Goal: Task Accomplishment & Management: Manage account settings

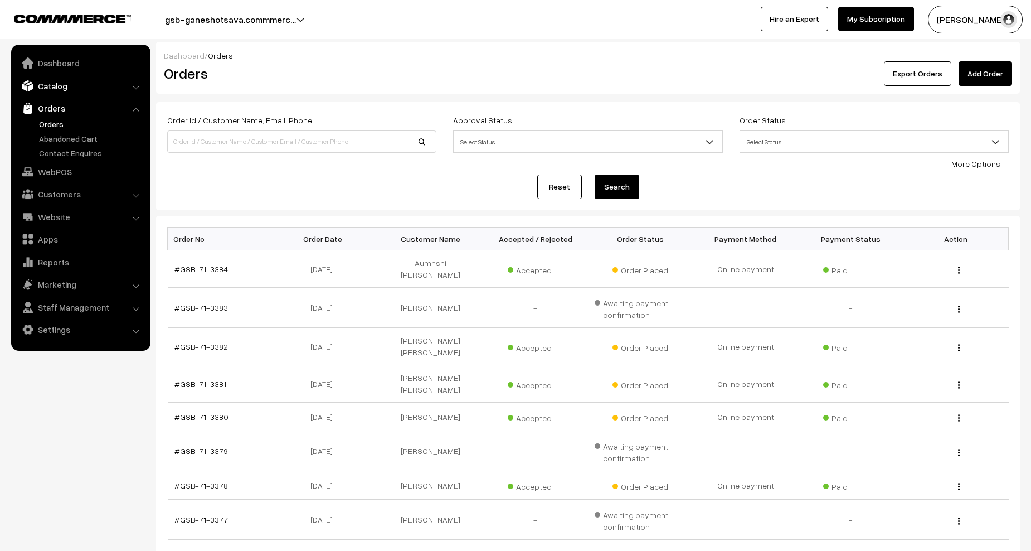
click at [57, 89] on link "Catalog" at bounding box center [80, 86] width 133 height 20
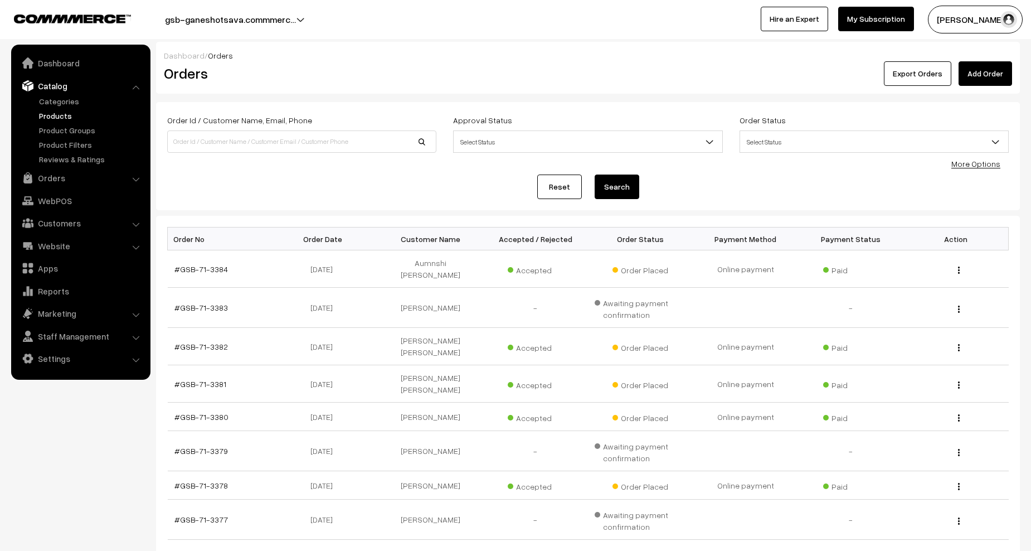
click at [55, 115] on link "Products" at bounding box center [91, 116] width 110 height 12
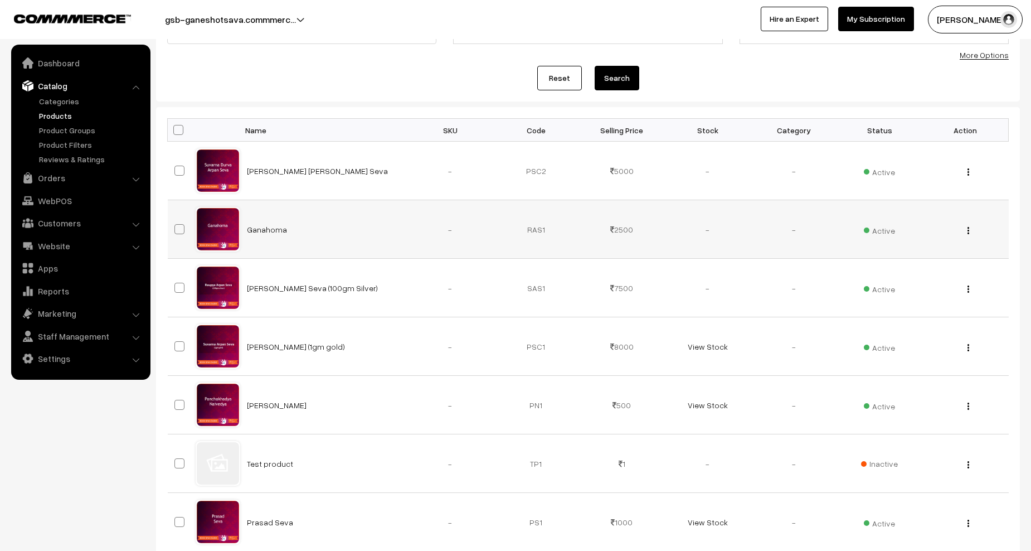
scroll to position [111, 0]
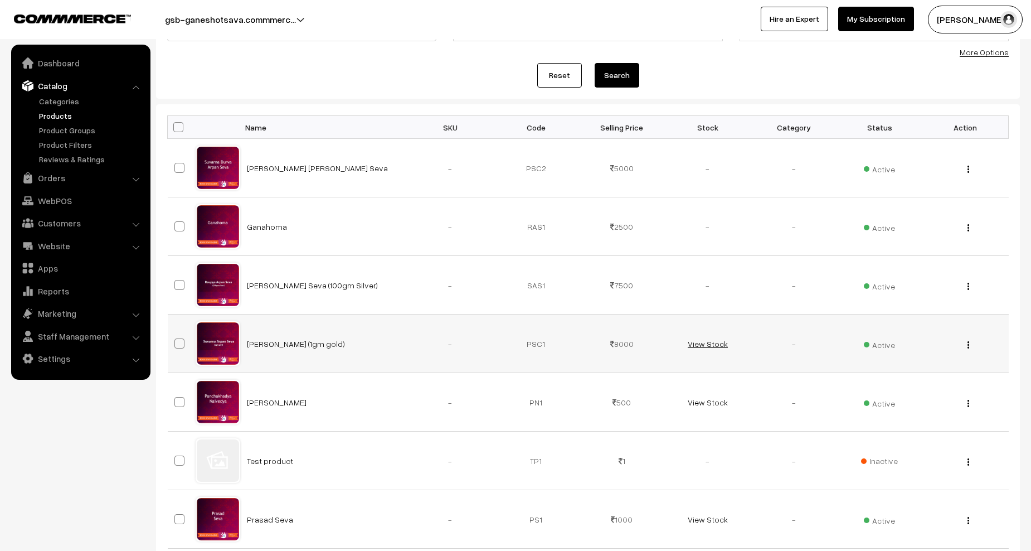
click at [715, 343] on link "View Stock" at bounding box center [708, 343] width 40 height 9
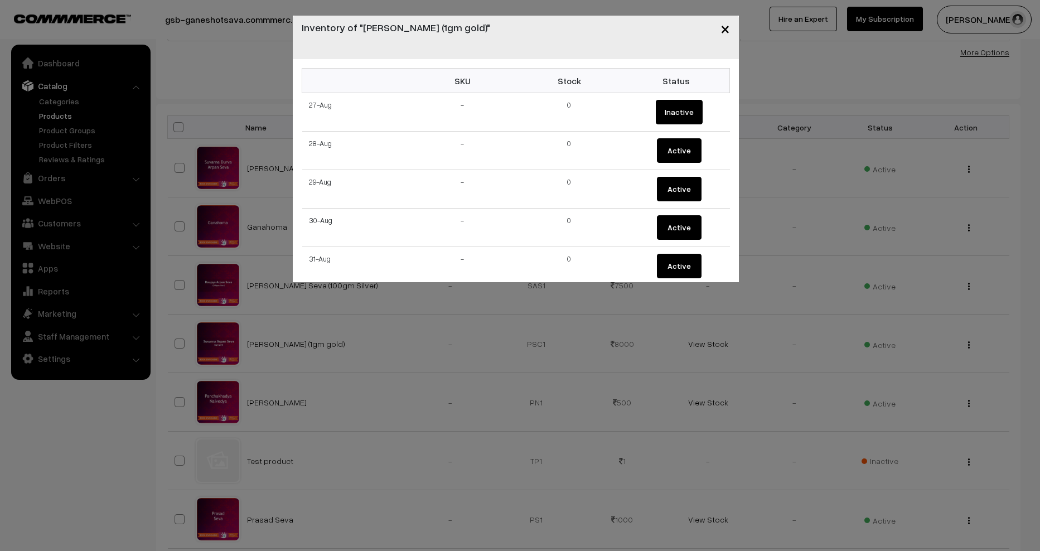
click at [725, 27] on span "×" at bounding box center [724, 28] width 9 height 21
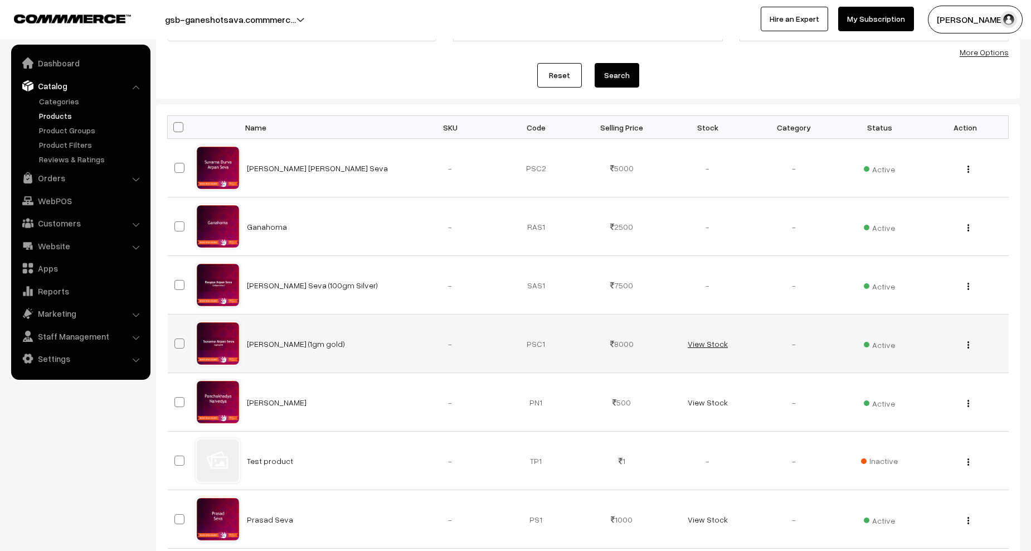
click at [714, 345] on link "View Stock" at bounding box center [708, 343] width 40 height 9
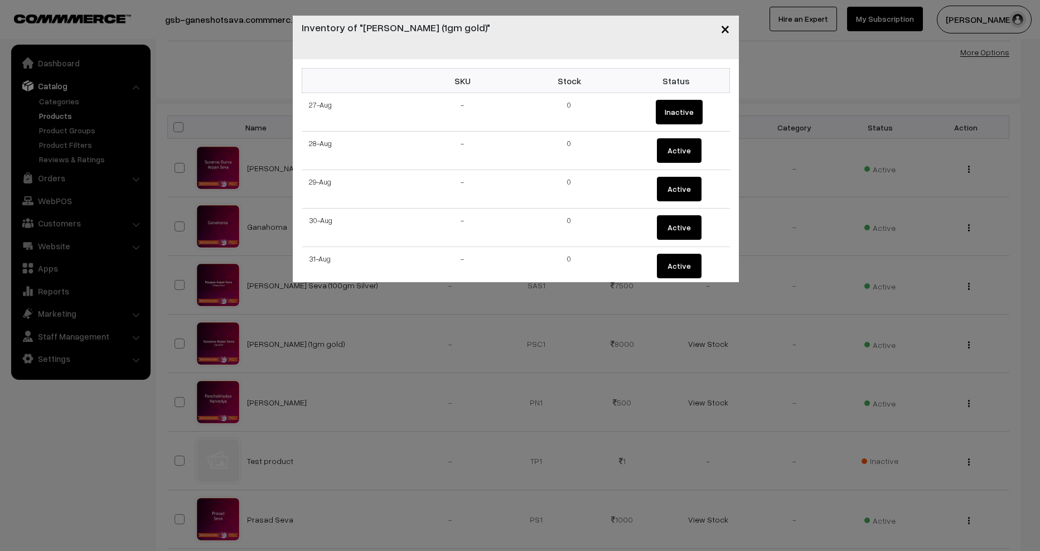
click at [727, 28] on span "×" at bounding box center [724, 28] width 9 height 21
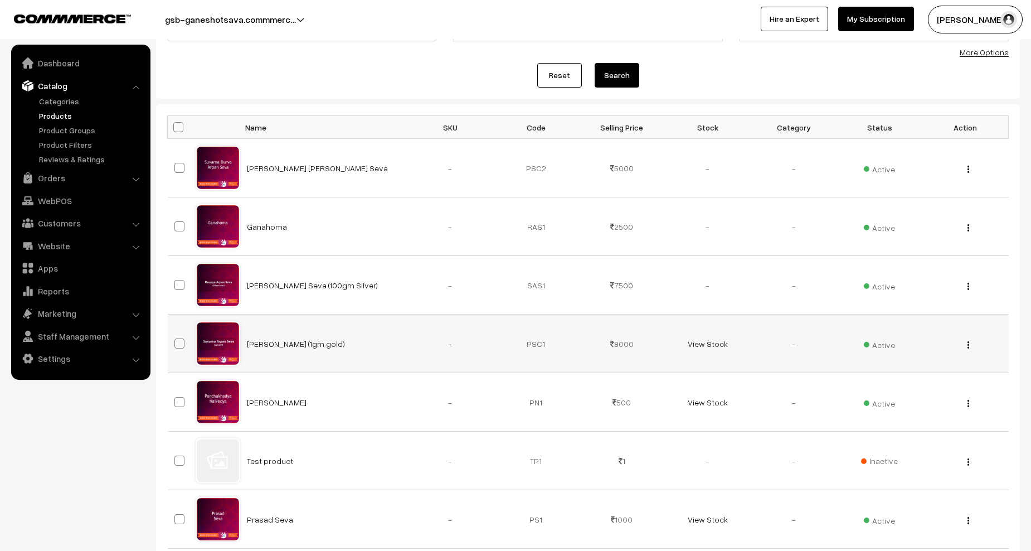
click at [968, 343] on img "button" at bounding box center [969, 344] width 2 height 7
click at [911, 379] on link "Edit" at bounding box center [918, 385] width 95 height 25
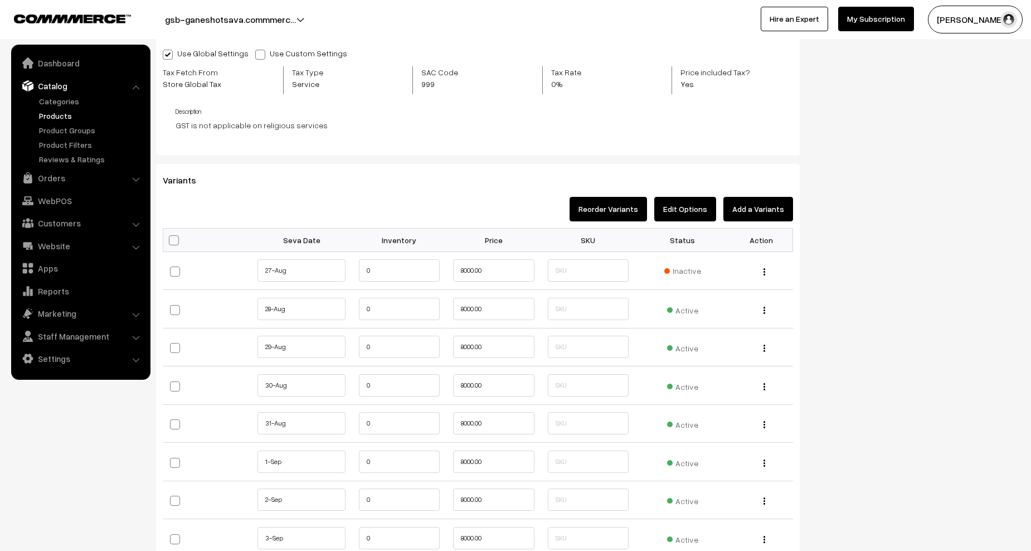
scroll to position [1003, 0]
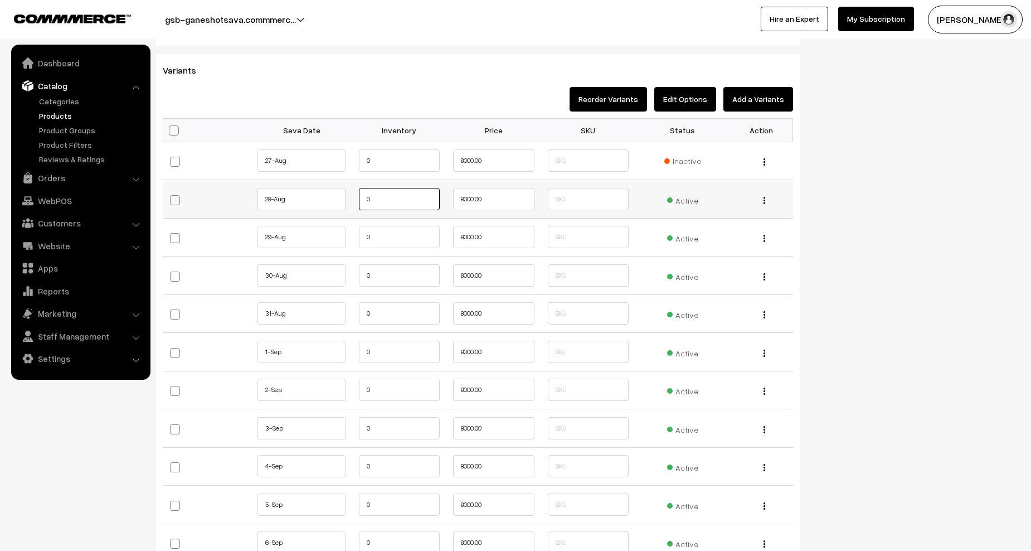
drag, startPoint x: 391, startPoint y: 196, endPoint x: 353, endPoint y: 197, distance: 37.9
click at [353, 197] on td "0" at bounding box center [399, 199] width 95 height 38
click at [681, 102] on button "Edit Options" at bounding box center [685, 99] width 62 height 25
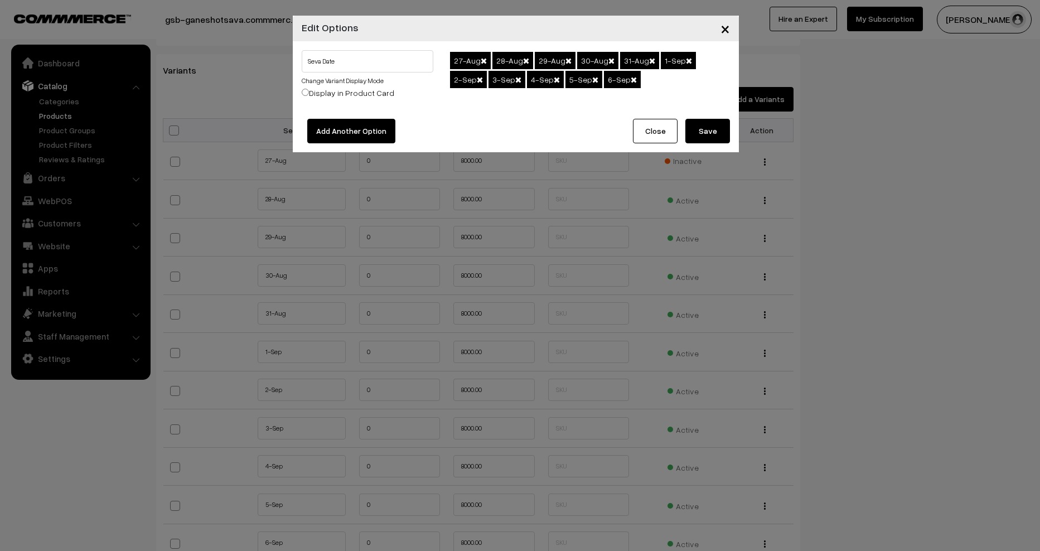
click at [650, 129] on button "Close" at bounding box center [655, 131] width 45 height 25
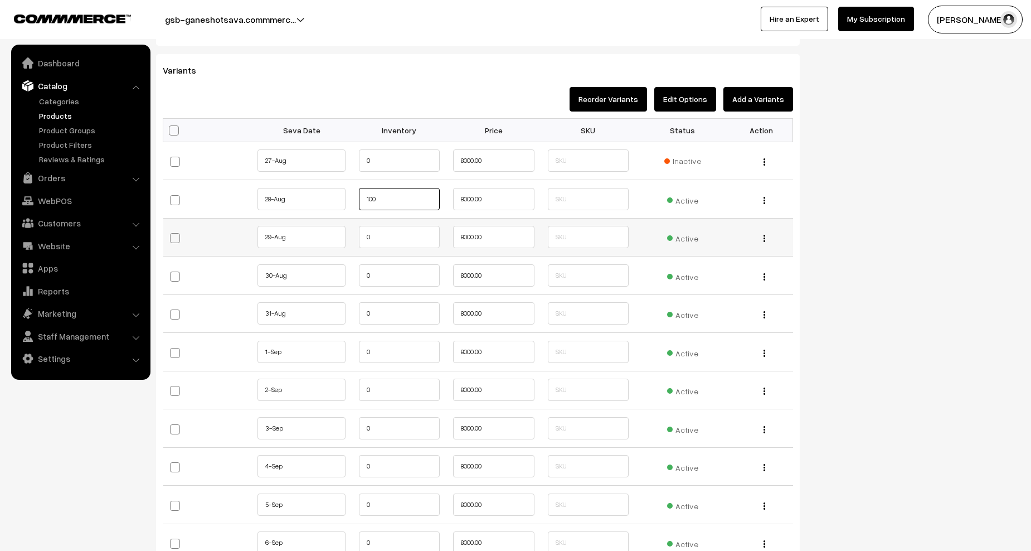
type input "100"
drag, startPoint x: 399, startPoint y: 242, endPoint x: 365, endPoint y: 244, distance: 34.0
click at [365, 244] on input "0" at bounding box center [399, 237] width 81 height 22
paste input "10"
type input "100"
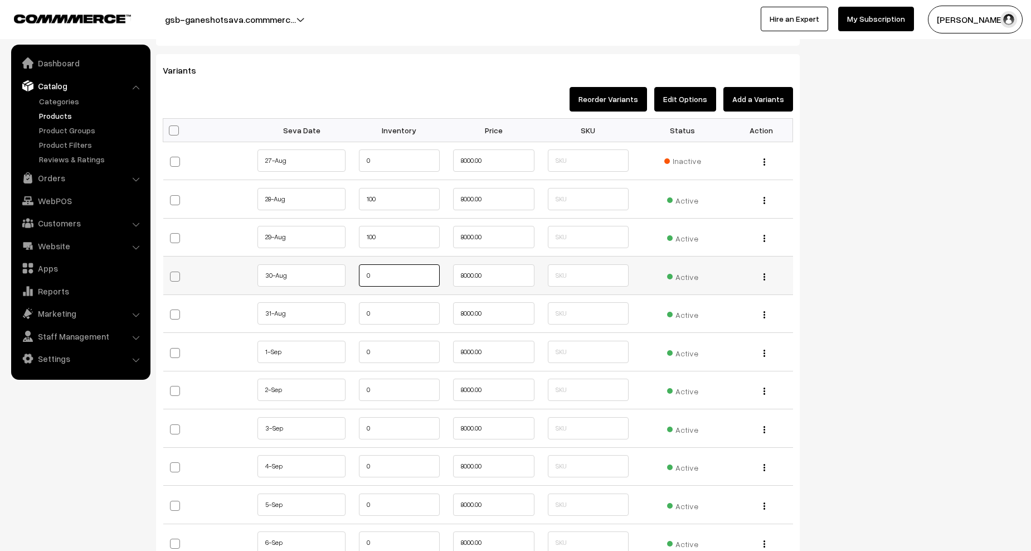
drag, startPoint x: 382, startPoint y: 278, endPoint x: 346, endPoint y: 274, distance: 36.4
click at [346, 274] on tr "30-Aug" at bounding box center [478, 275] width 630 height 38
paste input "10"
type input "100"
drag, startPoint x: 388, startPoint y: 306, endPoint x: 341, endPoint y: 306, distance: 47.4
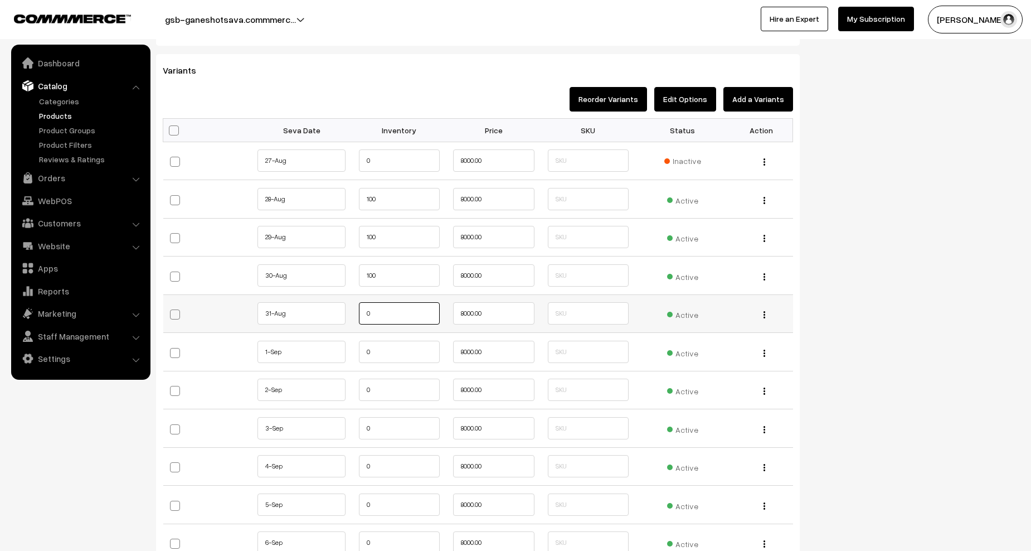
click at [341, 306] on tr "31-Aug" at bounding box center [478, 313] width 630 height 38
paste input "10"
type input "100"
drag, startPoint x: 379, startPoint y: 348, endPoint x: 341, endPoint y: 345, distance: 38.6
click at [341, 345] on tr "1-Sep 0" at bounding box center [478, 352] width 630 height 38
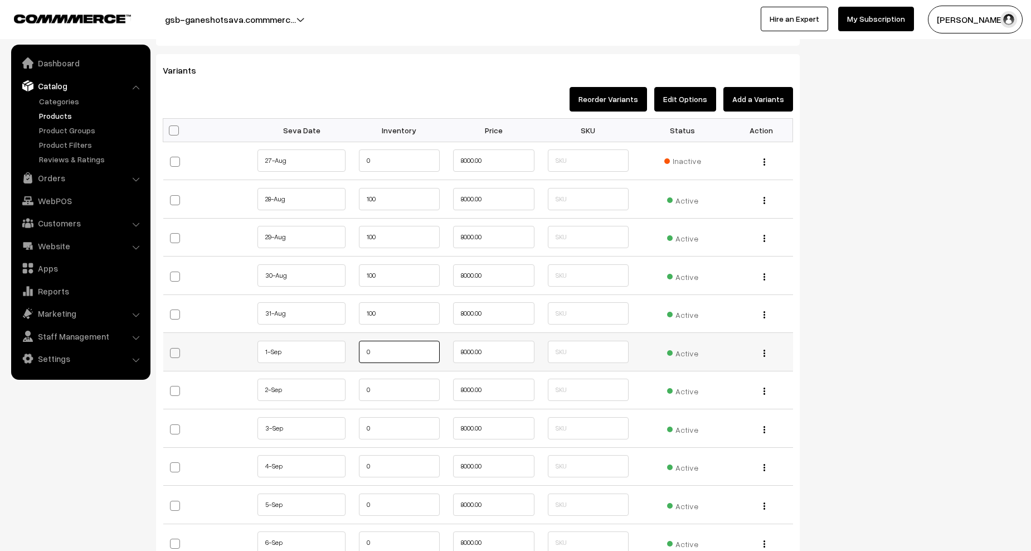
paste input "10"
type input "100"
drag, startPoint x: 371, startPoint y: 392, endPoint x: 358, endPoint y: 390, distance: 13.5
click at [358, 390] on td "0" at bounding box center [399, 390] width 95 height 38
paste input "10"
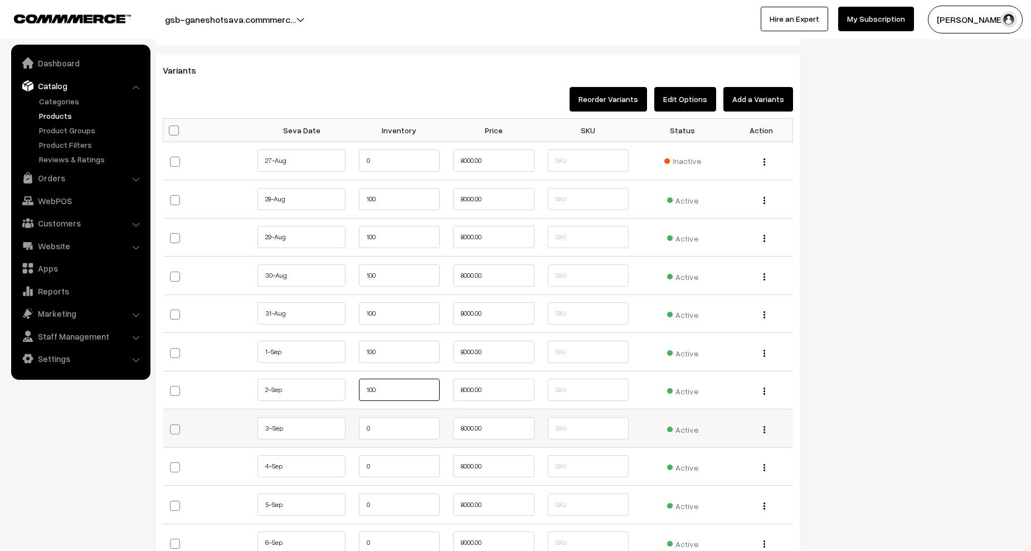
type input "100"
drag, startPoint x: 385, startPoint y: 422, endPoint x: 353, endPoint y: 421, distance: 31.8
click at [353, 421] on td "0" at bounding box center [399, 428] width 95 height 38
paste input "10"
type input "100"
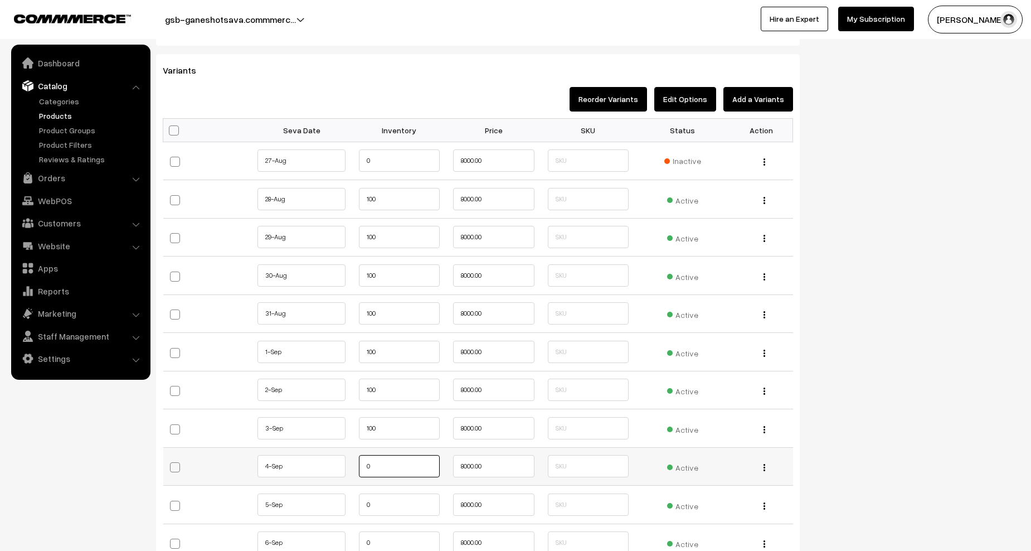
click at [351, 459] on tr "4-Sep 0" at bounding box center [478, 466] width 630 height 38
paste input "10"
type input "100"
drag, startPoint x: 383, startPoint y: 508, endPoint x: 346, endPoint y: 507, distance: 37.4
click at [346, 507] on tr "5-Sep 0" at bounding box center [478, 505] width 630 height 38
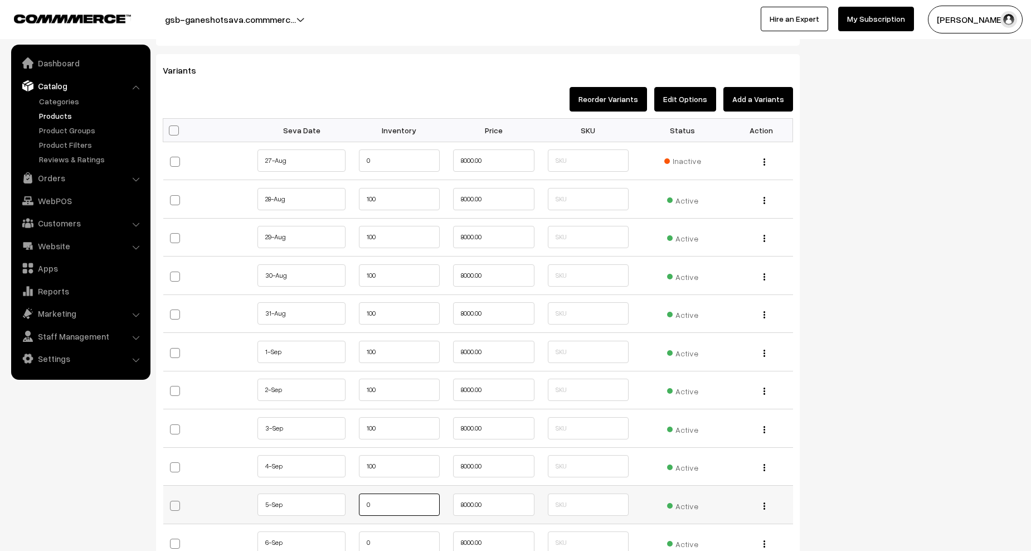
paste input "10"
type input "100"
drag, startPoint x: 380, startPoint y: 537, endPoint x: 349, endPoint y: 535, distance: 31.3
click at [349, 535] on tr "6-Sep 0" at bounding box center [478, 542] width 630 height 38
paste input "10"
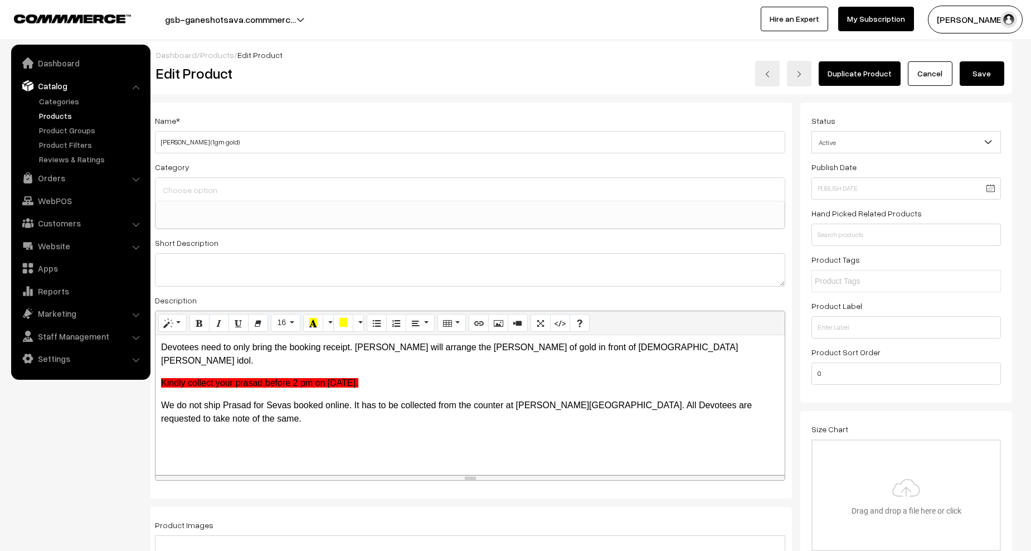
scroll to position [0, 0]
type input "100"
click at [989, 70] on button "Save" at bounding box center [982, 74] width 45 height 25
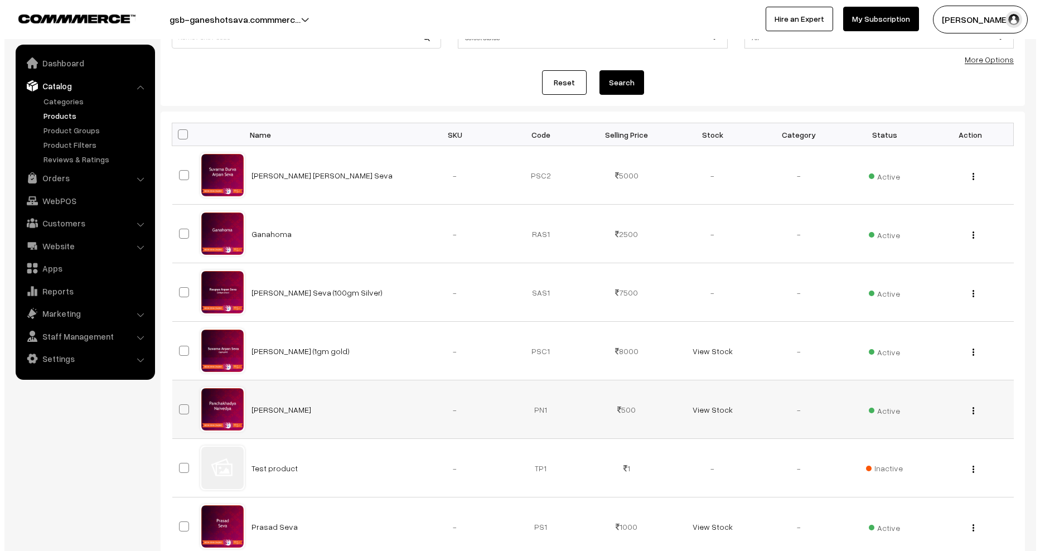
scroll to position [111, 0]
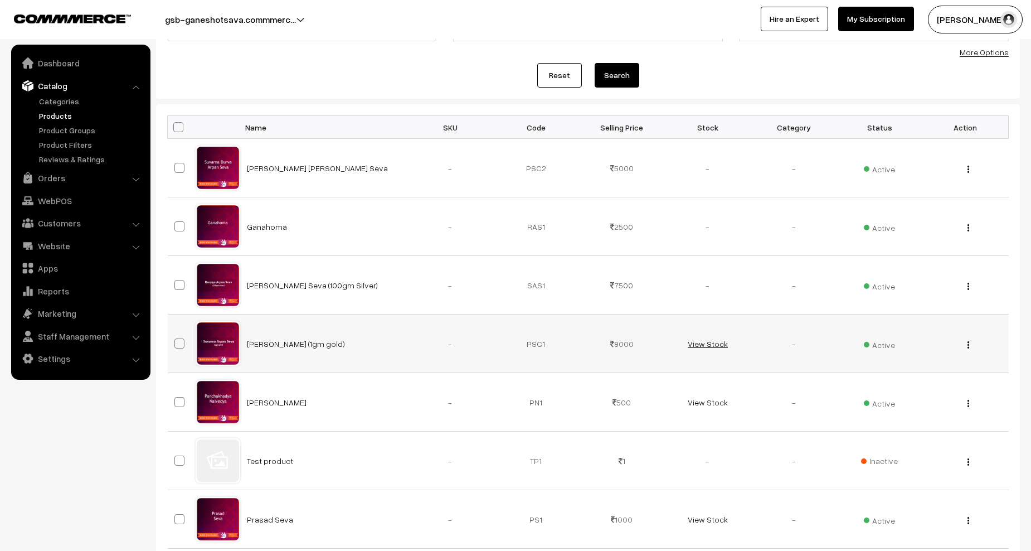
click at [702, 344] on link "View Stock" at bounding box center [708, 343] width 40 height 9
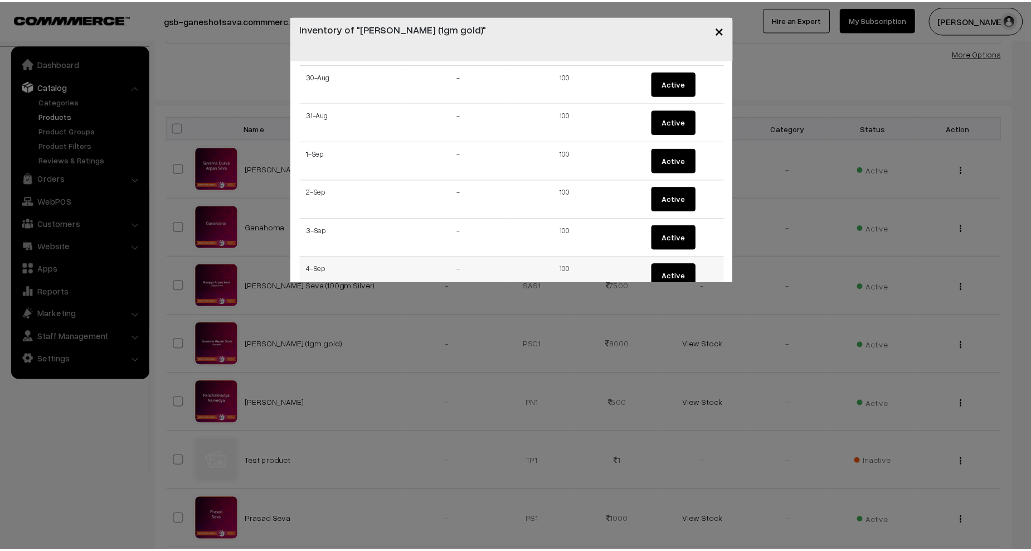
scroll to position [223, 0]
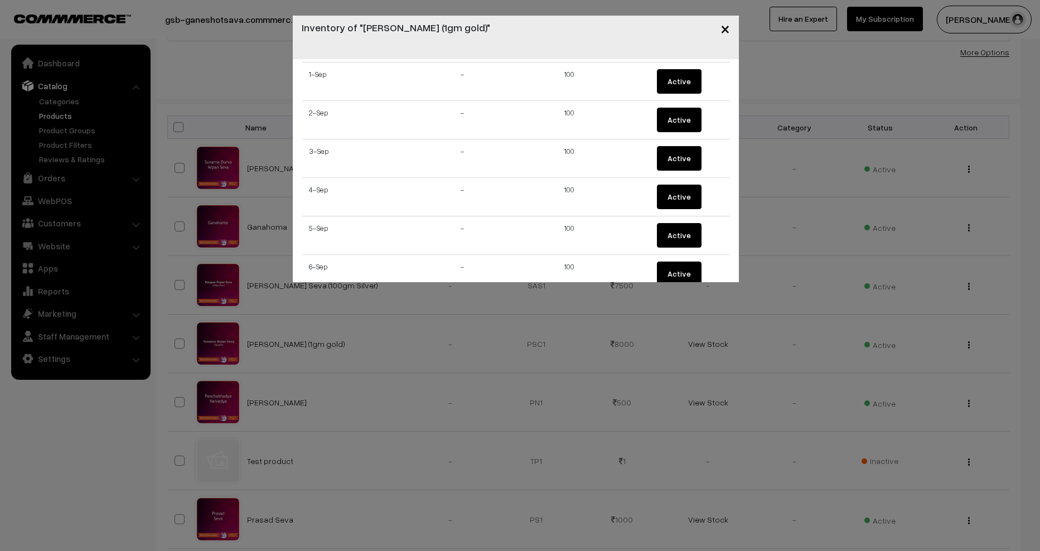
click at [725, 25] on span "×" at bounding box center [724, 28] width 9 height 21
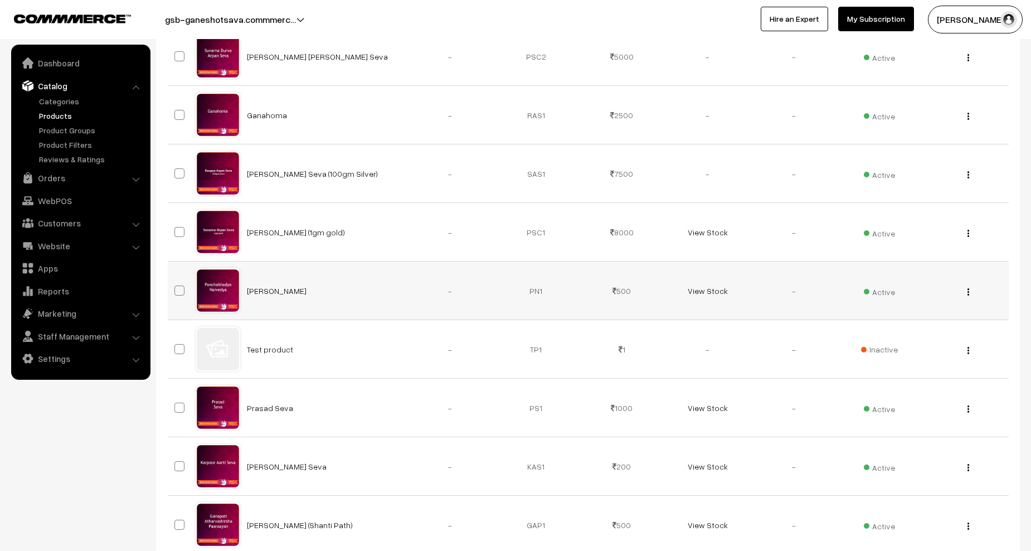
click at [963, 292] on div "View Edit Delete" at bounding box center [965, 291] width 72 height 12
click at [969, 290] on img "button" at bounding box center [969, 291] width 2 height 7
click at [905, 337] on link "Edit" at bounding box center [918, 332] width 95 height 25
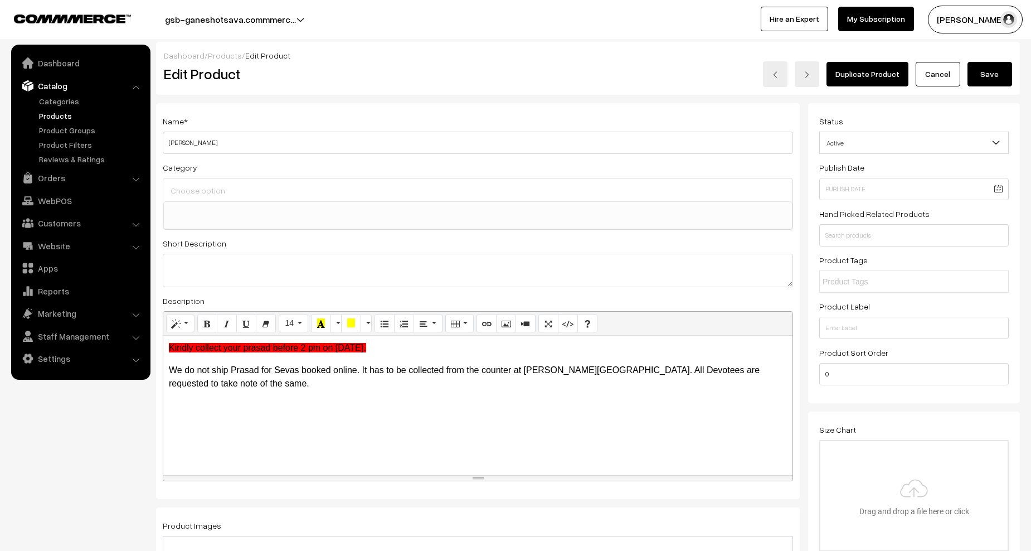
scroll to position [1003, 0]
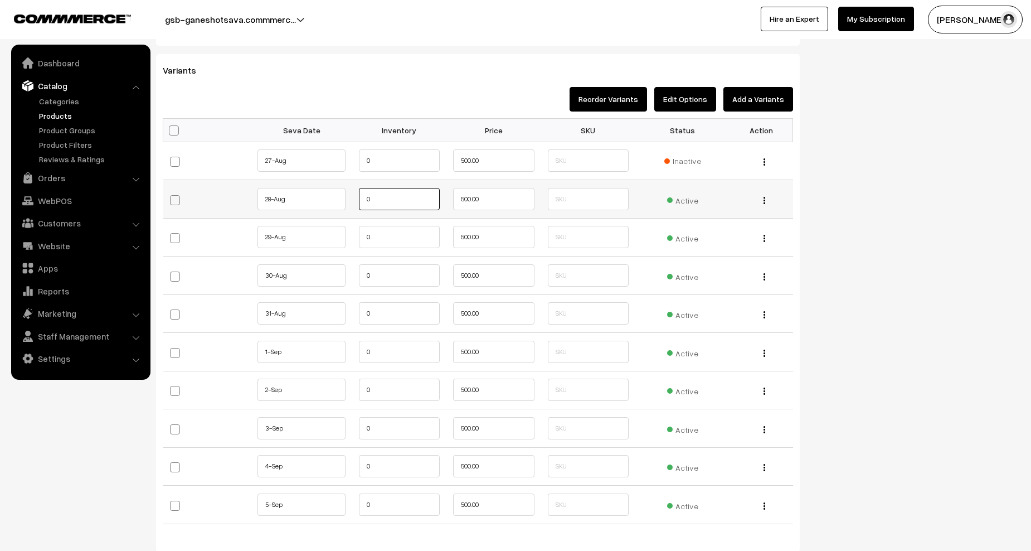
drag, startPoint x: 377, startPoint y: 201, endPoint x: 355, endPoint y: 200, distance: 21.8
click at [355, 200] on td "0" at bounding box center [399, 199] width 95 height 38
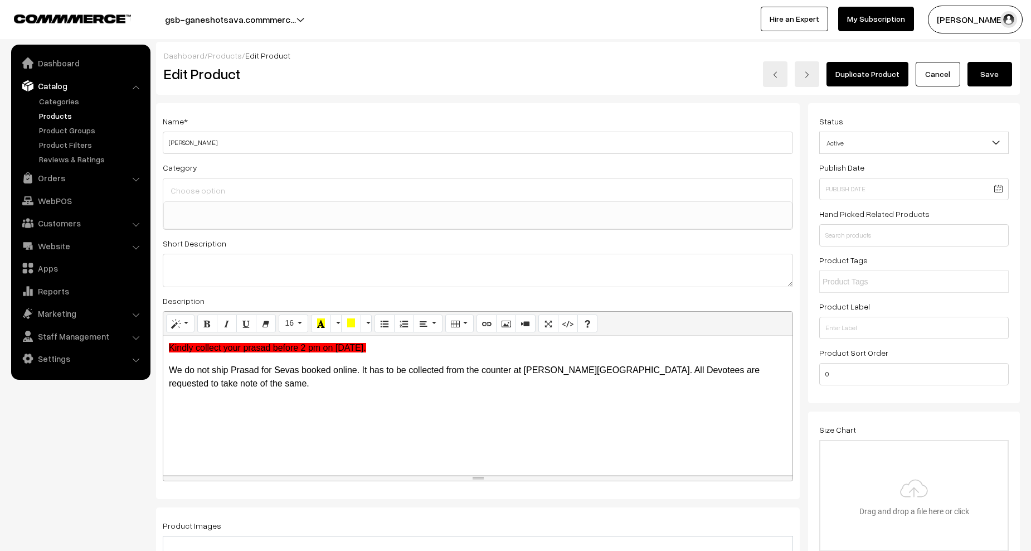
scroll to position [1003, 0]
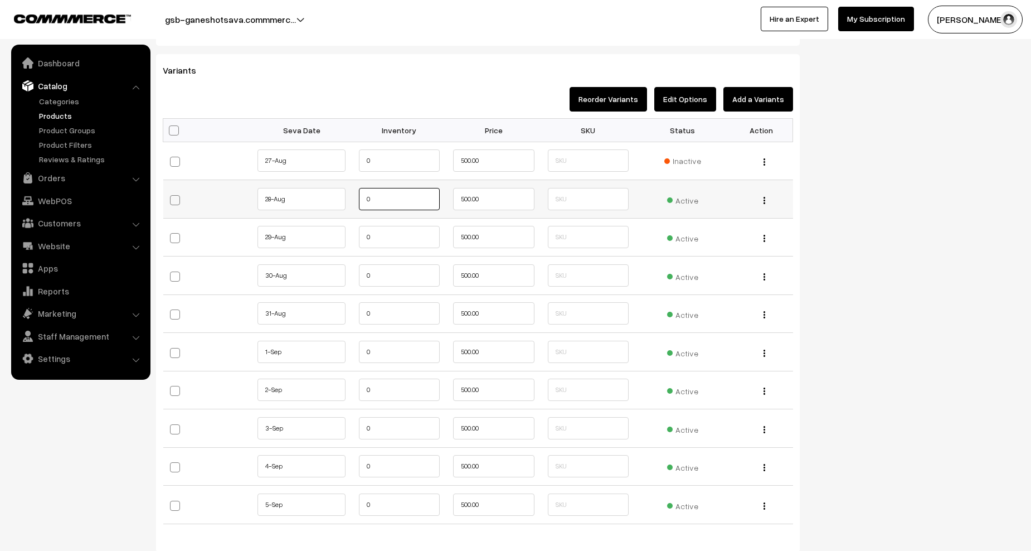
drag, startPoint x: 381, startPoint y: 205, endPoint x: 353, endPoint y: 201, distance: 28.1
click at [353, 201] on td "0" at bounding box center [399, 199] width 95 height 38
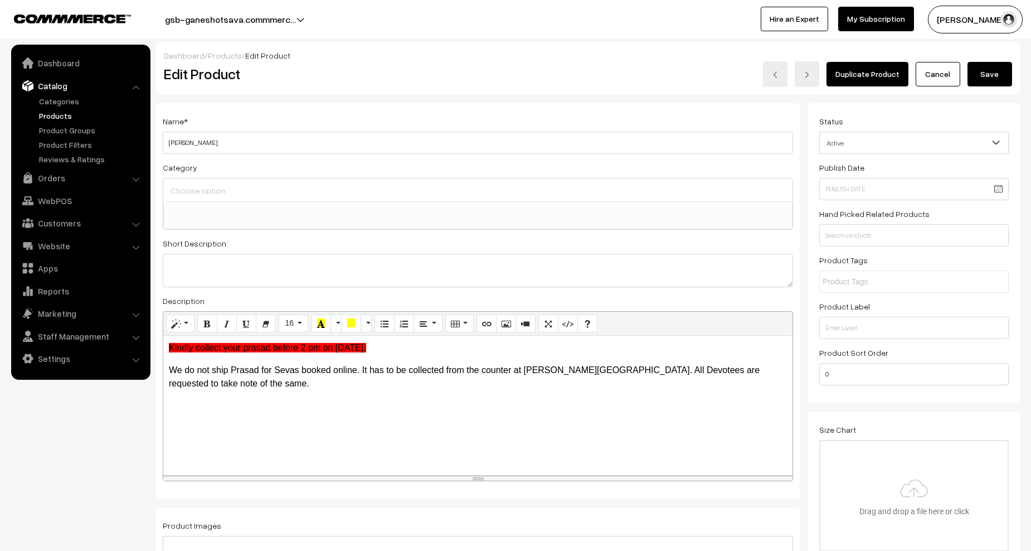
scroll to position [1003, 0]
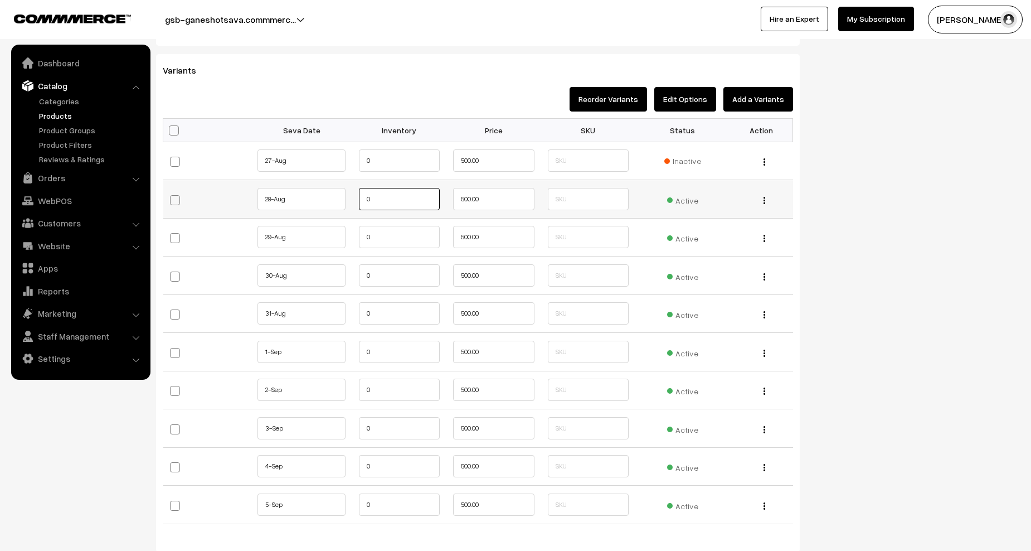
drag, startPoint x: 372, startPoint y: 201, endPoint x: 362, endPoint y: 197, distance: 10.2
click at [362, 197] on input "0" at bounding box center [399, 199] width 81 height 22
paste input "10"
type input "100"
drag, startPoint x: 366, startPoint y: 232, endPoint x: 355, endPoint y: 234, distance: 10.6
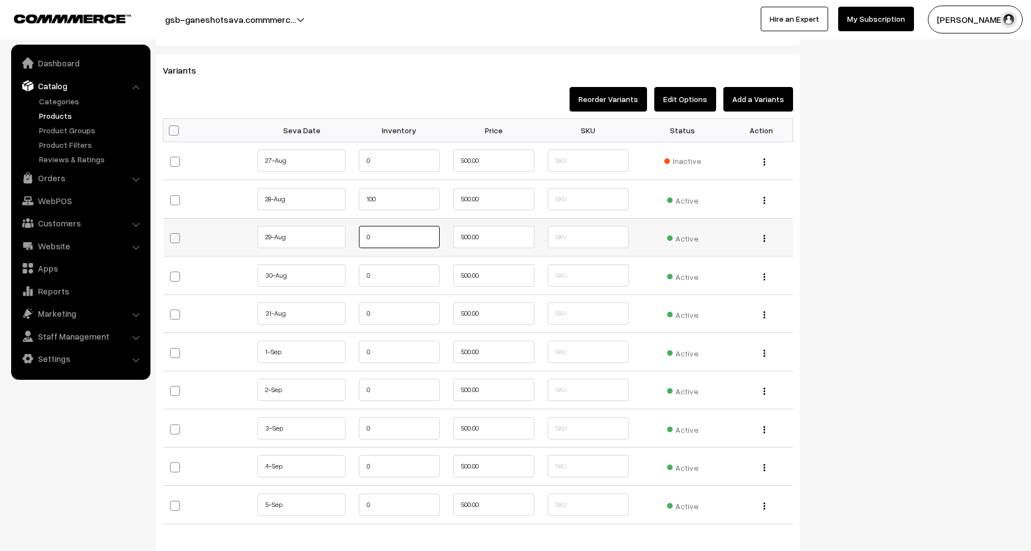
click at [355, 234] on td "0" at bounding box center [399, 237] width 95 height 38
paste input "10"
type input "100"
click at [360, 270] on input "0" at bounding box center [399, 275] width 81 height 22
paste input "10"
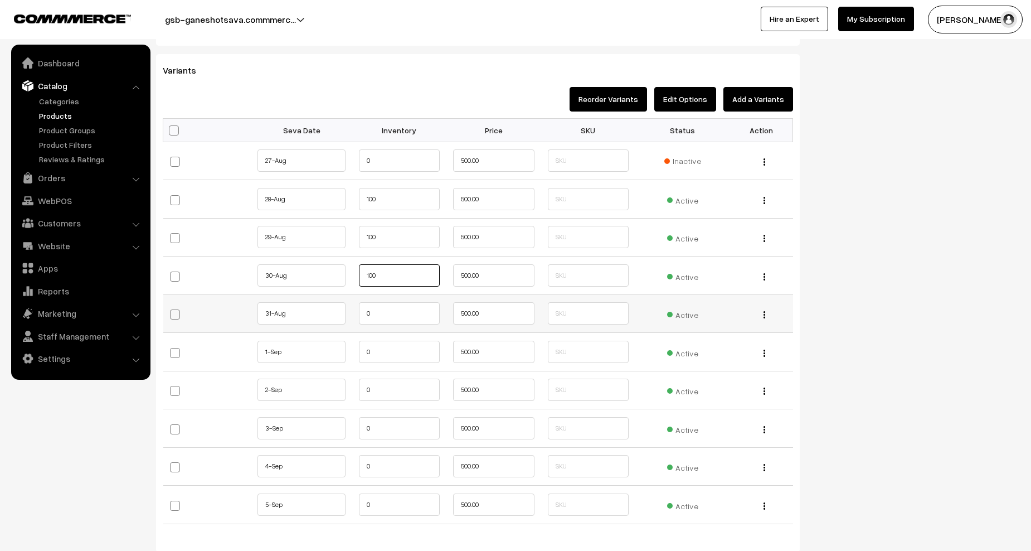
type input "100"
drag, startPoint x: 378, startPoint y: 320, endPoint x: 350, endPoint y: 316, distance: 28.7
click at [350, 316] on tr "31-Aug" at bounding box center [478, 313] width 630 height 38
paste input "10"
type input "100"
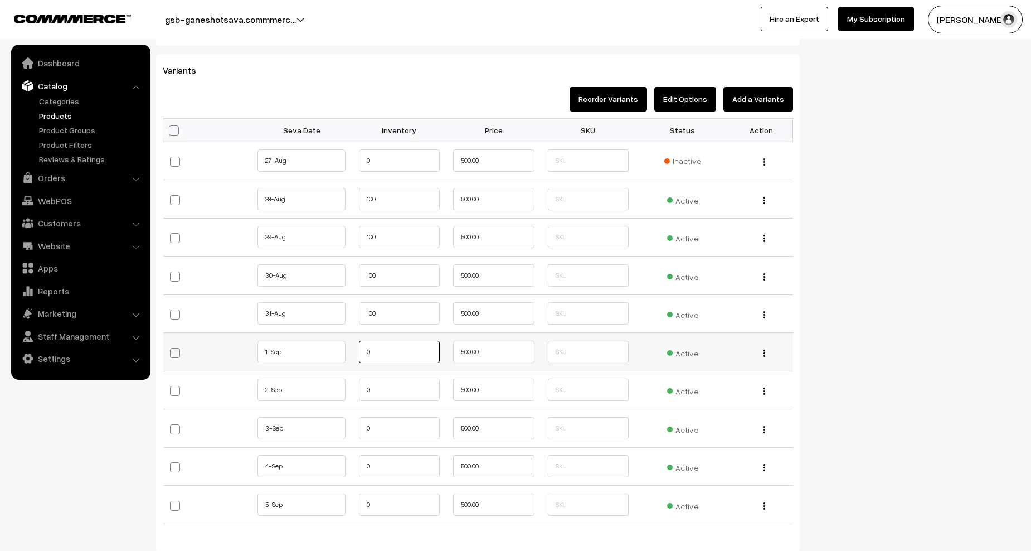
drag, startPoint x: 377, startPoint y: 352, endPoint x: 354, endPoint y: 350, distance: 23.5
click at [354, 350] on td "0" at bounding box center [399, 352] width 95 height 38
paste input "10"
type input "100"
drag, startPoint x: 382, startPoint y: 395, endPoint x: 363, endPoint y: 393, distance: 19.1
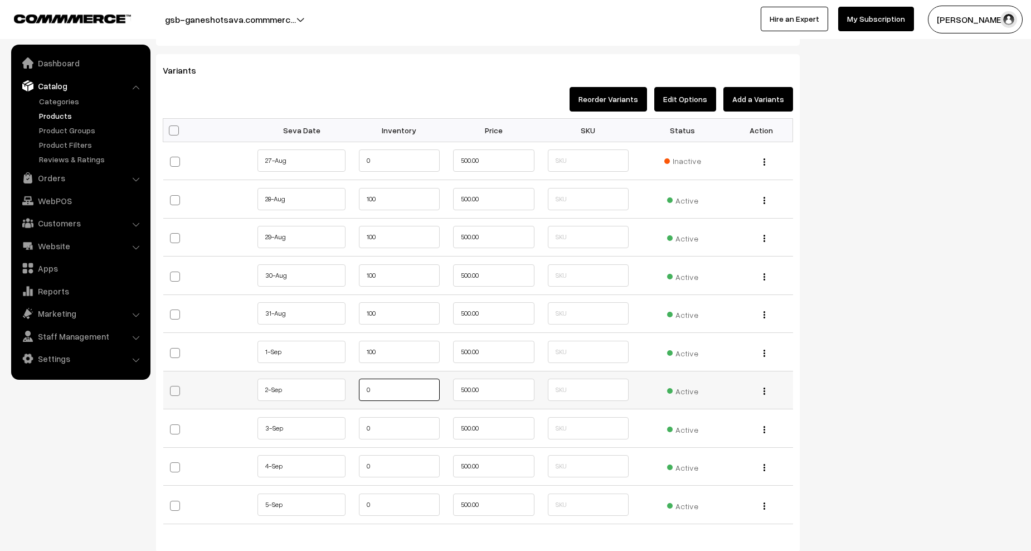
click at [353, 390] on td "0" at bounding box center [399, 390] width 95 height 38
paste input "10"
type input "100"
drag, startPoint x: 377, startPoint y: 425, endPoint x: 365, endPoint y: 426, distance: 12.8
click at [365, 426] on input "0" at bounding box center [399, 428] width 81 height 22
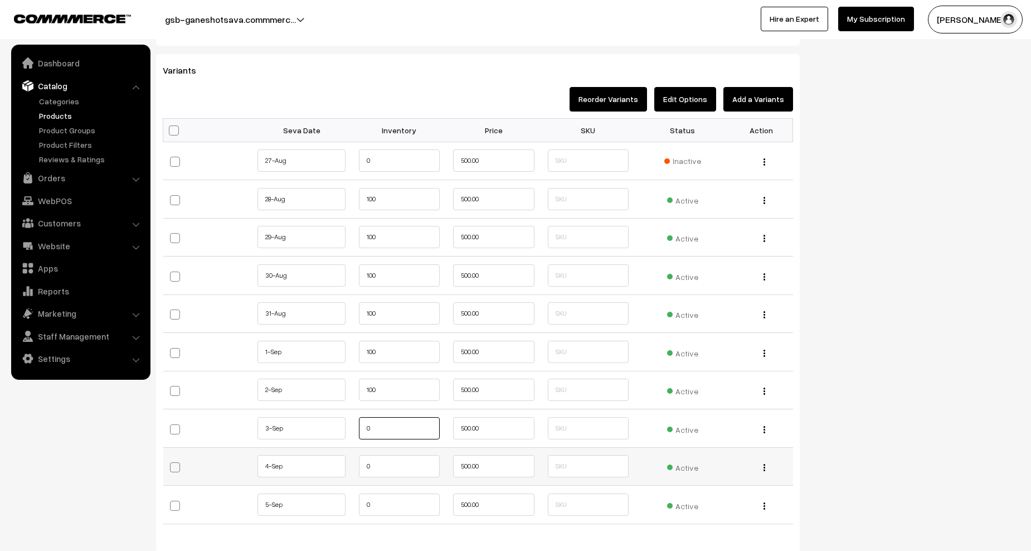
paste input "10"
type input "100"
drag, startPoint x: 378, startPoint y: 459, endPoint x: 363, endPoint y: 459, distance: 15.1
click at [363, 459] on input "0" at bounding box center [399, 466] width 81 height 22
paste input "10"
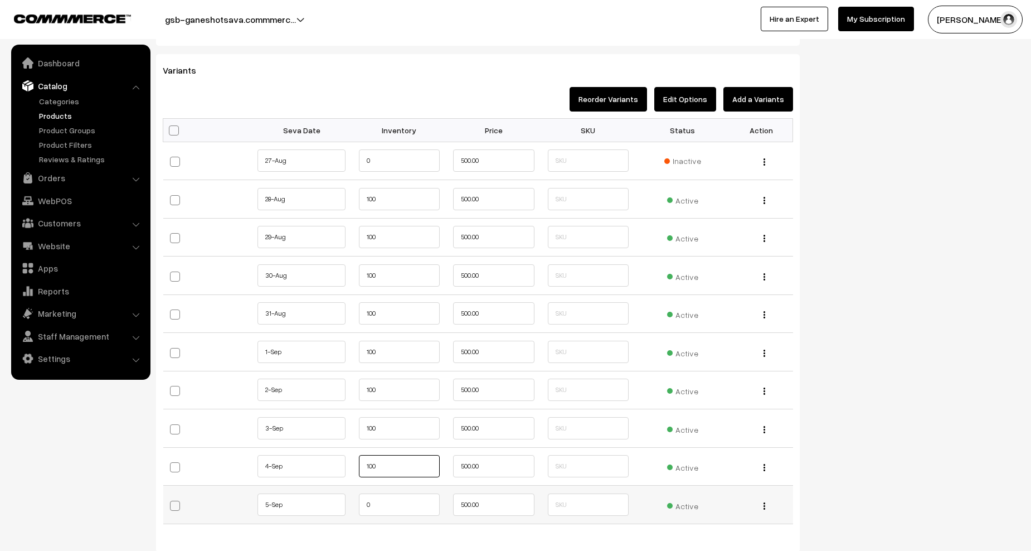
type input "100"
drag, startPoint x: 385, startPoint y: 504, endPoint x: 363, endPoint y: 502, distance: 21.9
click at [363, 502] on input "0" at bounding box center [399, 504] width 81 height 22
paste input "10"
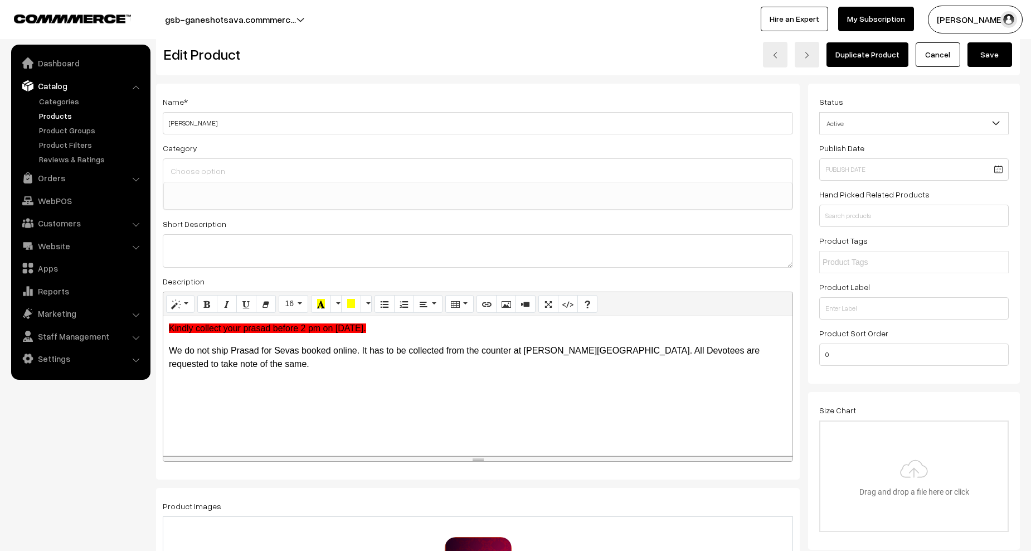
scroll to position [0, 0]
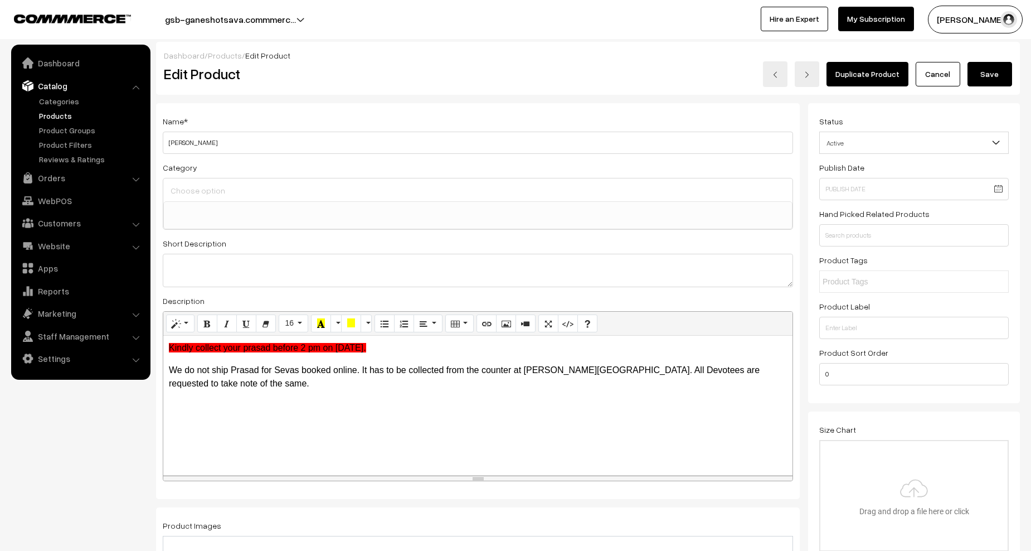
type input "100"
click at [998, 74] on button "Save" at bounding box center [990, 74] width 45 height 25
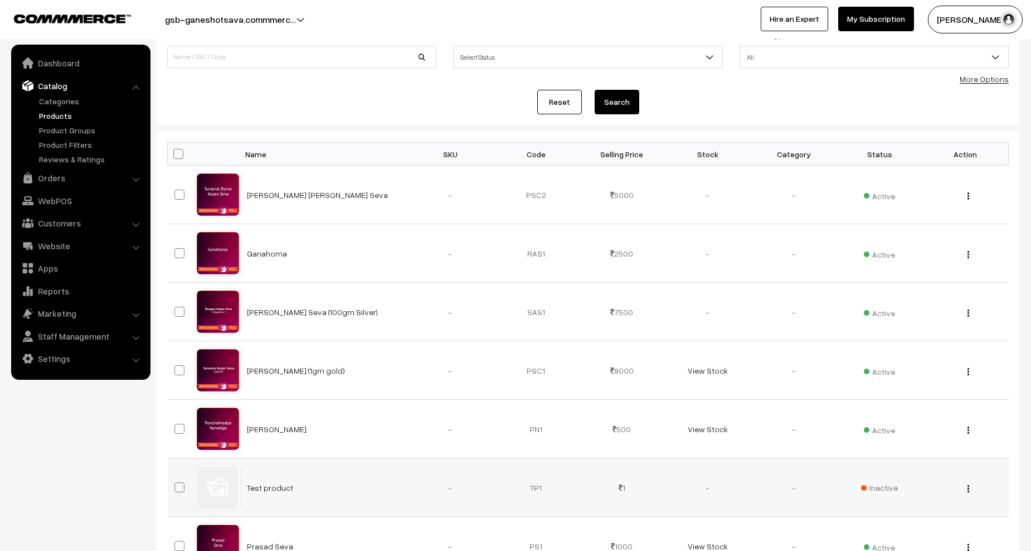
scroll to position [111, 0]
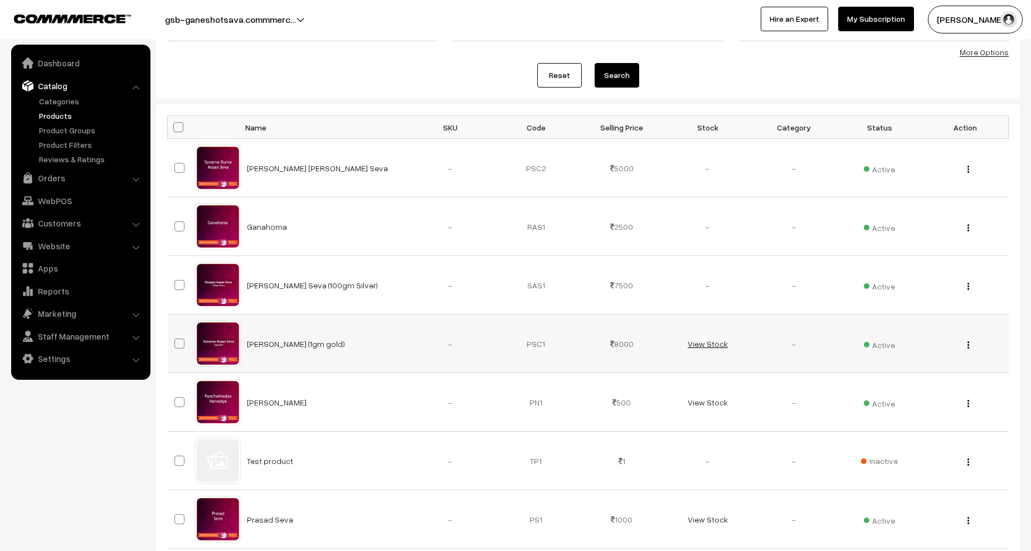
click at [690, 342] on link "View Stock" at bounding box center [708, 343] width 40 height 9
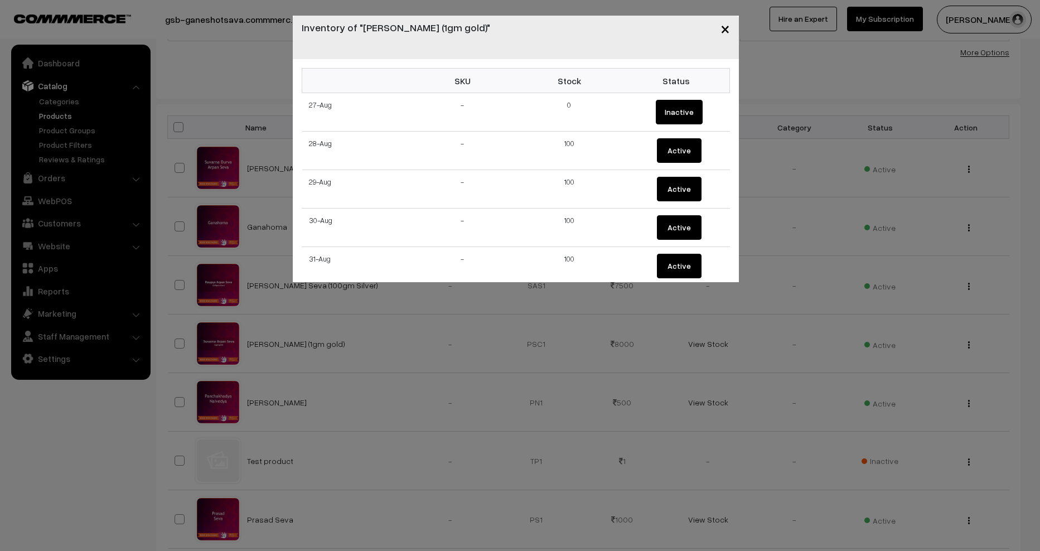
click at [722, 27] on span "×" at bounding box center [724, 28] width 9 height 21
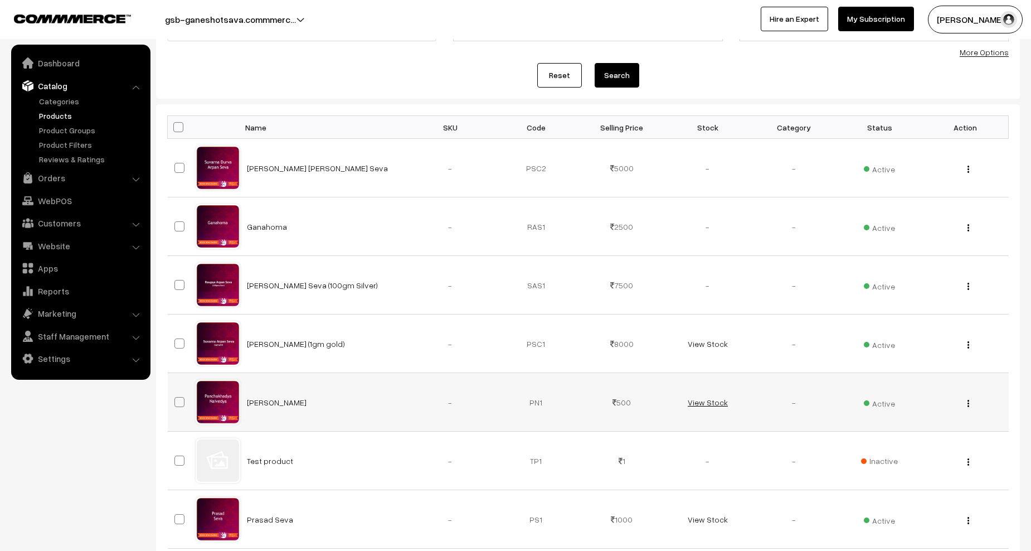
click at [708, 404] on link "View Stock" at bounding box center [708, 401] width 40 height 9
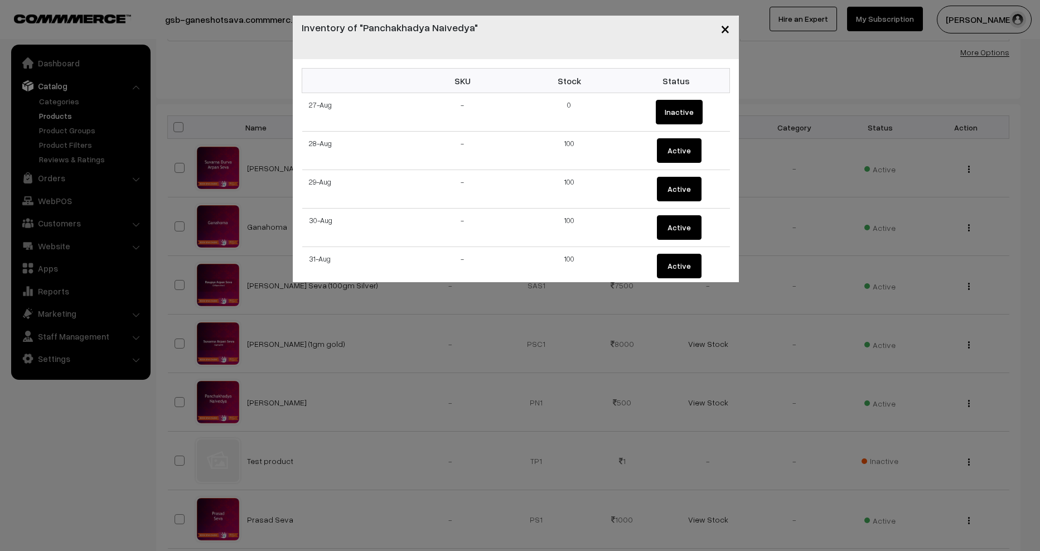
click at [729, 32] on span "×" at bounding box center [724, 28] width 9 height 21
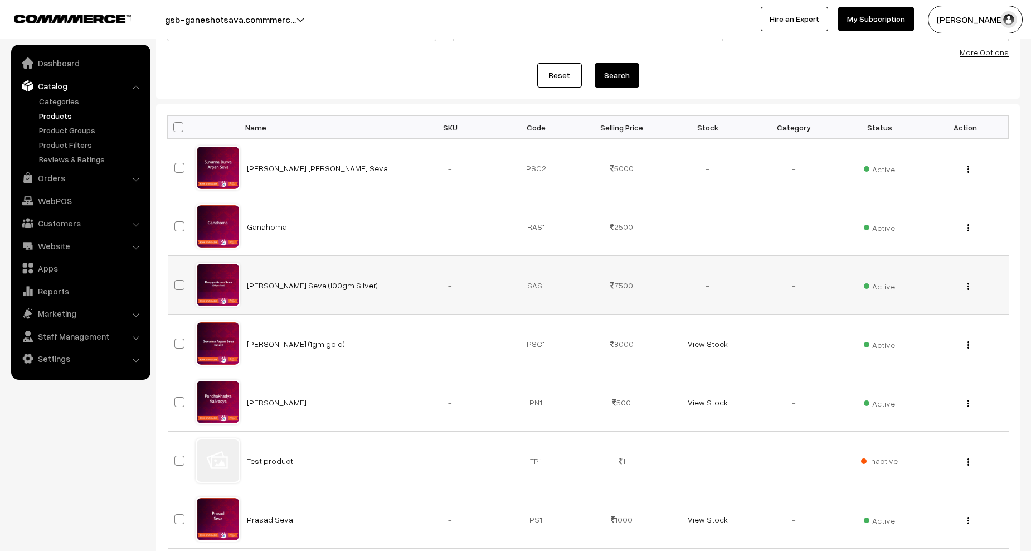
click at [968, 287] on img "button" at bounding box center [969, 286] width 2 height 7
click at [916, 326] on link "Edit" at bounding box center [918, 326] width 95 height 25
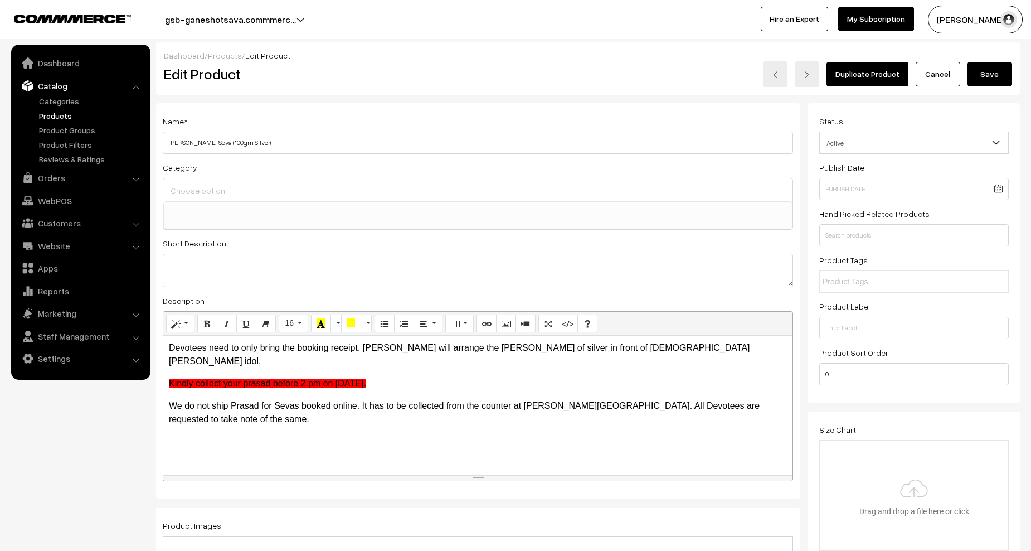
click at [949, 73] on link "Cancel" at bounding box center [938, 74] width 45 height 25
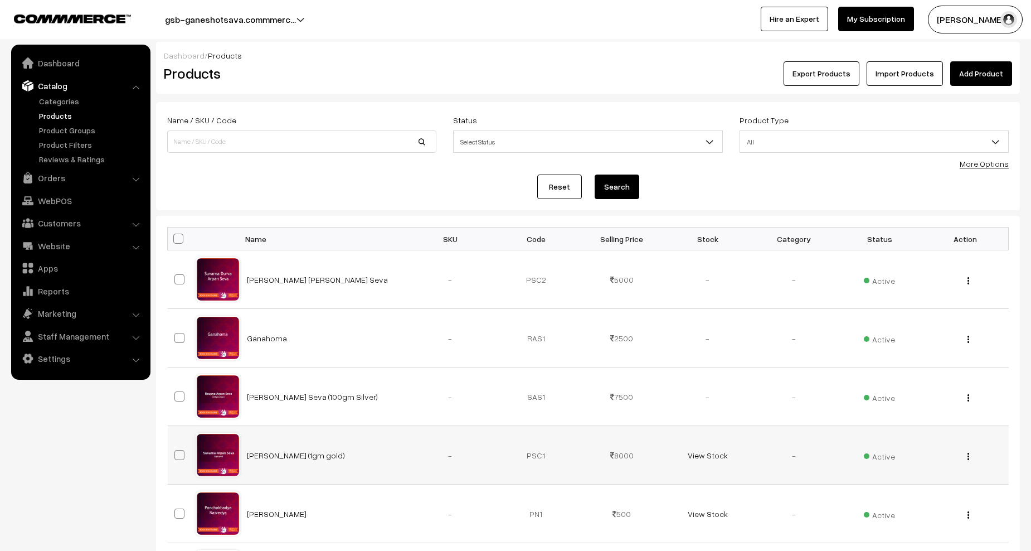
click at [963, 452] on div "View Edit Delete" at bounding box center [965, 455] width 72 height 12
click at [967, 455] on button "button" at bounding box center [968, 456] width 3 height 9
click at [911, 494] on link "Edit" at bounding box center [918, 496] width 95 height 25
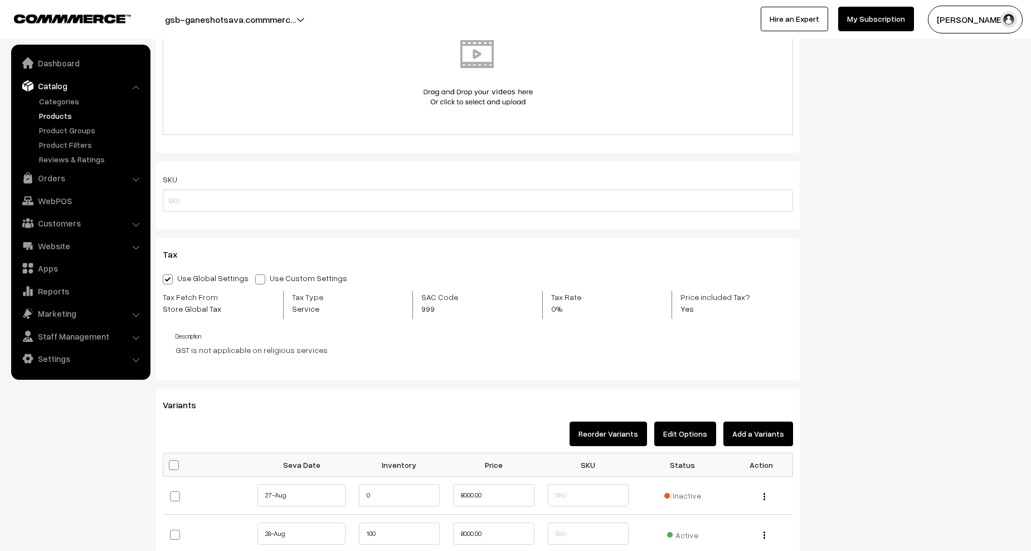
scroll to position [892, 0]
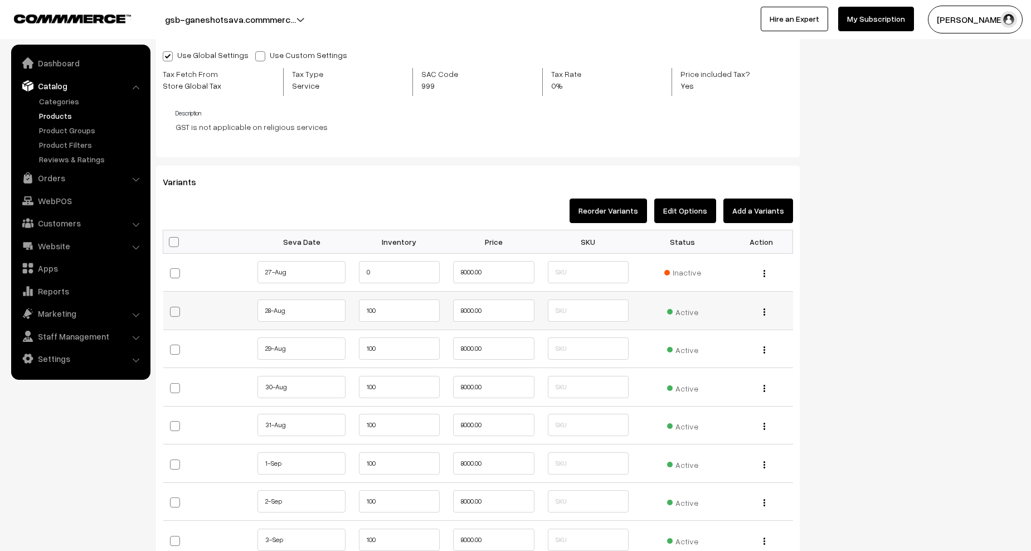
click at [764, 314] on img "button" at bounding box center [765, 311] width 2 height 7
click at [689, 330] on link "Edit" at bounding box center [715, 327] width 99 height 25
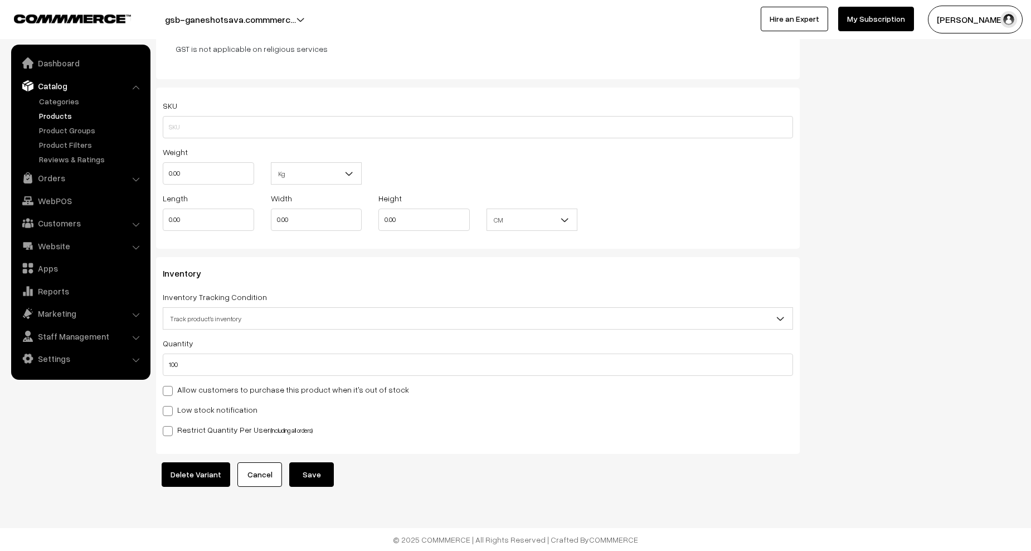
scroll to position [963, 0]
click at [249, 309] on span "Track product's inventory" at bounding box center [477, 319] width 629 height 20
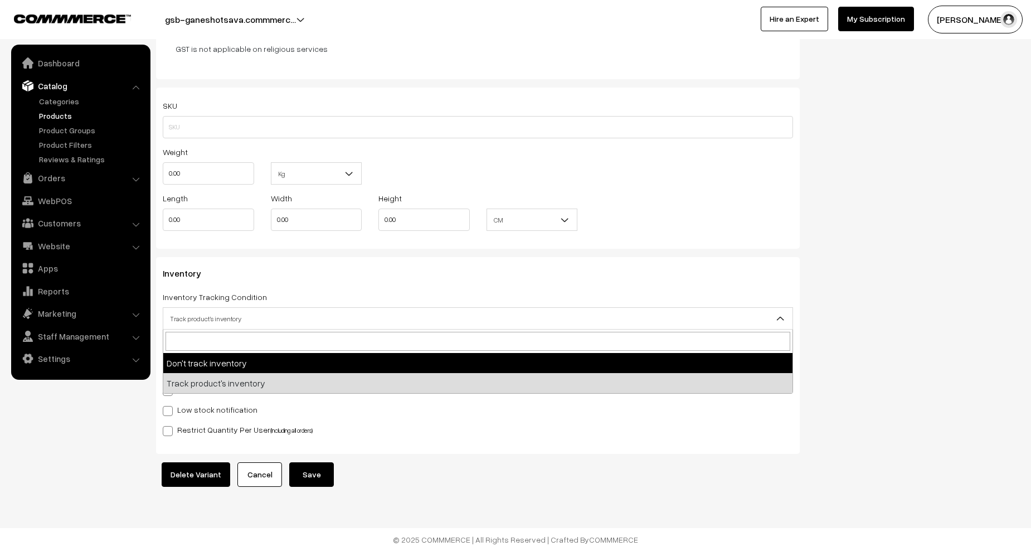
select select "1"
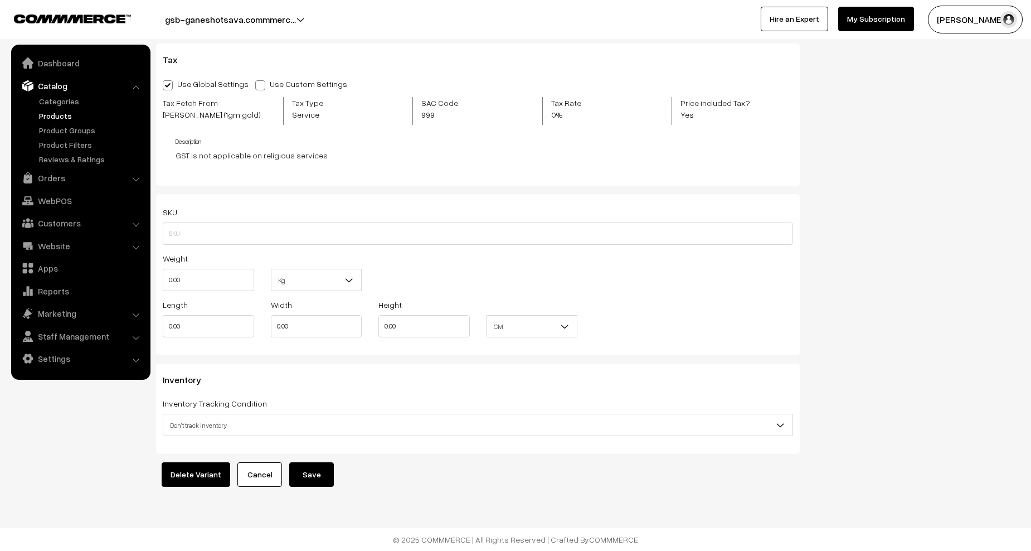
scroll to position [857, 0]
click at [318, 467] on button "Save" at bounding box center [311, 474] width 45 height 25
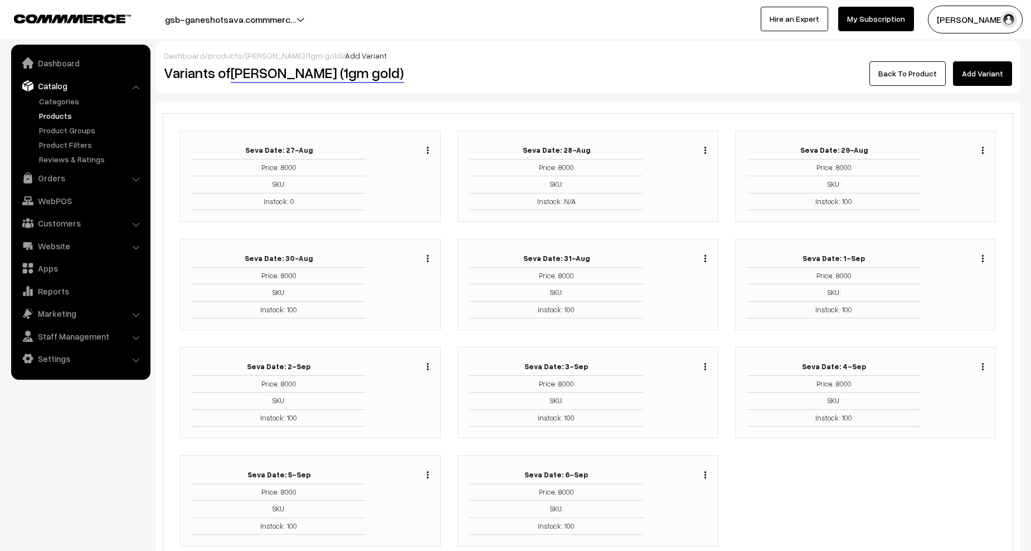
click at [906, 75] on link "Back To Product" at bounding box center [908, 73] width 76 height 25
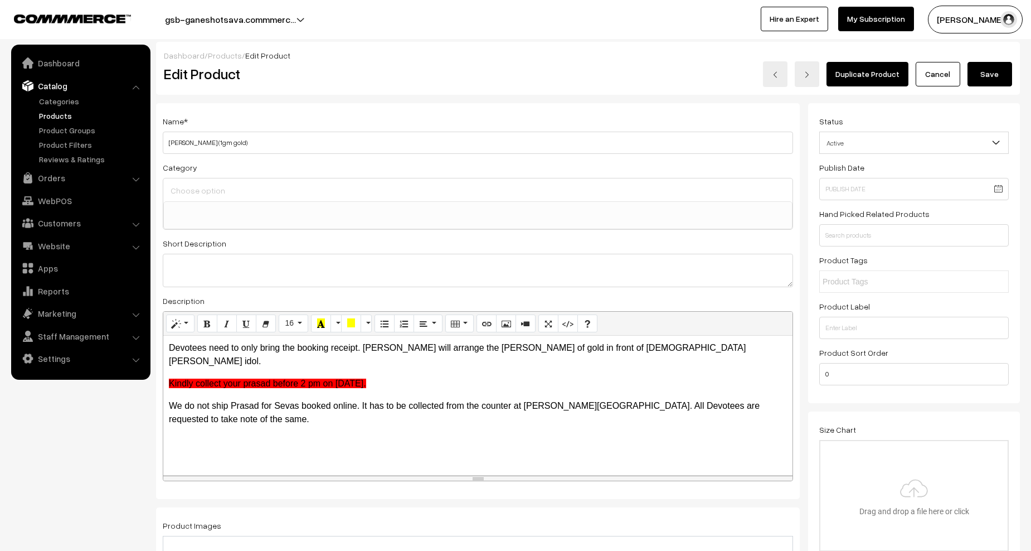
click at [994, 75] on button "Save" at bounding box center [990, 74] width 45 height 25
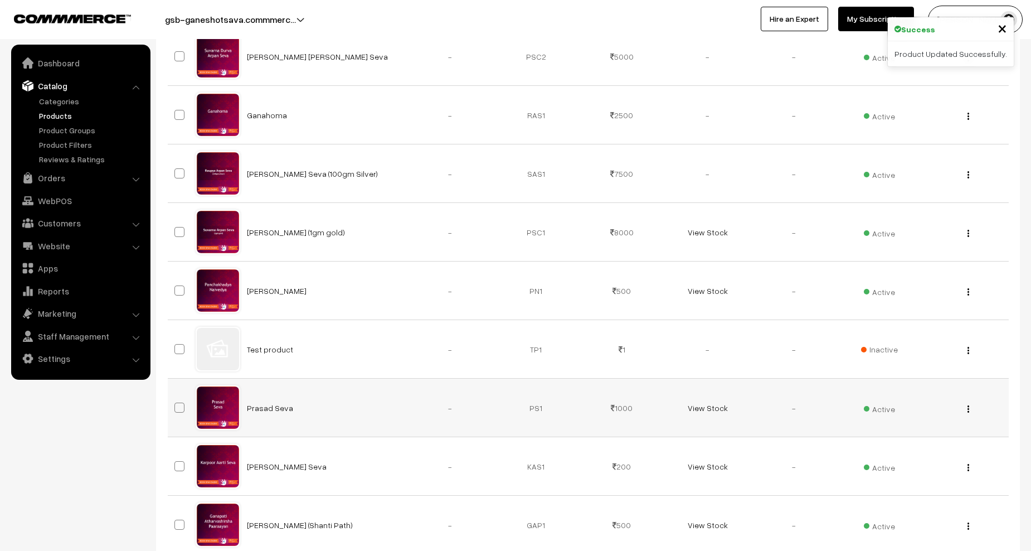
scroll to position [334, 0]
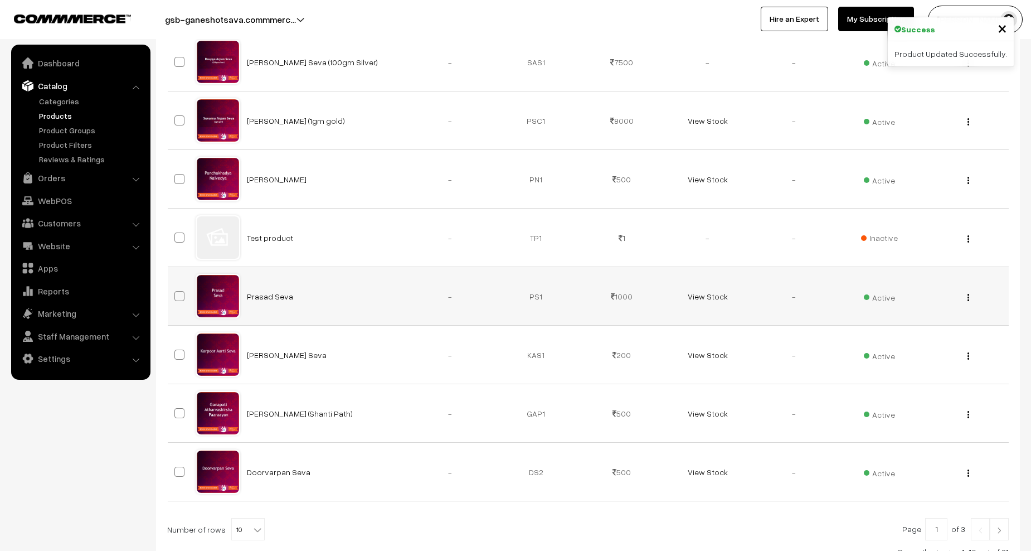
click at [969, 300] on img "button" at bounding box center [969, 297] width 2 height 7
click at [903, 348] on link "Edit" at bounding box center [918, 338] width 95 height 25
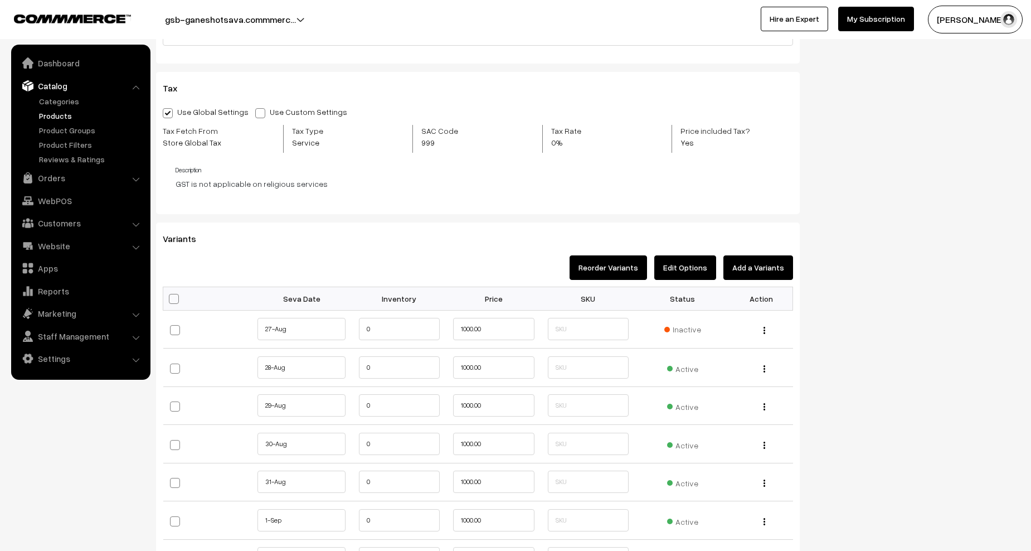
scroll to position [948, 0]
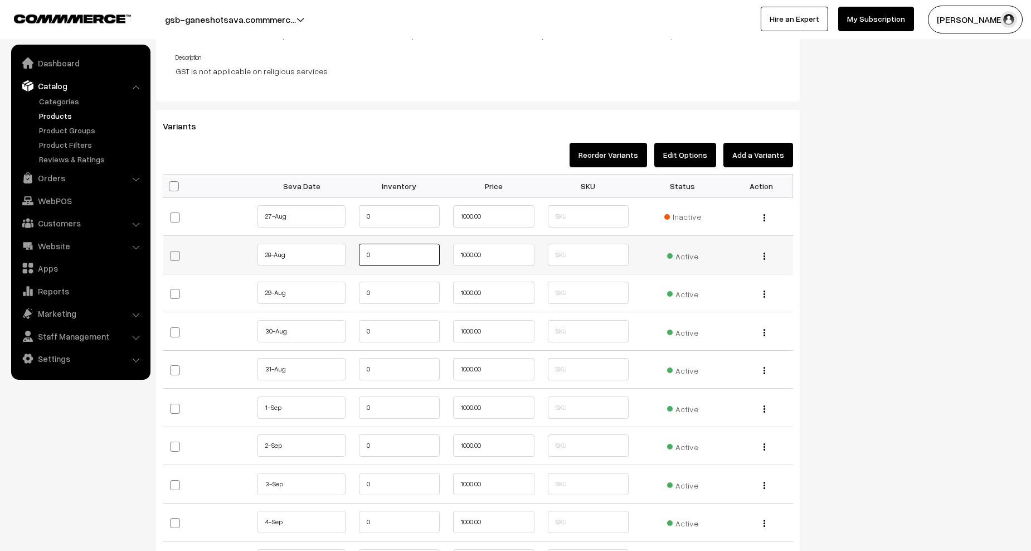
drag, startPoint x: 375, startPoint y: 259, endPoint x: 363, endPoint y: 259, distance: 11.2
click at [363, 259] on input "0" at bounding box center [399, 255] width 81 height 22
paste input "10"
type input "100"
drag, startPoint x: 385, startPoint y: 287, endPoint x: 345, endPoint y: 290, distance: 39.8
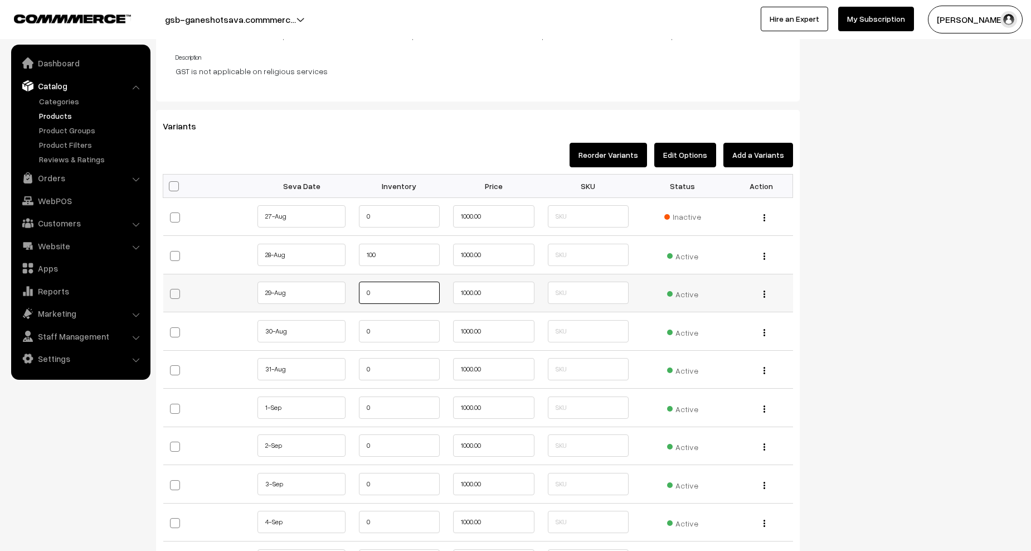
click at [345, 290] on tr "29-Aug" at bounding box center [478, 293] width 630 height 38
paste input "10"
type input "100"
drag, startPoint x: 380, startPoint y: 327, endPoint x: 360, endPoint y: 332, distance: 20.6
click at [360, 331] on input "0" at bounding box center [399, 331] width 81 height 22
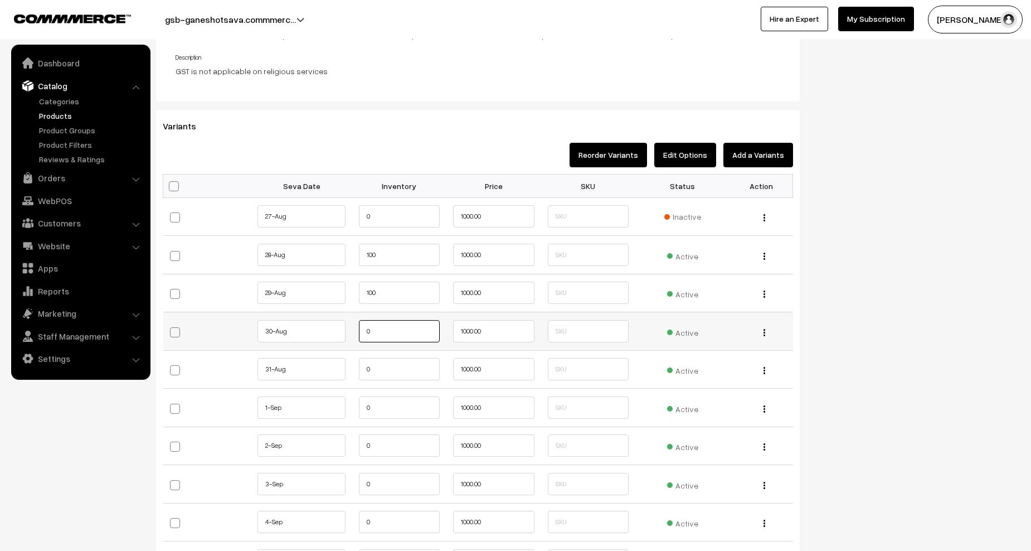
paste input "10"
type input "100"
drag, startPoint x: 387, startPoint y: 370, endPoint x: 357, endPoint y: 371, distance: 30.1
click at [357, 371] on td "0" at bounding box center [399, 369] width 95 height 38
paste input "10"
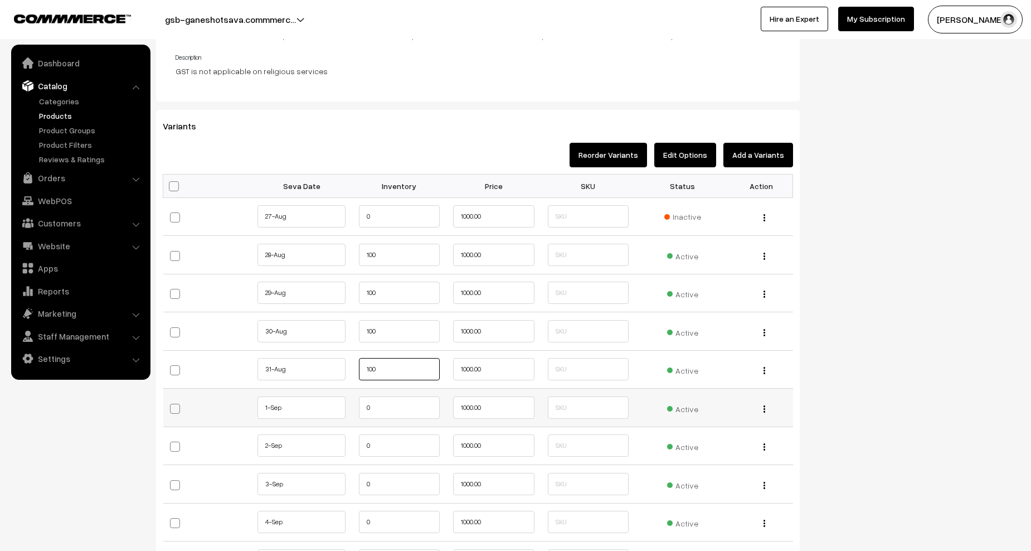
type input "100"
drag, startPoint x: 376, startPoint y: 405, endPoint x: 359, endPoint y: 406, distance: 16.8
click at [359, 406] on input "0" at bounding box center [399, 407] width 81 height 22
paste input "10"
type input "100"
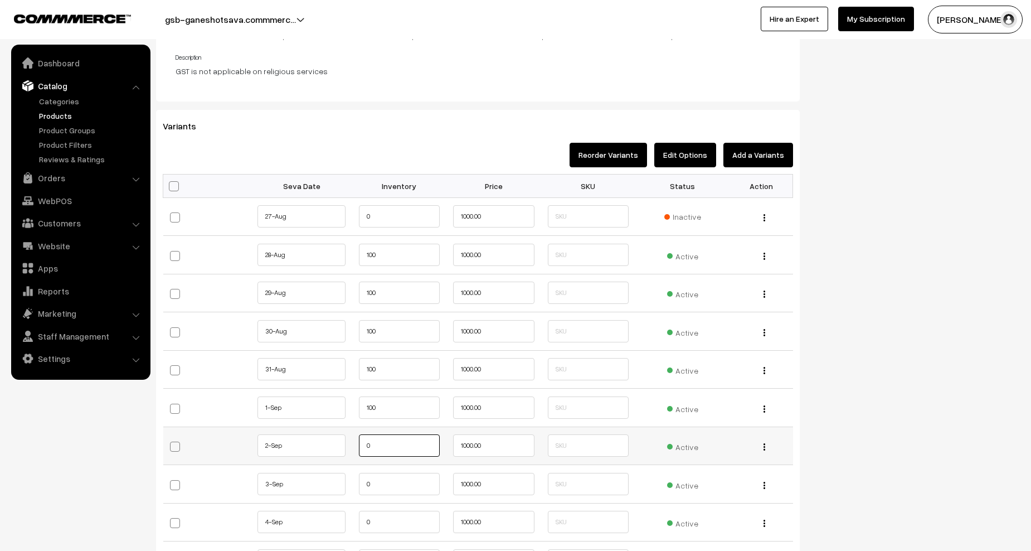
paste input "10"
drag, startPoint x: 382, startPoint y: 446, endPoint x: 361, endPoint y: 446, distance: 21.7
click at [361, 446] on input "0" at bounding box center [399, 445] width 81 height 22
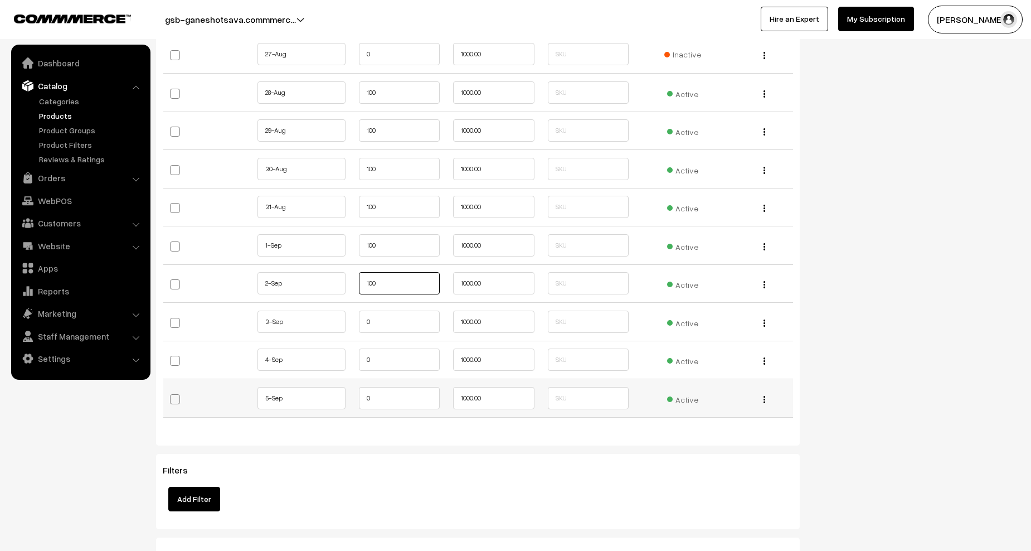
scroll to position [1115, 0]
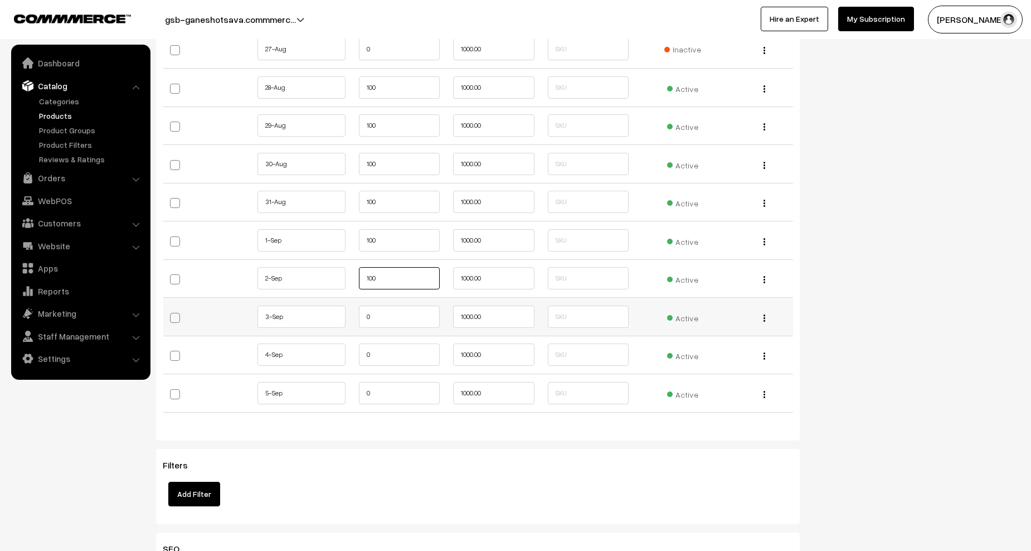
type input "100"
drag, startPoint x: 385, startPoint y: 310, endPoint x: 350, endPoint y: 316, distance: 35.0
click at [350, 316] on tr "3-Sep 0" at bounding box center [478, 317] width 630 height 38
paste input "10"
type input "100"
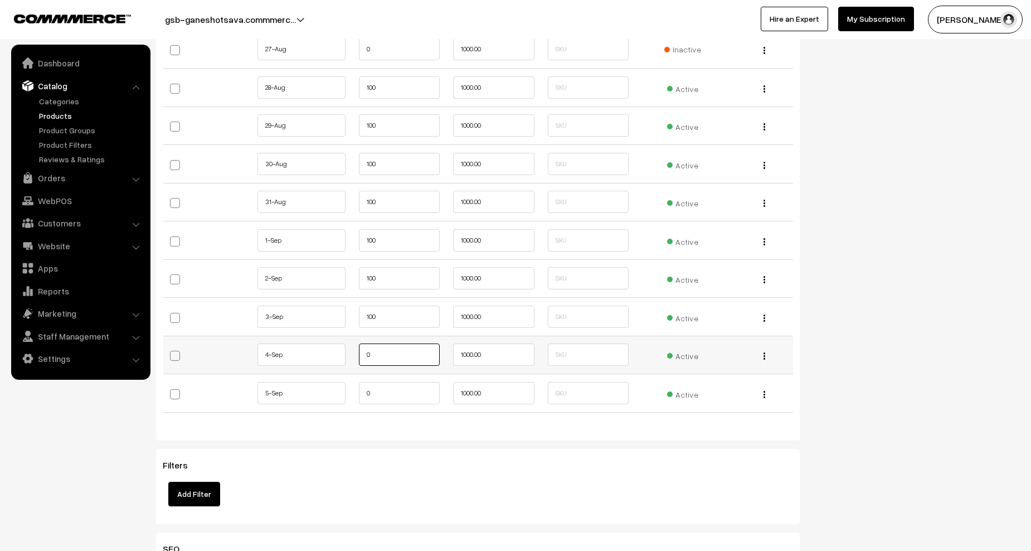
drag, startPoint x: 380, startPoint y: 350, endPoint x: 342, endPoint y: 353, distance: 38.0
click at [342, 353] on tr "4-Sep 0" at bounding box center [478, 355] width 630 height 38
paste input "10"
type input "100"
drag, startPoint x: 362, startPoint y: 383, endPoint x: 338, endPoint y: 384, distance: 24.0
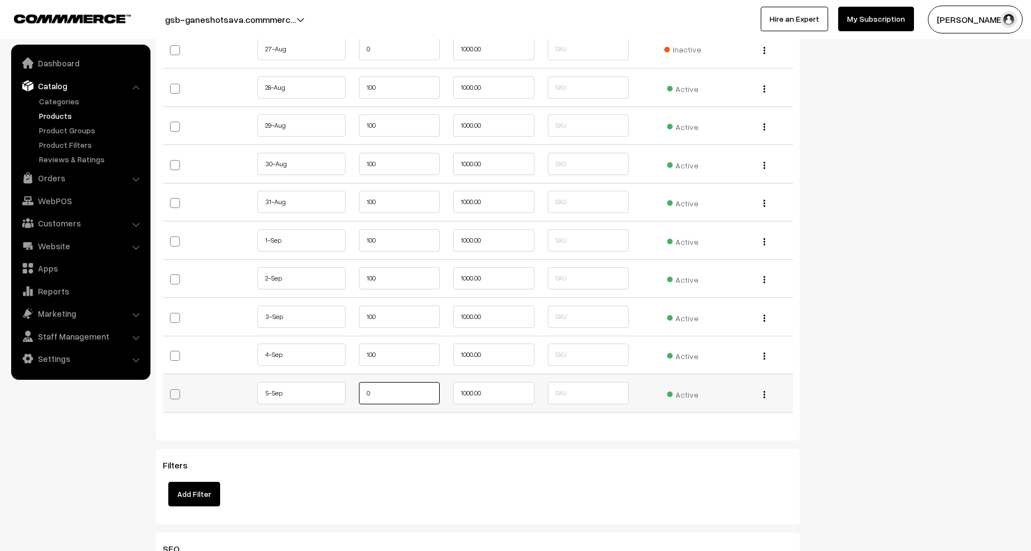
click at [338, 384] on tr "5-Sep 0" at bounding box center [478, 393] width 630 height 38
paste input "10"
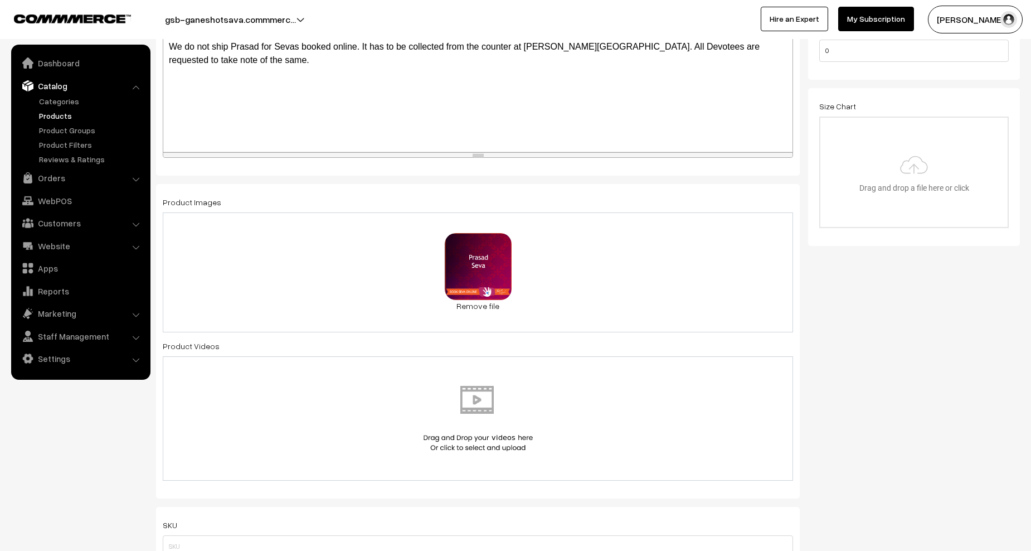
scroll to position [0, 0]
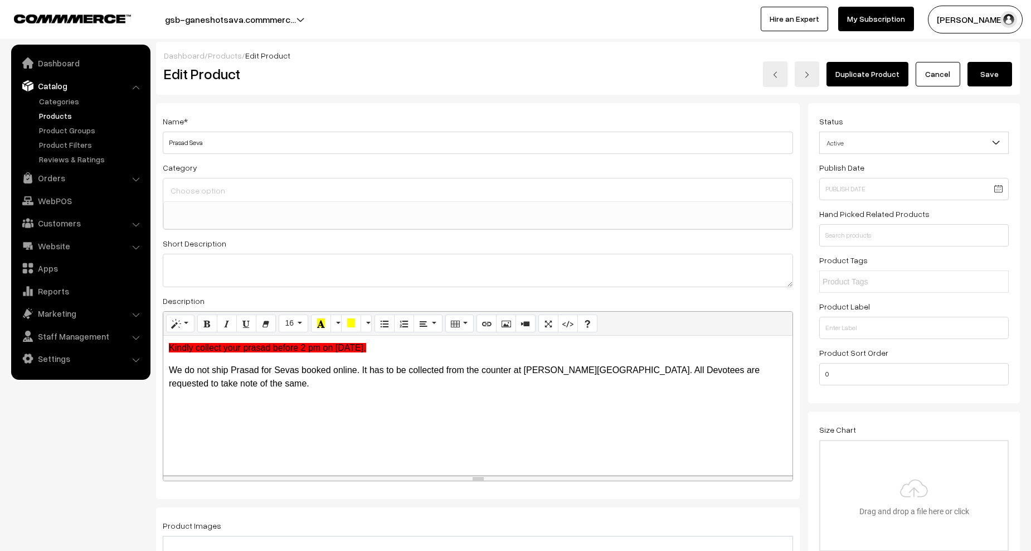
type input "100"
click at [984, 82] on button "Save" at bounding box center [990, 74] width 45 height 25
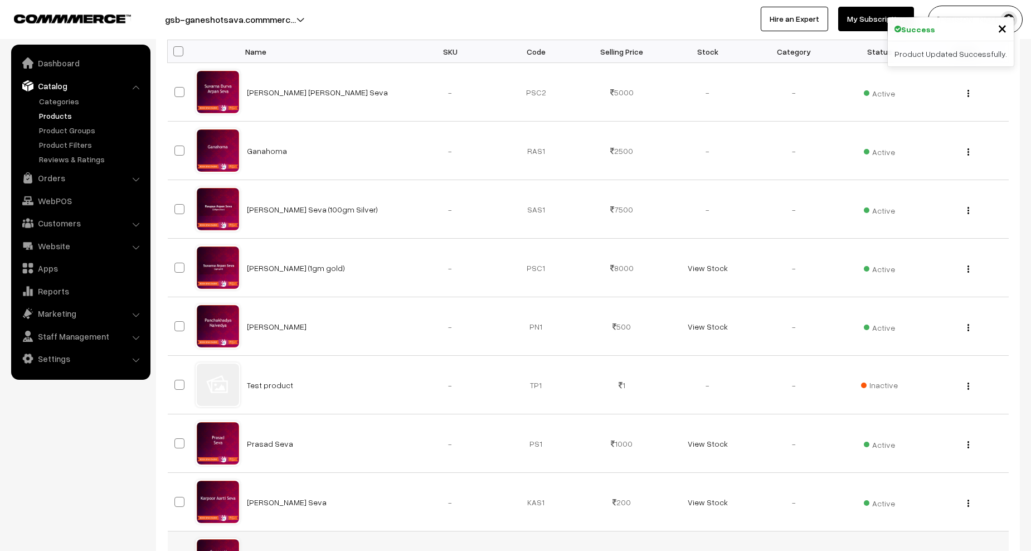
scroll to position [390, 0]
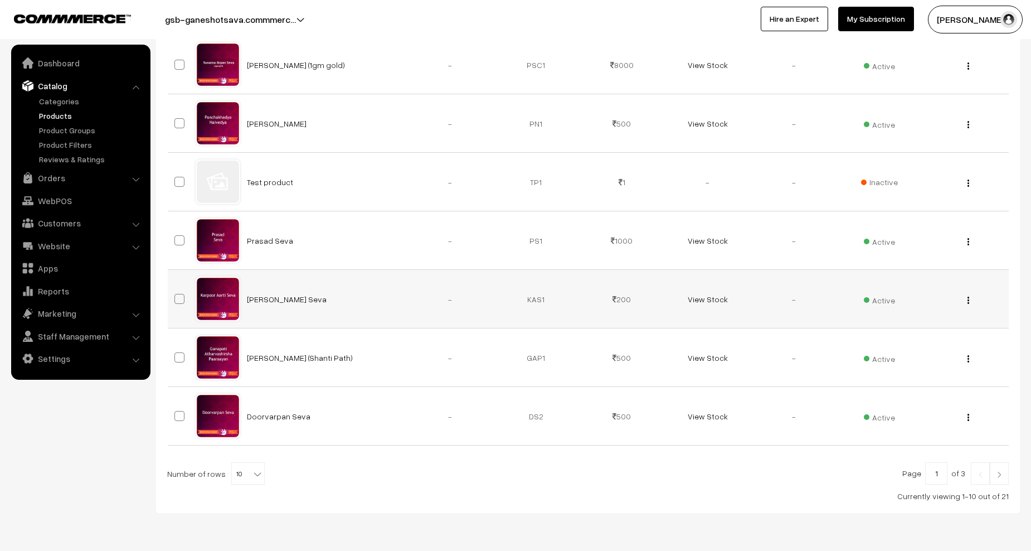
click at [972, 298] on div "View Edit Delete" at bounding box center [965, 299] width 72 height 12
click at [965, 300] on div "View Edit Delete" at bounding box center [965, 299] width 72 height 12
click at [968, 299] on img "button" at bounding box center [969, 300] width 2 height 7
click at [909, 335] on link "Edit" at bounding box center [918, 340] width 95 height 25
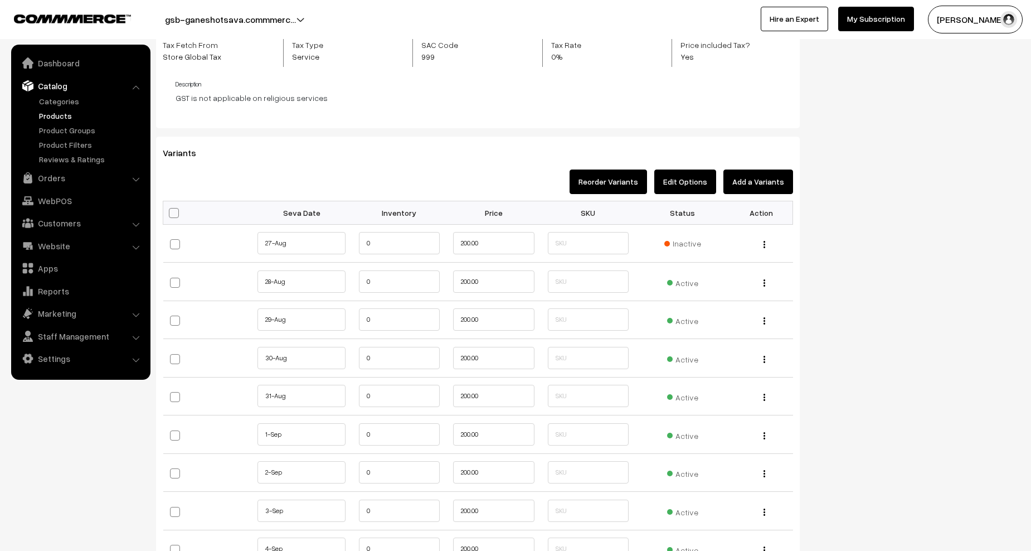
scroll to position [1003, 0]
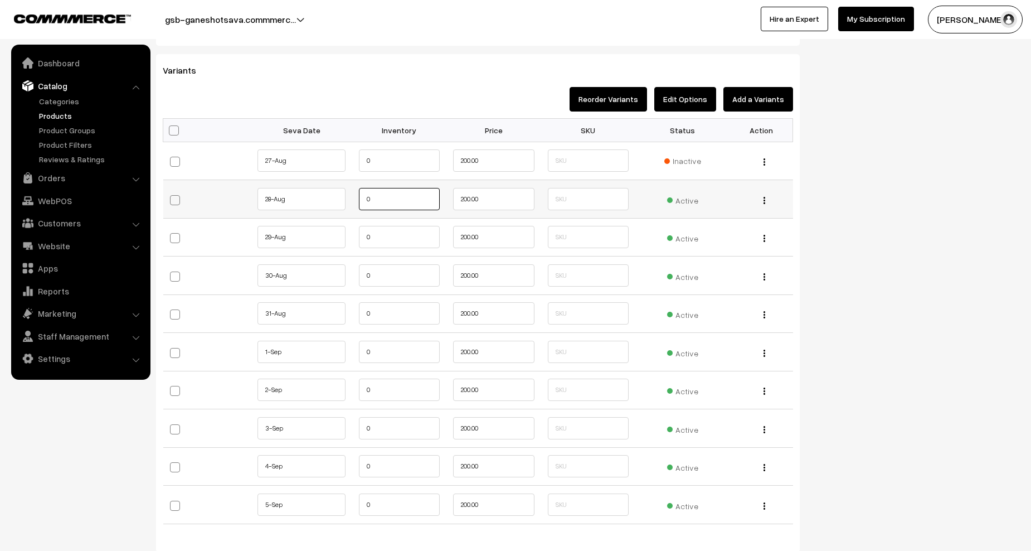
drag, startPoint x: 395, startPoint y: 205, endPoint x: 323, endPoint y: 202, distance: 71.4
click at [323, 202] on tr "28-Aug" at bounding box center [478, 199] width 630 height 38
paste input "10"
type input "100"
drag, startPoint x: 378, startPoint y: 235, endPoint x: 344, endPoint y: 234, distance: 34.6
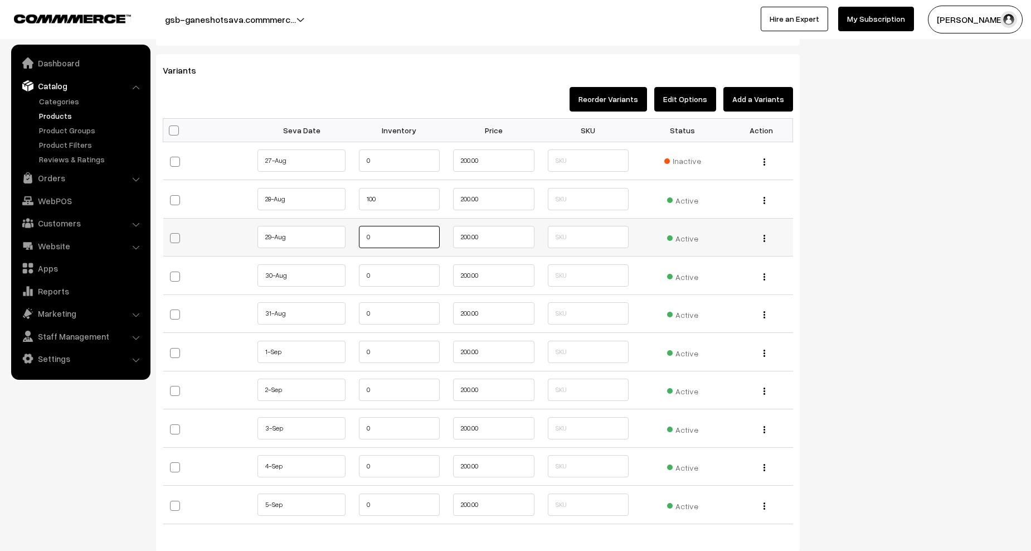
click at [344, 234] on tr "29-Aug" at bounding box center [478, 237] width 630 height 38
paste input "10"
type input "100"
drag, startPoint x: 355, startPoint y: 271, endPoint x: 335, endPoint y: 273, distance: 20.1
click at [335, 273] on tr "30-Aug" at bounding box center [478, 275] width 630 height 38
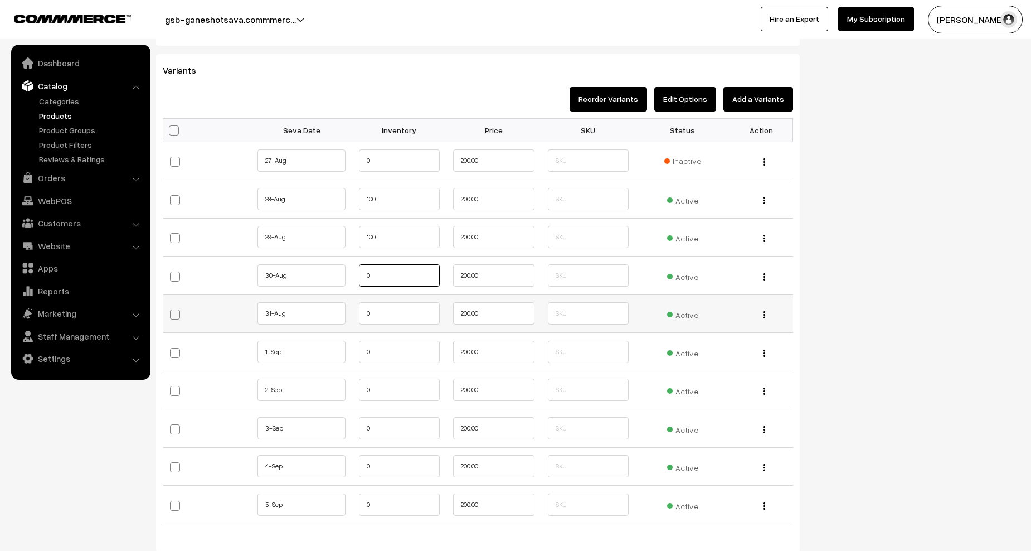
paste input "10"
type input "100"
drag, startPoint x: 366, startPoint y: 314, endPoint x: 337, endPoint y: 314, distance: 29.0
click at [334, 314] on tr "31-Aug" at bounding box center [478, 313] width 630 height 38
paste input "10"
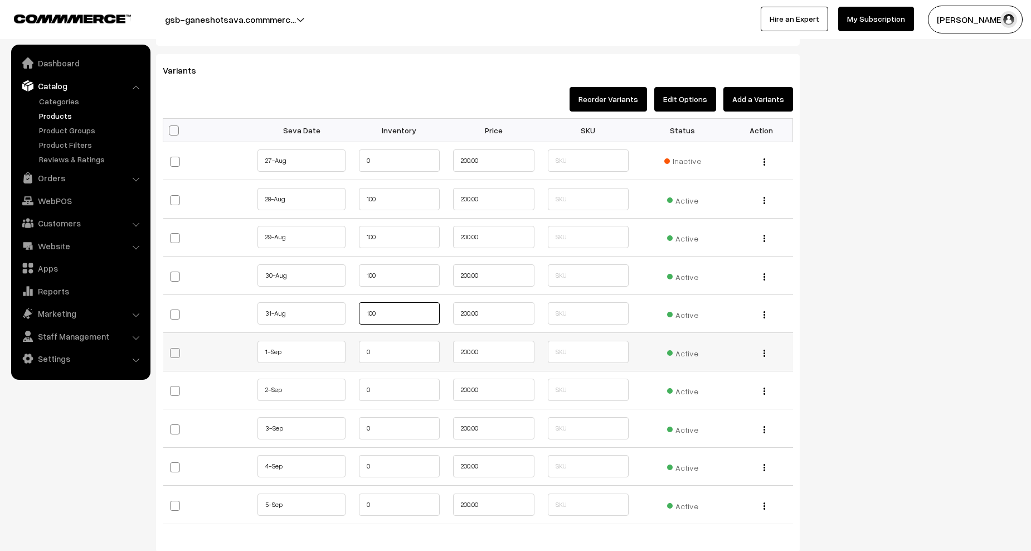
type input "100"
drag, startPoint x: 364, startPoint y: 350, endPoint x: 346, endPoint y: 353, distance: 18.1
click at [346, 352] on tr "1-Sep 0" at bounding box center [478, 352] width 630 height 38
paste input "10"
type input "100"
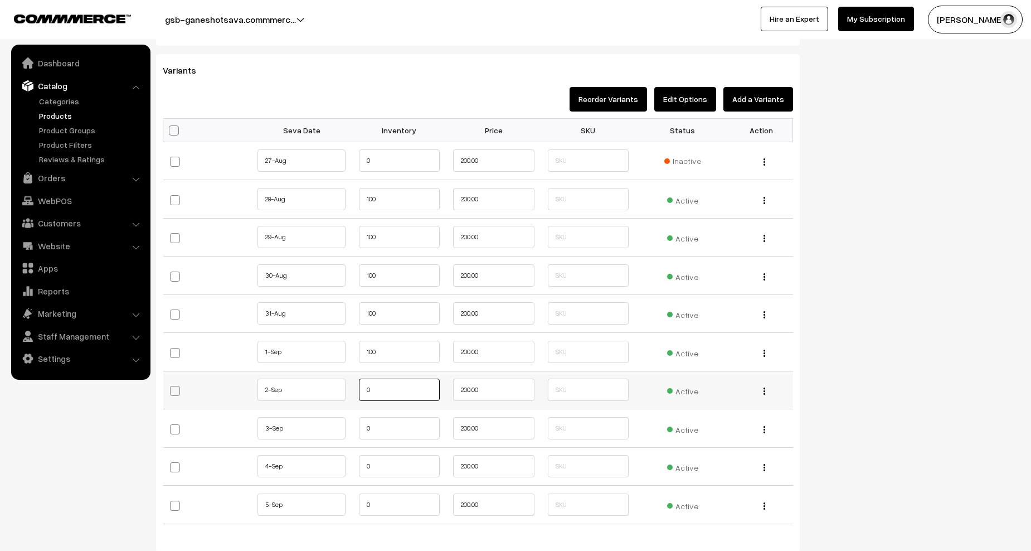
drag, startPoint x: 361, startPoint y: 391, endPoint x: 340, endPoint y: 391, distance: 21.2
click at [340, 391] on tr "2-Sep 0" at bounding box center [478, 390] width 630 height 38
paste input "10"
type input "100"
drag, startPoint x: 378, startPoint y: 430, endPoint x: 362, endPoint y: 431, distance: 15.6
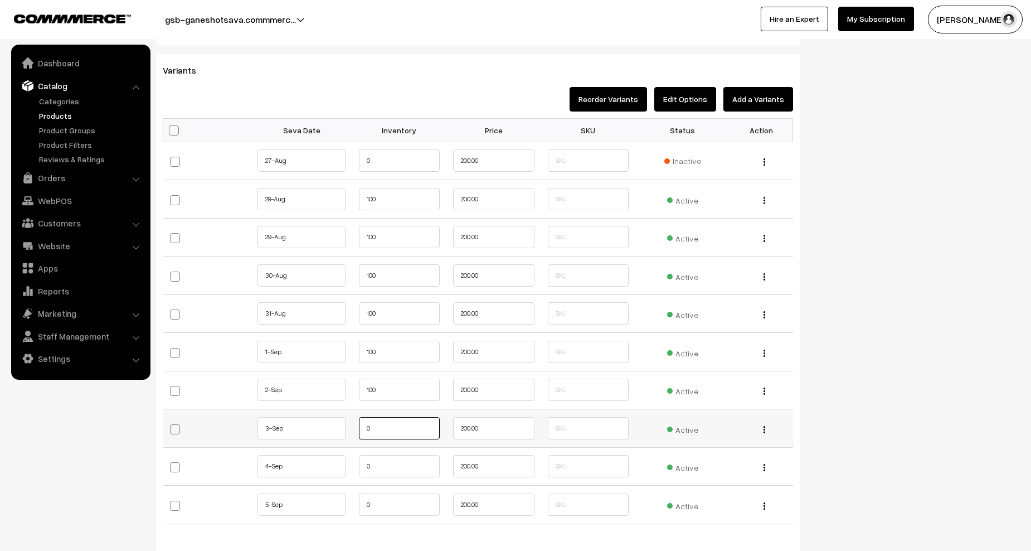
click at [362, 431] on input "0" at bounding box center [399, 428] width 81 height 22
paste input "10"
type input "100"
drag, startPoint x: 364, startPoint y: 466, endPoint x: 348, endPoint y: 467, distance: 15.6
click at [348, 466] on tr "4-Sep 0" at bounding box center [478, 466] width 630 height 38
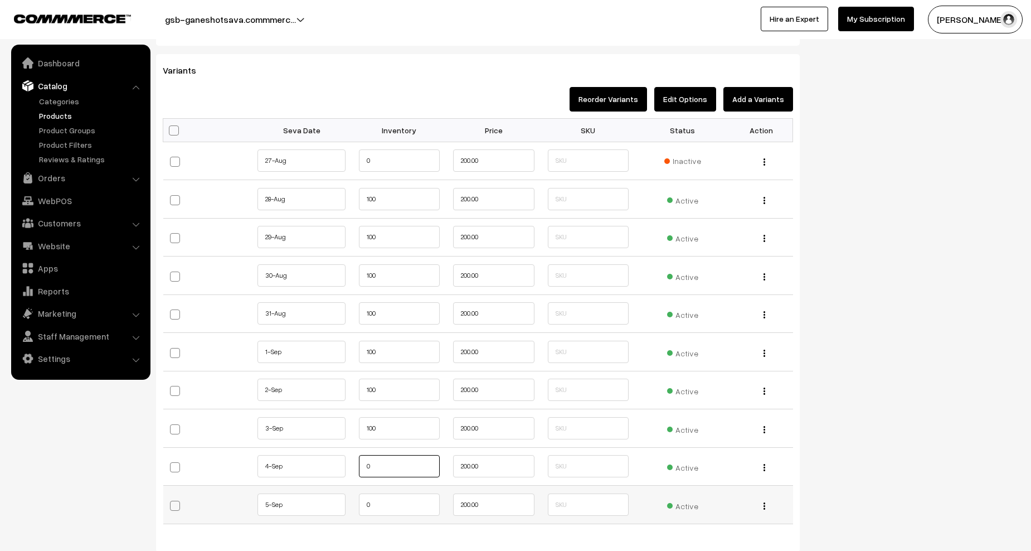
paste input "10"
type input "100"
drag, startPoint x: 344, startPoint y: 497, endPoint x: 336, endPoint y: 497, distance: 8.4
click at [336, 497] on tr "5-Sep 0" at bounding box center [478, 505] width 630 height 38
paste input "10"
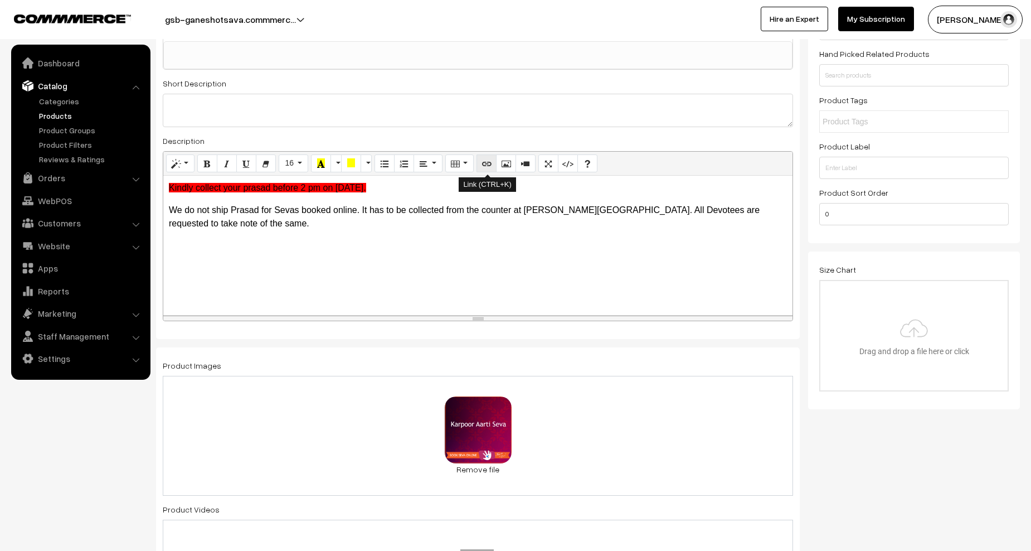
scroll to position [0, 0]
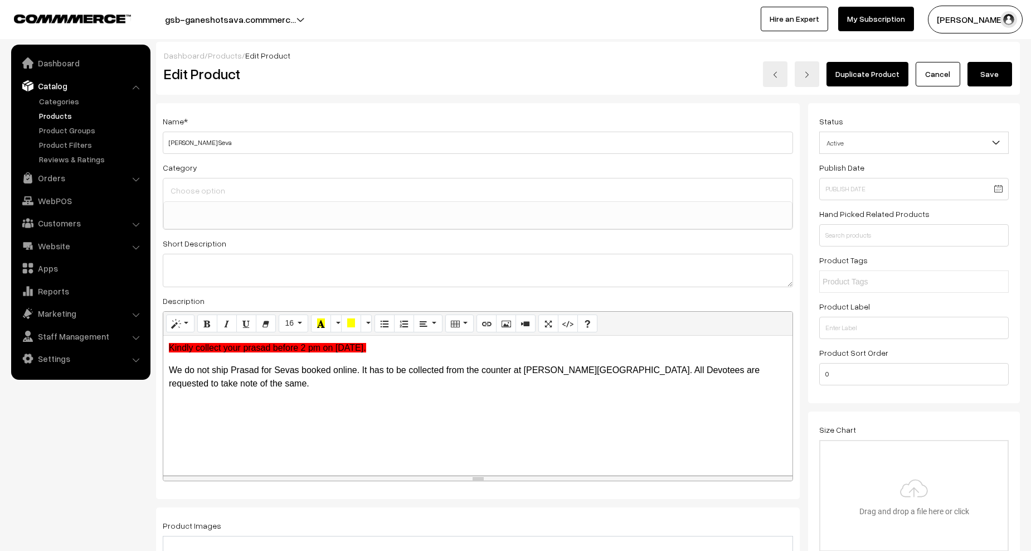
type input "100"
click at [987, 67] on button "Save" at bounding box center [990, 74] width 45 height 25
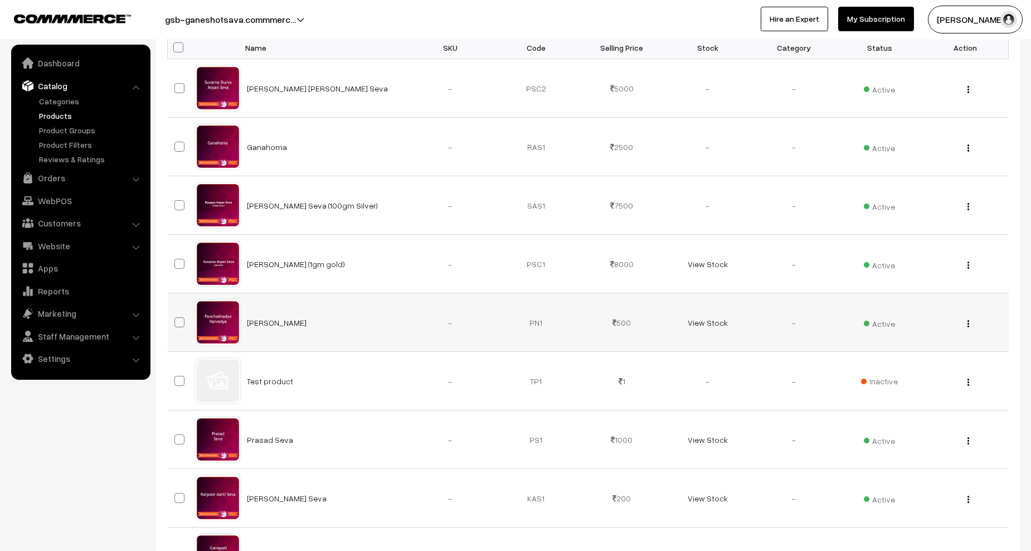
scroll to position [334, 0]
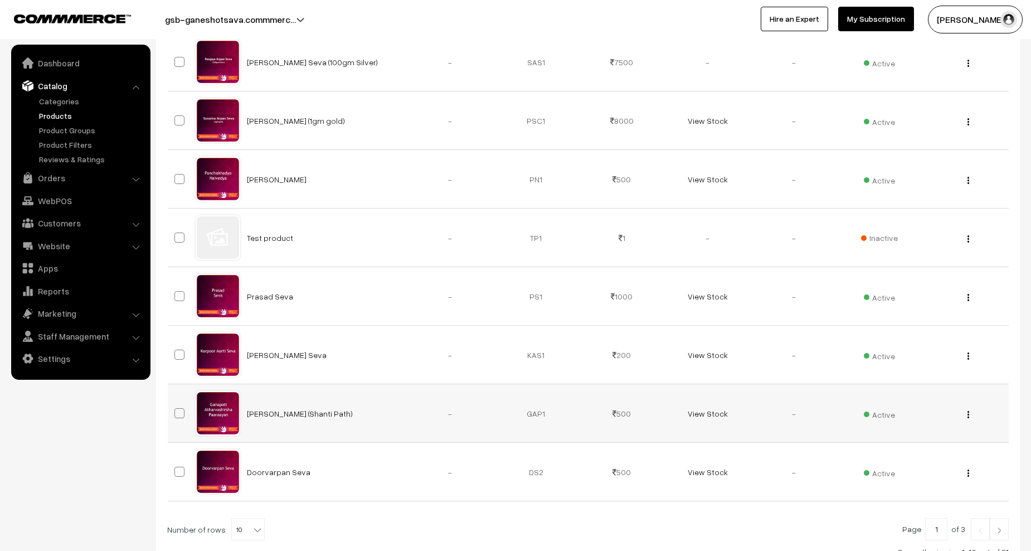
click at [969, 416] on button "button" at bounding box center [968, 414] width 3 height 9
click at [907, 453] on link "Edit" at bounding box center [918, 455] width 95 height 25
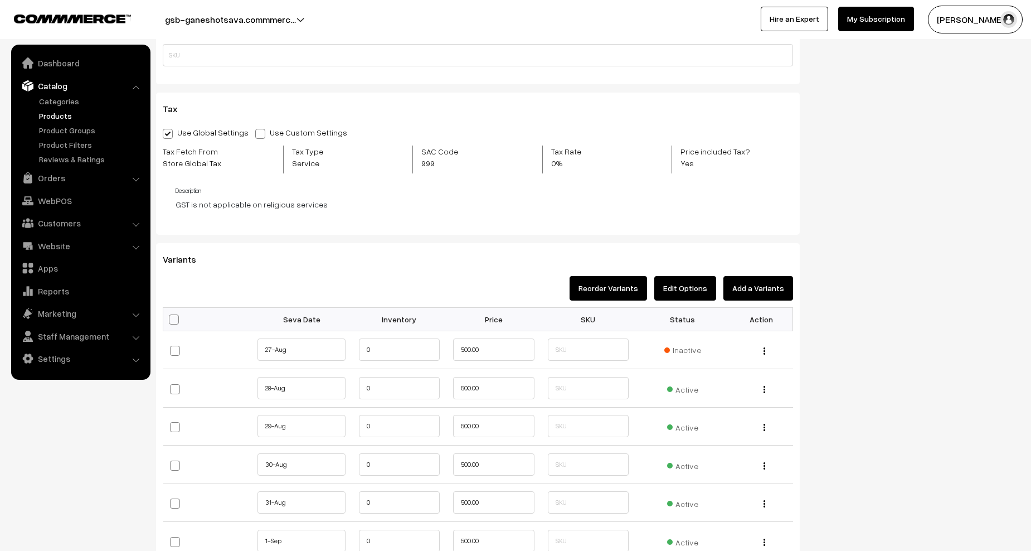
scroll to position [892, 0]
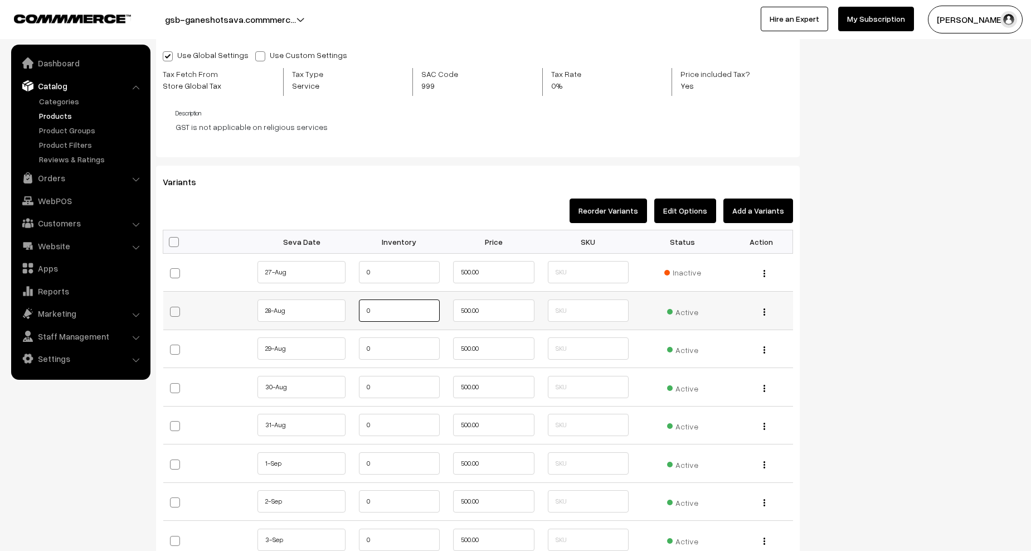
click at [341, 313] on tr "28-Aug" at bounding box center [478, 311] width 630 height 38
paste input "10"
type input "100"
drag, startPoint x: 357, startPoint y: 347, endPoint x: 322, endPoint y: 346, distance: 35.1
click at [322, 346] on tr "29-Aug" at bounding box center [478, 348] width 630 height 38
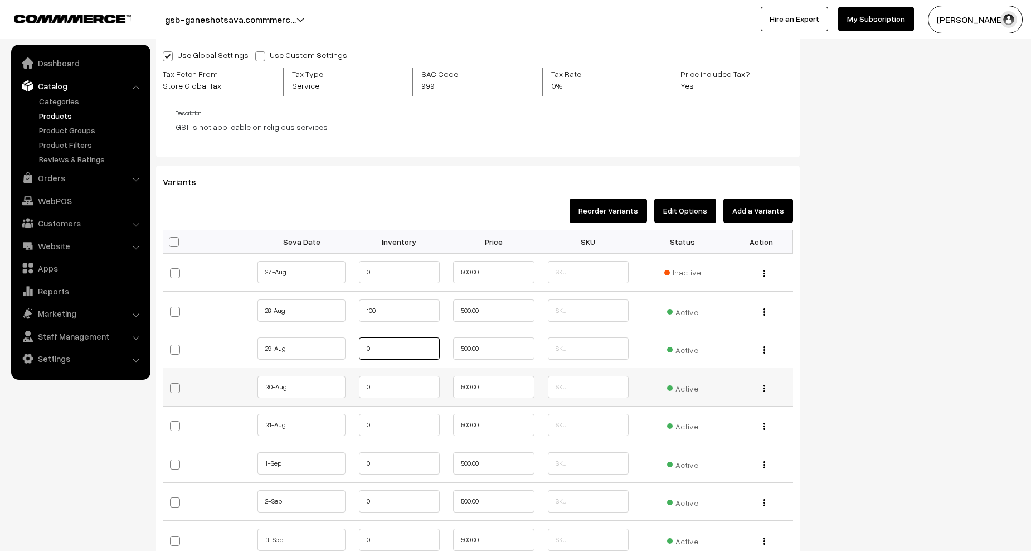
paste input "100"
drag, startPoint x: 384, startPoint y: 351, endPoint x: 337, endPoint y: 350, distance: 46.8
click at [336, 350] on tr "29-Aug" at bounding box center [478, 348] width 630 height 38
paste input "text"
type input "100"
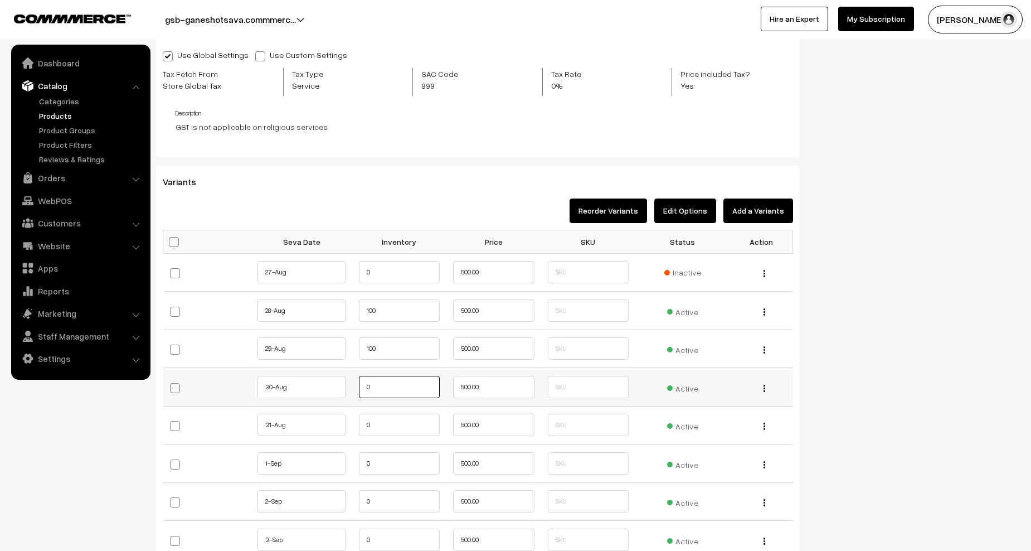
drag, startPoint x: 329, startPoint y: 382, endPoint x: 356, endPoint y: 385, distance: 26.9
click at [332, 381] on tr "30-Aug" at bounding box center [478, 387] width 630 height 38
paste input "10"
type input "100"
drag, startPoint x: 375, startPoint y: 431, endPoint x: 347, endPoint y: 431, distance: 27.9
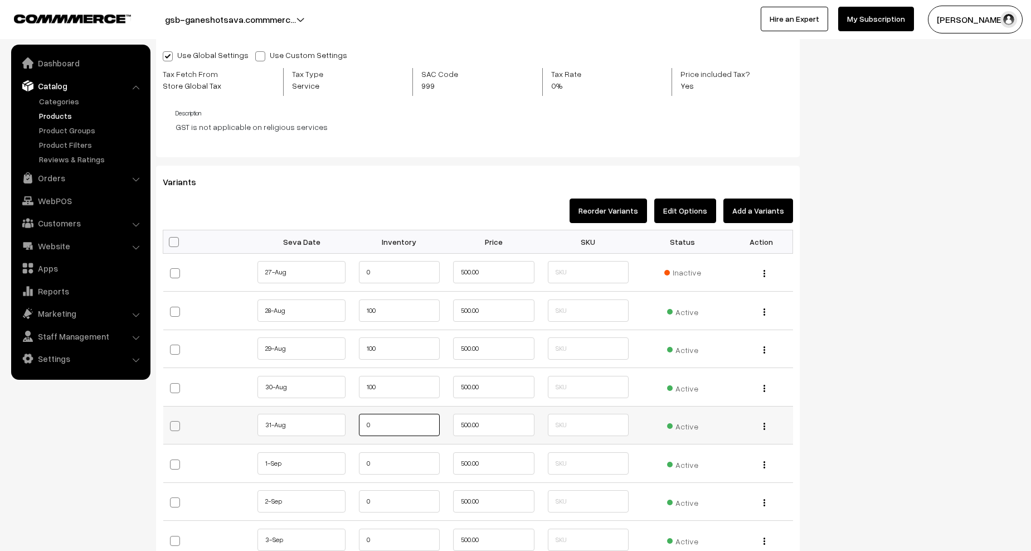
click at [347, 431] on tr "31-Aug" at bounding box center [478, 425] width 630 height 38
paste input "10"
type input "100"
drag, startPoint x: 384, startPoint y: 468, endPoint x: 339, endPoint y: 464, distance: 44.8
click at [338, 464] on tr "1-Sep 0" at bounding box center [478, 463] width 630 height 38
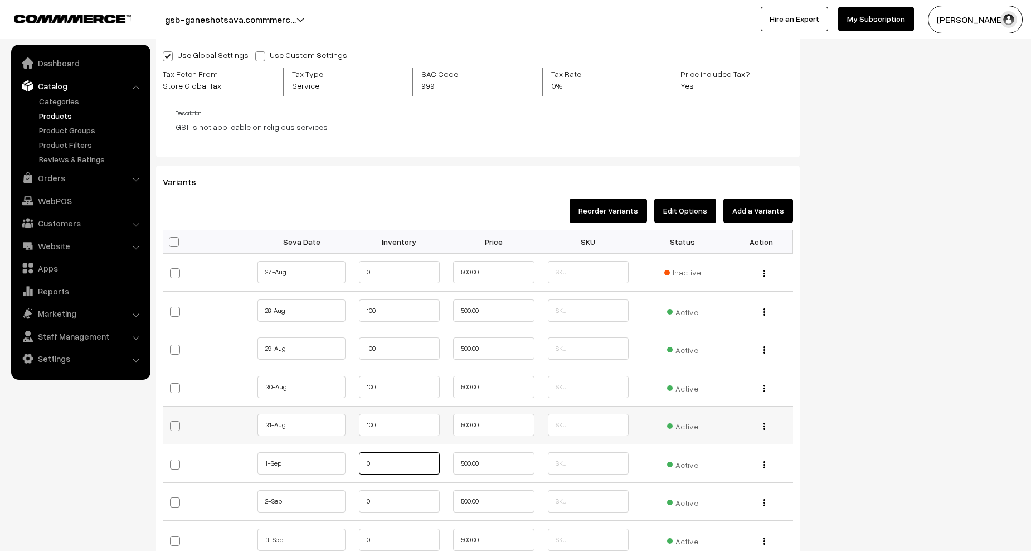
paste input "10"
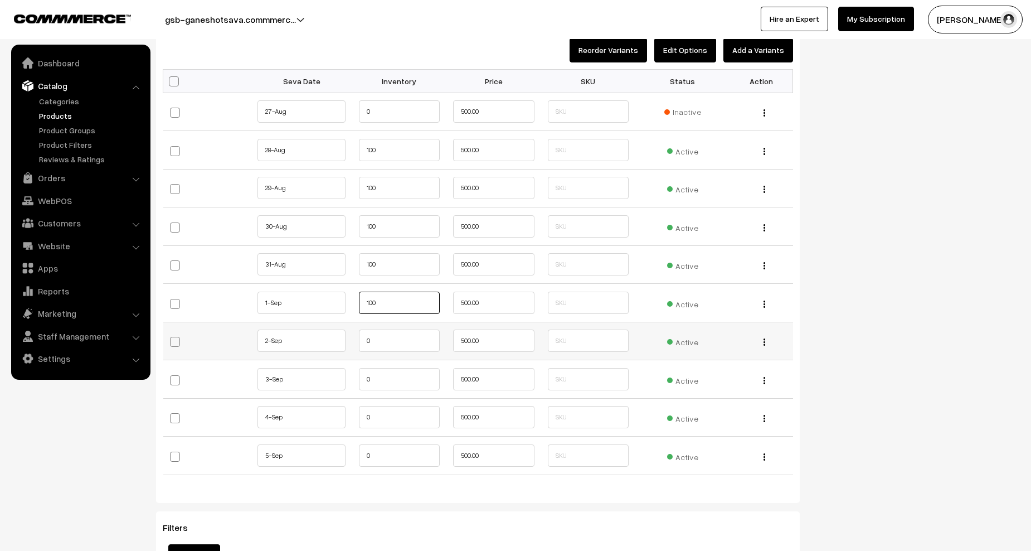
scroll to position [1059, 0]
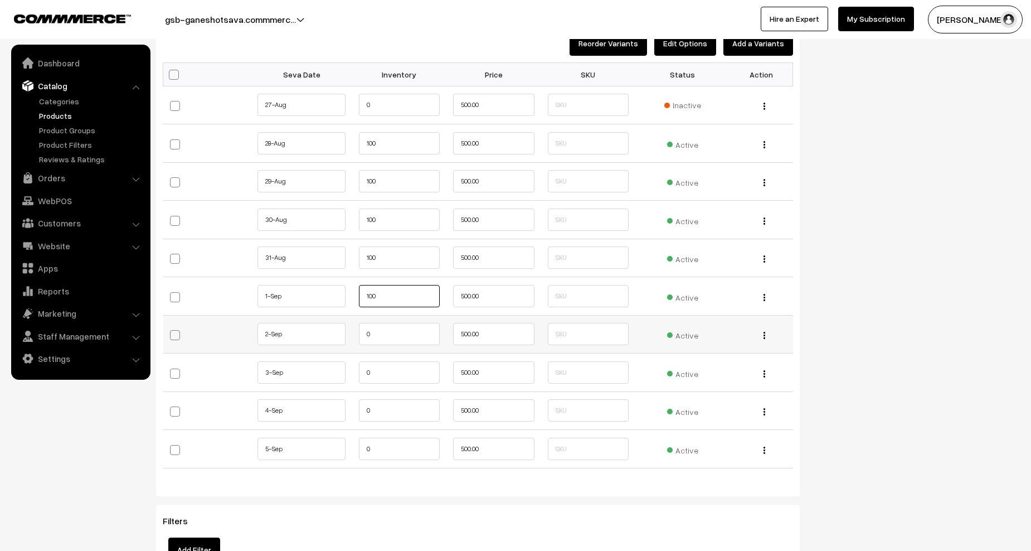
type input "100"
drag, startPoint x: 377, startPoint y: 336, endPoint x: 348, endPoint y: 334, distance: 28.5
click at [346, 334] on tr "2-Sep 0" at bounding box center [478, 334] width 630 height 38
paste input "10"
type input "100"
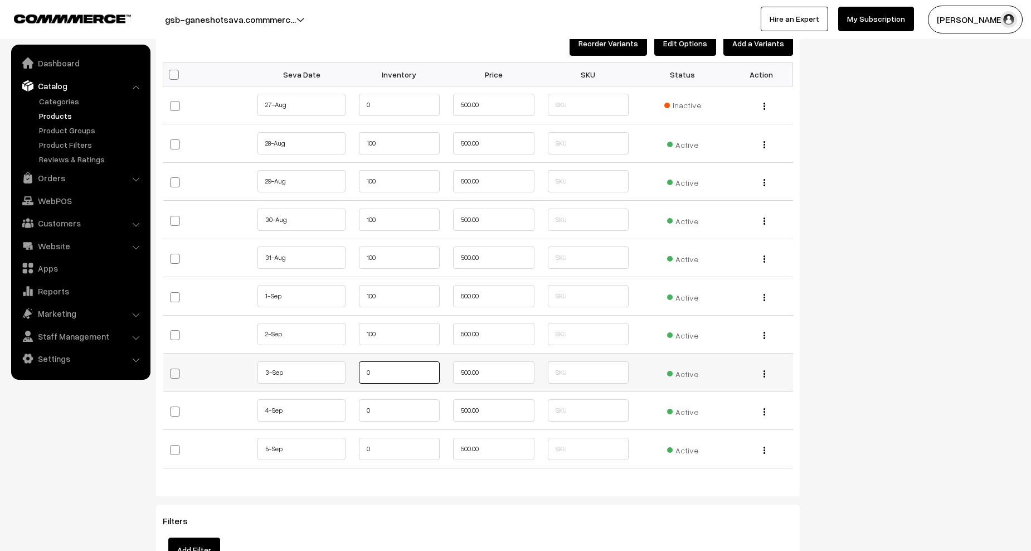
drag, startPoint x: 378, startPoint y: 371, endPoint x: 355, endPoint y: 374, distance: 23.6
click at [345, 371] on tr "3-Sep 0" at bounding box center [478, 372] width 630 height 38
paste input "10"
type input "100"
click at [353, 416] on td "0" at bounding box center [399, 410] width 95 height 38
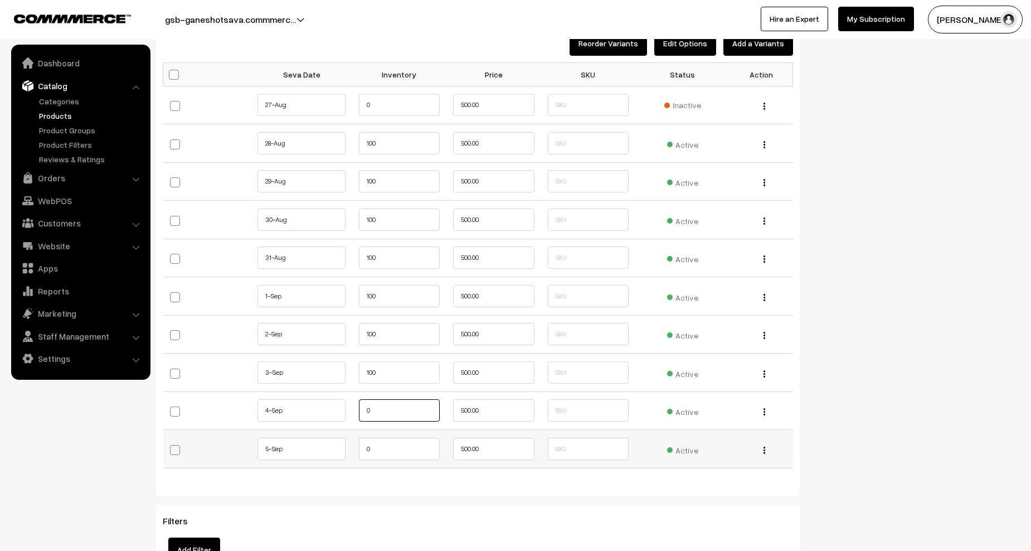
paste input "10"
type input "100"
click at [362, 449] on input "0" at bounding box center [399, 449] width 81 height 22
paste input "10"
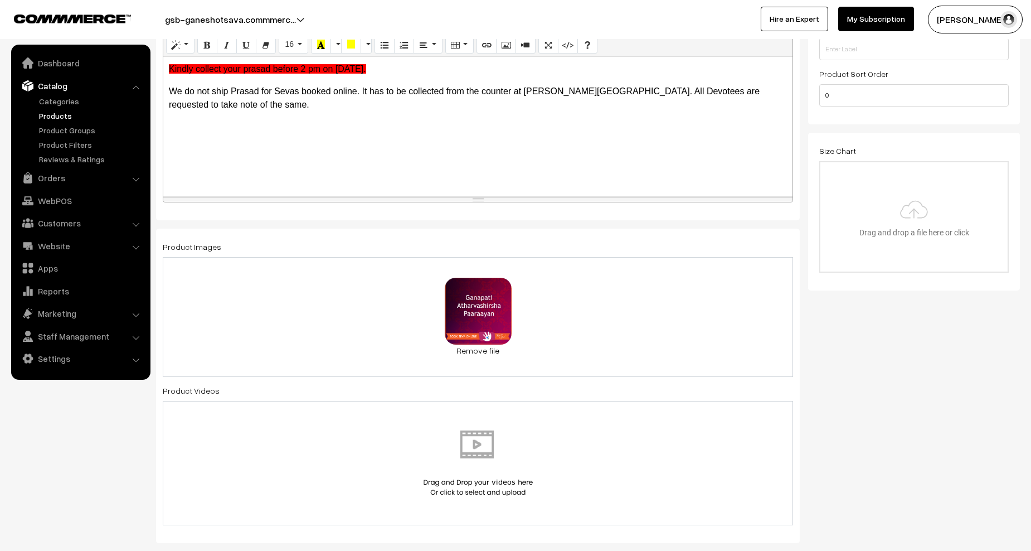
scroll to position [0, 0]
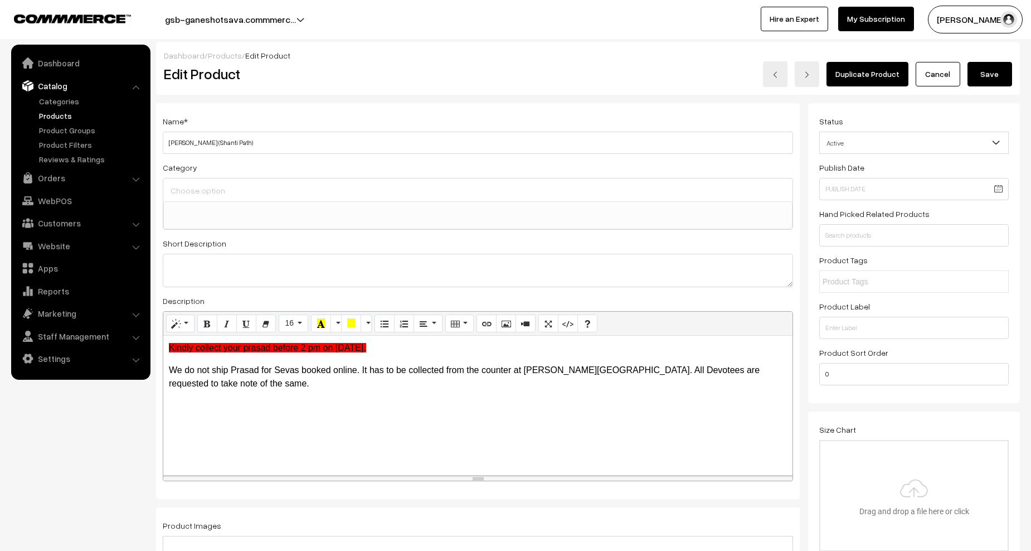
type input "100"
click at [987, 76] on button "Save" at bounding box center [990, 74] width 45 height 25
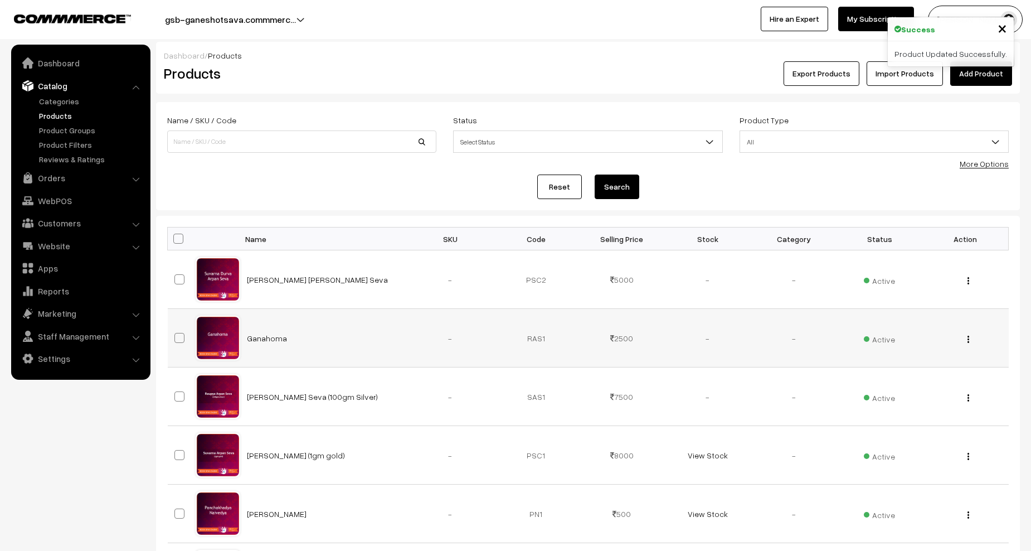
scroll to position [390, 0]
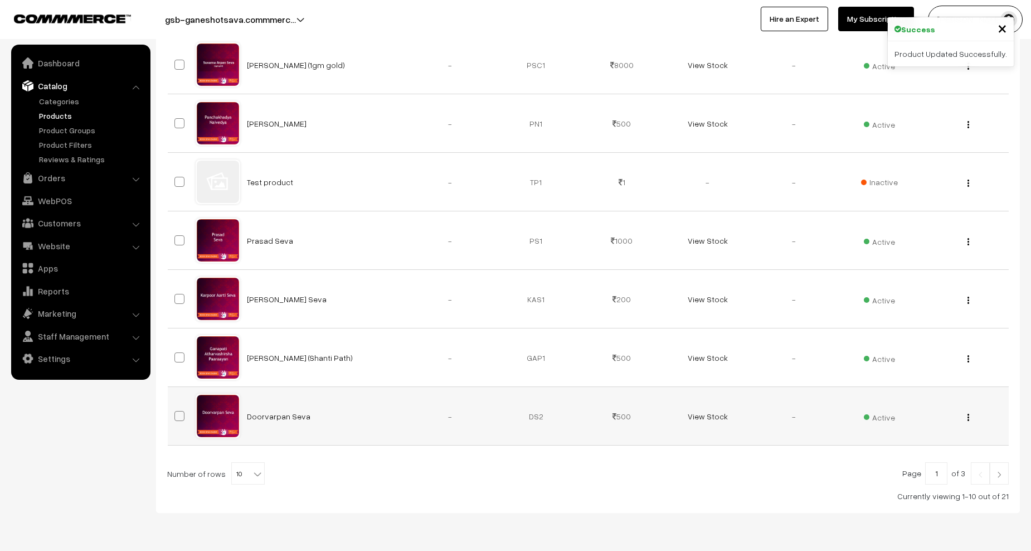
click at [967, 416] on button "button" at bounding box center [968, 416] width 3 height 9
click at [906, 453] on link "Edit" at bounding box center [918, 457] width 95 height 25
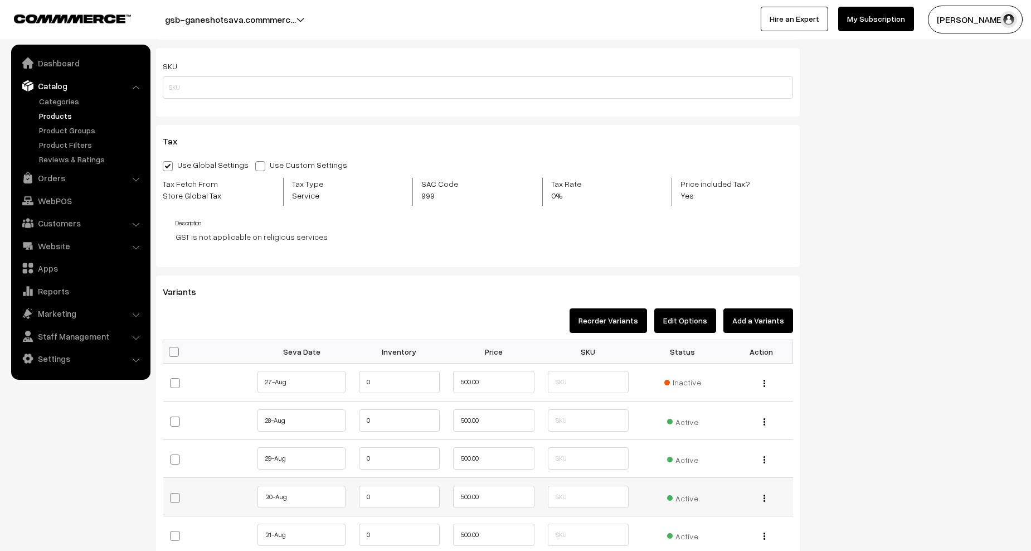
scroll to position [836, 0]
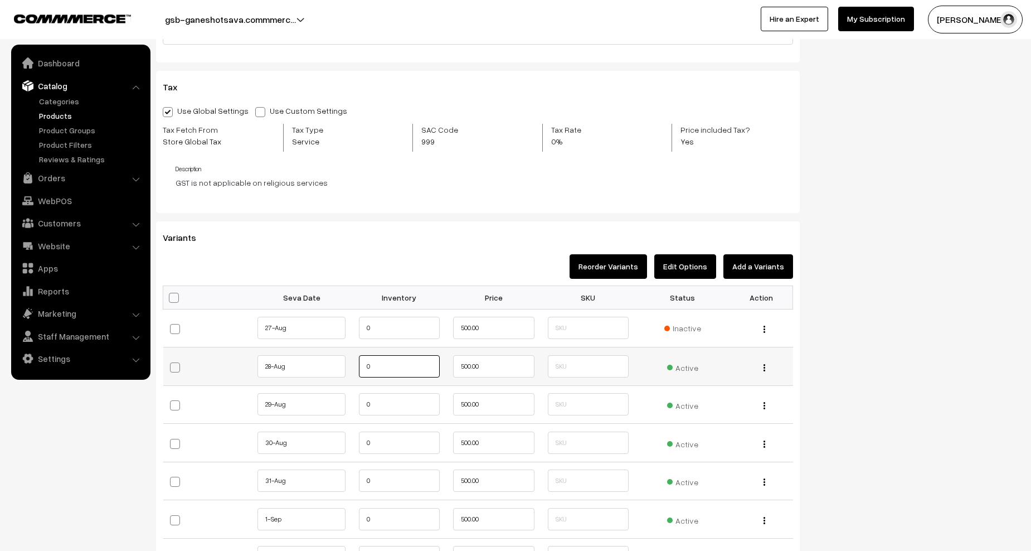
drag, startPoint x: 351, startPoint y: 367, endPoint x: 331, endPoint y: 367, distance: 20.1
click at [322, 367] on tr "28-Aug" at bounding box center [478, 366] width 630 height 38
paste input "10"
type input "100"
drag, startPoint x: 375, startPoint y: 408, endPoint x: 330, endPoint y: 408, distance: 44.6
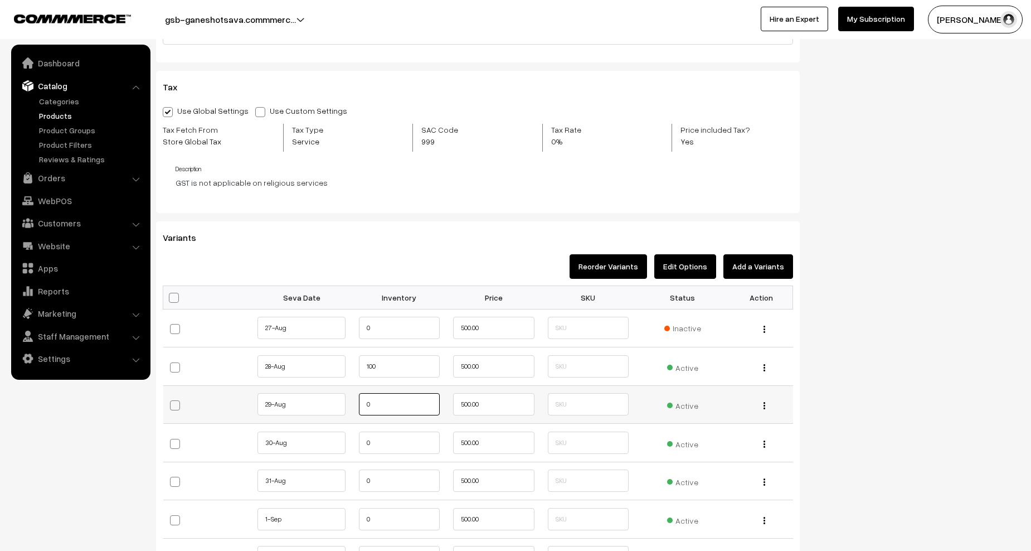
click at [330, 408] on tr "29-Aug" at bounding box center [478, 404] width 630 height 38
paste input "10"
type input "100"
drag, startPoint x: 366, startPoint y: 446, endPoint x: 350, endPoint y: 446, distance: 15.6
click at [350, 446] on tr "30-Aug" at bounding box center [478, 443] width 630 height 38
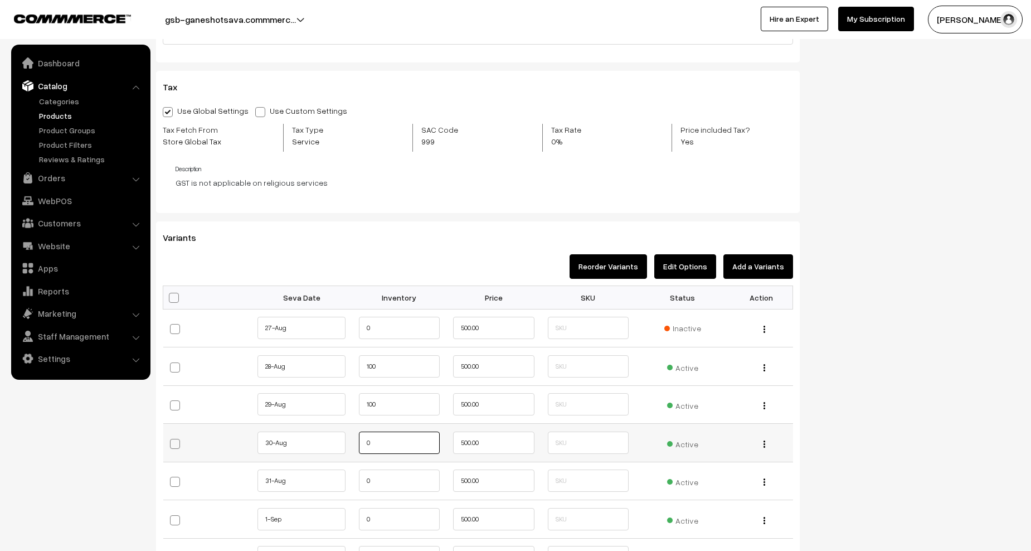
paste input "10"
type input "100"
drag, startPoint x: 365, startPoint y: 474, endPoint x: 346, endPoint y: 474, distance: 19.0
click at [346, 474] on tr "31-Aug" at bounding box center [478, 481] width 630 height 38
paste input "10"
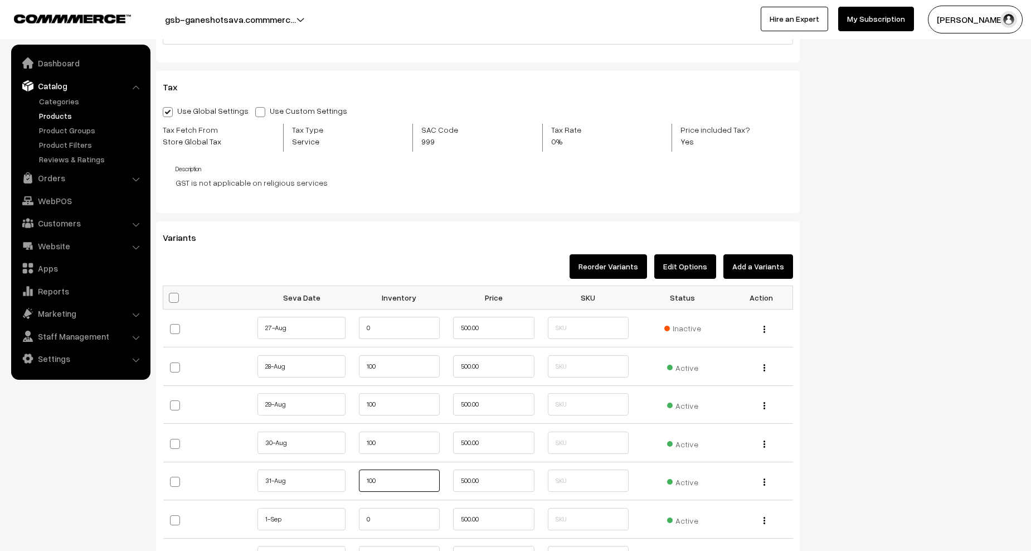
scroll to position [1003, 0]
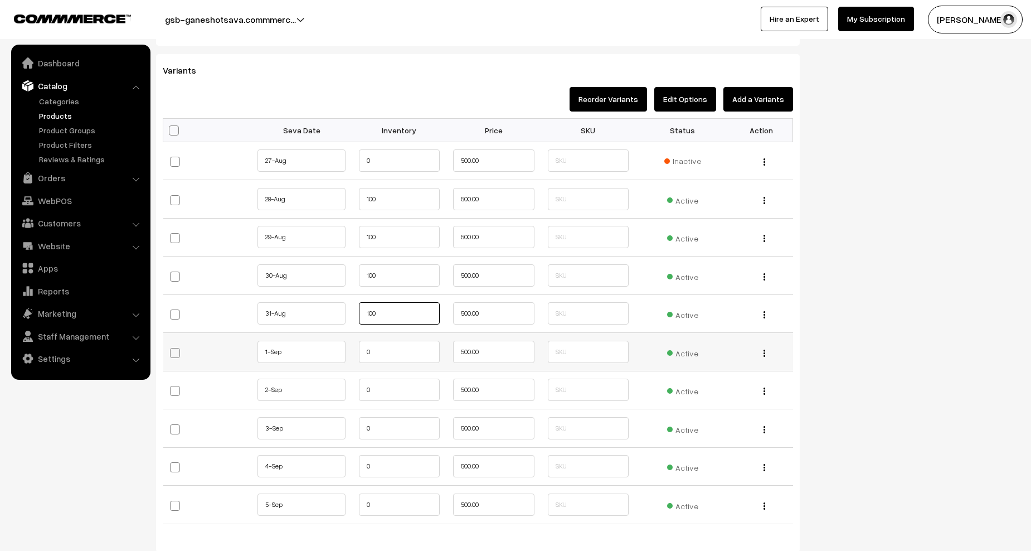
type input "100"
drag, startPoint x: 381, startPoint y: 356, endPoint x: 358, endPoint y: 355, distance: 22.9
click at [355, 356] on td "0" at bounding box center [399, 352] width 95 height 38
paste input "10"
type input "100"
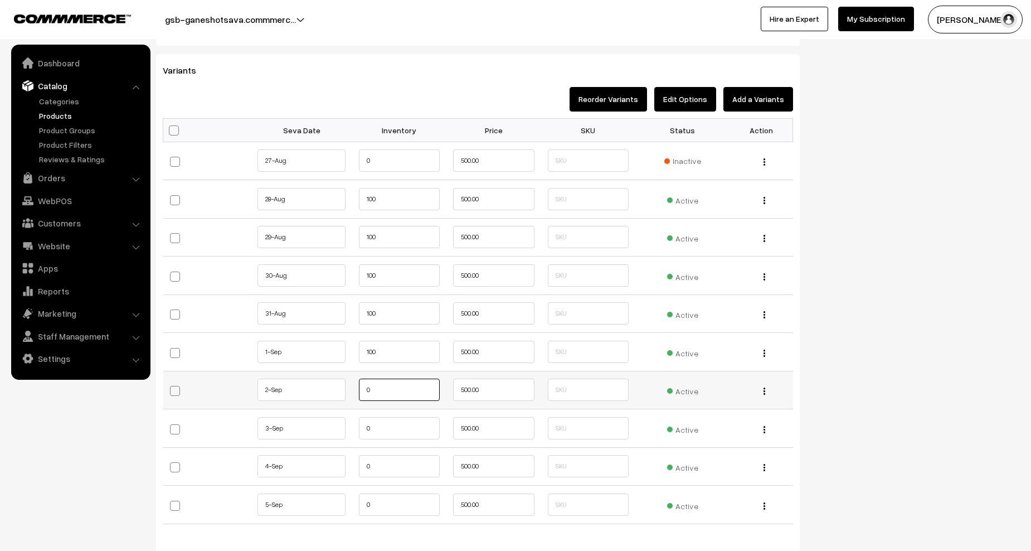
drag, startPoint x: 368, startPoint y: 396, endPoint x: 358, endPoint y: 396, distance: 10.0
click at [359, 396] on input "0" at bounding box center [399, 389] width 81 height 22
paste input "10"
type input "100"
drag, startPoint x: 373, startPoint y: 428, endPoint x: 350, endPoint y: 430, distance: 24.0
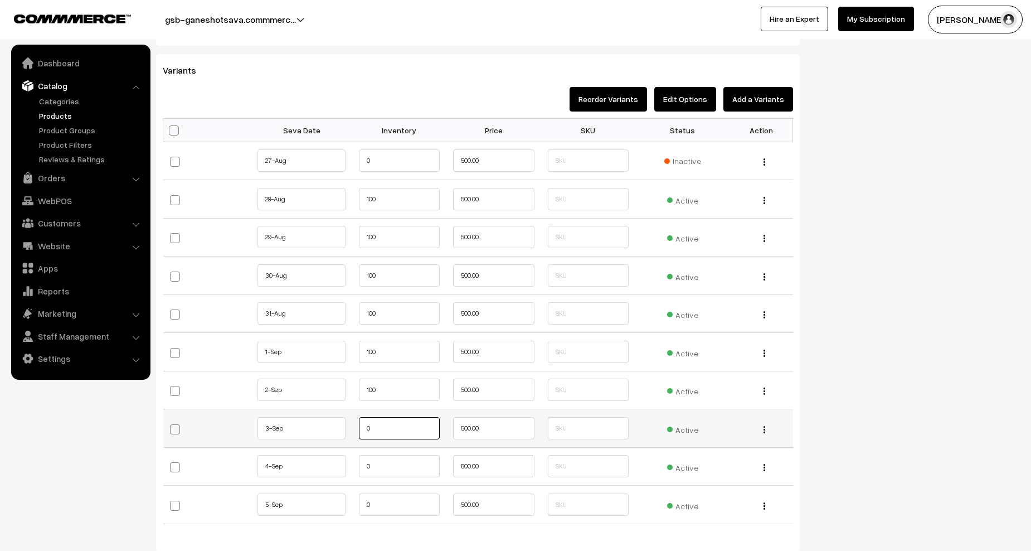
click at [345, 430] on tr "3-Sep 0" at bounding box center [478, 428] width 630 height 38
paste input "10"
type input "100"
click at [348, 464] on tr "4-Sep 0" at bounding box center [478, 466] width 630 height 38
paste input "10"
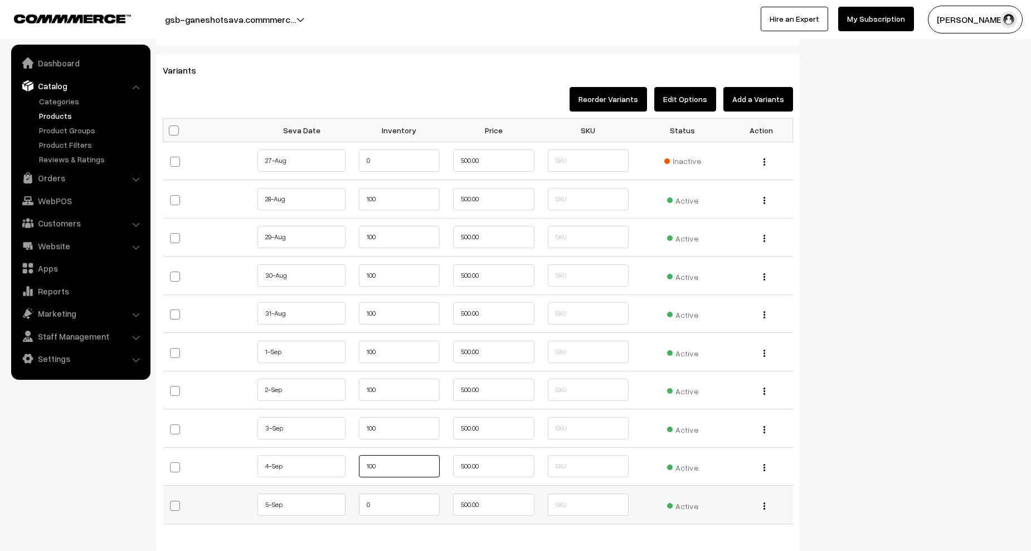
type input "100"
paste input "10"
drag, startPoint x: 378, startPoint y: 498, endPoint x: 352, endPoint y: 498, distance: 25.6
click at [352, 498] on td "0" at bounding box center [399, 505] width 95 height 38
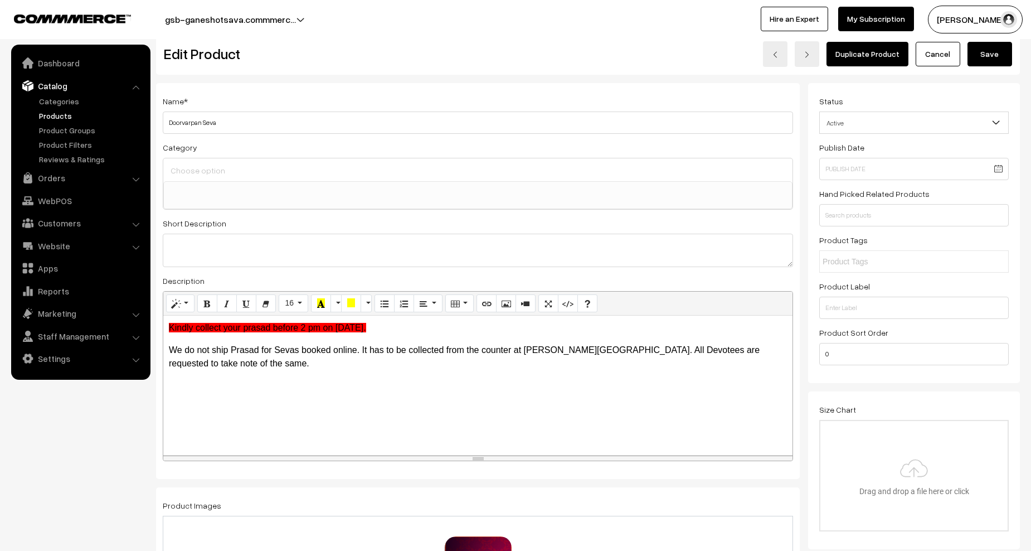
scroll to position [0, 0]
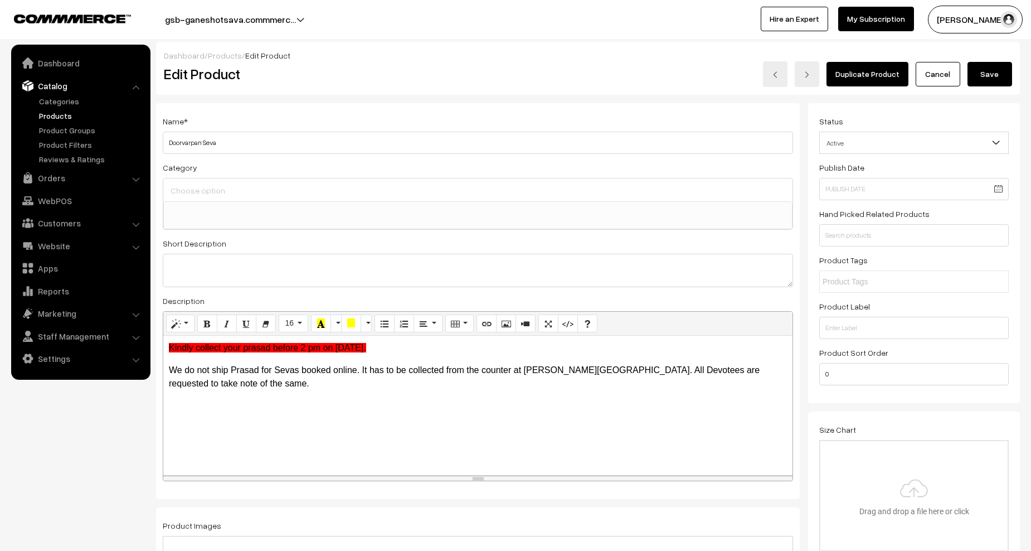
type input "100"
click at [983, 77] on button "Save" at bounding box center [990, 74] width 45 height 25
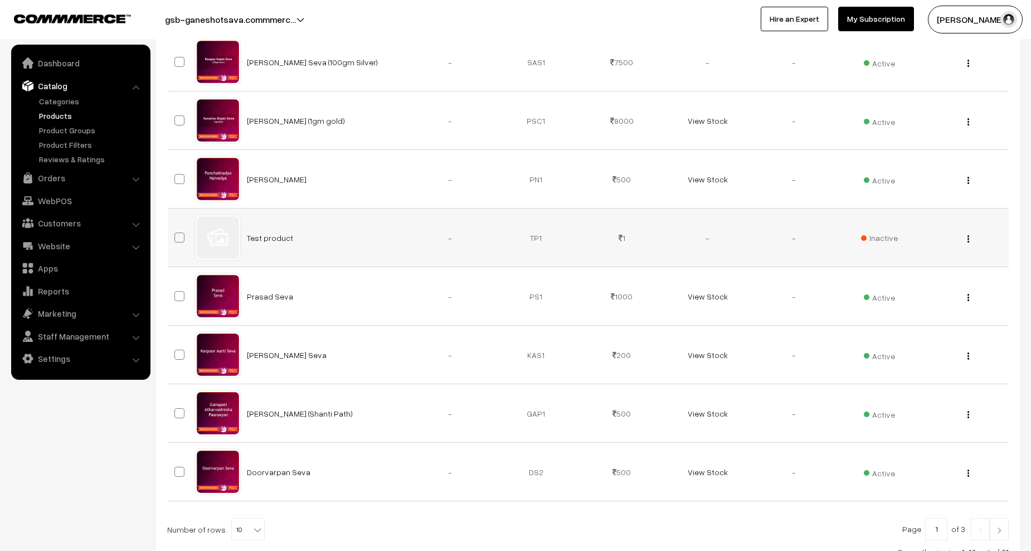
scroll to position [425, 0]
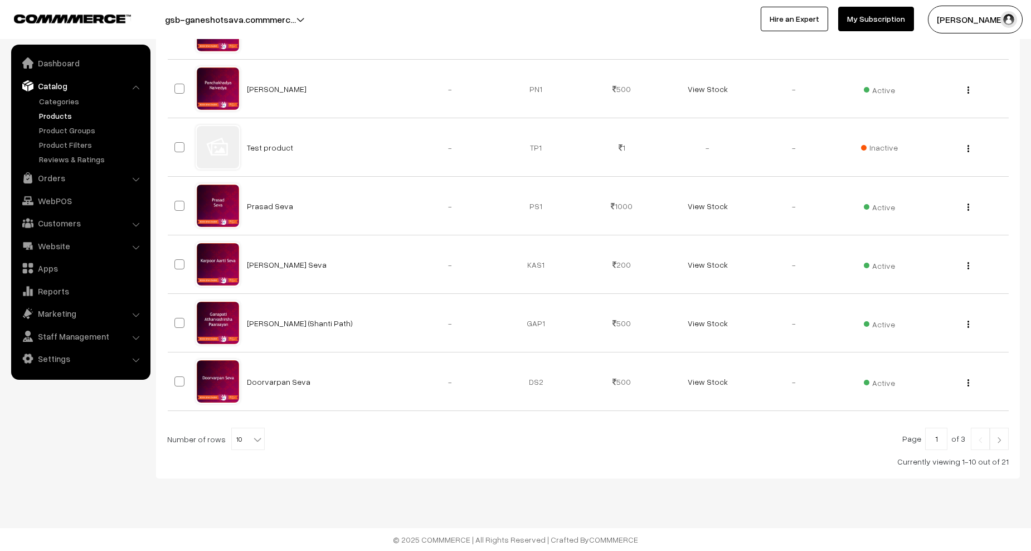
click at [1001, 440] on img at bounding box center [999, 439] width 10 height 7
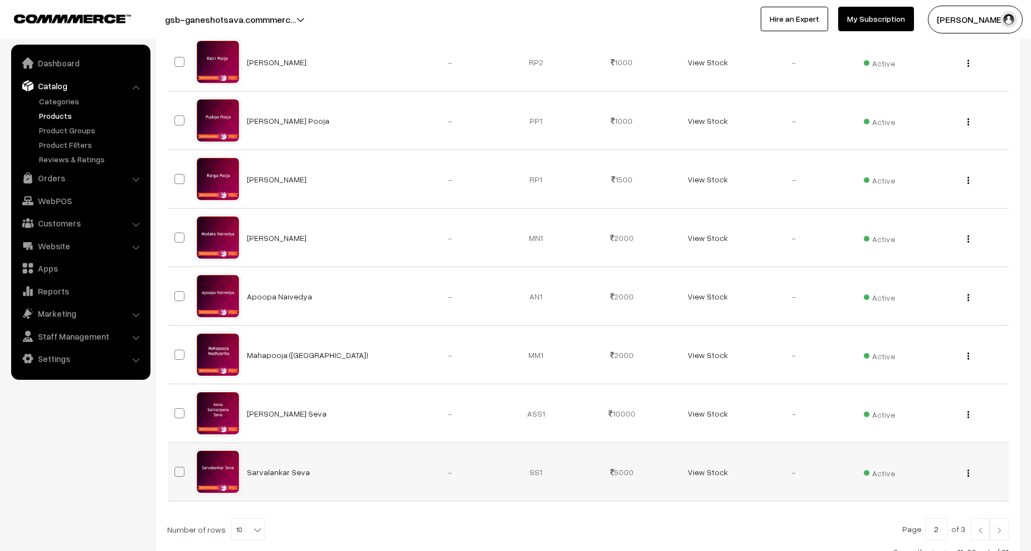
scroll to position [425, 0]
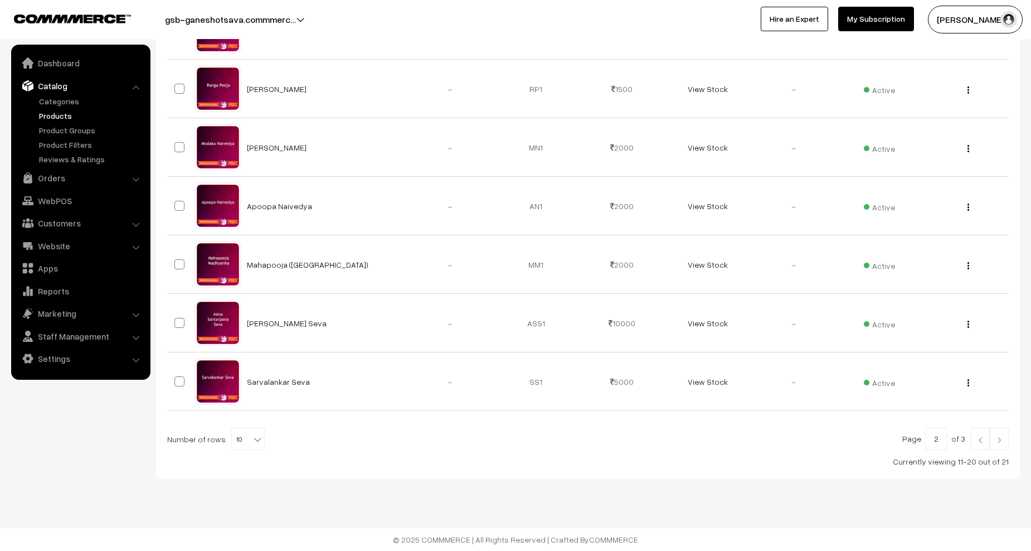
click at [1003, 445] on link at bounding box center [999, 439] width 19 height 22
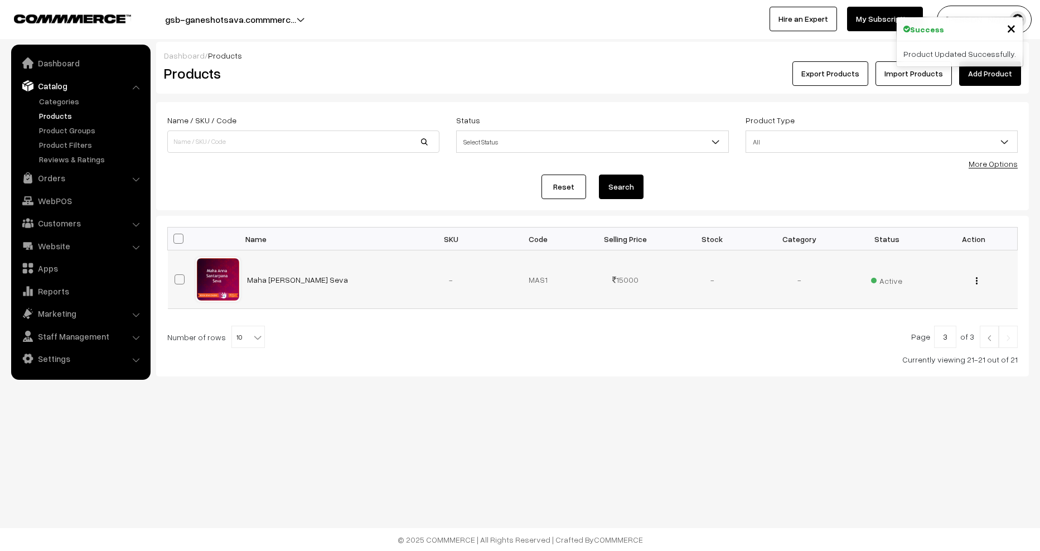
click at [978, 282] on div "View Edit Delete" at bounding box center [973, 280] width 74 height 12
click at [977, 282] on button "button" at bounding box center [976, 280] width 3 height 9
click at [930, 323] on link "Edit" at bounding box center [926, 321] width 95 height 25
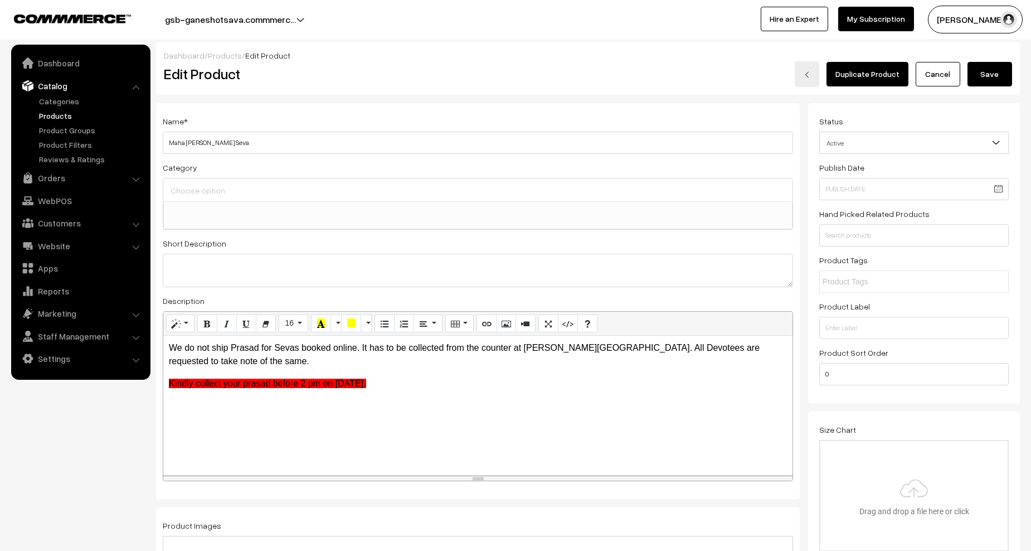
click at [958, 69] on link "Cancel" at bounding box center [938, 74] width 45 height 25
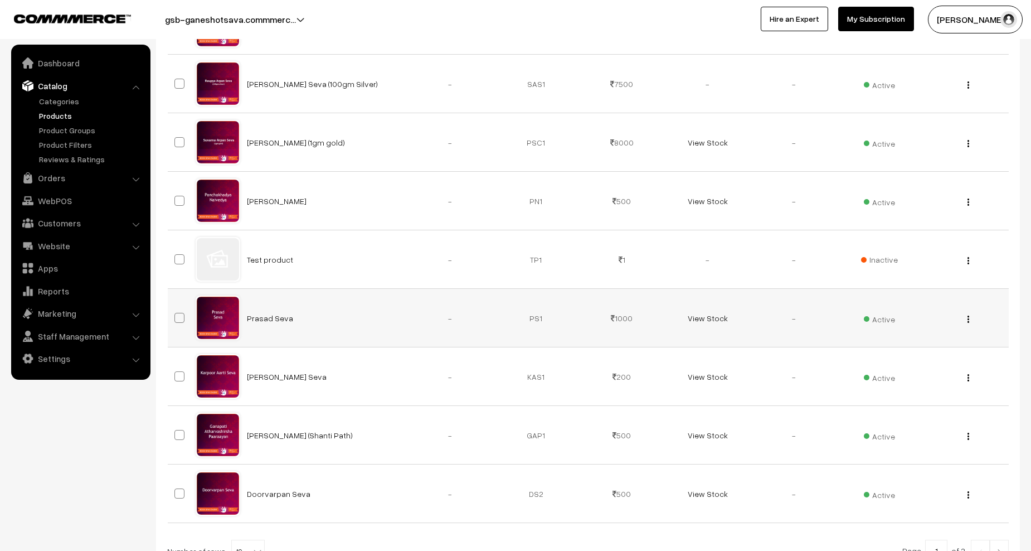
scroll to position [425, 0]
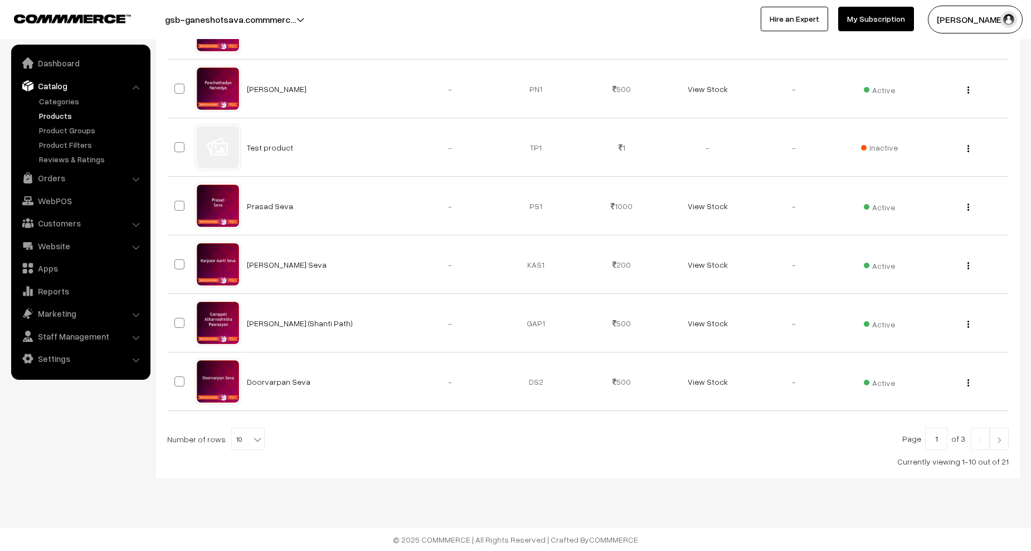
click at [998, 439] on img at bounding box center [999, 439] width 10 height 7
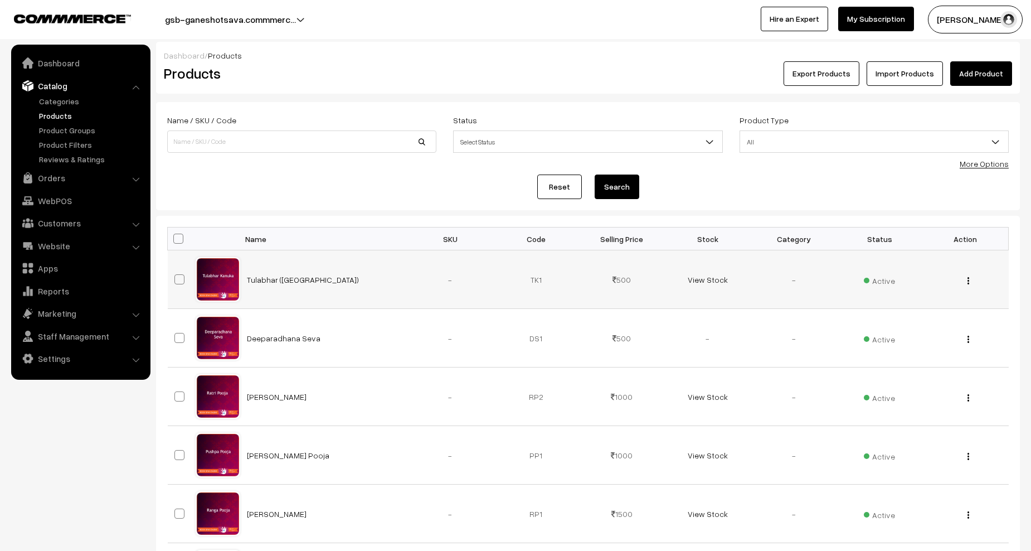
click at [969, 281] on button "button" at bounding box center [968, 280] width 3 height 9
click at [914, 326] on link "Edit" at bounding box center [918, 321] width 95 height 25
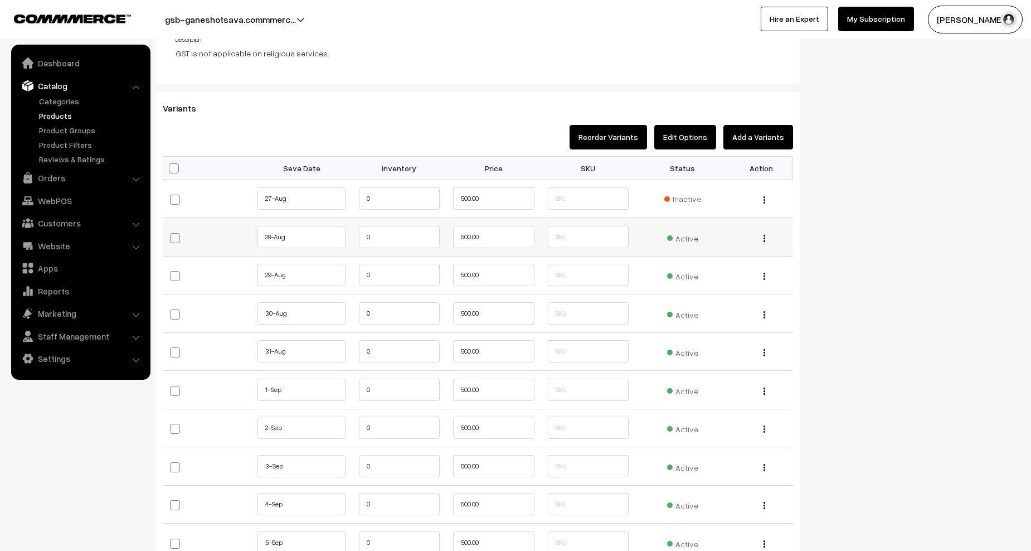
scroll to position [1003, 0]
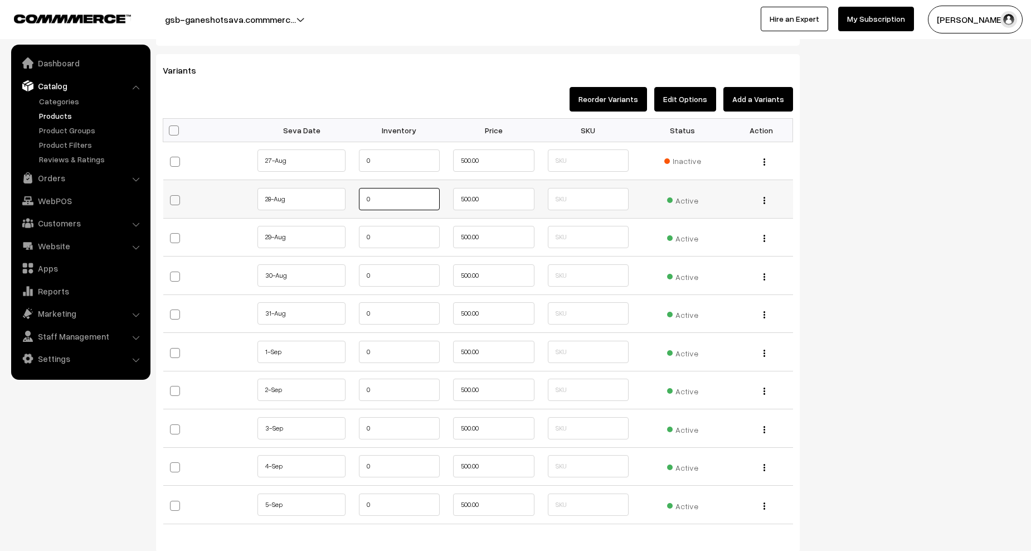
drag, startPoint x: 342, startPoint y: 198, endPoint x: 350, endPoint y: 201, distance: 8.3
click at [334, 197] on tr "28-Aug" at bounding box center [478, 199] width 630 height 38
paste input "10"
type input "100"
drag, startPoint x: 372, startPoint y: 232, endPoint x: 358, endPoint y: 238, distance: 14.7
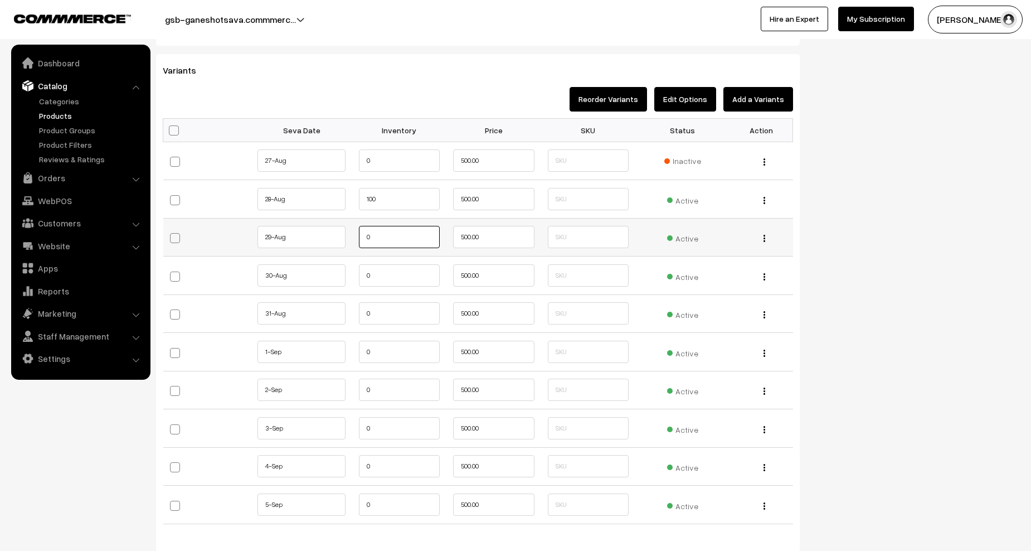
click at [347, 234] on tr "29-Aug" at bounding box center [478, 237] width 630 height 38
paste input "10"
type input "100"
click at [329, 274] on tr "30-Aug" at bounding box center [478, 275] width 630 height 38
paste input "10"
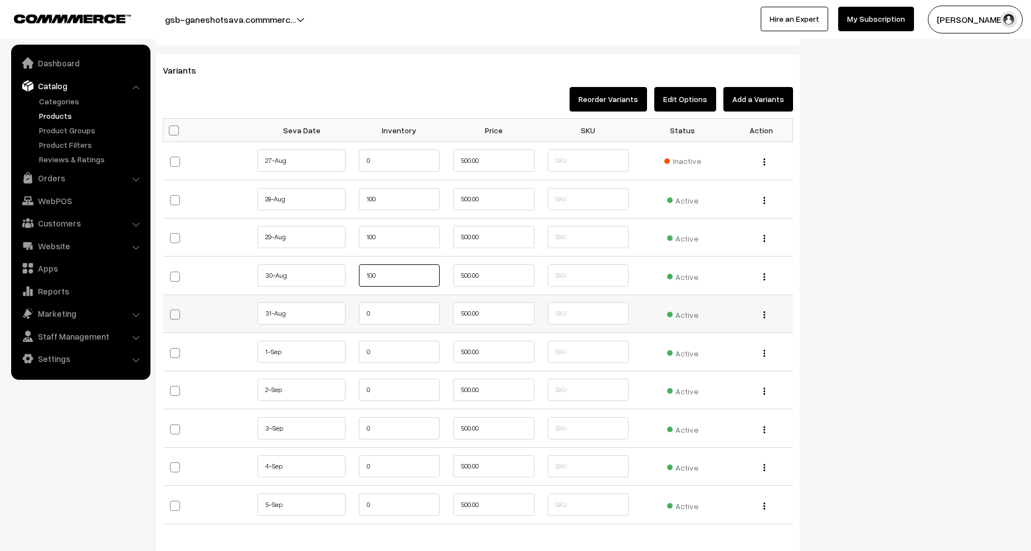
type input "100"
click at [359, 312] on input "0" at bounding box center [399, 313] width 81 height 22
paste input "10"
type input "100"
drag, startPoint x: 363, startPoint y: 352, endPoint x: 354, endPoint y: 352, distance: 9.5
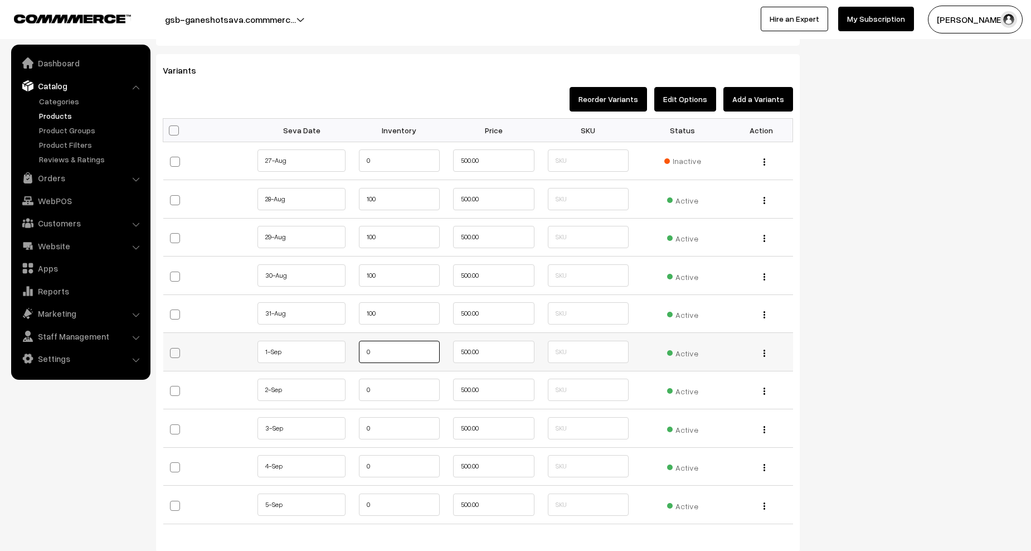
click at [354, 352] on td "0" at bounding box center [399, 352] width 95 height 38
paste input "10"
type input "100"
drag, startPoint x: 380, startPoint y: 382, endPoint x: 357, endPoint y: 381, distance: 22.9
click at [343, 384] on tr "2-Sep 0" at bounding box center [478, 390] width 630 height 38
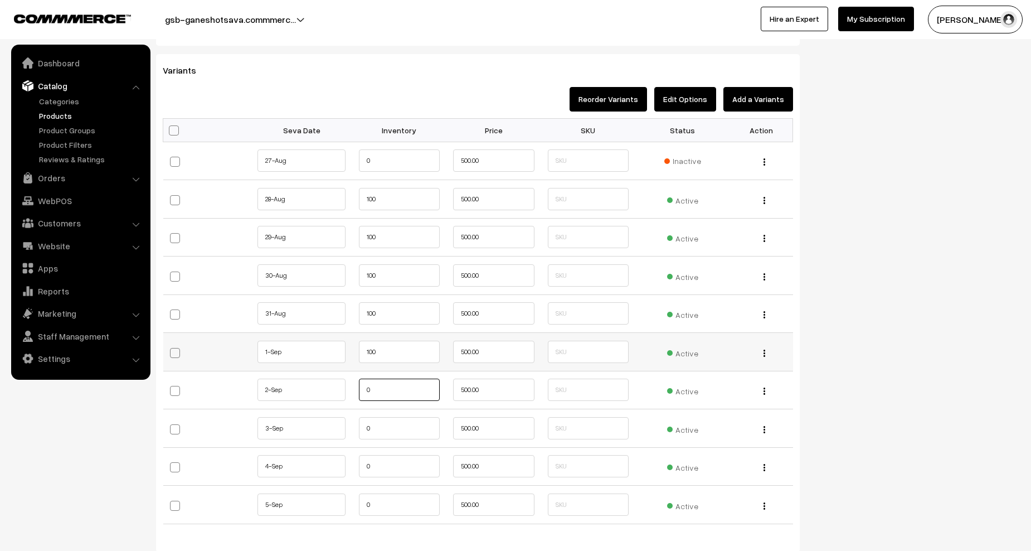
paste input "10"
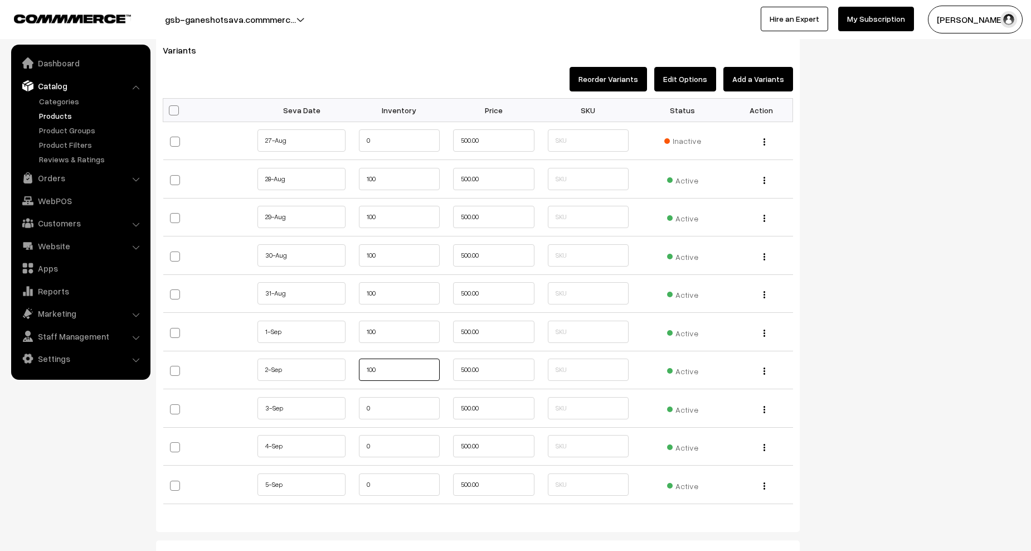
scroll to position [1226, 0]
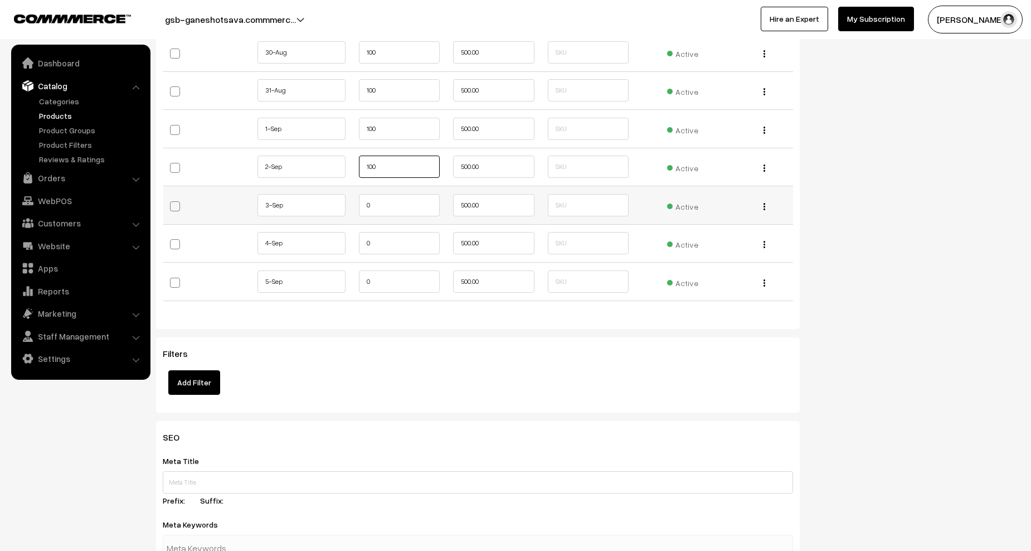
type input "100"
drag, startPoint x: 377, startPoint y: 202, endPoint x: 358, endPoint y: 204, distance: 18.5
click at [359, 204] on input "0" at bounding box center [399, 205] width 81 height 22
paste input "10"
type input "100"
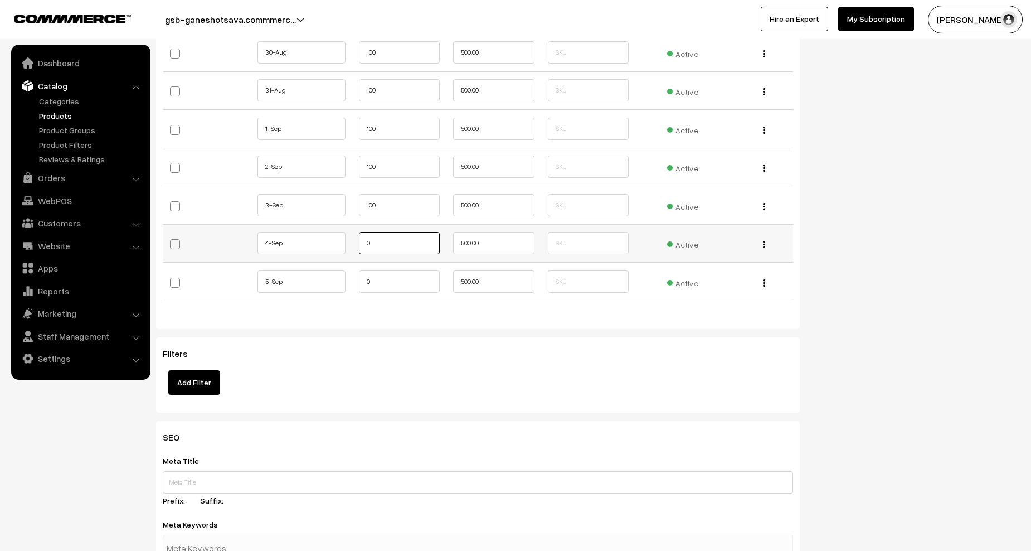
drag, startPoint x: 373, startPoint y: 240, endPoint x: 356, endPoint y: 242, distance: 18.0
click at [350, 242] on tr "4-Sep 0" at bounding box center [478, 243] width 630 height 38
paste input "10"
type input "100"
click at [357, 285] on td "0" at bounding box center [399, 282] width 95 height 38
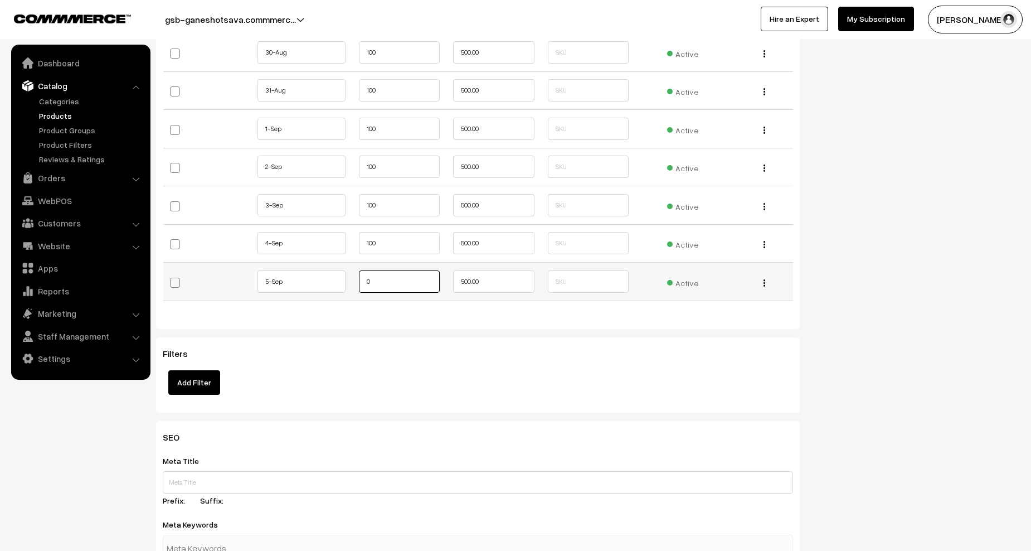
paste input "10"
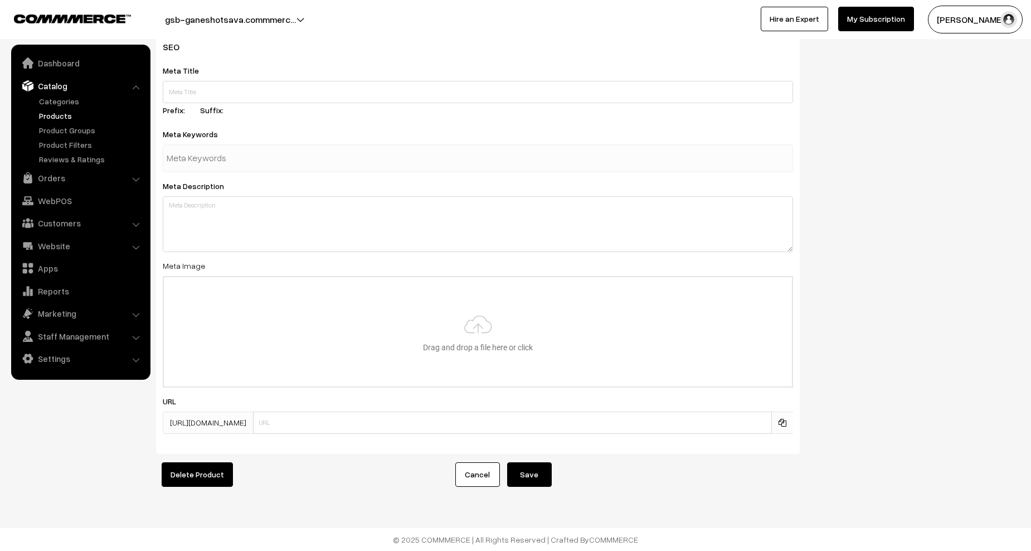
scroll to position [1625, 0]
type input "100"
click at [540, 476] on button "Save" at bounding box center [529, 474] width 45 height 25
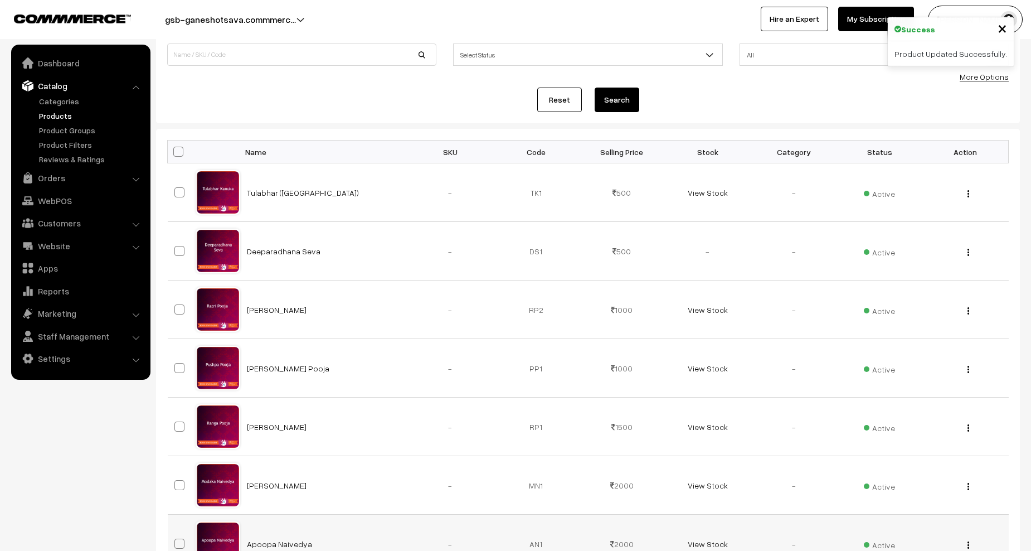
scroll to position [111, 0]
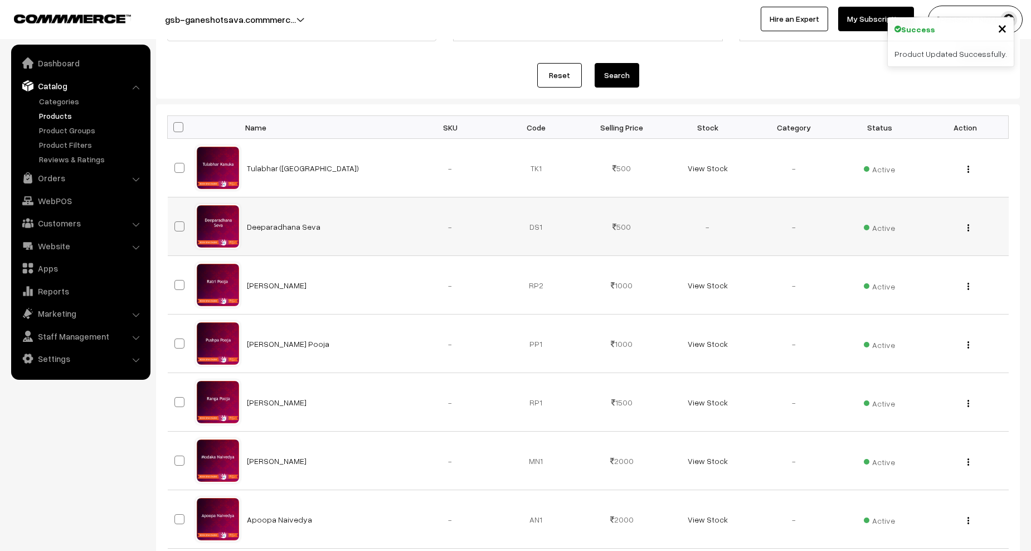
click at [969, 227] on img "button" at bounding box center [969, 227] width 2 height 7
click at [904, 269] on link "Edit" at bounding box center [918, 268] width 95 height 25
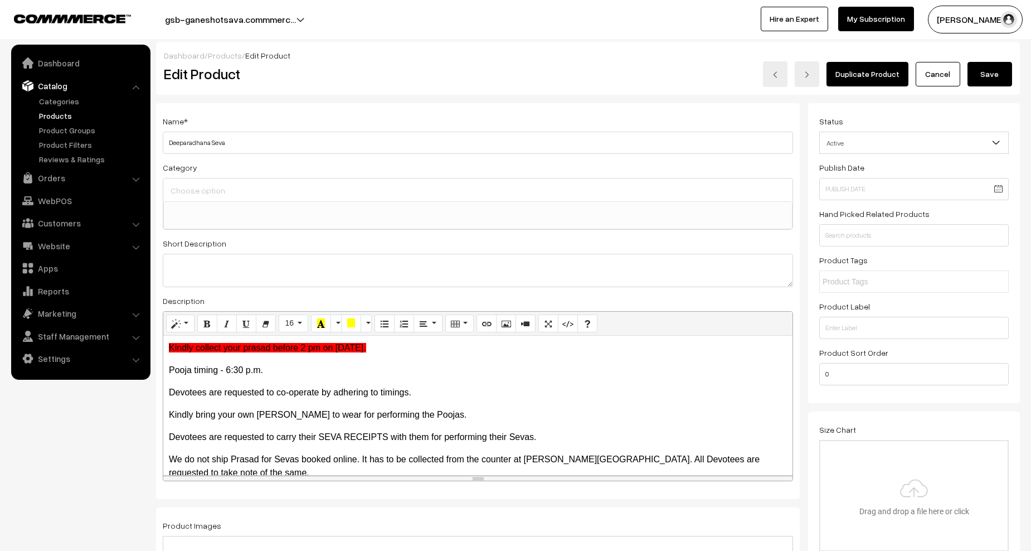
click at [935, 70] on link "Cancel" at bounding box center [938, 74] width 45 height 25
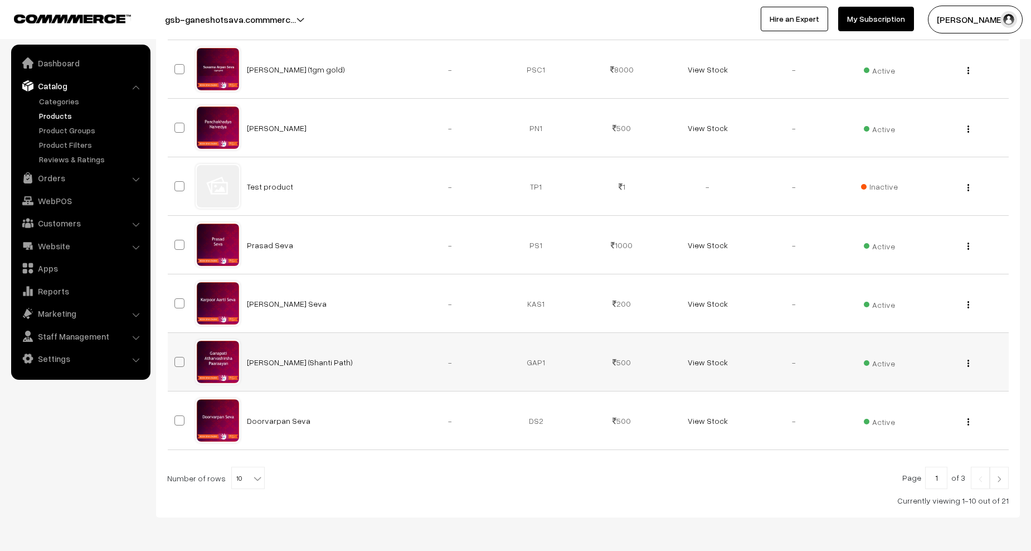
scroll to position [425, 0]
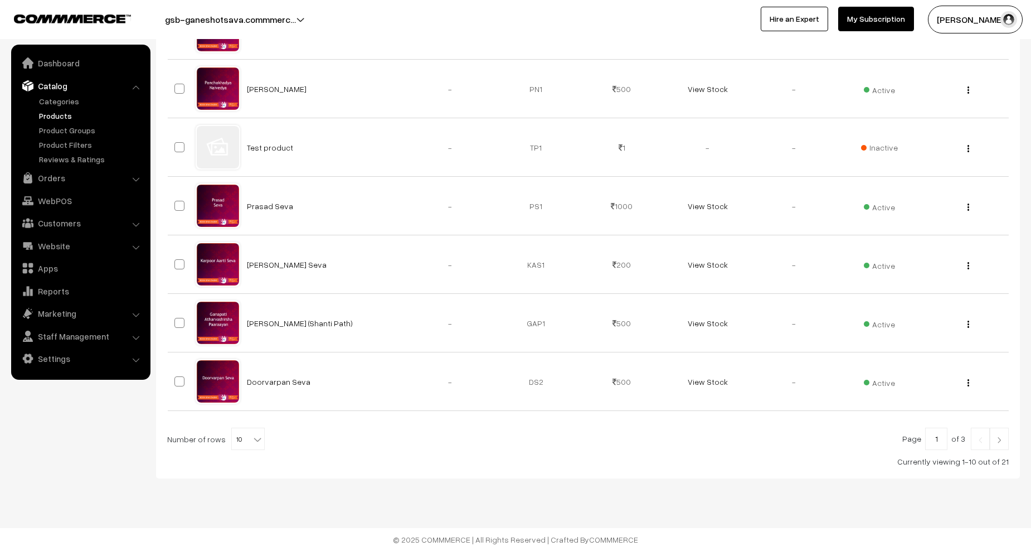
click at [1003, 451] on div "Page 1 of 3 Number of rows 10 20 30 40 50 60 70 80 90 100 10 Currently viewing …" at bounding box center [588, 448] width 842 height 40
click at [1003, 440] on img at bounding box center [999, 439] width 10 height 7
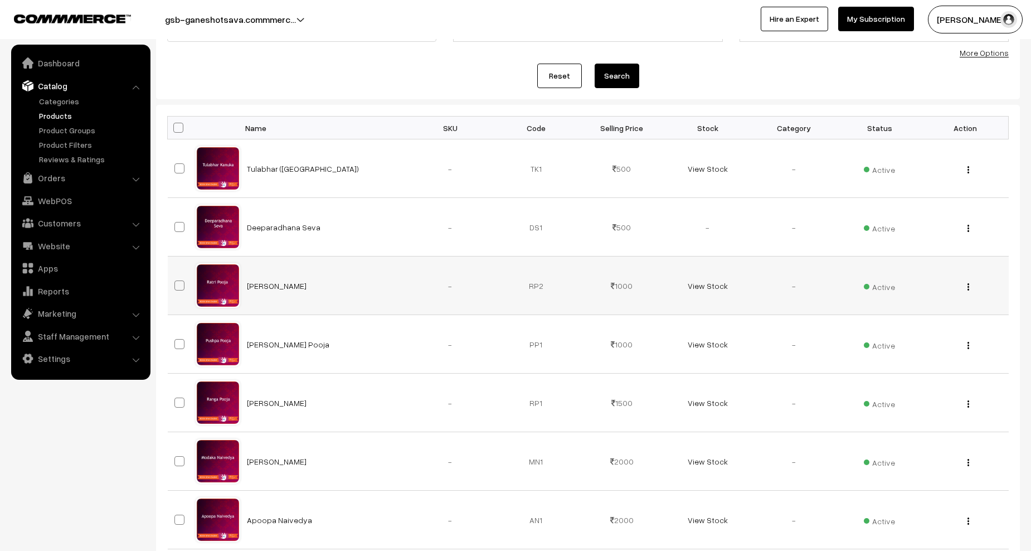
scroll to position [111, 0]
click at [970, 286] on div "View Edit Delete" at bounding box center [965, 285] width 72 height 12
click at [968, 286] on img "button" at bounding box center [969, 286] width 2 height 7
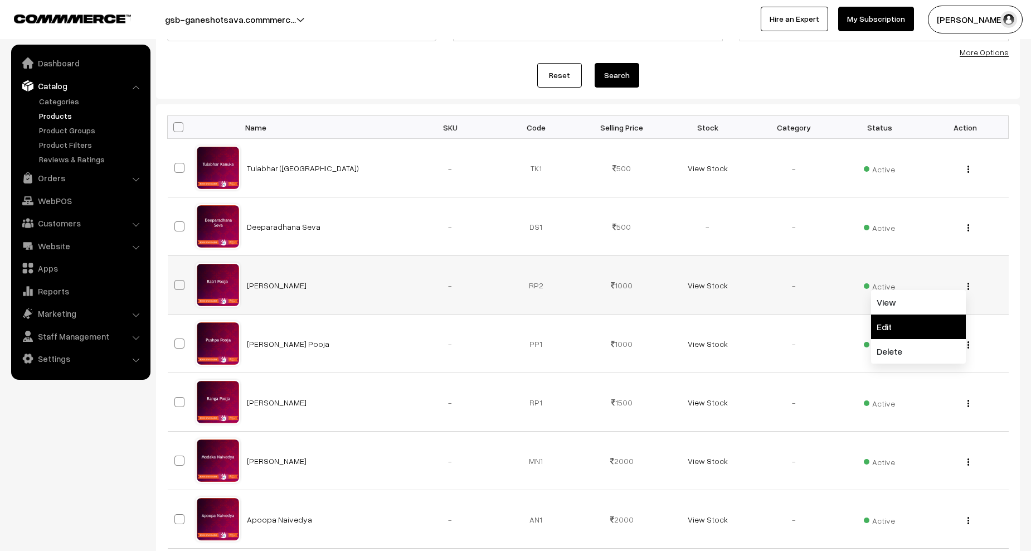
click at [915, 321] on link "Edit" at bounding box center [918, 326] width 95 height 25
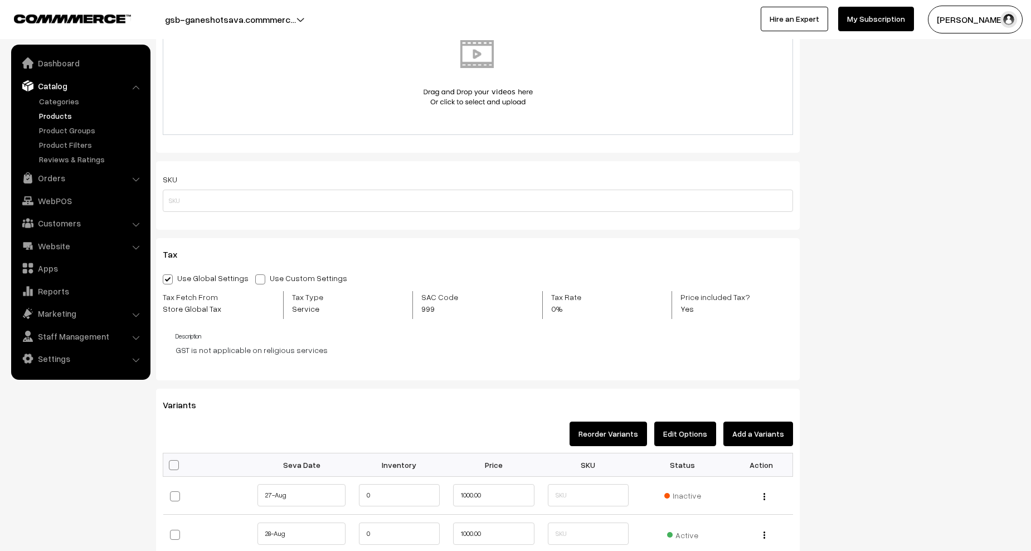
scroll to position [1003, 0]
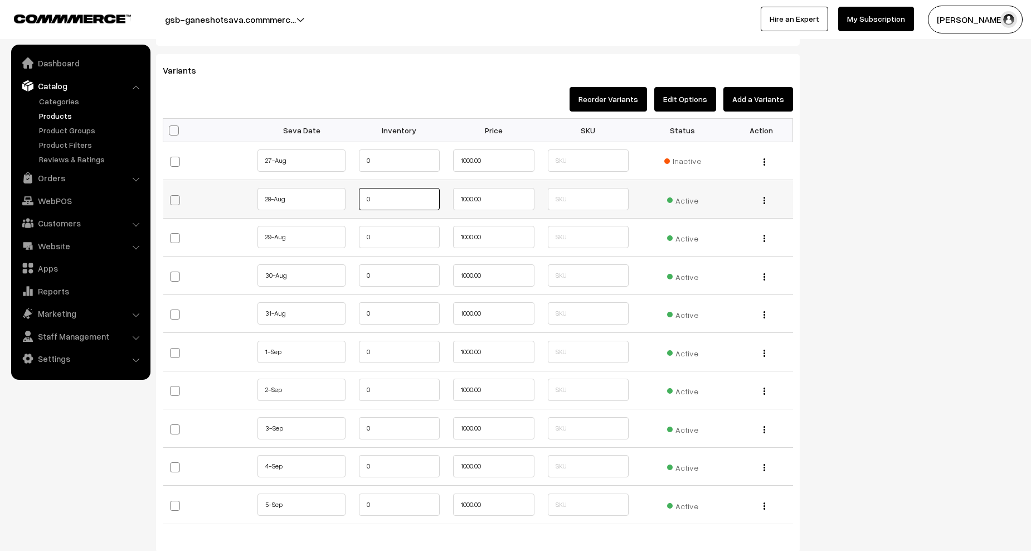
drag, startPoint x: 391, startPoint y: 205, endPoint x: 342, endPoint y: 205, distance: 48.5
click at [342, 205] on tr "28-Aug" at bounding box center [478, 199] width 630 height 38
paste input "10"
type input "100"
drag, startPoint x: 375, startPoint y: 231, endPoint x: 343, endPoint y: 235, distance: 32.0
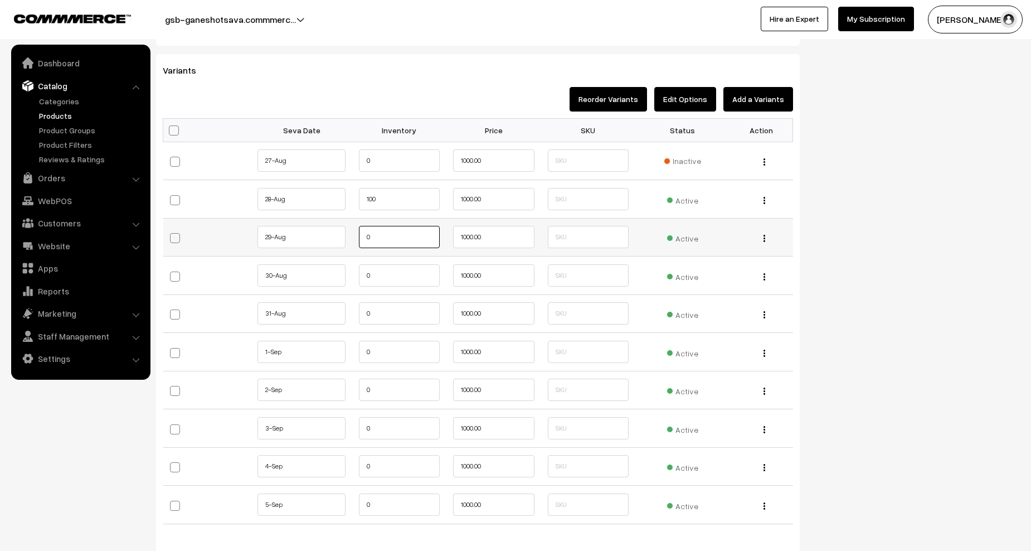
click at [343, 235] on tr "29-Aug" at bounding box center [478, 237] width 630 height 38
paste input "10"
type input "100"
drag, startPoint x: 370, startPoint y: 274, endPoint x: 347, endPoint y: 275, distance: 23.5
click at [347, 275] on tr "30-Aug" at bounding box center [478, 275] width 630 height 38
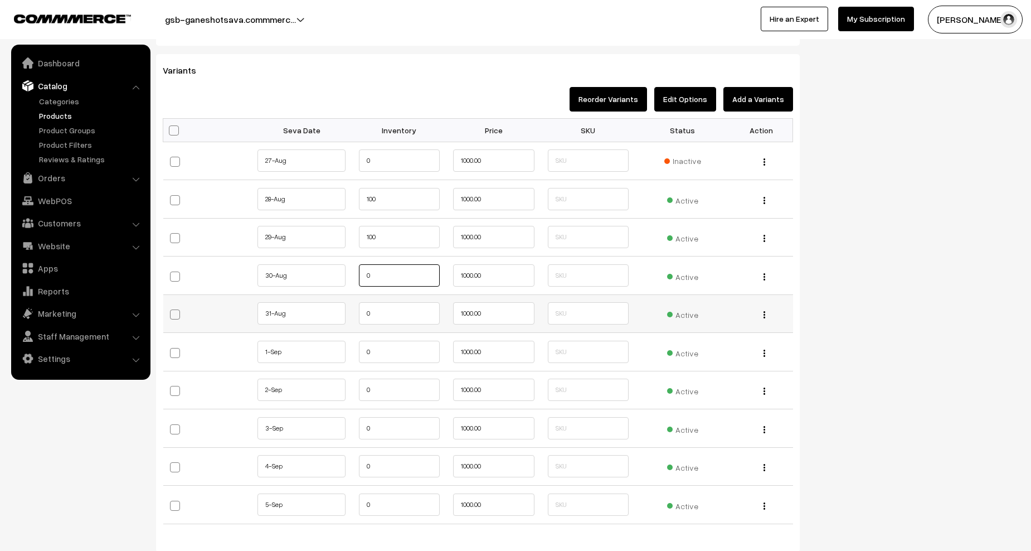
paste input "10"
type input "100"
drag, startPoint x: 378, startPoint y: 314, endPoint x: 339, endPoint y: 313, distance: 38.5
click at [339, 313] on tr "31-Aug" at bounding box center [478, 313] width 630 height 38
paste input "10"
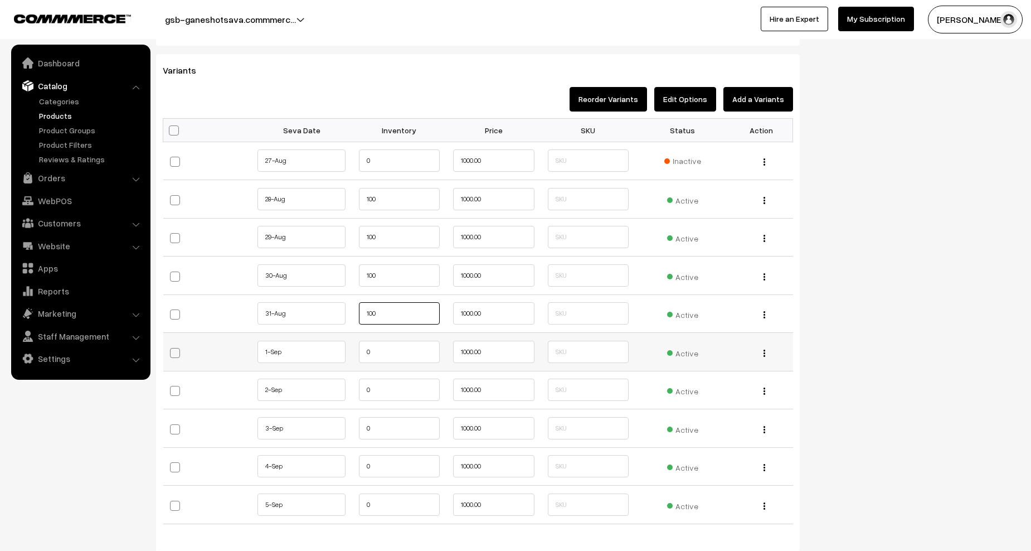
type input "100"
drag, startPoint x: 360, startPoint y: 353, endPoint x: 345, endPoint y: 353, distance: 14.5
click at [345, 353] on tr "1-Sep 0" at bounding box center [478, 352] width 630 height 38
paste input "10"
type input "100"
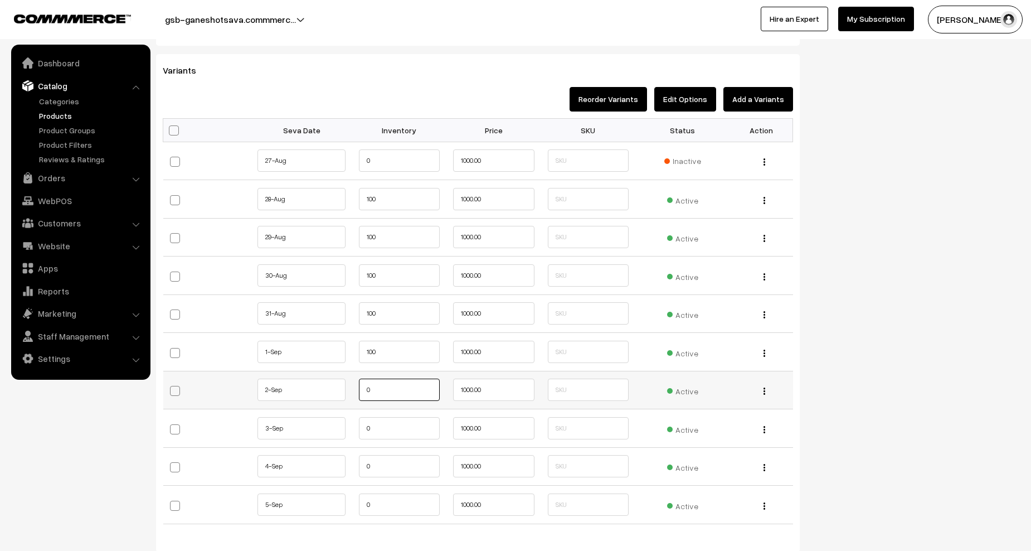
drag, startPoint x: 372, startPoint y: 389, endPoint x: 339, endPoint y: 390, distance: 32.4
click at [339, 390] on tr "2-Sep 0" at bounding box center [478, 390] width 630 height 38
paste input "10"
type input "100"
drag, startPoint x: 367, startPoint y: 422, endPoint x: 348, endPoint y: 429, distance: 20.1
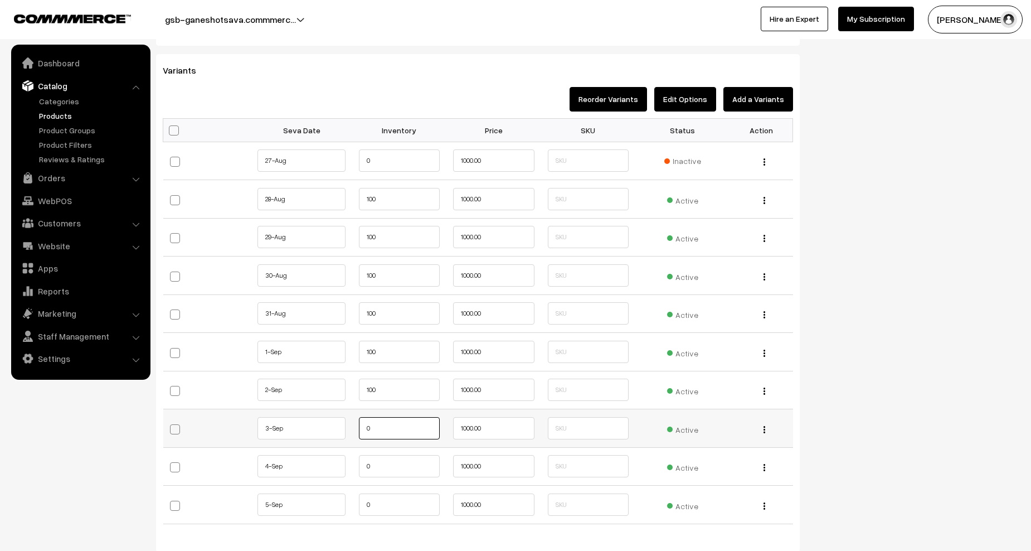
click at [348, 429] on tr "3-Sep 0" at bounding box center [478, 428] width 630 height 38
paste input "10"
type input "100"
drag, startPoint x: 376, startPoint y: 472, endPoint x: 336, endPoint y: 467, distance: 39.9
click at [336, 467] on tr "4-Sep 0" at bounding box center [478, 466] width 630 height 38
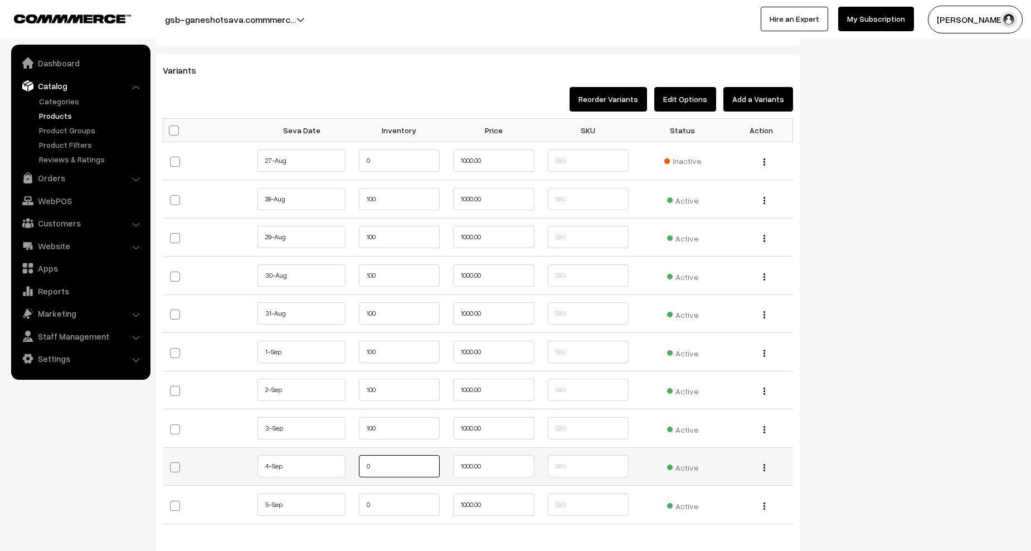
paste input "10"
type input "100"
click at [350, 507] on tr "5-Sep 0" at bounding box center [478, 505] width 630 height 38
paste input "10"
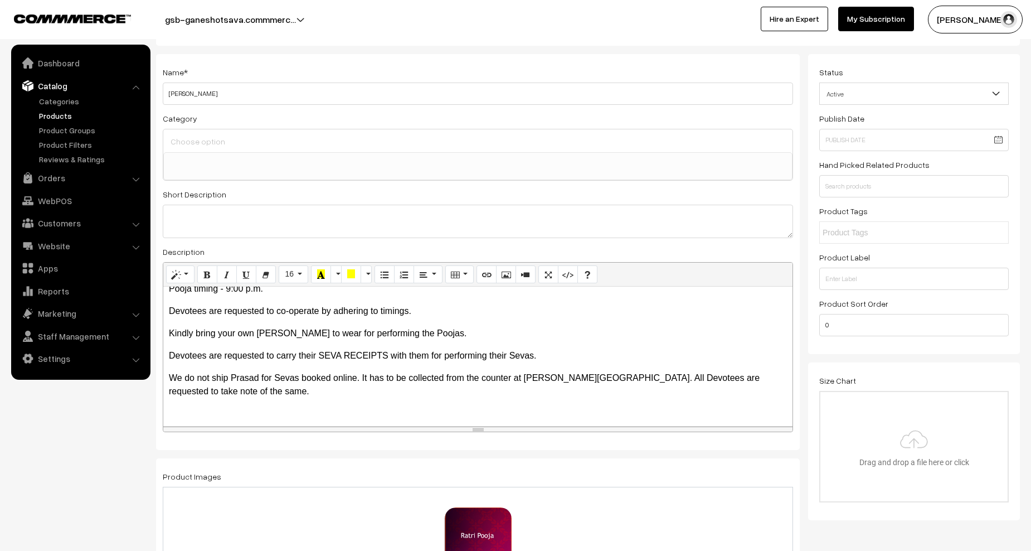
scroll to position [0, 0]
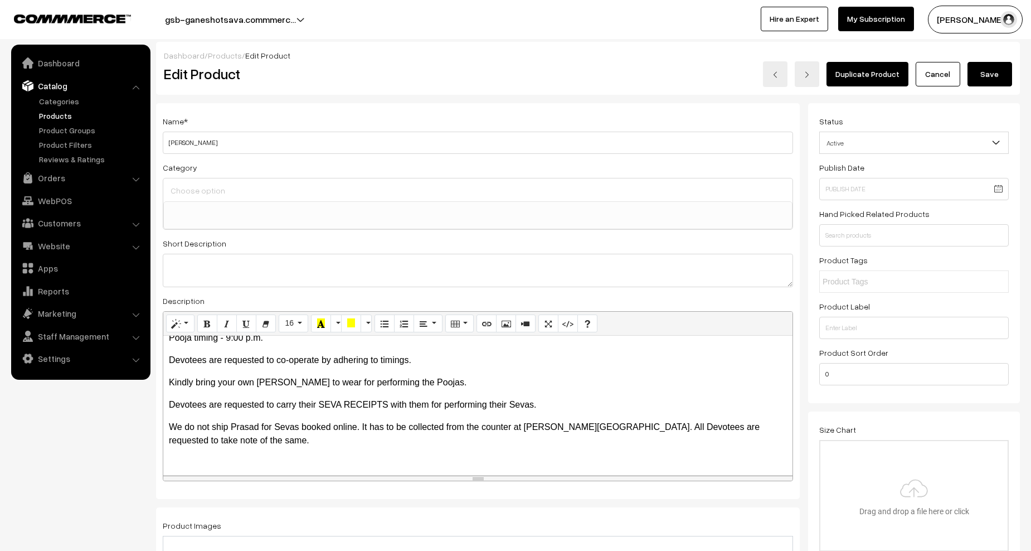
type input "100"
click at [993, 75] on button "Save" at bounding box center [990, 74] width 45 height 25
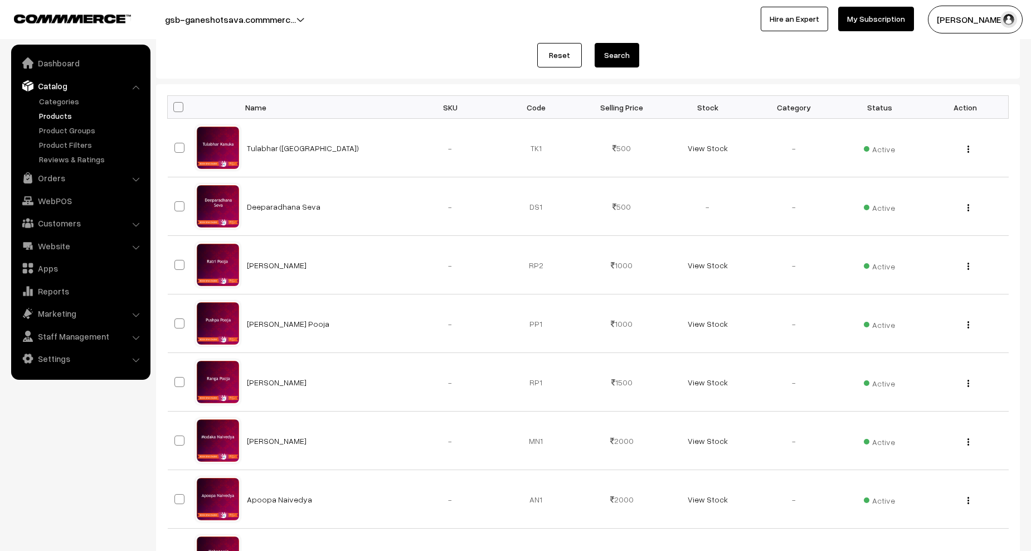
scroll to position [167, 0]
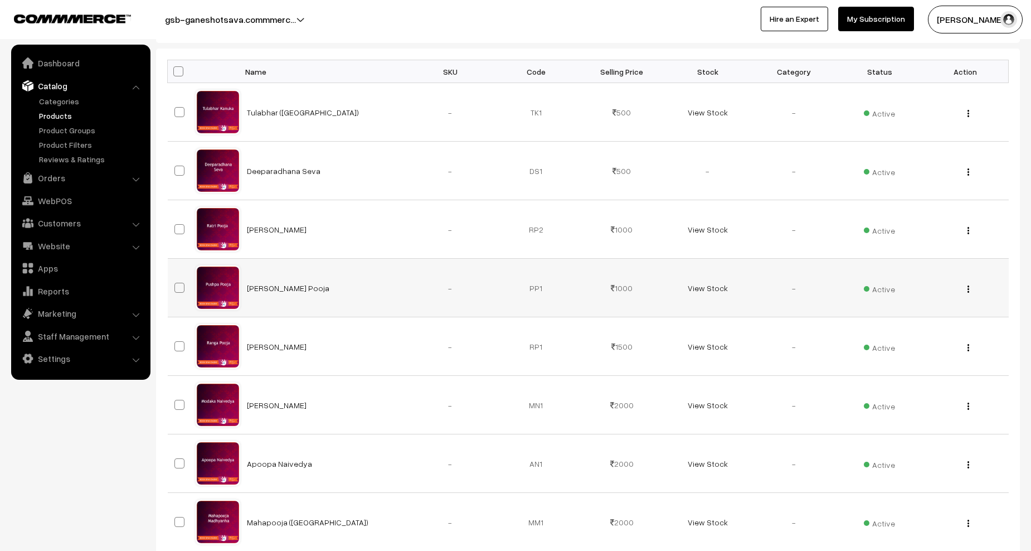
click at [970, 289] on div "View Edit Delete" at bounding box center [965, 288] width 72 height 12
click at [968, 289] on img "button" at bounding box center [969, 288] width 2 height 7
click at [911, 325] on link "Edit" at bounding box center [918, 329] width 95 height 25
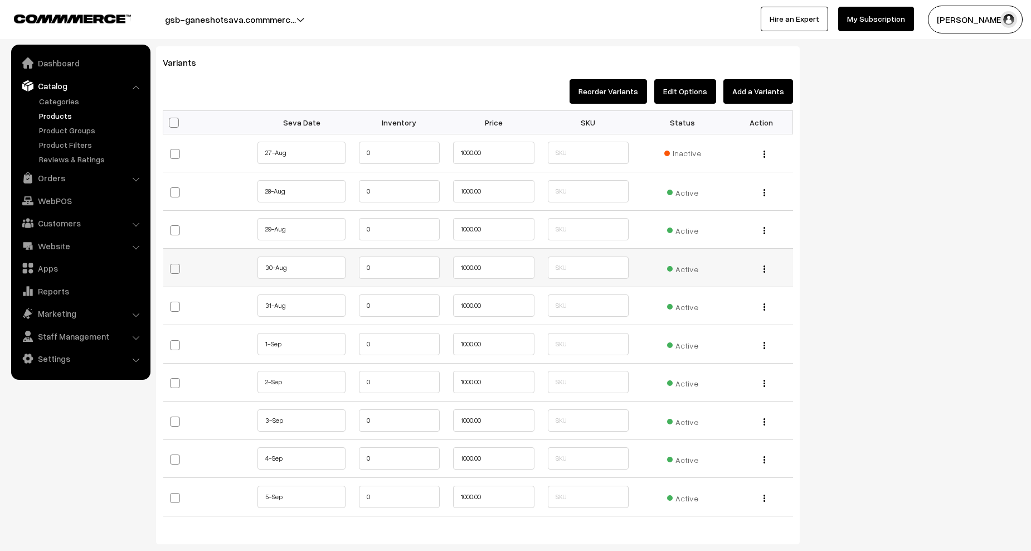
scroll to position [1003, 0]
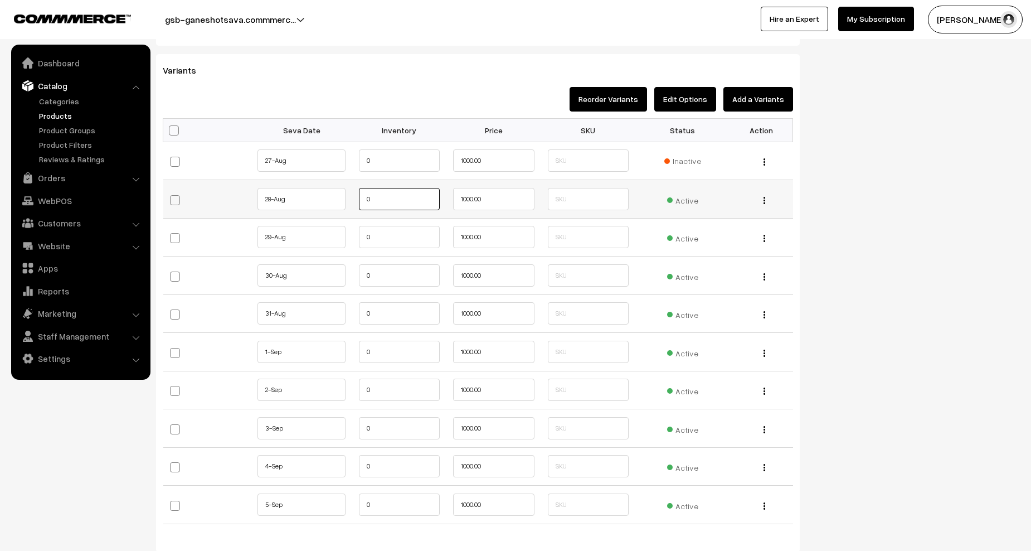
drag, startPoint x: 385, startPoint y: 208, endPoint x: 350, endPoint y: 200, distance: 35.7
click at [349, 201] on tr "28-Aug" at bounding box center [478, 199] width 630 height 38
paste input "10"
type input "100"
click at [338, 239] on tr "29-Aug" at bounding box center [478, 237] width 630 height 38
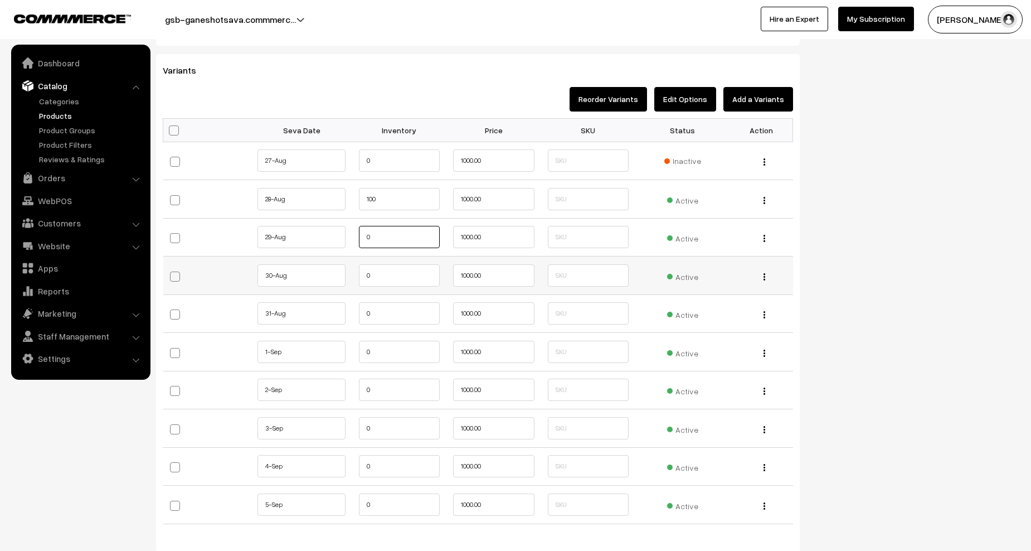
paste input "10"
type input "100"
drag, startPoint x: 376, startPoint y: 277, endPoint x: 334, endPoint y: 276, distance: 41.8
click at [334, 276] on tr "30-Aug" at bounding box center [478, 275] width 630 height 38
paste input "10"
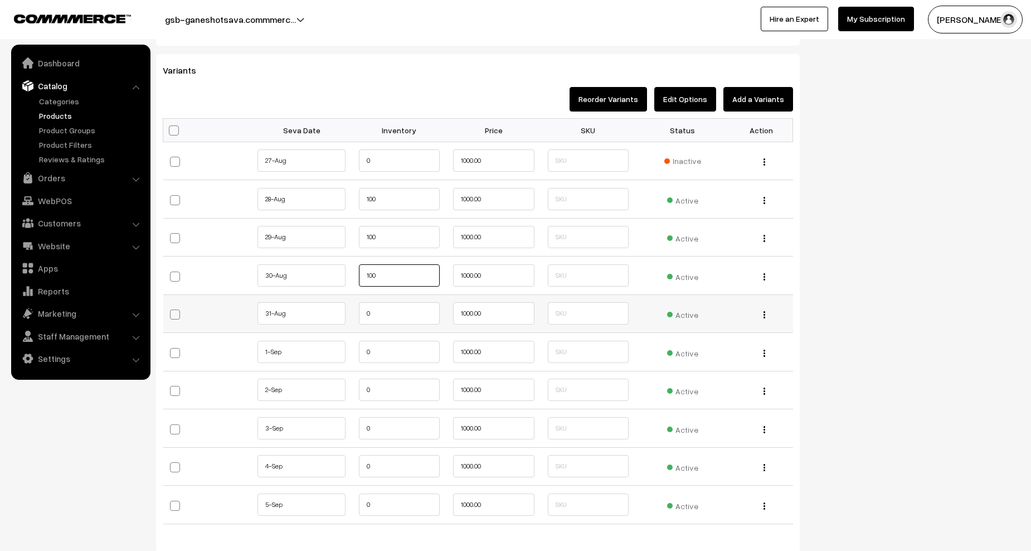
type input "100"
drag, startPoint x: 373, startPoint y: 305, endPoint x: 356, endPoint y: 309, distance: 18.3
click at [356, 309] on td "0" at bounding box center [399, 313] width 95 height 38
paste input "10"
type input "100"
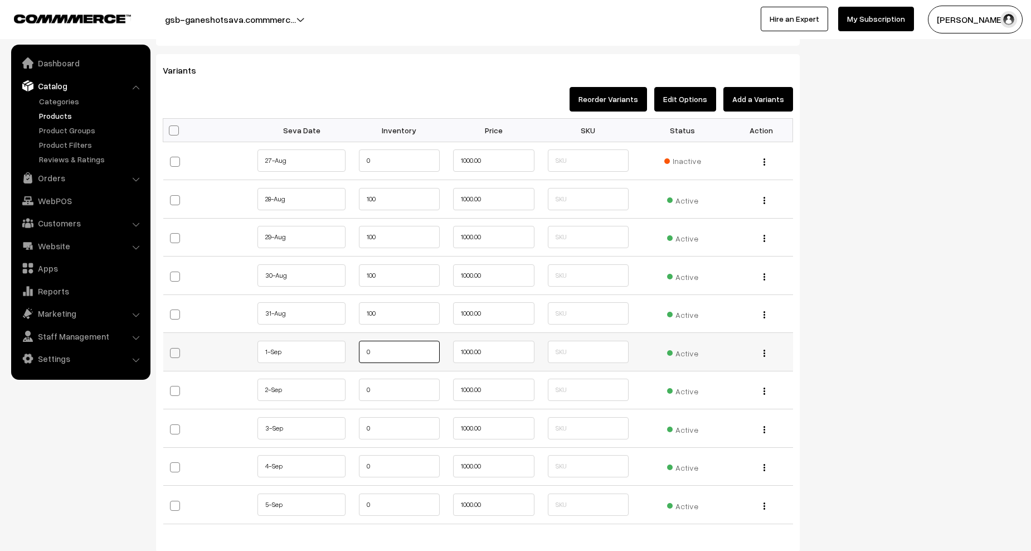
click at [343, 353] on tr "1-Sep 0" at bounding box center [478, 352] width 630 height 38
paste input "10"
type input "100"
drag, startPoint x: 374, startPoint y: 394, endPoint x: 342, endPoint y: 392, distance: 32.4
click at [342, 392] on tr "2-Sep 0" at bounding box center [478, 390] width 630 height 38
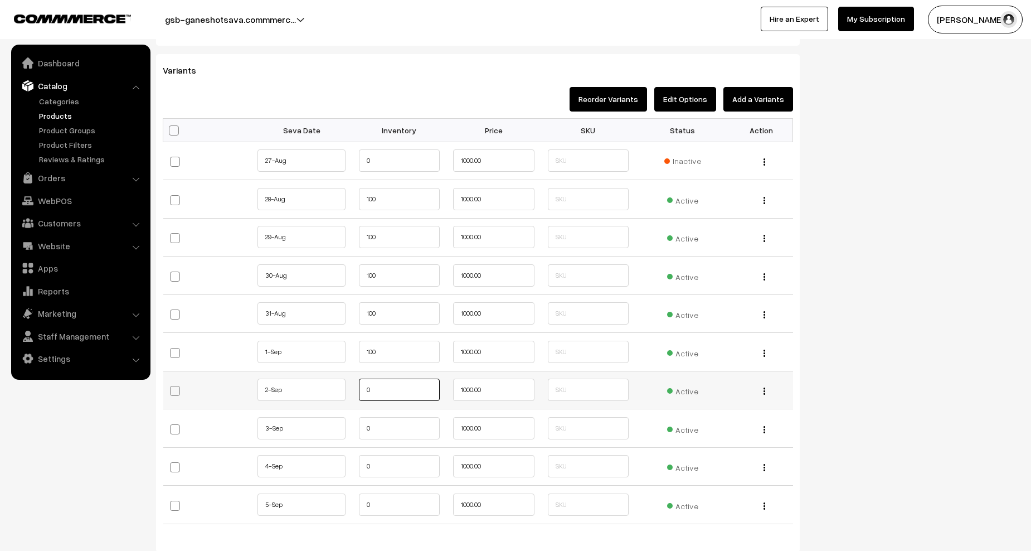
paste input "10"
type input "100"
drag, startPoint x: 376, startPoint y: 435, endPoint x: 348, endPoint y: 430, distance: 28.8
click at [346, 431] on tr "3-Sep 0" at bounding box center [478, 428] width 630 height 38
paste input "10"
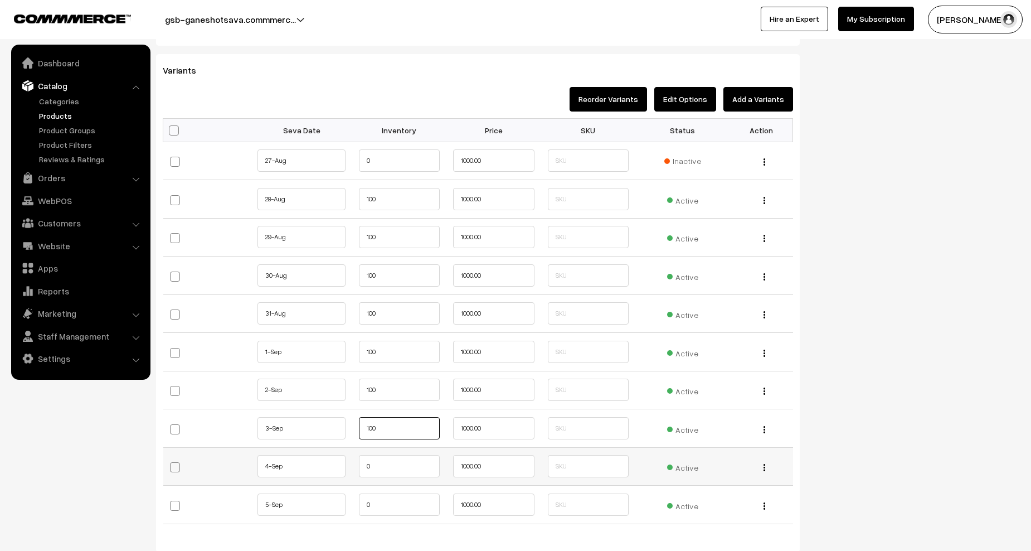
type input "100"
drag, startPoint x: 365, startPoint y: 468, endPoint x: 348, endPoint y: 472, distance: 17.6
click at [349, 471] on tr "4-Sep 0" at bounding box center [478, 466] width 630 height 38
paste input "10"
type input "100"
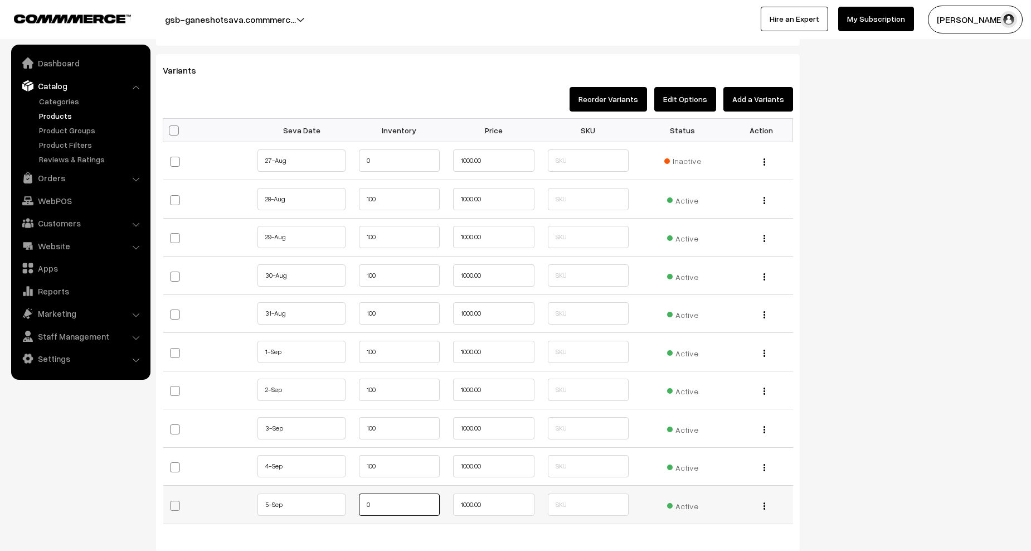
drag, startPoint x: 380, startPoint y: 496, endPoint x: 350, endPoint y: 498, distance: 30.7
click at [350, 498] on tr "5-Sep 0" at bounding box center [478, 505] width 630 height 38
paste input "10"
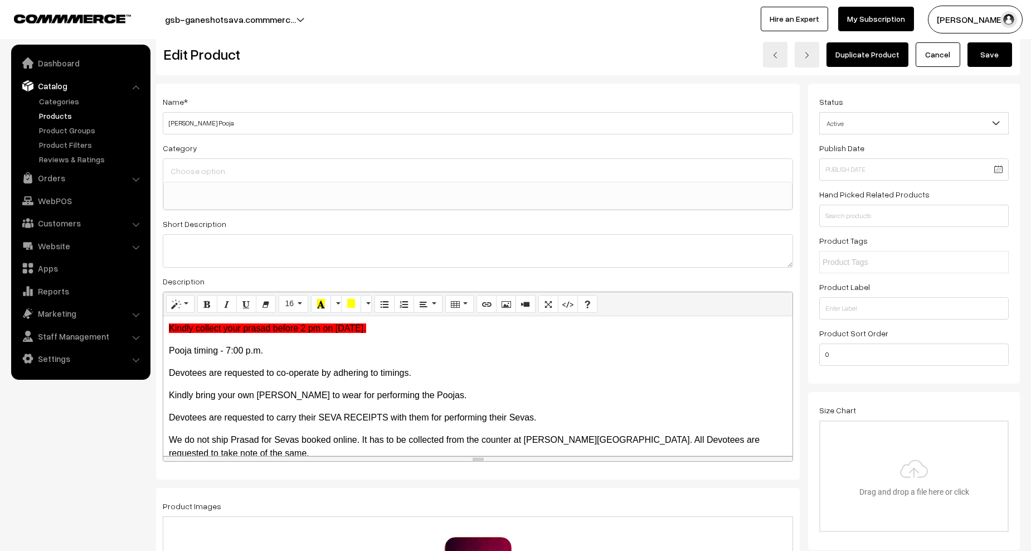
scroll to position [0, 0]
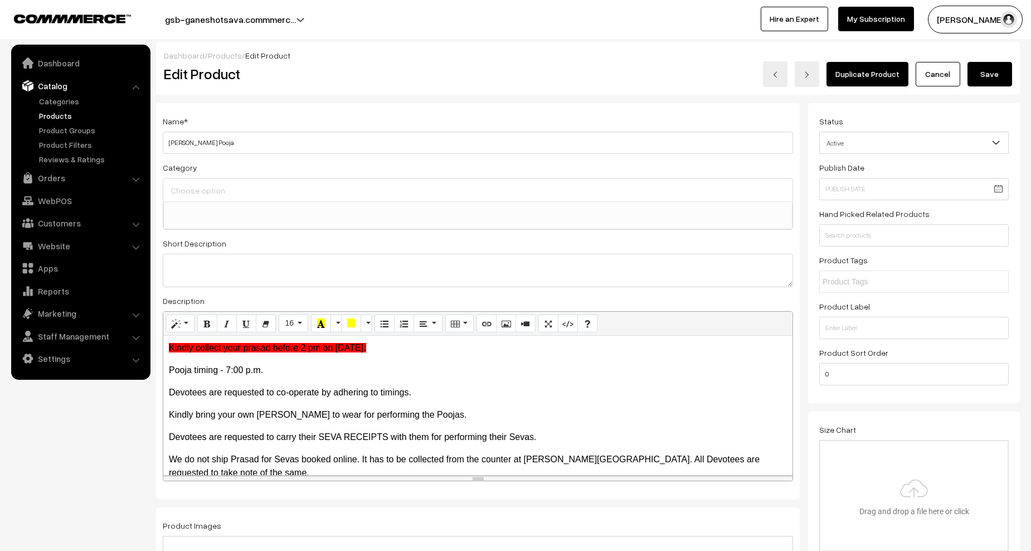
type input "100"
click at [988, 66] on button "Save" at bounding box center [990, 74] width 45 height 25
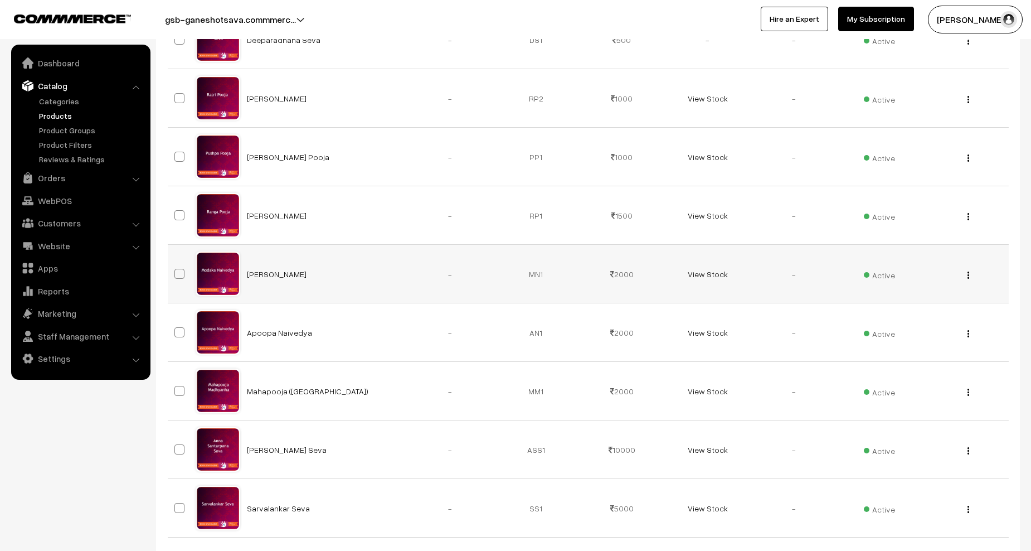
scroll to position [279, 0]
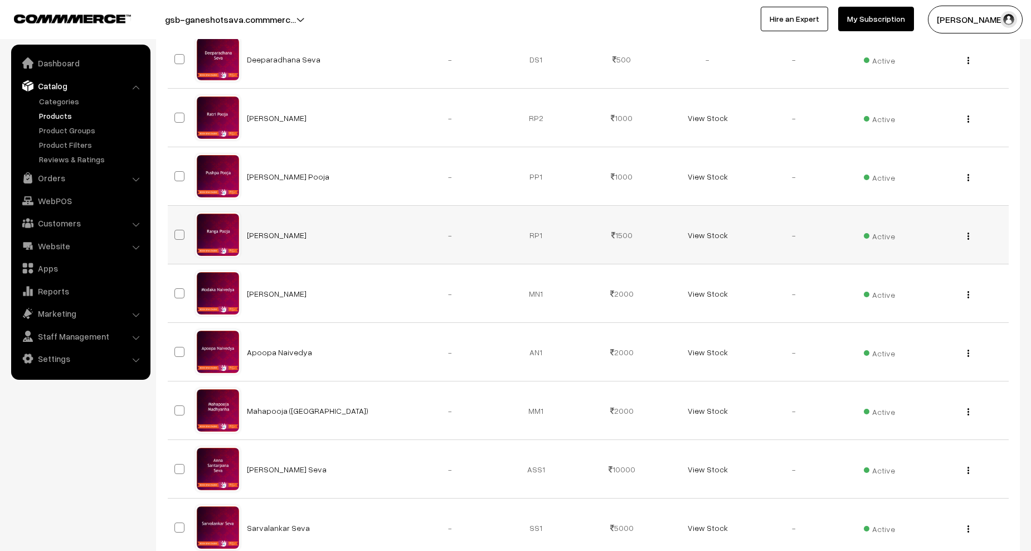
click at [970, 235] on div "View Edit Delete" at bounding box center [965, 235] width 72 height 12
click at [968, 236] on img "button" at bounding box center [969, 235] width 2 height 7
click at [917, 268] on link "Edit" at bounding box center [918, 276] width 95 height 25
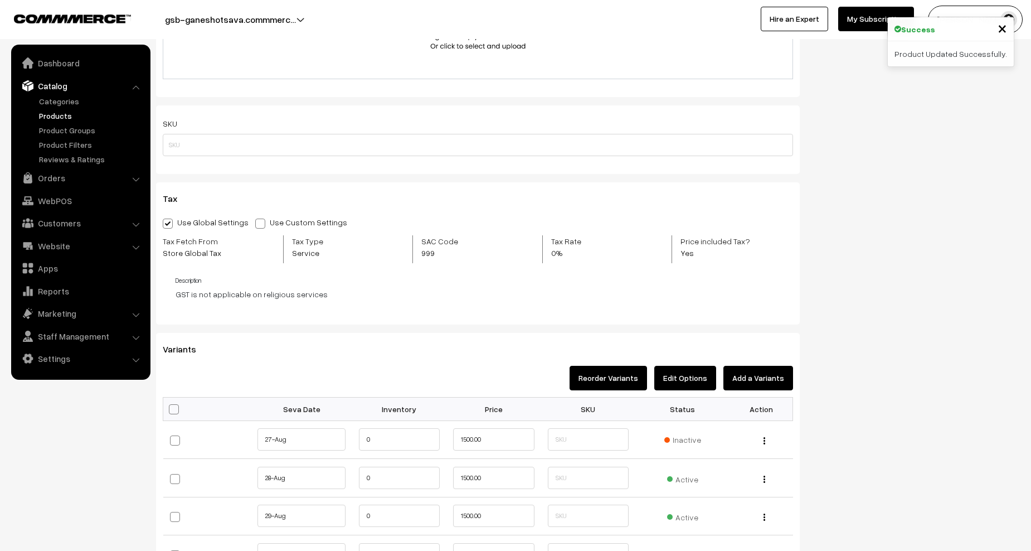
scroll to position [1003, 0]
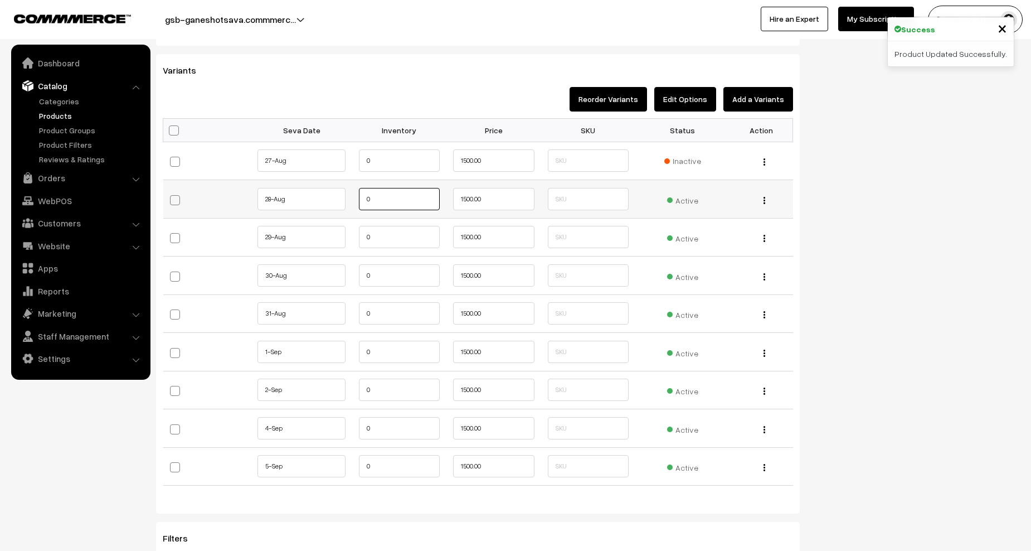
drag, startPoint x: 410, startPoint y: 206, endPoint x: 328, endPoint y: 203, distance: 81.4
click at [328, 203] on tr "28-Aug" at bounding box center [478, 199] width 630 height 38
paste input "10"
type input "100"
click at [352, 233] on td "0" at bounding box center [399, 237] width 95 height 38
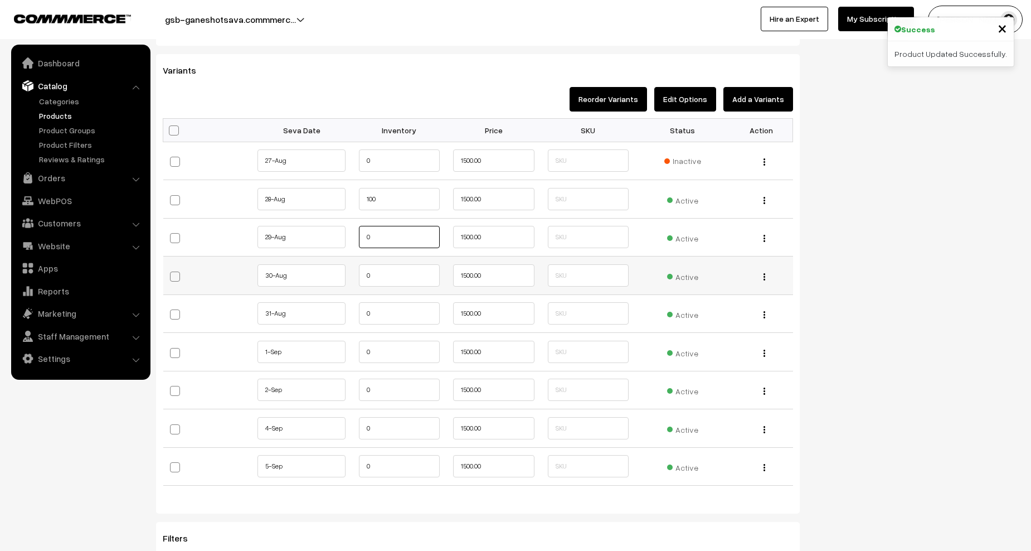
paste input "10"
type input "100"
click at [346, 271] on tr "30-Aug" at bounding box center [478, 275] width 630 height 38
paste input "10"
type input "100"
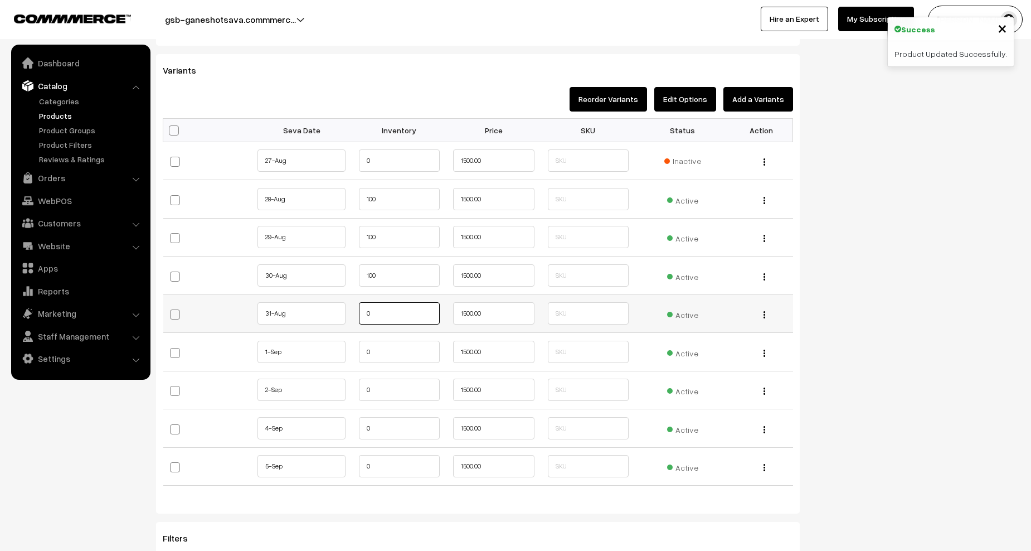
drag, startPoint x: 373, startPoint y: 314, endPoint x: 353, endPoint y: 313, distance: 20.6
click at [353, 313] on td "0" at bounding box center [399, 313] width 95 height 38
paste input "10"
type input "100"
drag, startPoint x: 376, startPoint y: 357, endPoint x: 352, endPoint y: 357, distance: 24.0
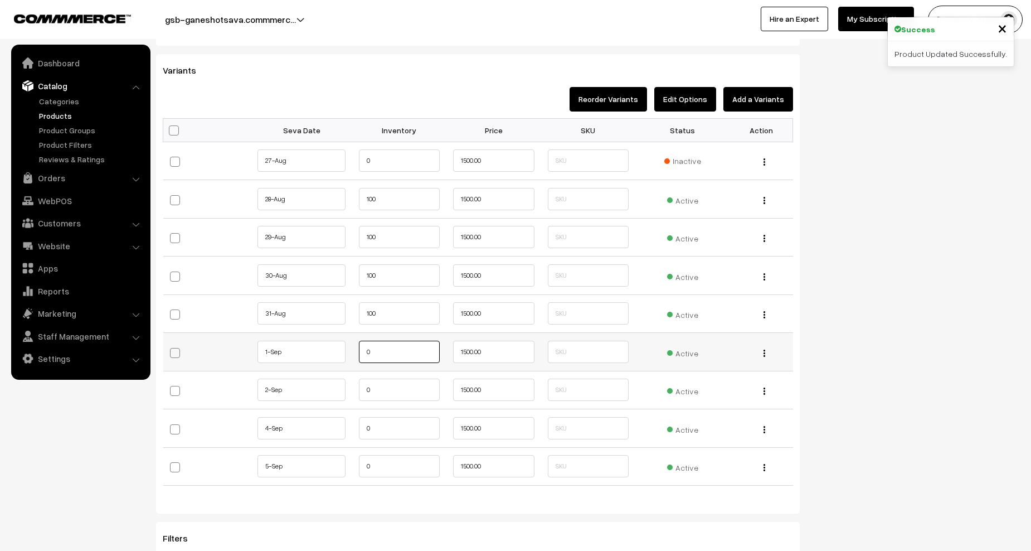
click at [352, 357] on td "0" at bounding box center [399, 352] width 95 height 38
paste input "10"
type input "100"
drag, startPoint x: 378, startPoint y: 398, endPoint x: 351, endPoint y: 397, distance: 27.9
click at [351, 397] on tr "2-Sep 0" at bounding box center [478, 390] width 630 height 38
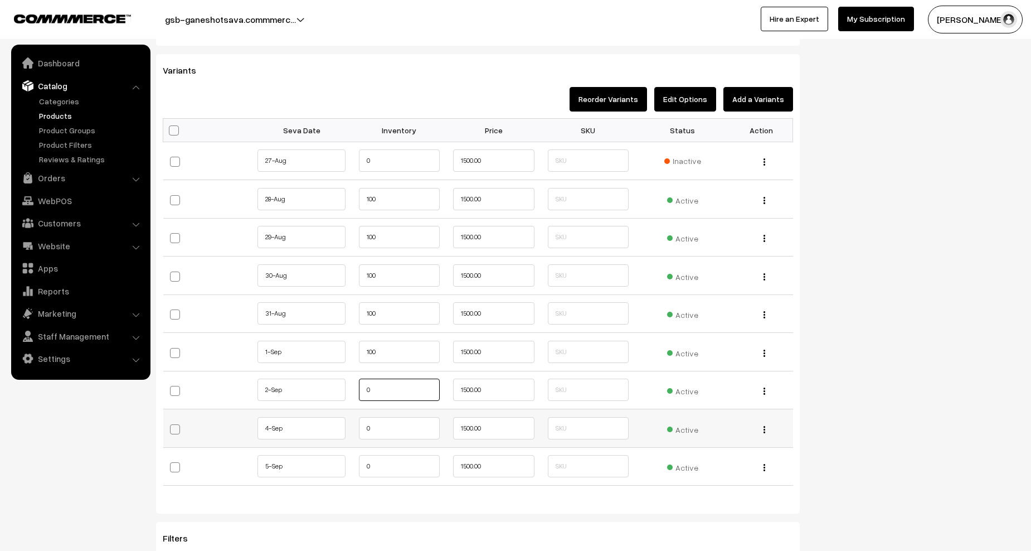
paste input "10"
type input "100"
drag, startPoint x: 378, startPoint y: 429, endPoint x: 356, endPoint y: 432, distance: 22.5
click at [356, 432] on td "0" at bounding box center [399, 428] width 95 height 38
paste input "10"
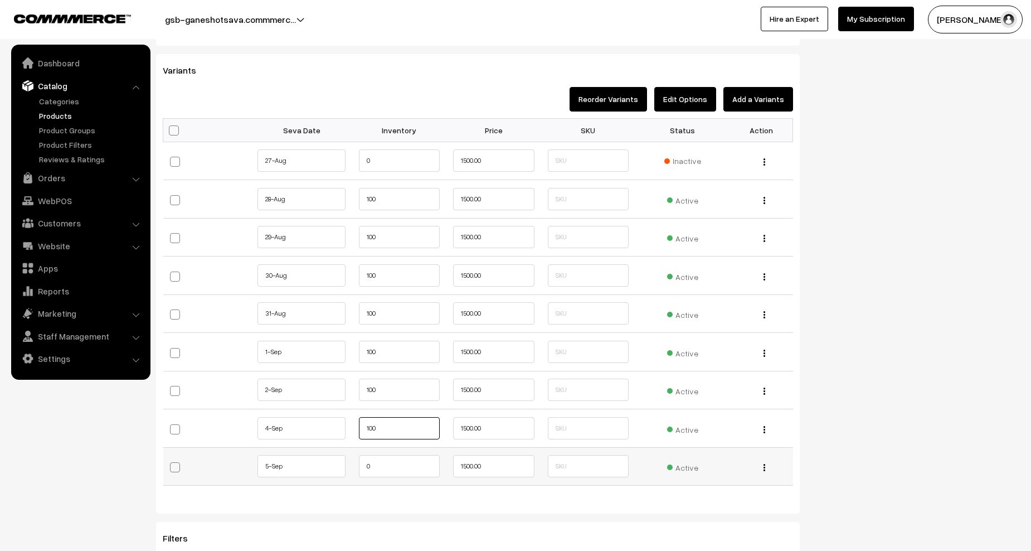
type input "100"
drag, startPoint x: 376, startPoint y: 461, endPoint x: 358, endPoint y: 461, distance: 17.8
click at [358, 461] on td "0" at bounding box center [399, 466] width 95 height 38
paste input "10"
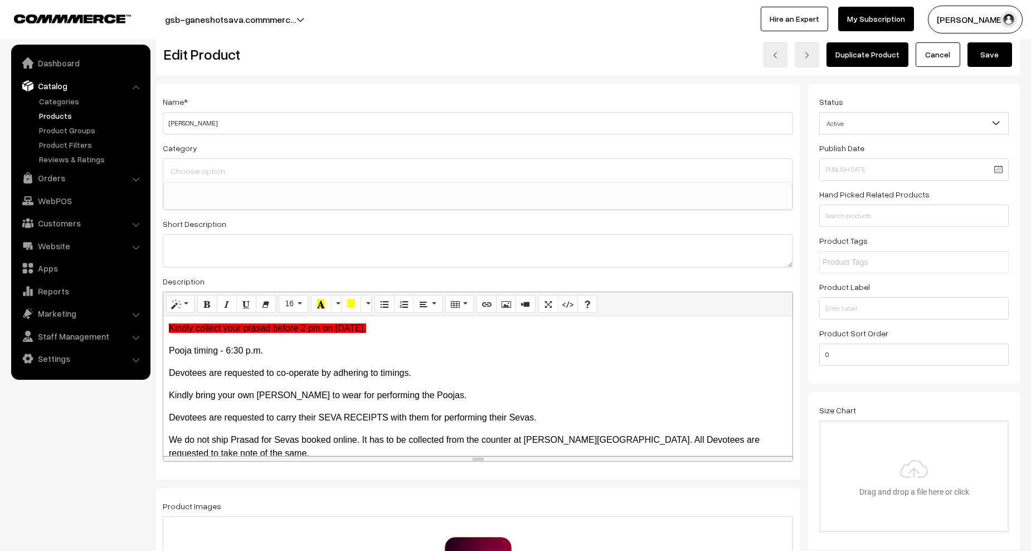
scroll to position [0, 0]
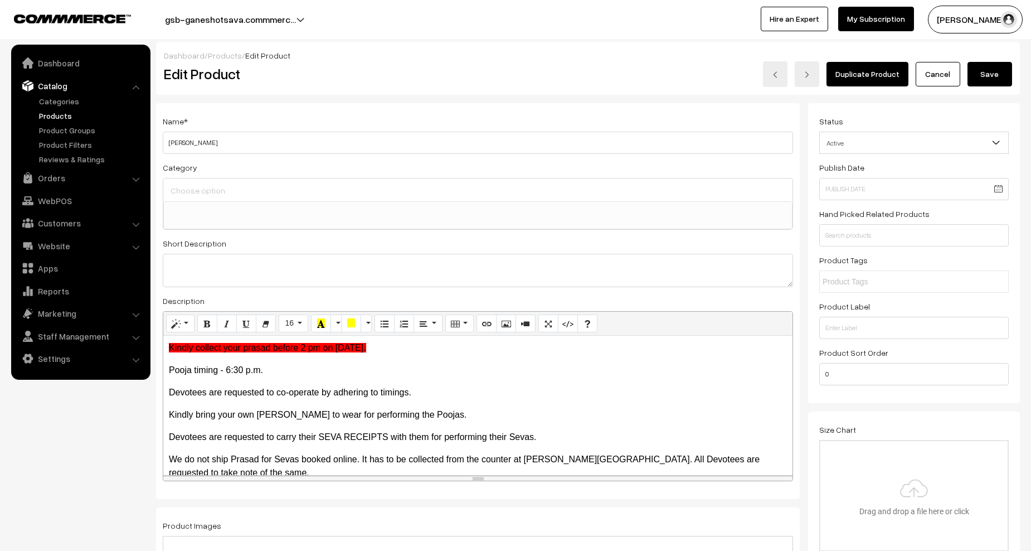
type input "100"
click at [984, 75] on button "Save" at bounding box center [990, 74] width 45 height 25
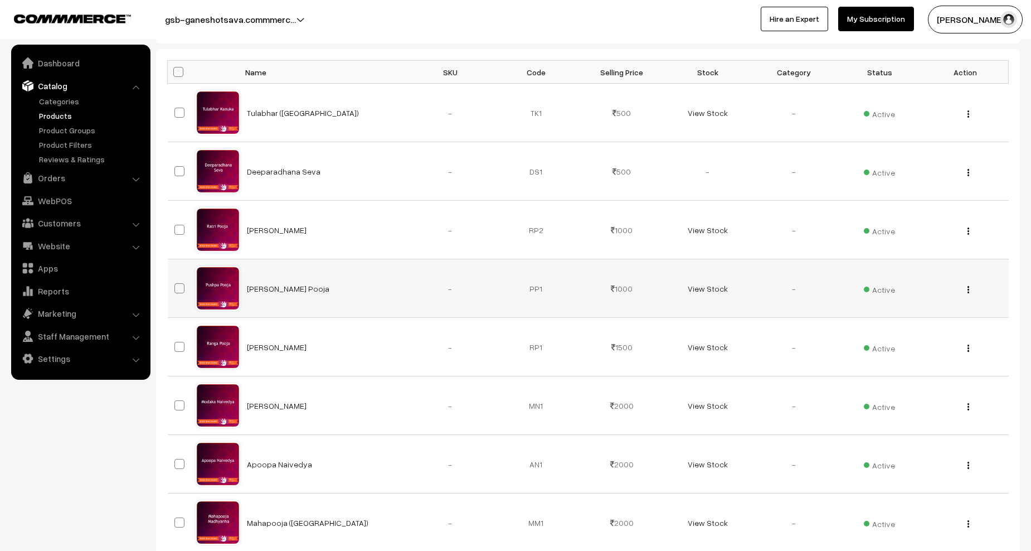
scroll to position [167, 0]
click at [701, 287] on link "View Stock" at bounding box center [708, 287] width 40 height 9
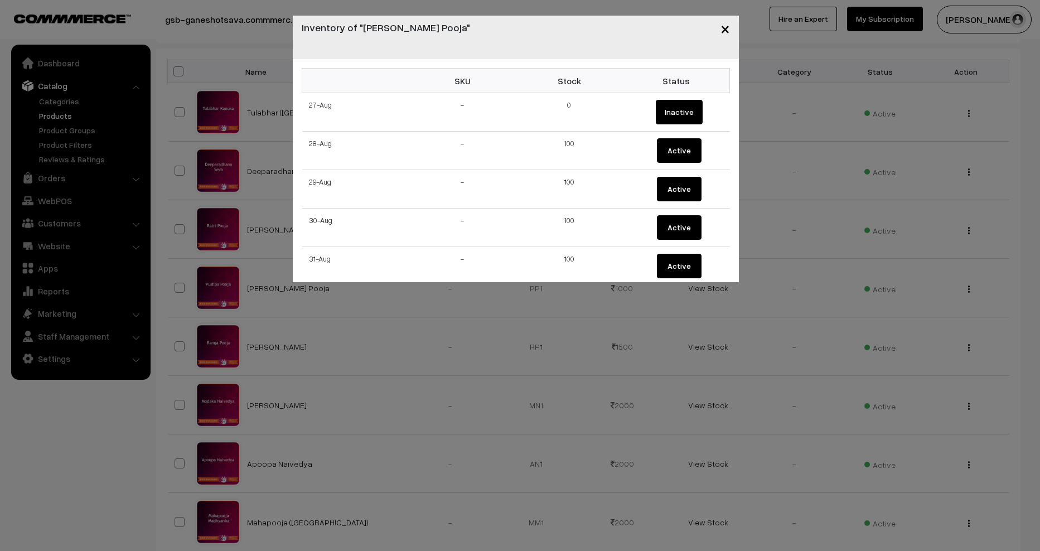
click at [722, 31] on span "×" at bounding box center [724, 28] width 9 height 21
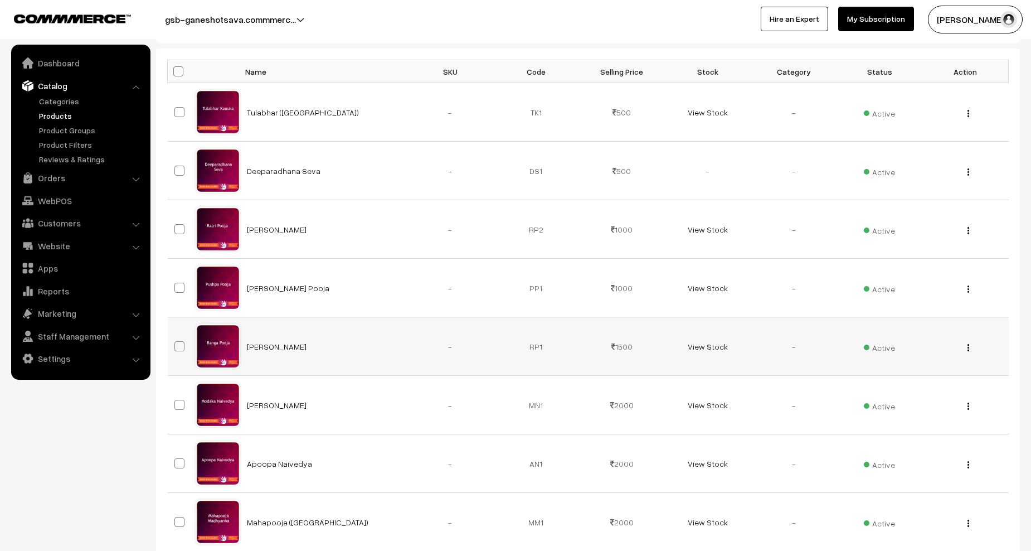
click at [967, 345] on button "button" at bounding box center [968, 347] width 3 height 9
click at [918, 382] on link "Edit" at bounding box center [918, 388] width 95 height 25
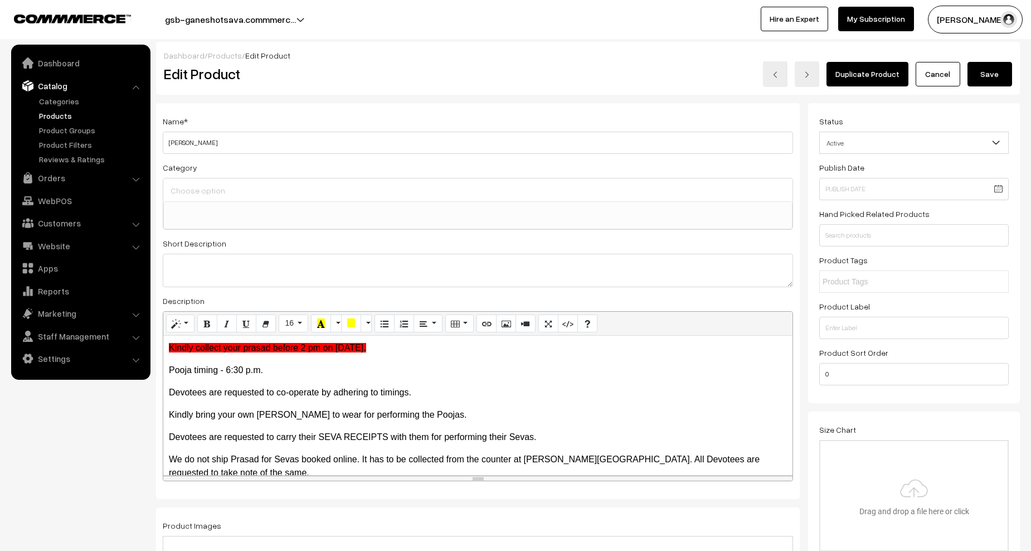
click at [951, 75] on link "Cancel" at bounding box center [938, 74] width 45 height 25
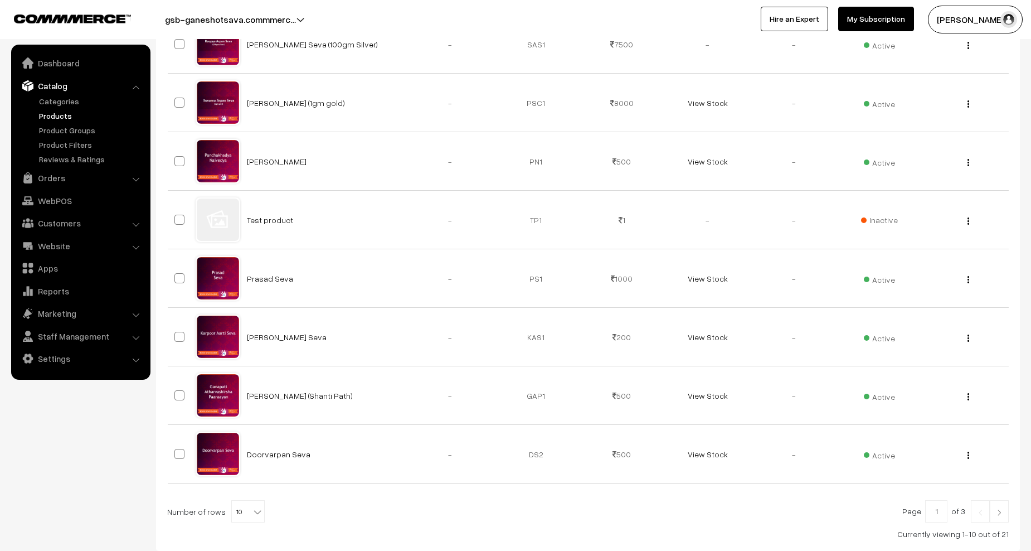
scroll to position [425, 0]
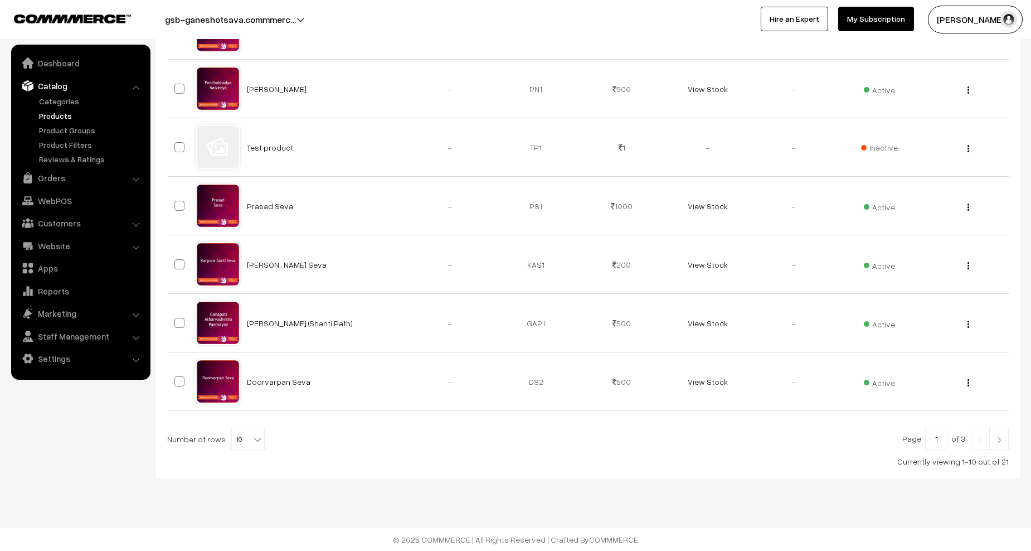
click at [1003, 448] on link at bounding box center [999, 439] width 19 height 22
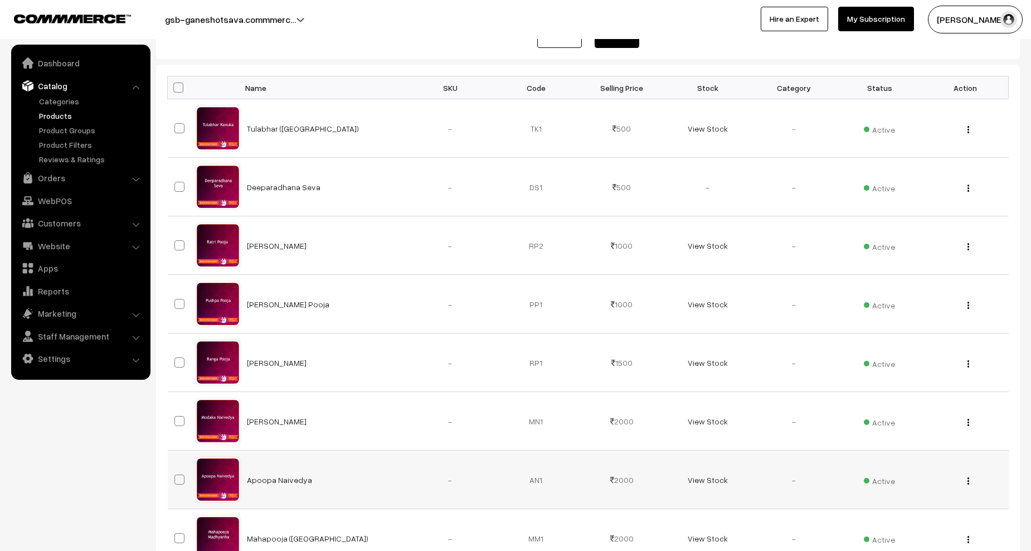
scroll to position [167, 0]
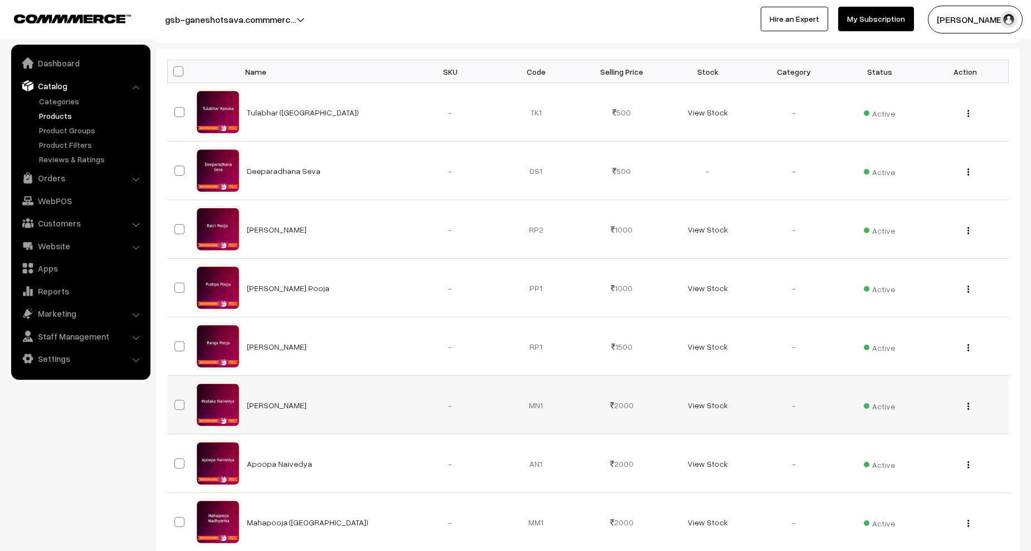
click at [968, 405] on img "button" at bounding box center [969, 405] width 2 height 7
click at [914, 444] on link "Edit" at bounding box center [918, 446] width 95 height 25
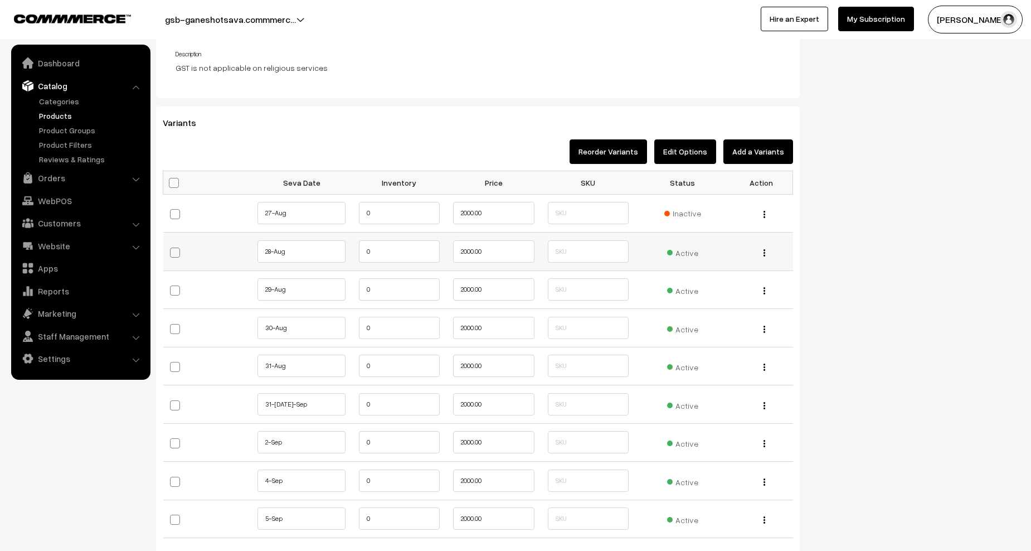
scroll to position [948, 0]
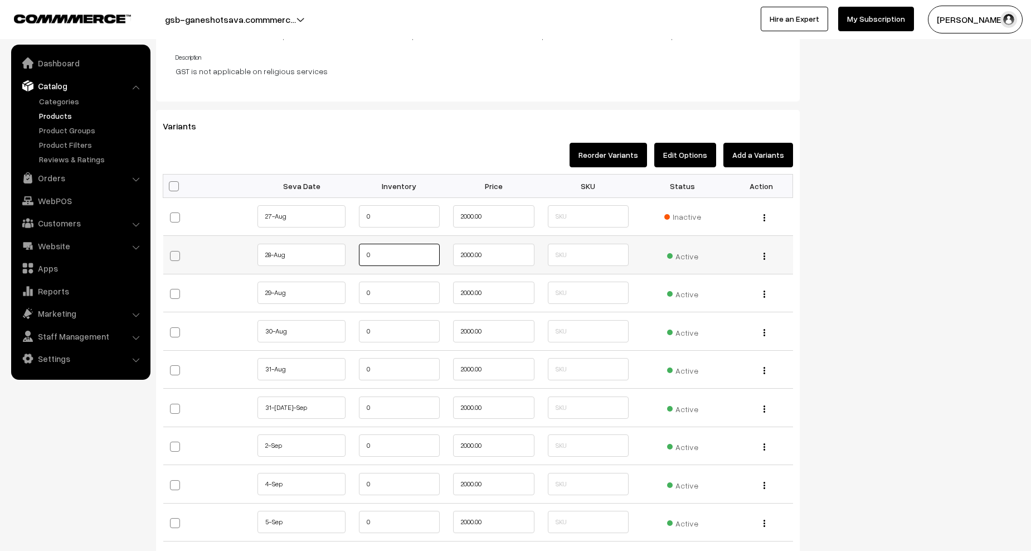
drag, startPoint x: 400, startPoint y: 248, endPoint x: 347, endPoint y: 257, distance: 53.7
click at [332, 252] on tr "28-Aug" at bounding box center [478, 255] width 630 height 38
paste input "10"
type input "100"
click at [348, 291] on tr "29-Aug" at bounding box center [478, 293] width 630 height 38
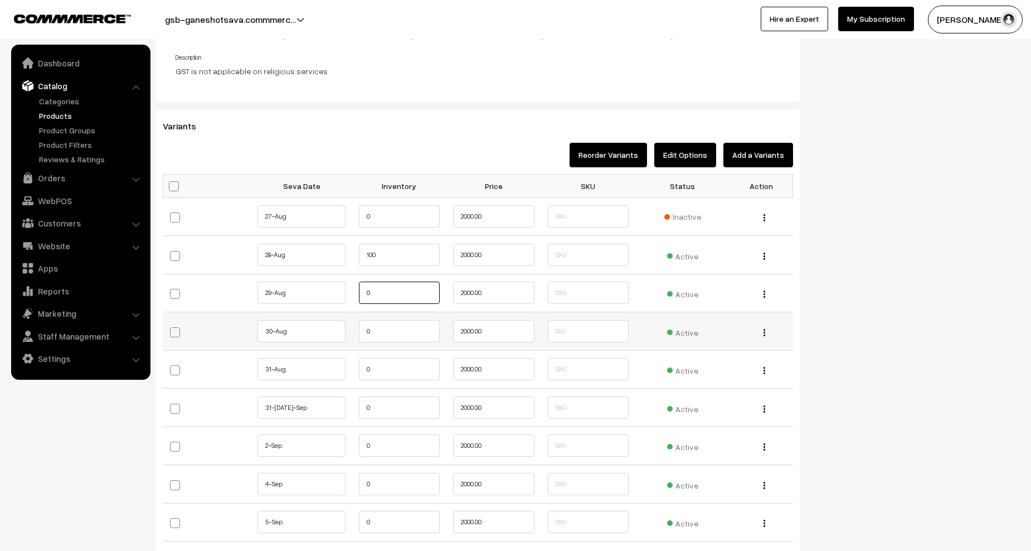
paste input "10"
type input "100"
drag, startPoint x: 373, startPoint y: 326, endPoint x: 333, endPoint y: 327, distance: 40.2
click at [339, 327] on tr "30-Aug" at bounding box center [478, 331] width 630 height 38
paste input "10"
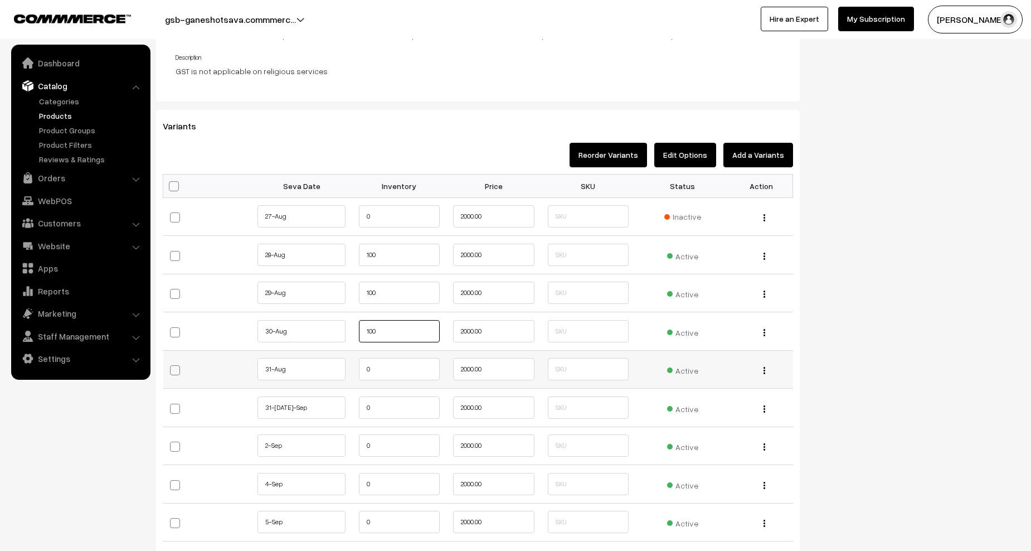
type input "100"
drag, startPoint x: 369, startPoint y: 368, endPoint x: 360, endPoint y: 368, distance: 9.5
click at [360, 368] on input "0" at bounding box center [399, 369] width 81 height 22
paste input "10"
type input "100"
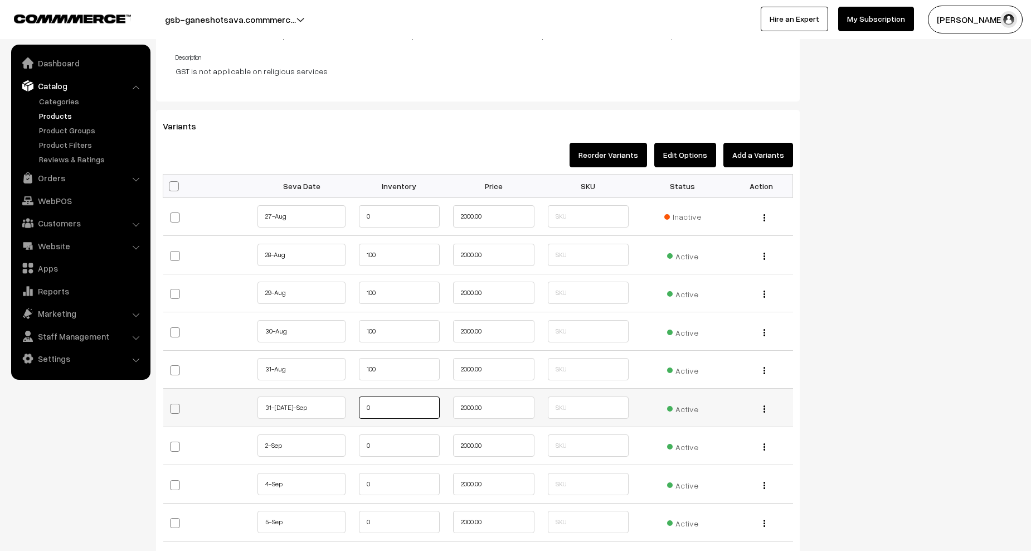
drag, startPoint x: 361, startPoint y: 402, endPoint x: 350, endPoint y: 404, distance: 10.7
click at [350, 402] on tr "31-Aug1-Sep 0 2000.00 Active Edit Change to Bulk Price" at bounding box center [478, 408] width 630 height 38
paste input "10"
type input "100"
drag, startPoint x: 380, startPoint y: 446, endPoint x: 349, endPoint y: 448, distance: 30.7
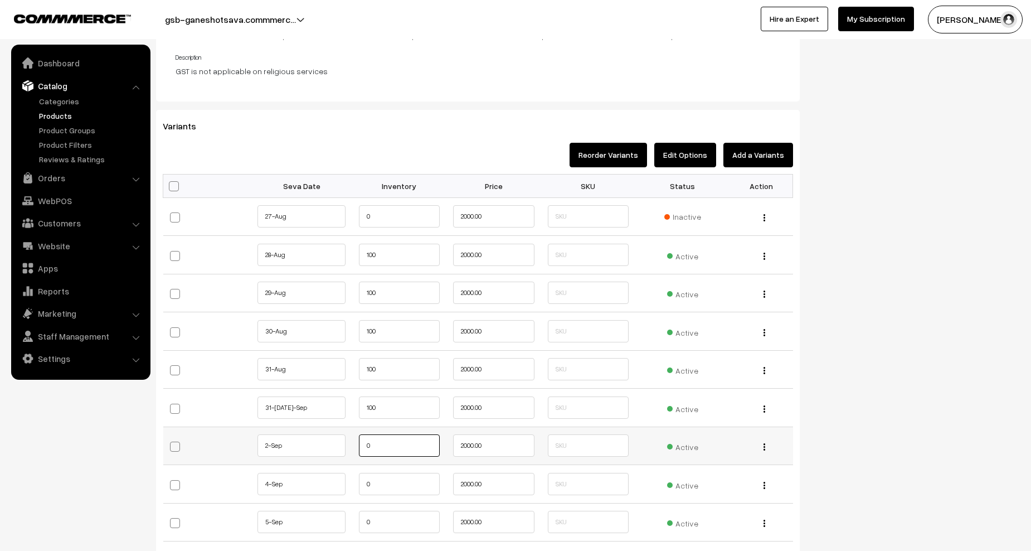
click at [349, 448] on tr "2-Sep 0" at bounding box center [478, 445] width 630 height 38
paste input "10"
type input "100"
drag, startPoint x: 358, startPoint y: 481, endPoint x: 350, endPoint y: 481, distance: 8.4
click at [350, 481] on tr "4-Sep 0" at bounding box center [478, 484] width 630 height 38
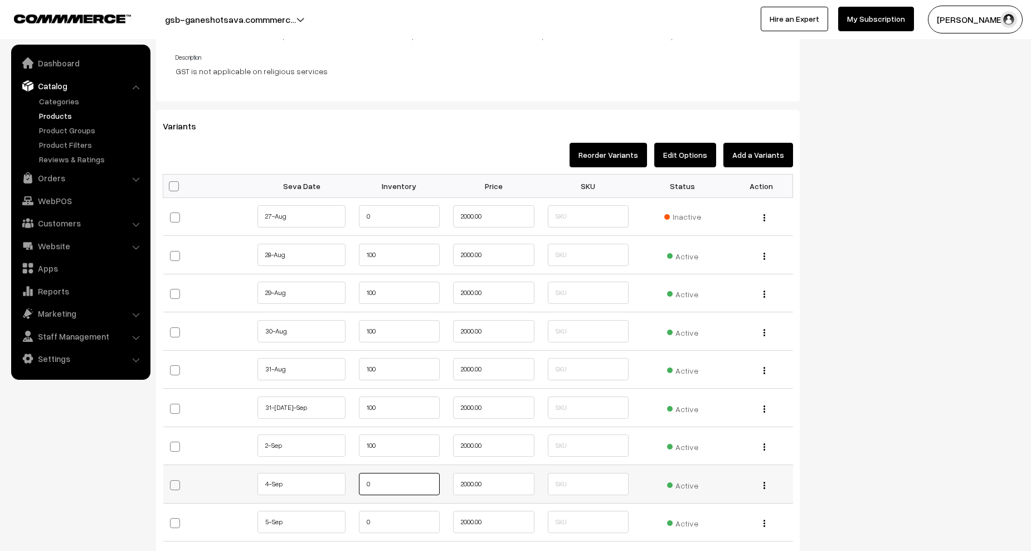
paste input "10"
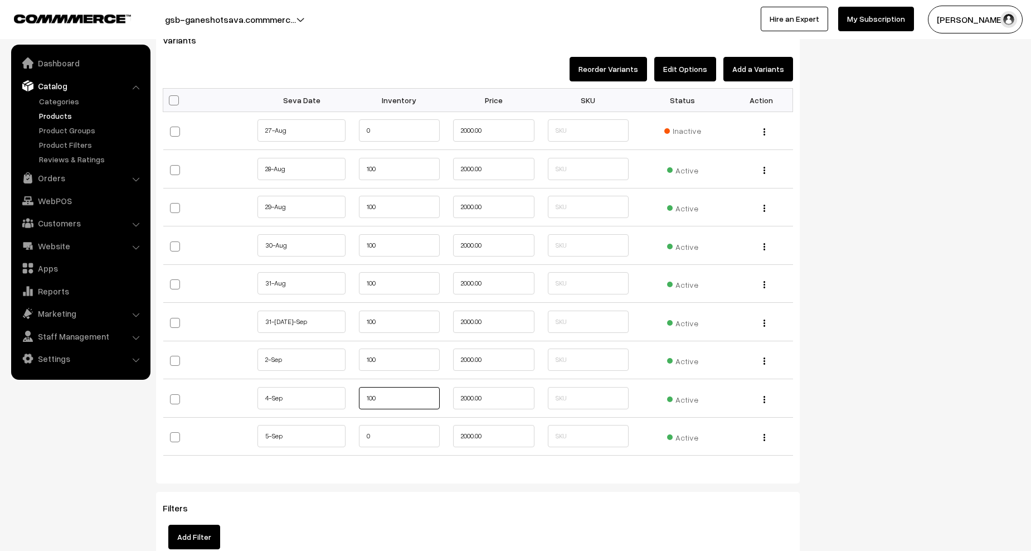
scroll to position [1115, 0]
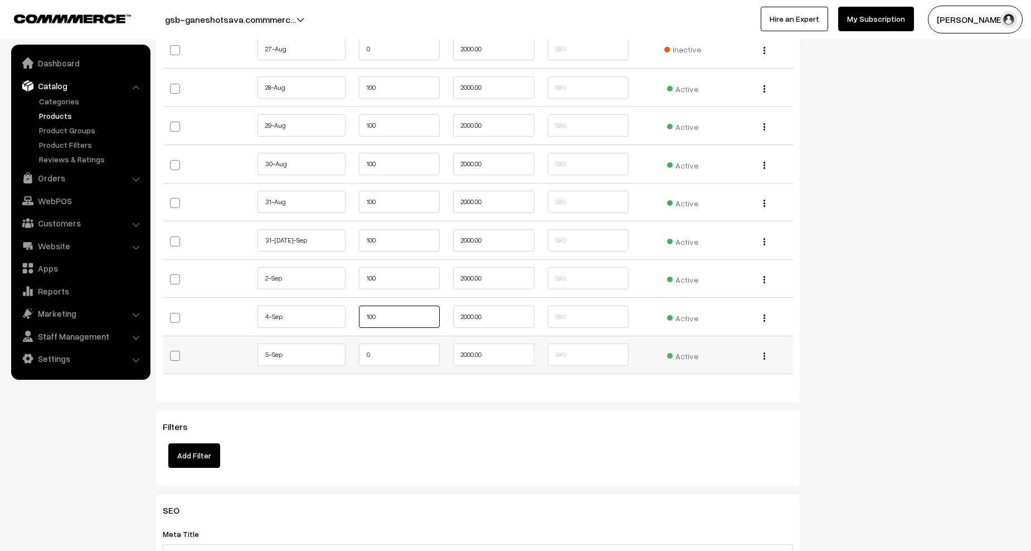
type input "100"
drag, startPoint x: 374, startPoint y: 353, endPoint x: 362, endPoint y: 352, distance: 11.7
click at [352, 355] on td "0" at bounding box center [399, 355] width 95 height 38
paste input "10"
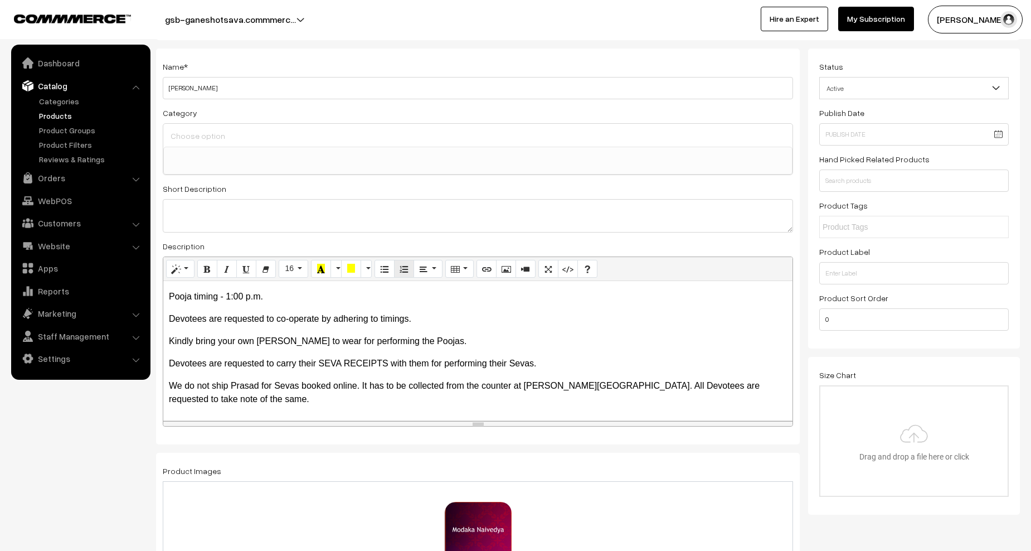
scroll to position [0, 0]
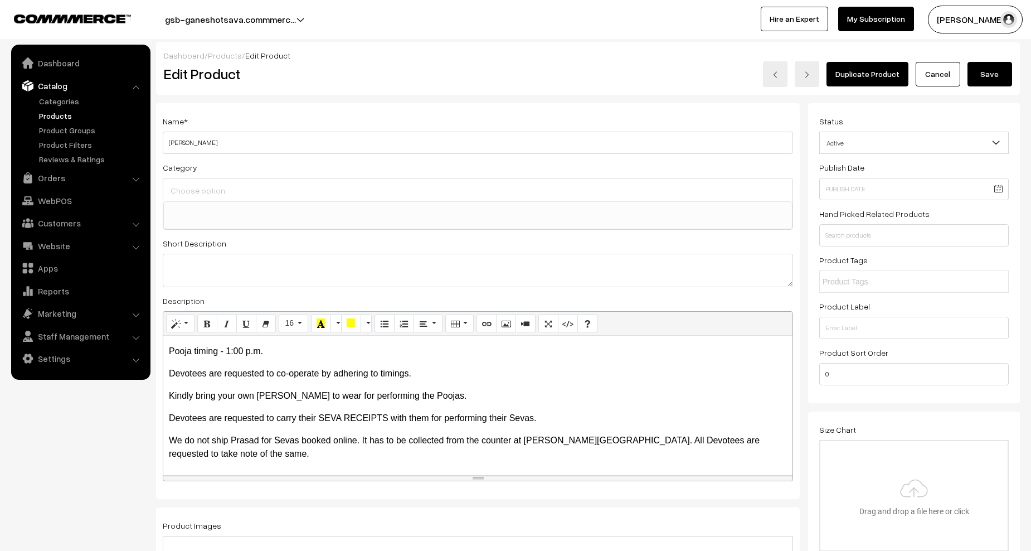
type input "100"
click at [1002, 76] on button "Save" at bounding box center [990, 74] width 45 height 25
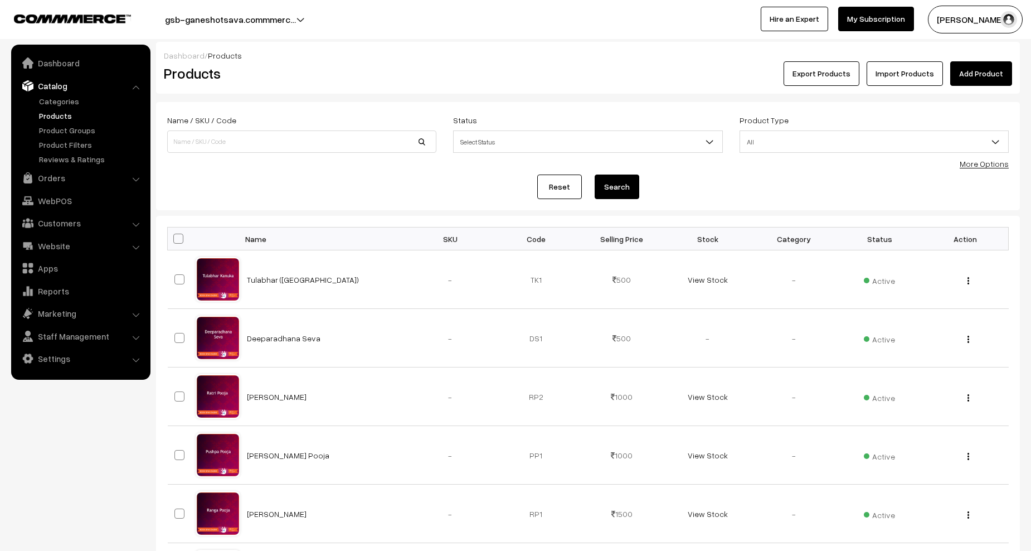
scroll to position [390, 0]
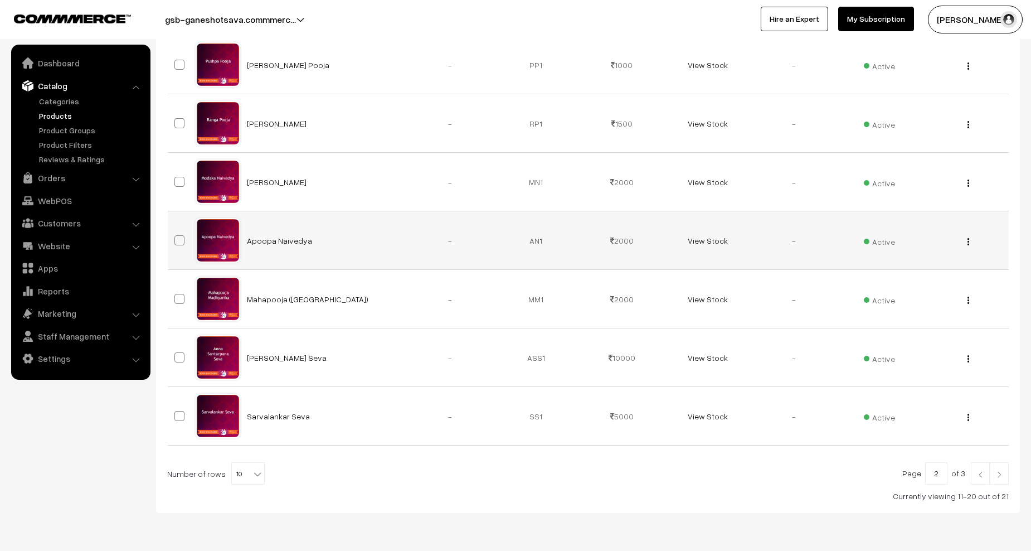
click at [966, 241] on div "View Edit Delete" at bounding box center [965, 241] width 72 height 12
click at [969, 240] on button "button" at bounding box center [968, 241] width 3 height 9
click at [920, 271] on link "Edit" at bounding box center [918, 282] width 95 height 25
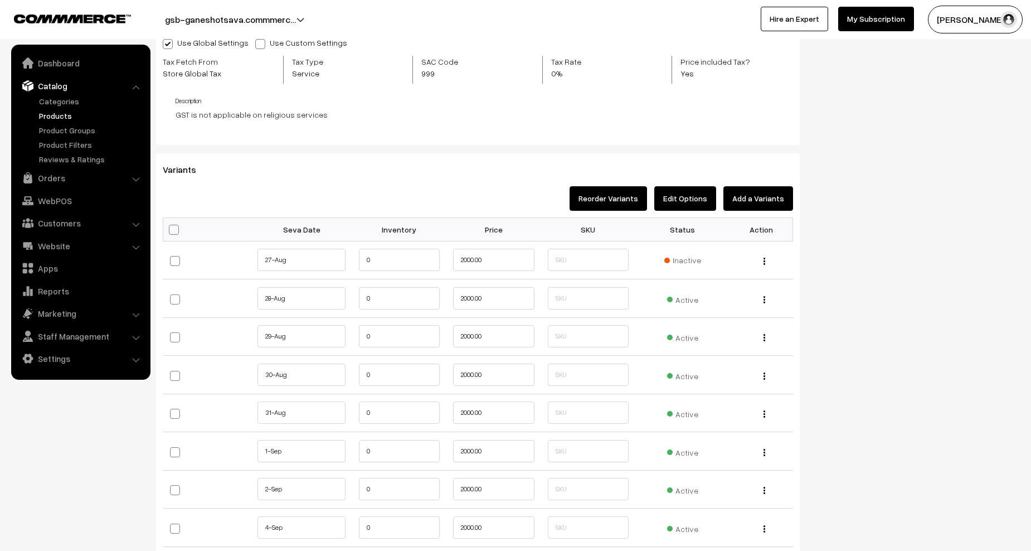
scroll to position [1003, 0]
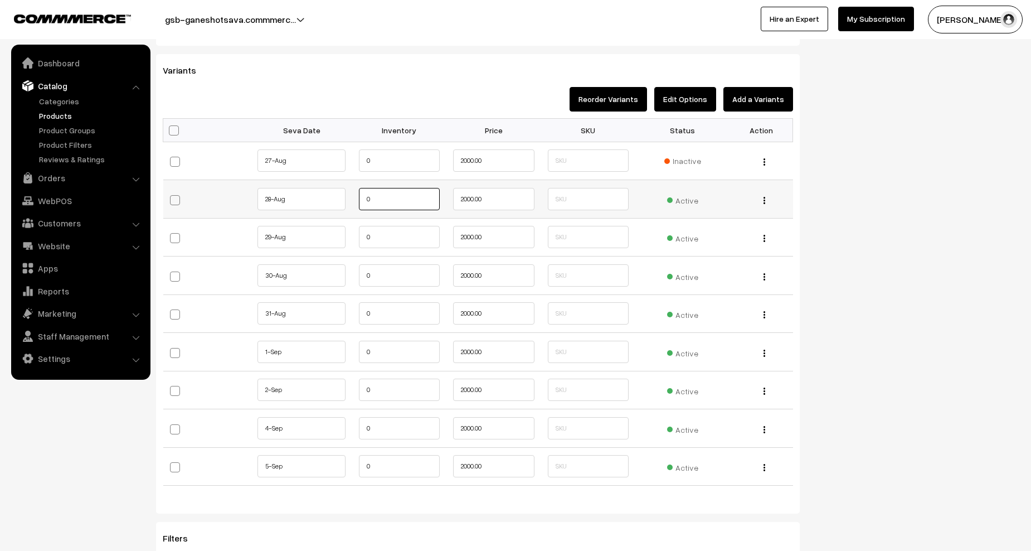
drag, startPoint x: 382, startPoint y: 205, endPoint x: 344, endPoint y: 215, distance: 39.4
click at [295, 200] on tr "28-Aug" at bounding box center [478, 199] width 630 height 38
paste input "10"
type input "100"
drag, startPoint x: 373, startPoint y: 240, endPoint x: 355, endPoint y: 240, distance: 18.4
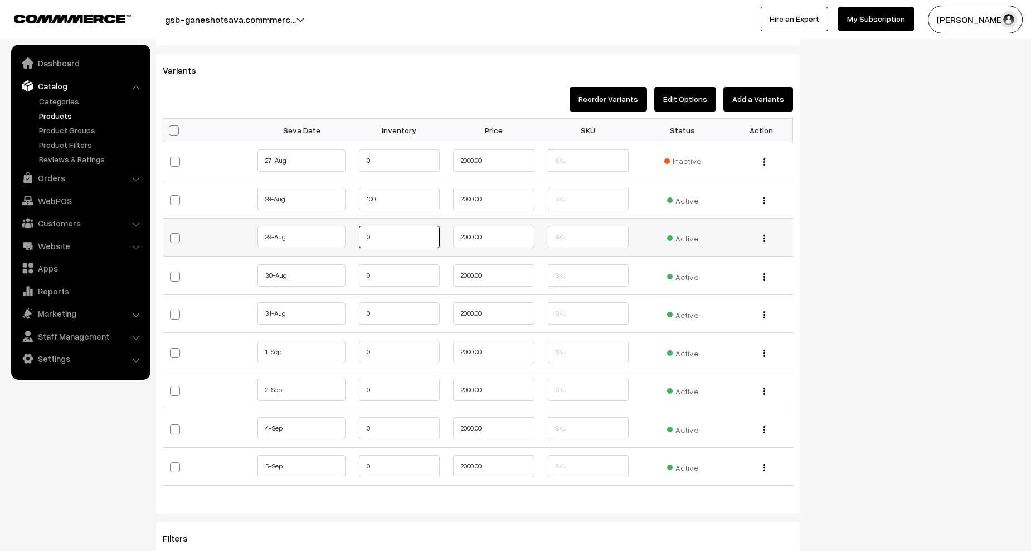
click at [354, 240] on td "0" at bounding box center [399, 237] width 95 height 38
paste input "10"
type input "100"
drag, startPoint x: 375, startPoint y: 284, endPoint x: 352, endPoint y: 279, distance: 23.8
click at [352, 279] on td "0" at bounding box center [399, 275] width 95 height 38
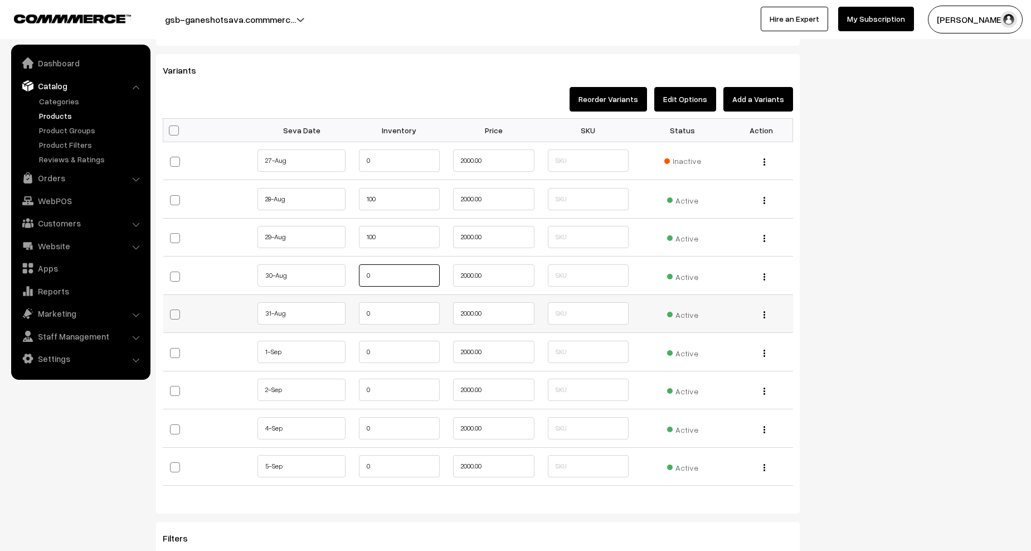
paste input "10"
type input "100"
click at [349, 314] on tr "31-Aug" at bounding box center [478, 313] width 630 height 38
paste input "10"
type input "100"
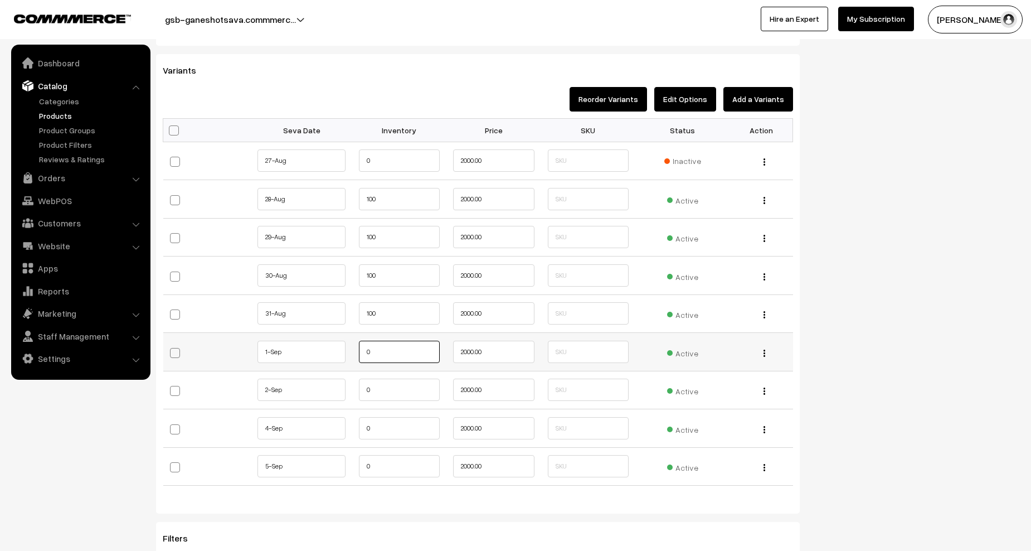
drag, startPoint x: 358, startPoint y: 348, endPoint x: 352, endPoint y: 349, distance: 6.2
click at [344, 348] on tr "1-Sep 0" at bounding box center [478, 352] width 630 height 38
paste input "10"
type input "100"
drag, startPoint x: 374, startPoint y: 386, endPoint x: 355, endPoint y: 387, distance: 19.5
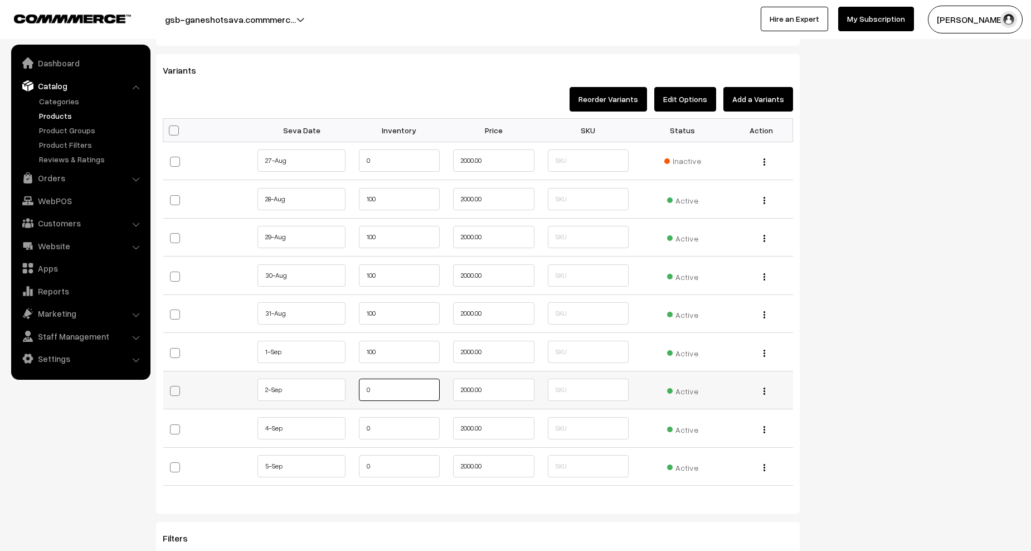
click at [355, 387] on td "0" at bounding box center [399, 390] width 95 height 38
paste input "10"
type input "100"
drag, startPoint x: 374, startPoint y: 419, endPoint x: 355, endPoint y: 425, distance: 20.5
click at [355, 425] on td "0" at bounding box center [399, 428] width 95 height 38
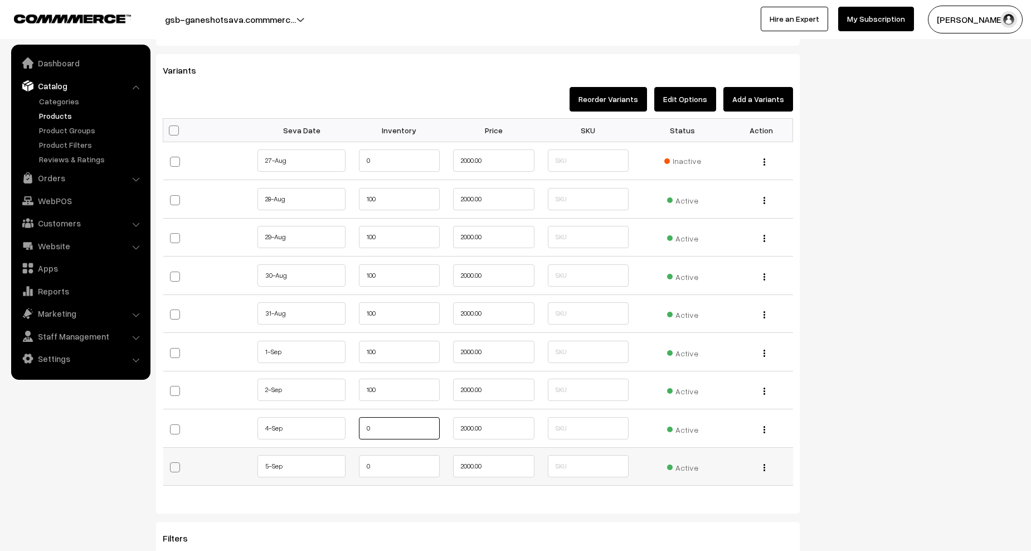
paste input "10"
type input "100"
click at [359, 472] on input "0" at bounding box center [399, 466] width 81 height 22
paste input "10"
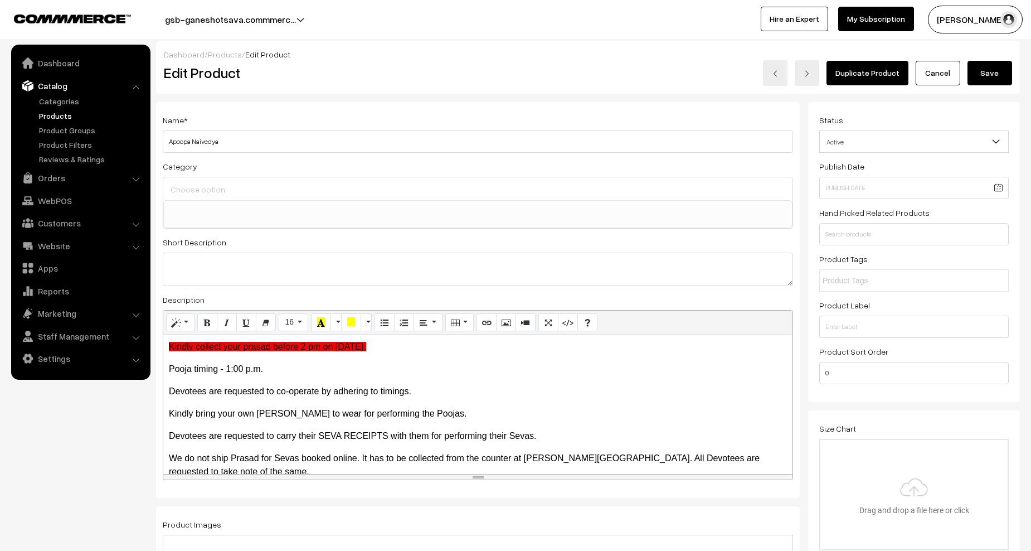
scroll to position [0, 0]
type input "100"
click at [973, 80] on button "Save" at bounding box center [990, 74] width 45 height 25
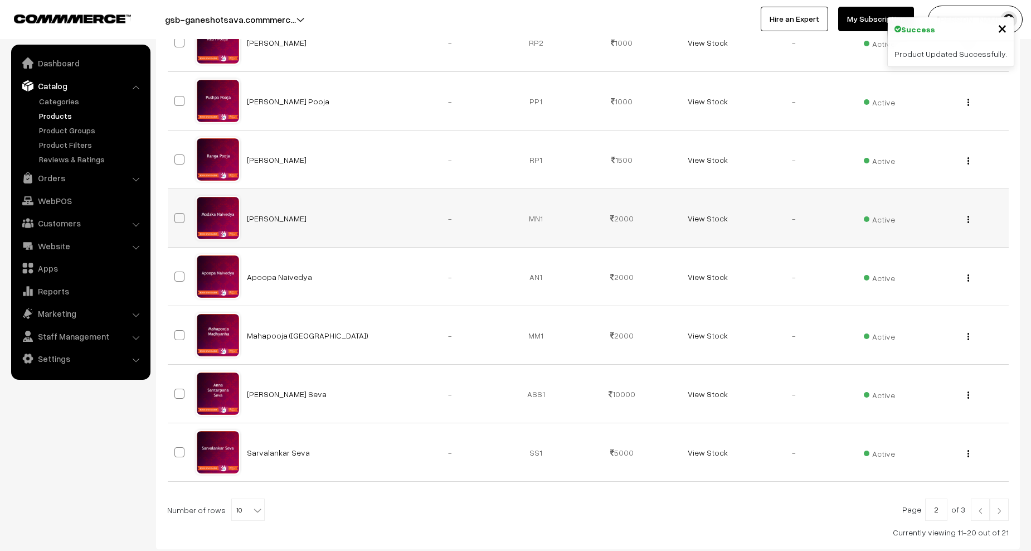
scroll to position [334, 0]
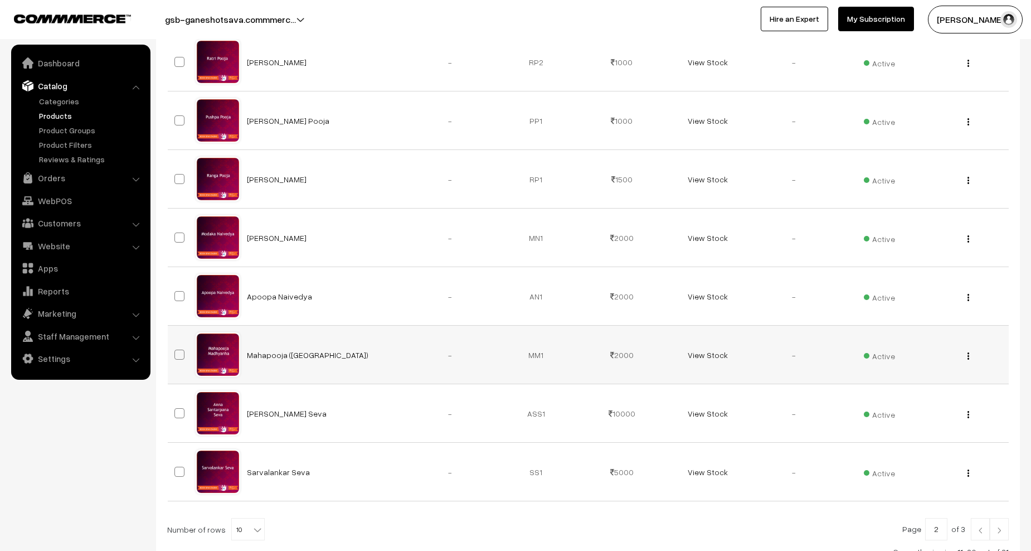
click at [965, 355] on div "View Edit Delete" at bounding box center [965, 355] width 72 height 12
click at [970, 356] on div "View Edit Delete" at bounding box center [965, 355] width 72 height 12
click at [969, 358] on button "button" at bounding box center [968, 355] width 3 height 9
click at [919, 393] on link "Edit" at bounding box center [918, 396] width 95 height 25
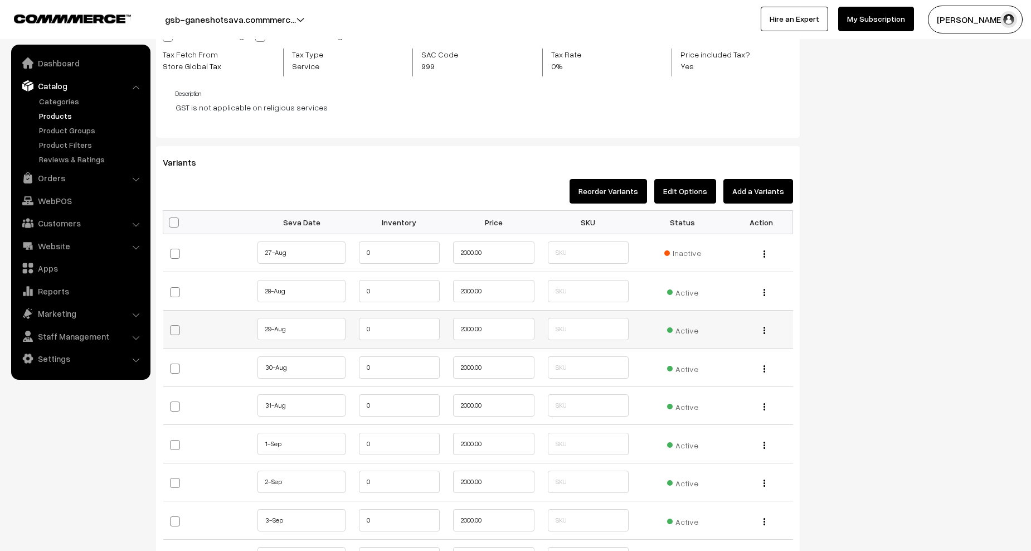
scroll to position [948, 0]
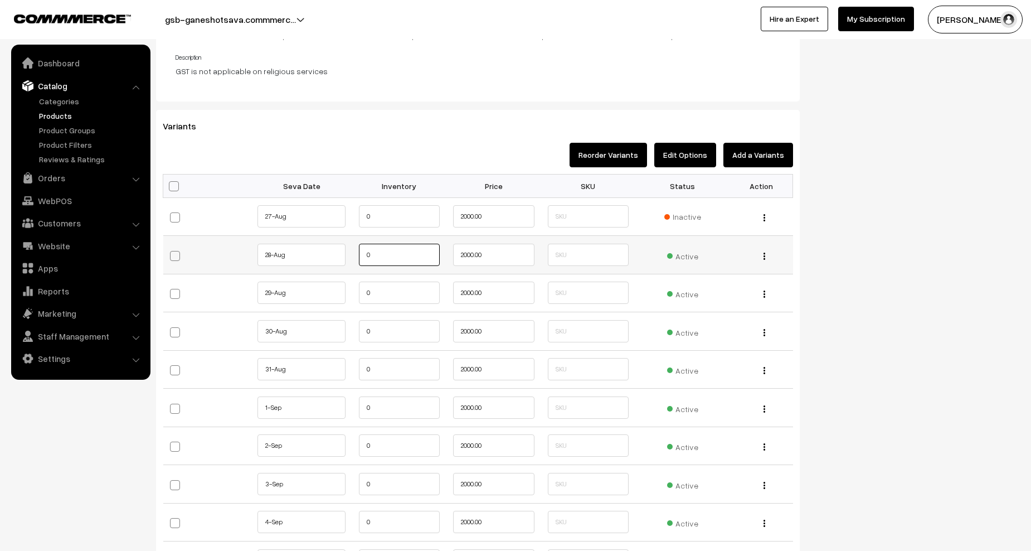
drag, startPoint x: 397, startPoint y: 262, endPoint x: 328, endPoint y: 259, distance: 69.2
click at [328, 259] on tr "28-Aug" at bounding box center [478, 255] width 630 height 38
paste input "10"
type input "100"
drag, startPoint x: 375, startPoint y: 300, endPoint x: 346, endPoint y: 297, distance: 29.1
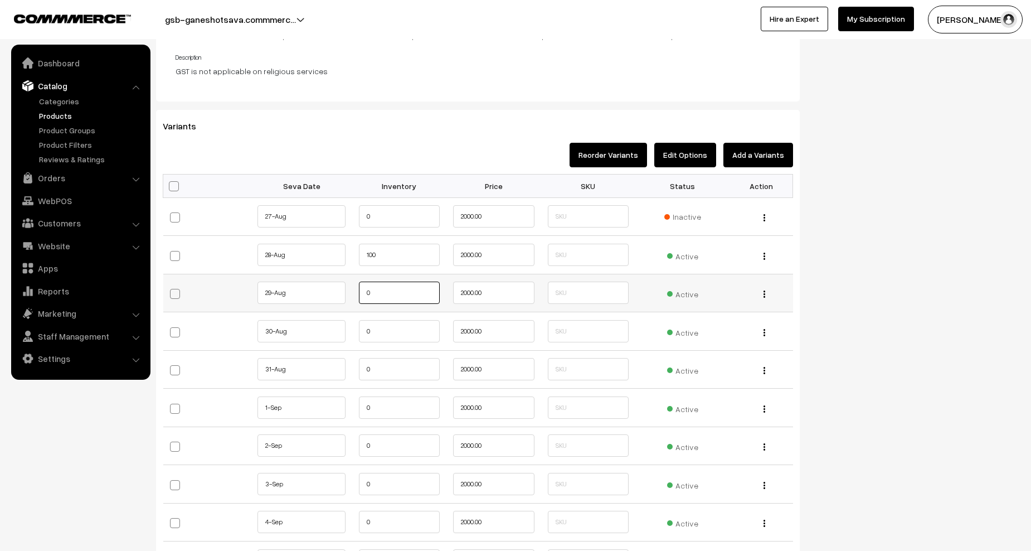
click at [346, 297] on tr "29-Aug" at bounding box center [478, 293] width 630 height 38
paste input "10"
type input "100"
drag, startPoint x: 373, startPoint y: 331, endPoint x: 345, endPoint y: 330, distance: 27.9
click at [344, 331] on tr "30-Aug" at bounding box center [478, 331] width 630 height 38
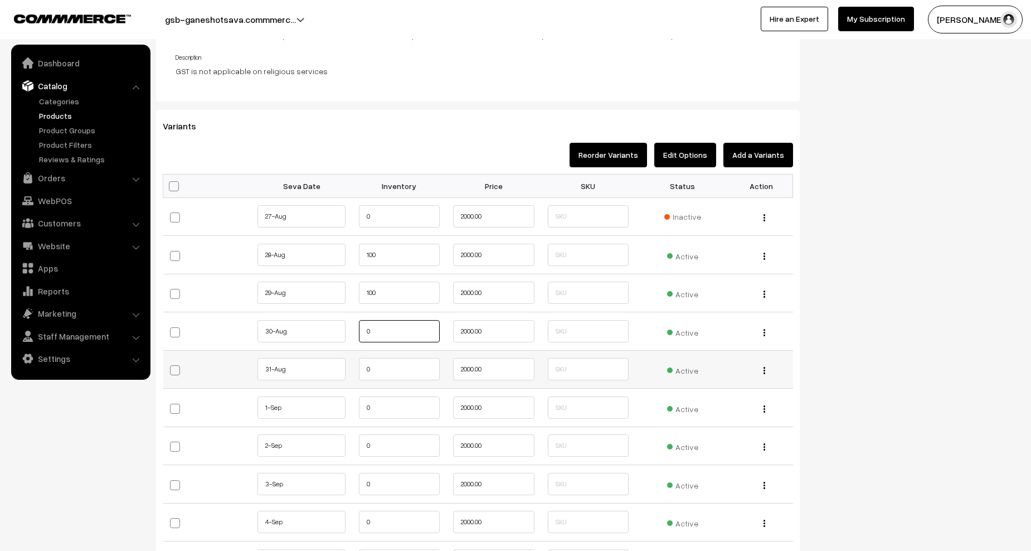
paste input "10"
type input "100"
drag, startPoint x: 357, startPoint y: 369, endPoint x: 329, endPoint y: 369, distance: 27.3
click at [329, 369] on tr "31-Aug" at bounding box center [478, 369] width 630 height 38
paste input "10"
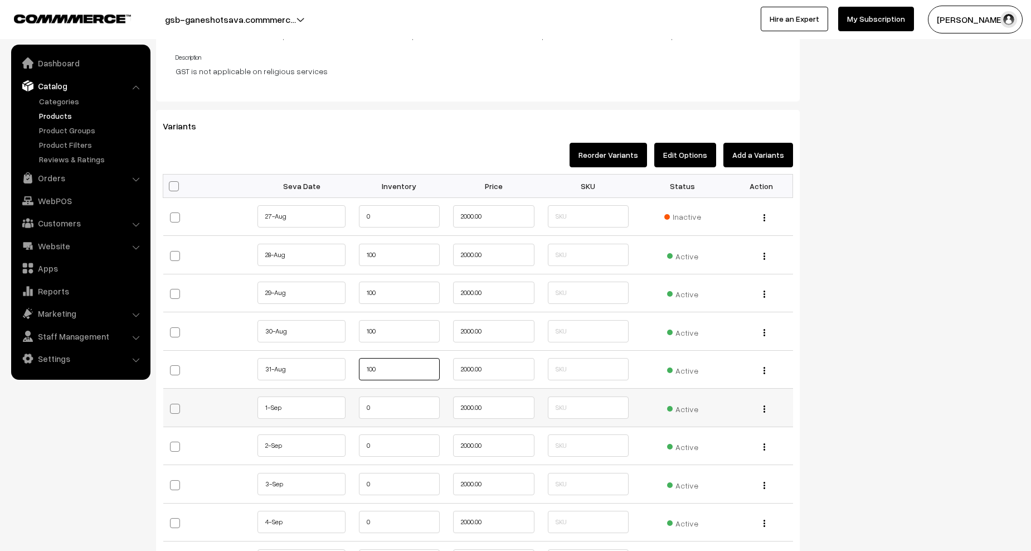
type input "100"
drag, startPoint x: 372, startPoint y: 409, endPoint x: 355, endPoint y: 409, distance: 17.8
click at [355, 409] on td "0" at bounding box center [399, 408] width 95 height 38
paste input "10"
type input "100"
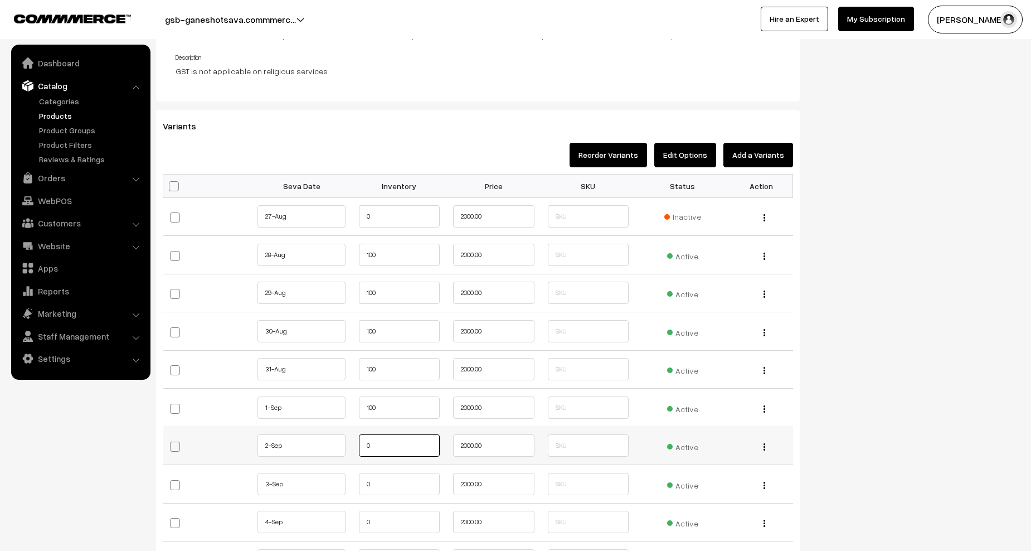
drag, startPoint x: 373, startPoint y: 452, endPoint x: 354, endPoint y: 453, distance: 19.5
click at [354, 453] on td "0" at bounding box center [399, 445] width 95 height 38
paste input "10"
type input "100"
drag, startPoint x: 364, startPoint y: 482, endPoint x: 358, endPoint y: 483, distance: 6.4
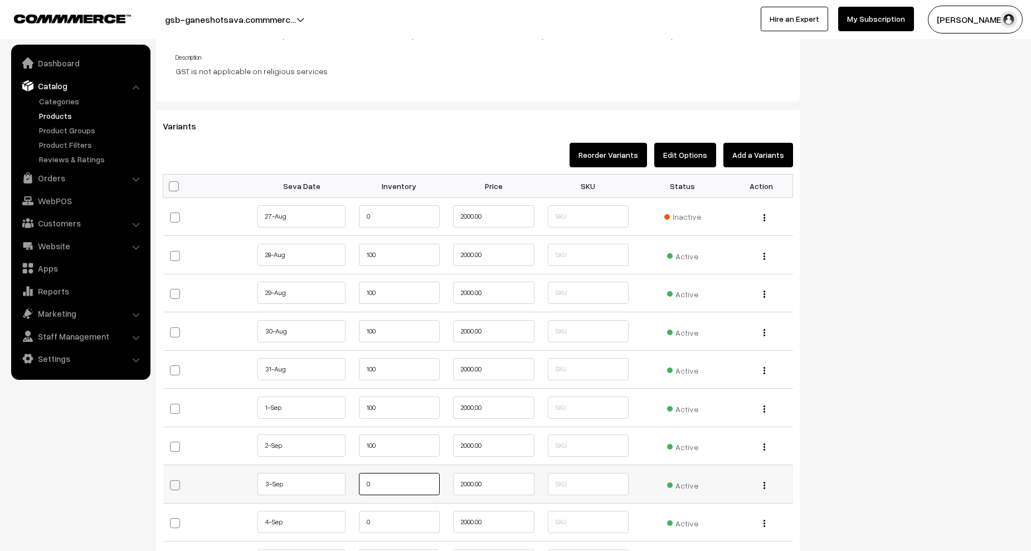
click at [358, 483] on td "0" at bounding box center [399, 484] width 95 height 38
paste input "10"
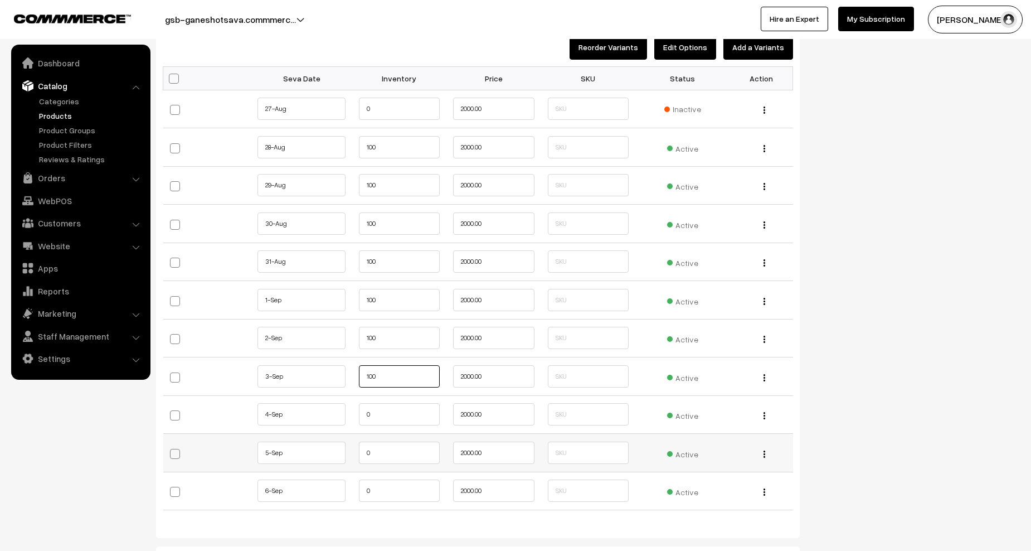
scroll to position [1059, 0]
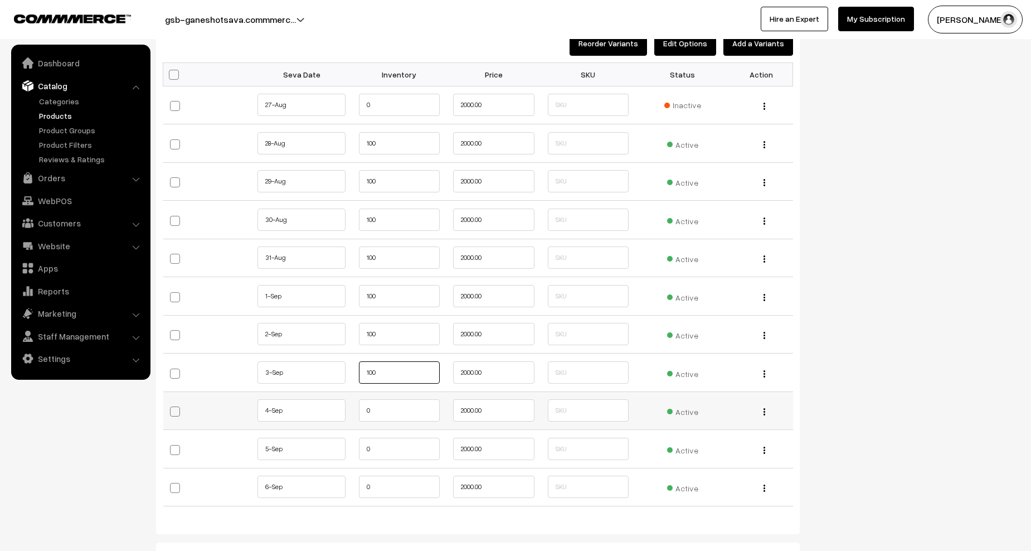
type input "100"
drag, startPoint x: 378, startPoint y: 410, endPoint x: 351, endPoint y: 407, distance: 27.5
click at [351, 407] on tr "4-Sep 0" at bounding box center [478, 410] width 630 height 38
paste input "10"
type input "100"
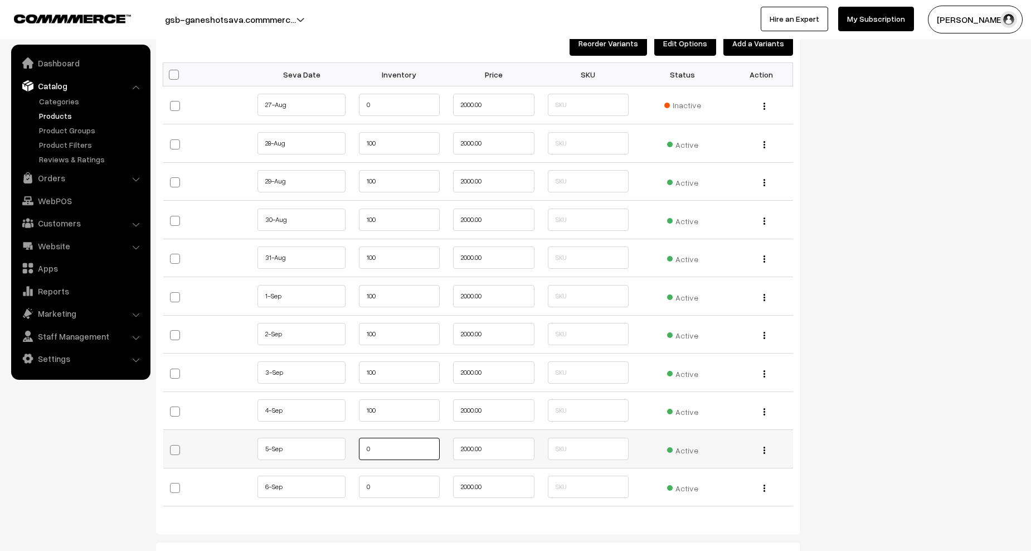
drag, startPoint x: 367, startPoint y: 448, endPoint x: 353, endPoint y: 448, distance: 14.5
click at [352, 448] on td "0" at bounding box center [399, 449] width 95 height 38
paste input "10"
type input "100"
drag, startPoint x: 377, startPoint y: 487, endPoint x: 363, endPoint y: 483, distance: 14.5
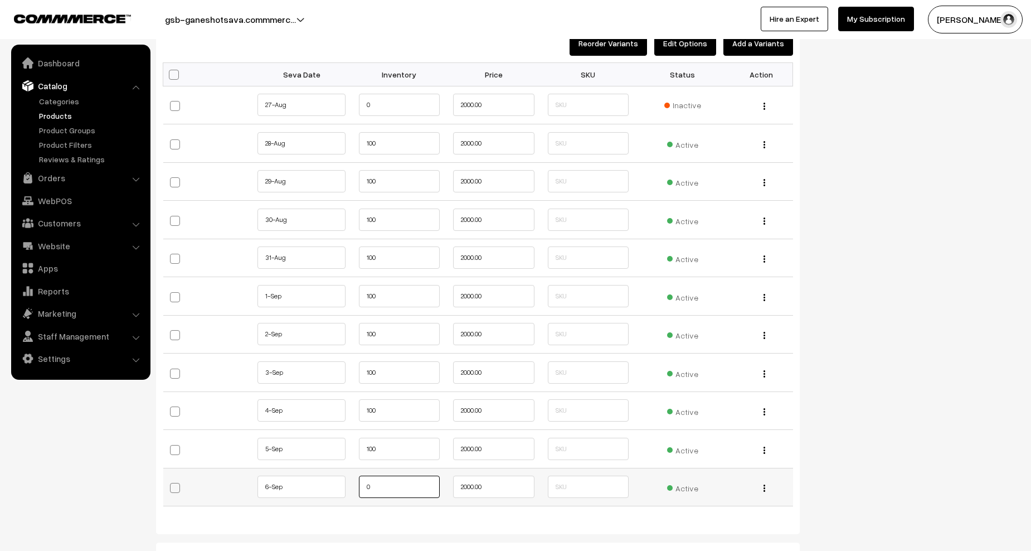
click at [358, 487] on td "0" at bounding box center [399, 487] width 95 height 38
paste input "10"
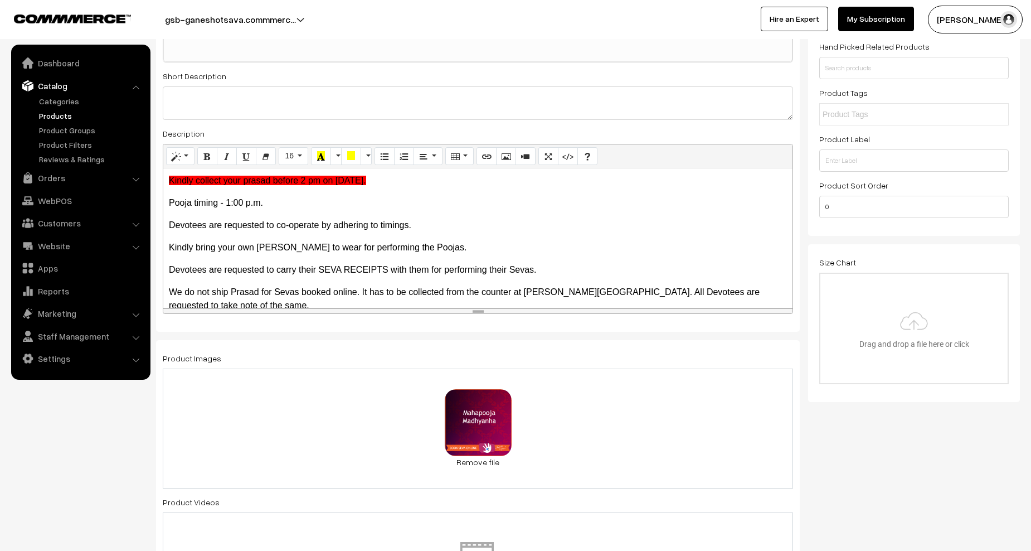
scroll to position [0, 0]
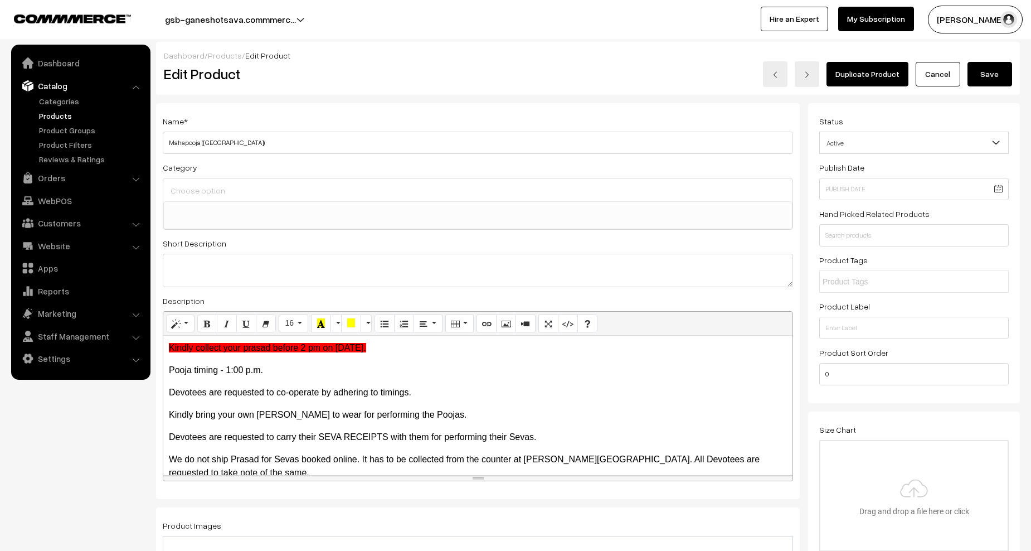
type input "100"
click at [990, 77] on button "Save" at bounding box center [990, 74] width 45 height 25
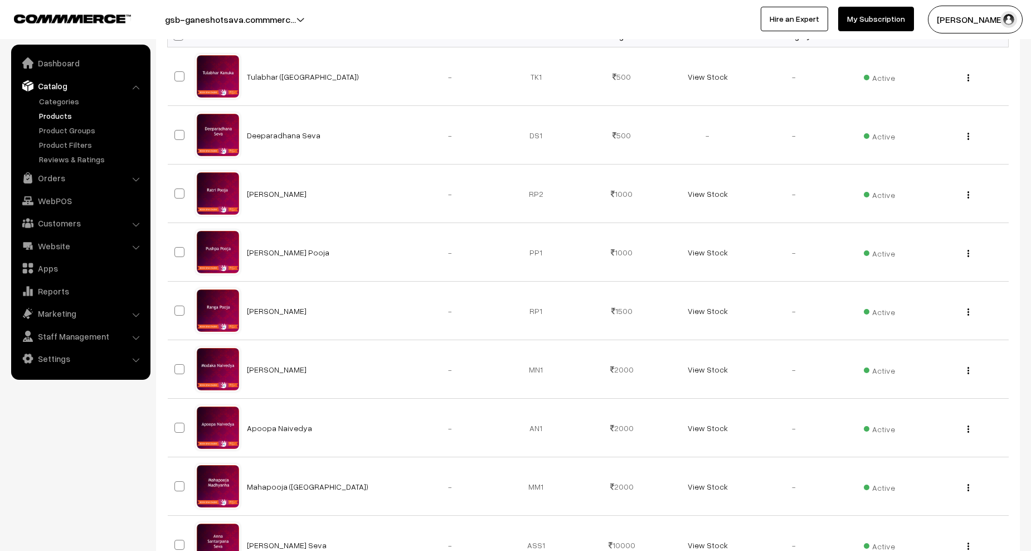
scroll to position [334, 0]
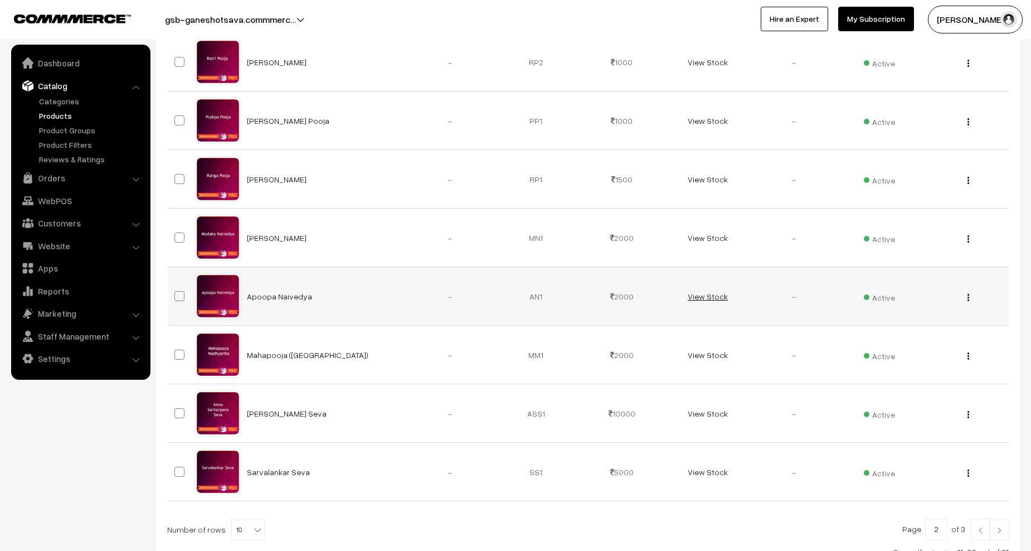
click at [716, 298] on link "View Stock" at bounding box center [708, 296] width 40 height 9
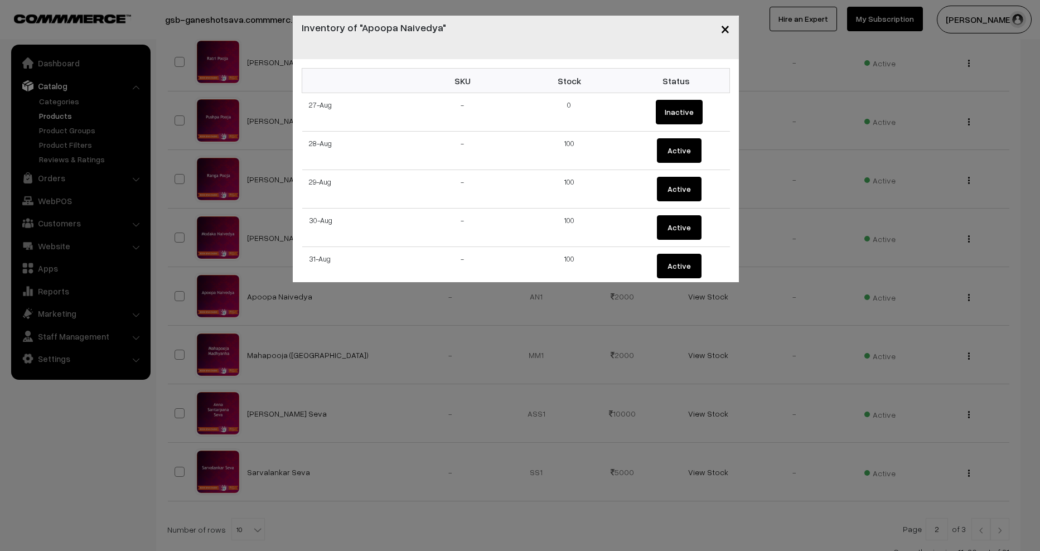
click at [731, 27] on button "×" at bounding box center [724, 28] width 27 height 35
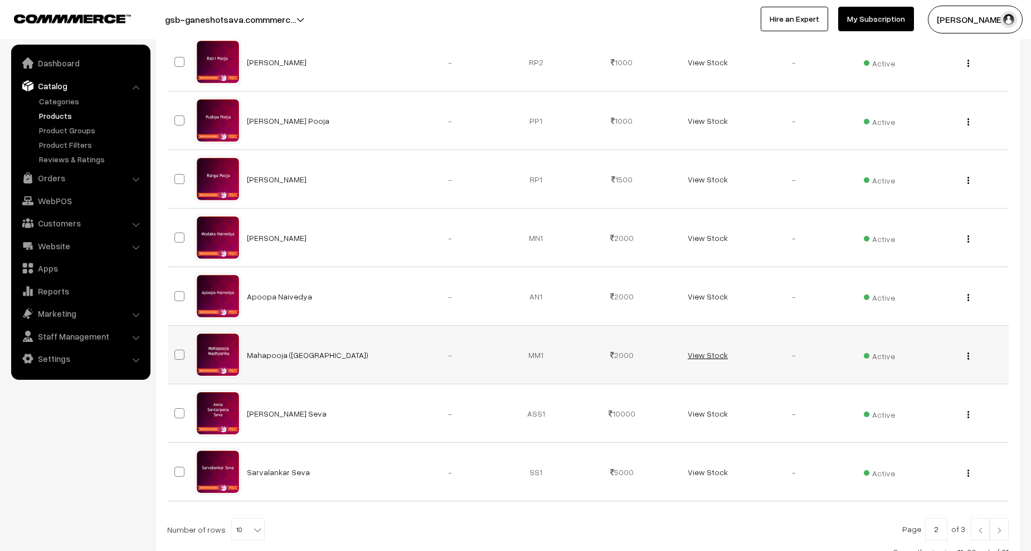
click at [706, 355] on link "View Stock" at bounding box center [708, 354] width 40 height 9
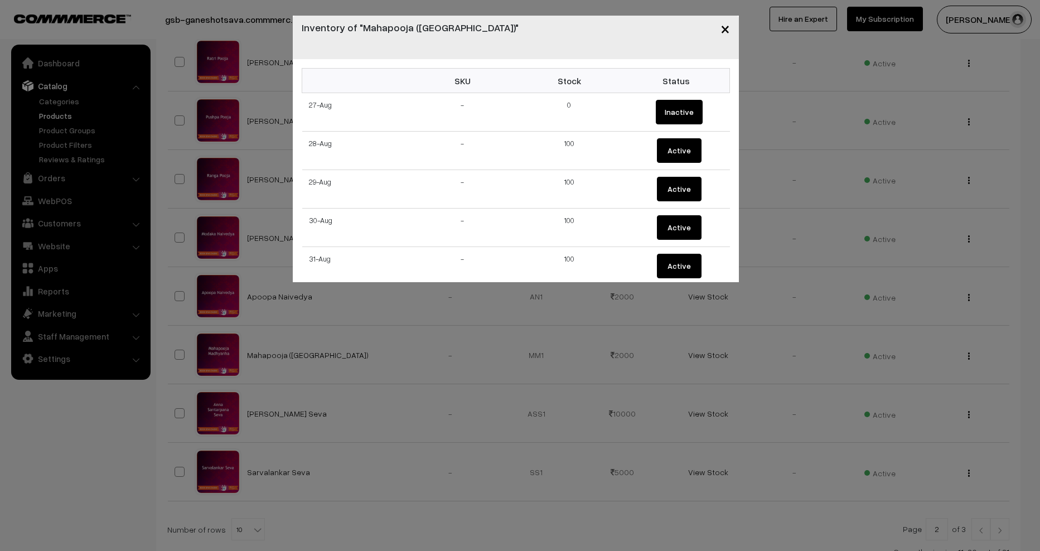
click at [724, 28] on span "×" at bounding box center [724, 28] width 9 height 21
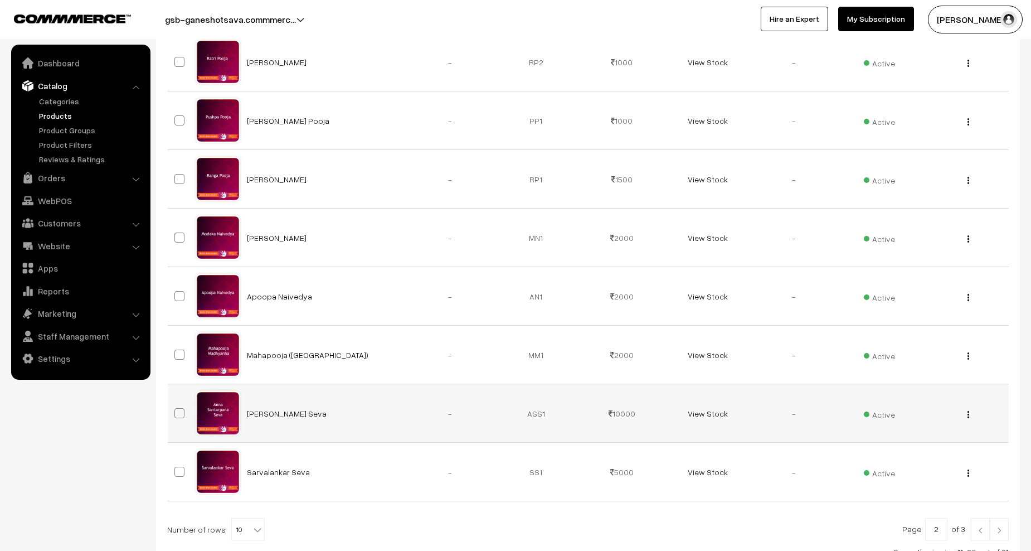
click at [969, 413] on div "View Edit Delete" at bounding box center [965, 413] width 72 height 12
click at [969, 413] on button "button" at bounding box center [968, 414] width 3 height 9
click at [908, 452] on link "Edit" at bounding box center [918, 455] width 95 height 25
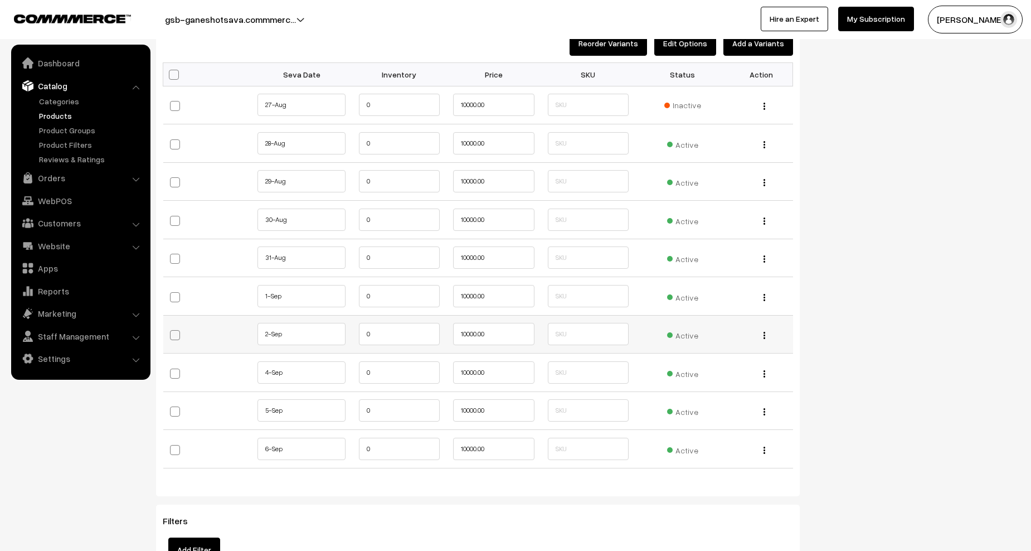
scroll to position [948, 0]
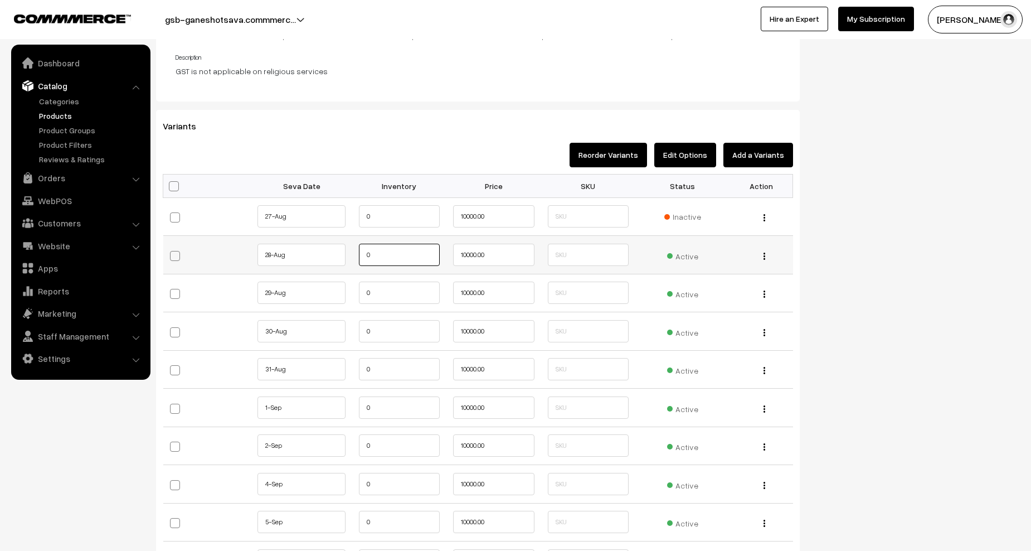
drag, startPoint x: 334, startPoint y: 253, endPoint x: 317, endPoint y: 252, distance: 17.8
click at [311, 253] on tr "28-Aug" at bounding box center [478, 255] width 630 height 38
paste input "10"
type input "100"
drag, startPoint x: 381, startPoint y: 294, endPoint x: 349, endPoint y: 294, distance: 31.8
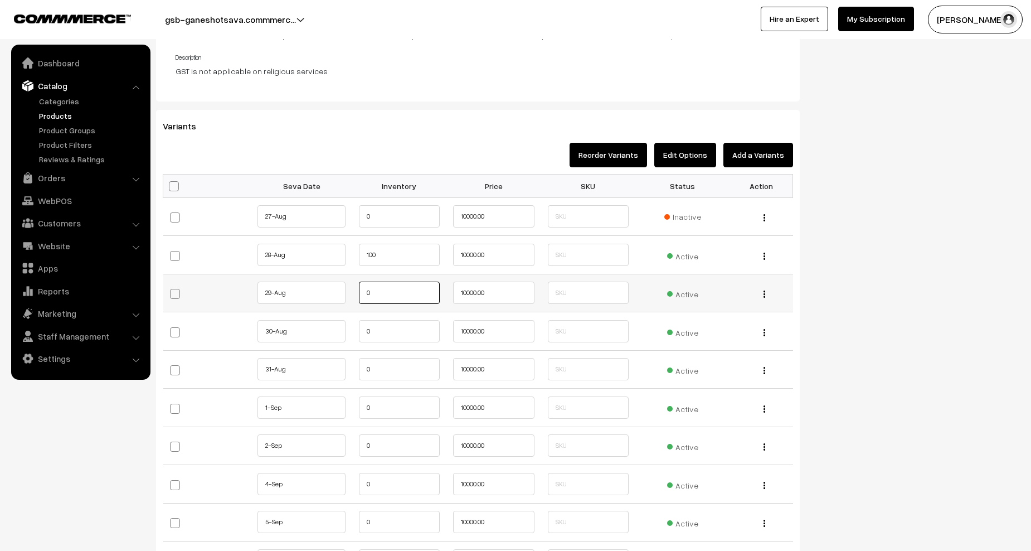
click at [346, 294] on tr "29-Aug" at bounding box center [478, 293] width 630 height 38
paste input "10"
type input "100"
drag, startPoint x: 371, startPoint y: 331, endPoint x: 348, endPoint y: 332, distance: 23.4
click at [348, 332] on tr "30-Aug" at bounding box center [478, 331] width 630 height 38
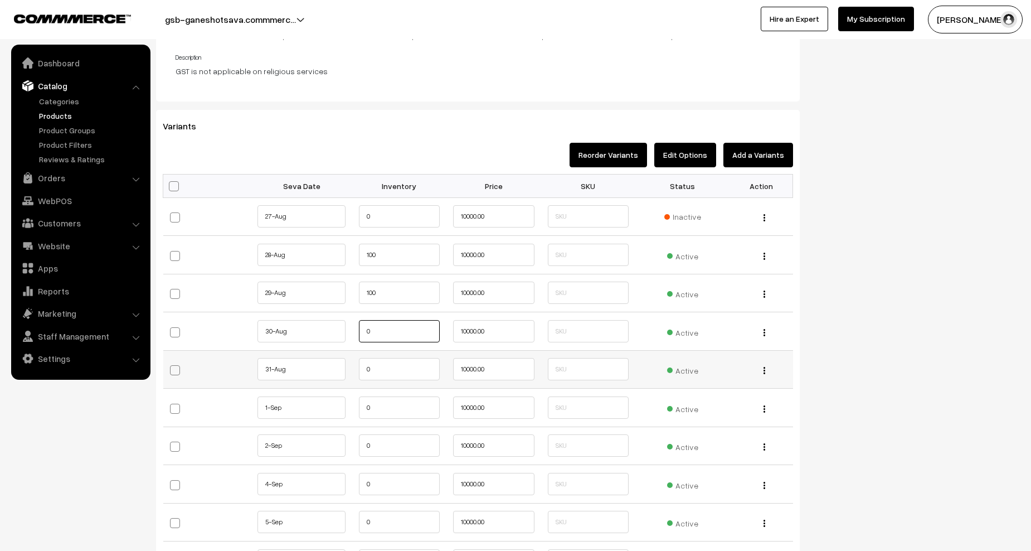
paste input "10"
type input "100"
drag, startPoint x: 373, startPoint y: 372, endPoint x: 351, endPoint y: 373, distance: 21.7
click at [341, 371] on tr "31-Aug" at bounding box center [478, 369] width 630 height 38
paste input "10"
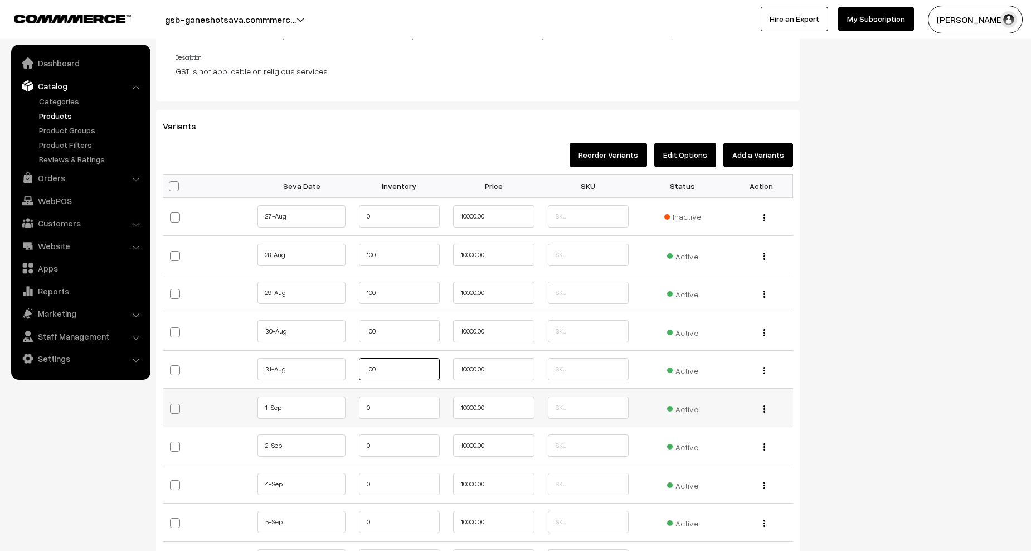
type input "100"
drag, startPoint x: 367, startPoint y: 410, endPoint x: 349, endPoint y: 410, distance: 17.8
click at [356, 410] on td "0" at bounding box center [399, 408] width 95 height 38
paste input "10"
type input "100"
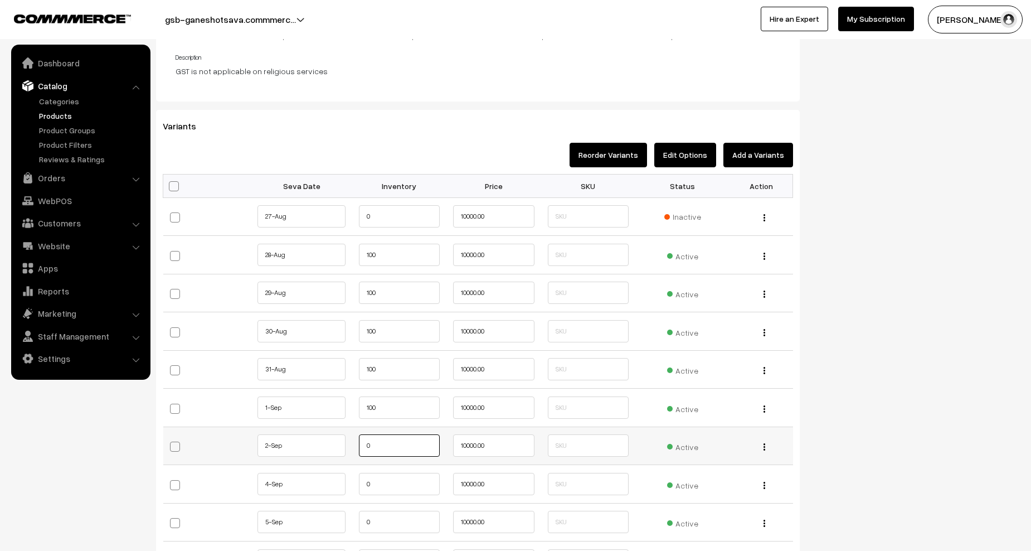
drag, startPoint x: 360, startPoint y: 451, endPoint x: 353, endPoint y: 451, distance: 6.7
click at [353, 451] on td "0" at bounding box center [399, 445] width 95 height 38
paste input "10"
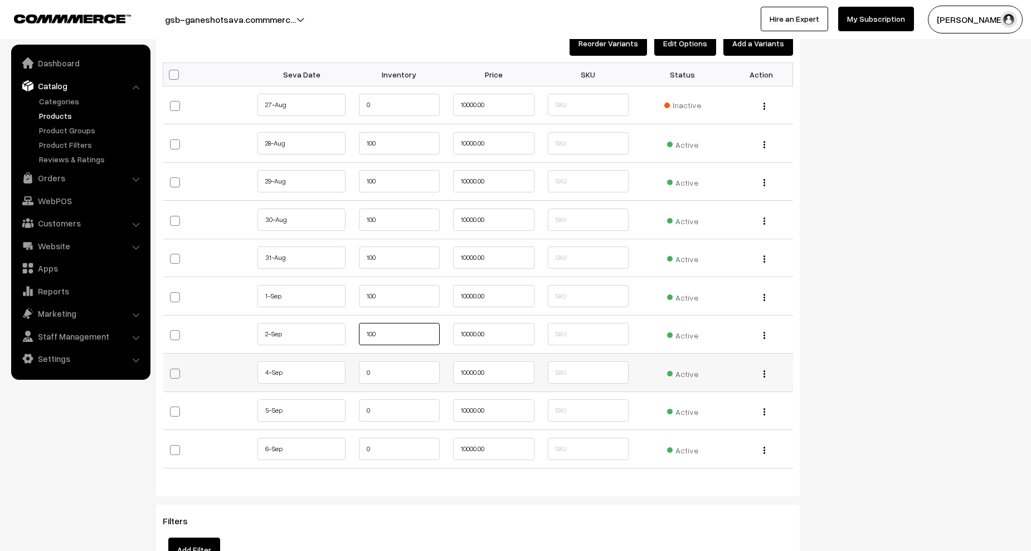
type input "100"
drag, startPoint x: 381, startPoint y: 382, endPoint x: 361, endPoint y: 380, distance: 20.3
click at [361, 380] on input "0" at bounding box center [399, 372] width 81 height 22
paste input "10"
type input "100"
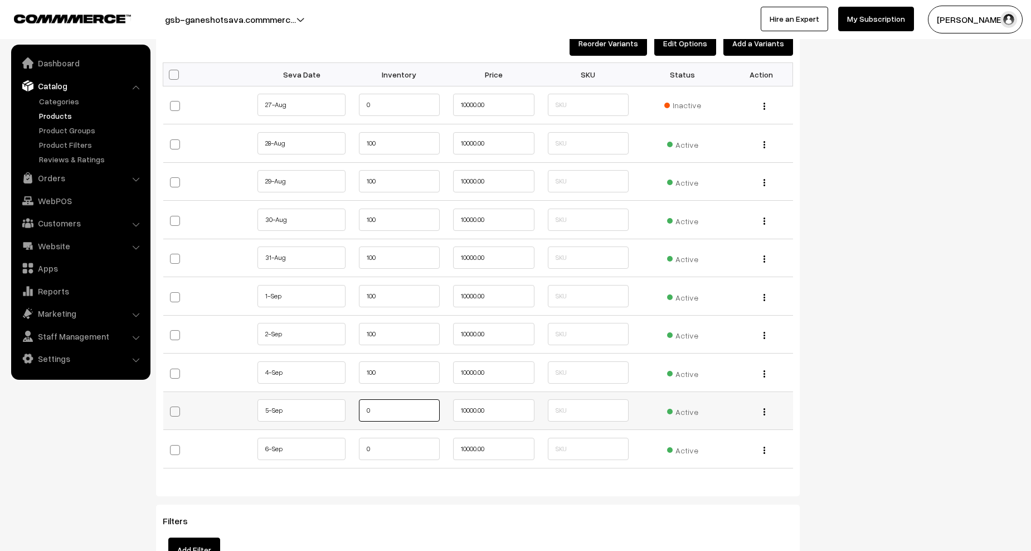
click at [341, 412] on tr "5-Sep 0" at bounding box center [478, 410] width 630 height 38
paste input "10"
type input "100"
drag, startPoint x: 357, startPoint y: 448, endPoint x: 375, endPoint y: 444, distance: 18.4
click at [355, 448] on td "0" at bounding box center [399, 449] width 95 height 38
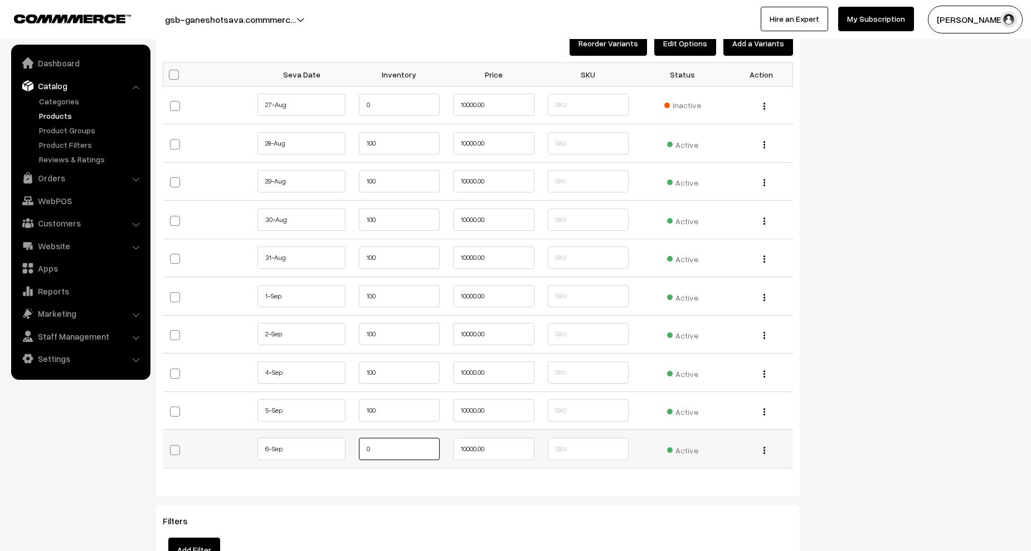
paste input "10"
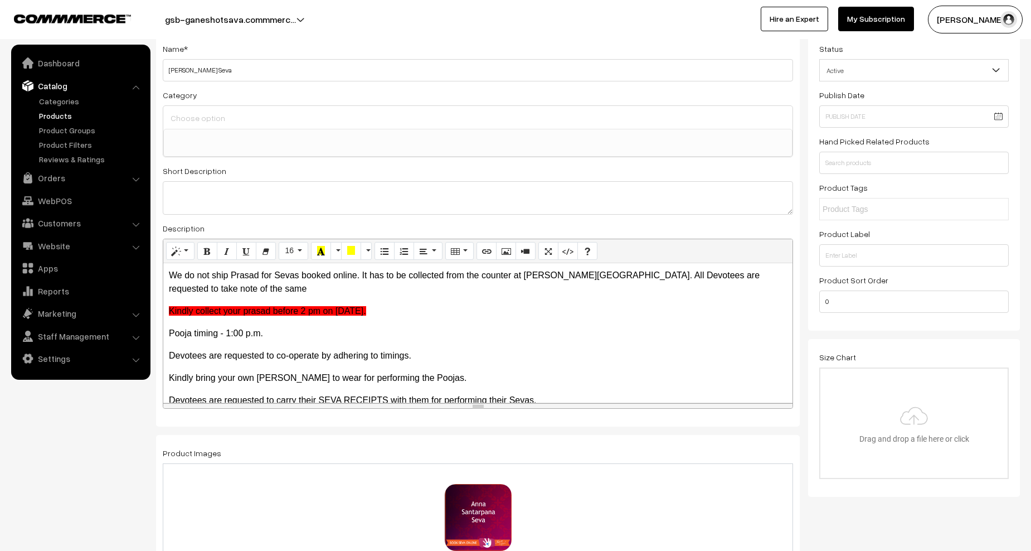
scroll to position [0, 0]
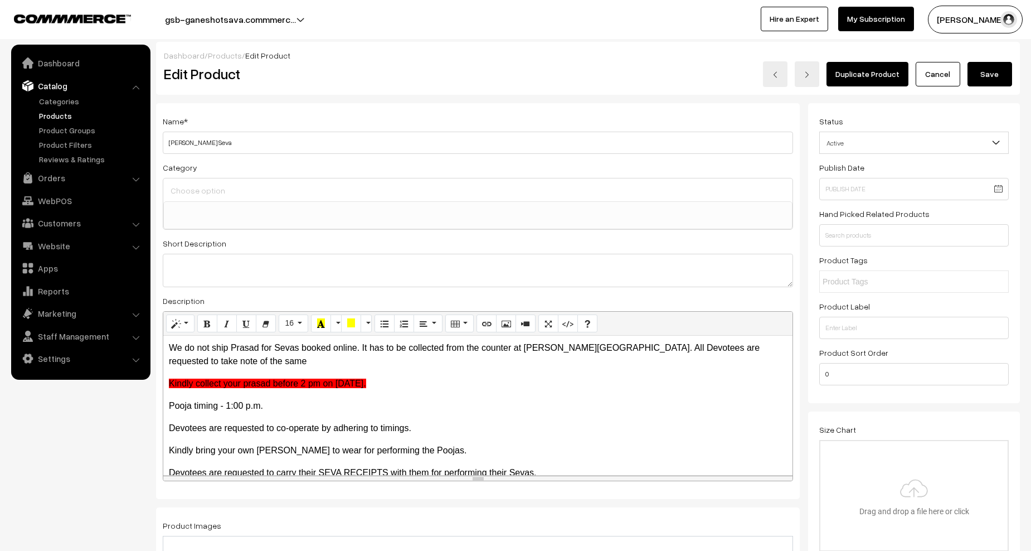
type input "100"
click at [991, 79] on button "Save" at bounding box center [990, 74] width 45 height 25
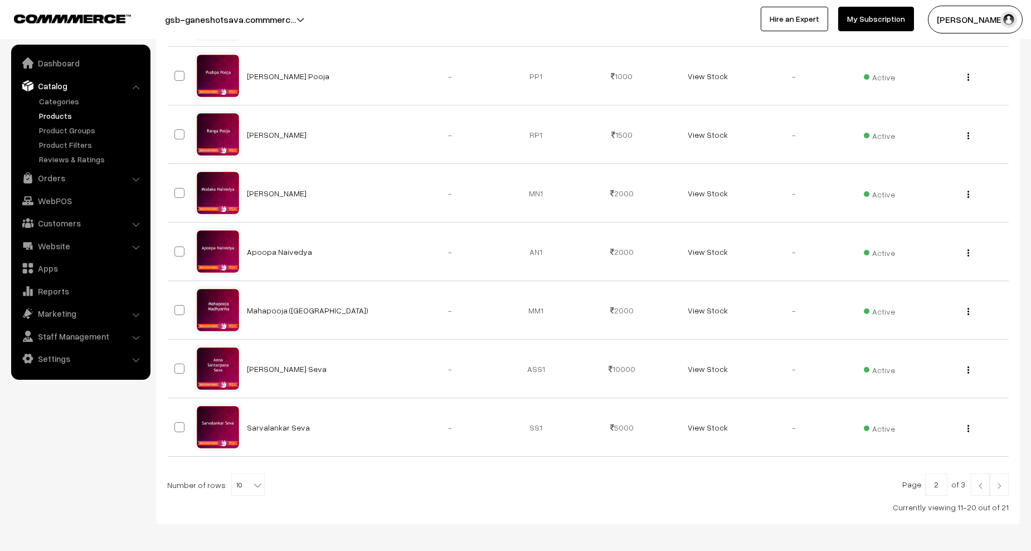
scroll to position [425, 0]
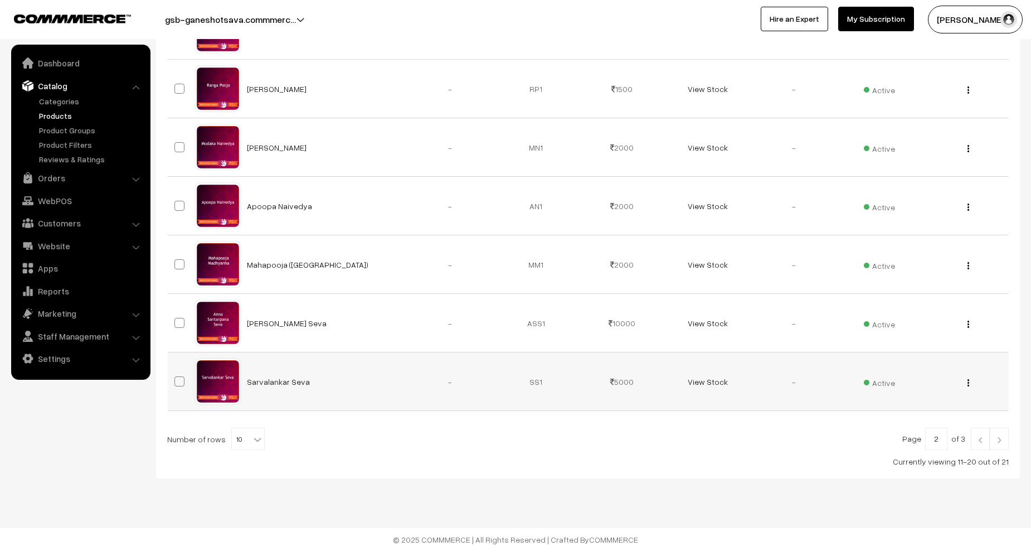
click at [968, 385] on img "button" at bounding box center [969, 382] width 2 height 7
click at [908, 418] on link "Edit" at bounding box center [918, 423] width 95 height 25
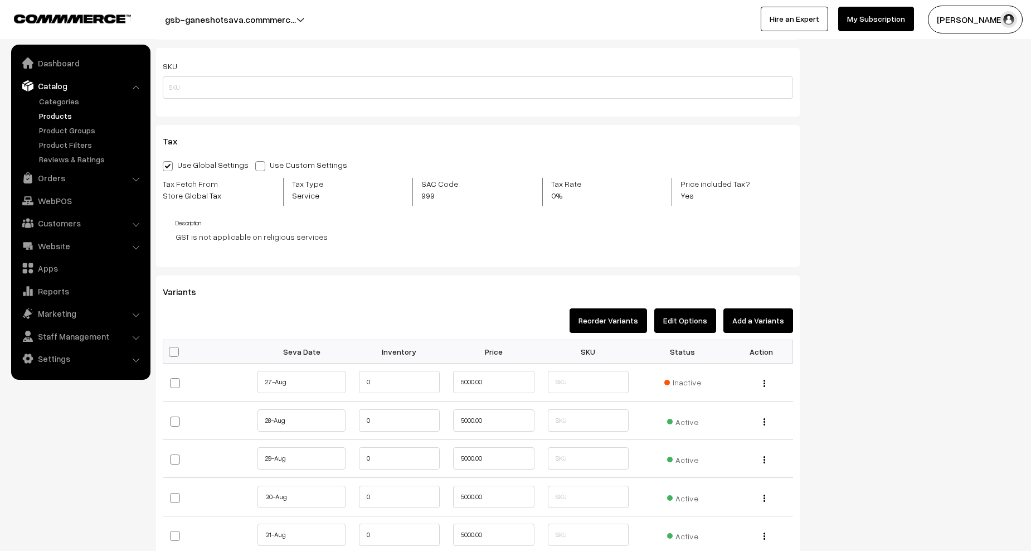
scroll to position [948, 0]
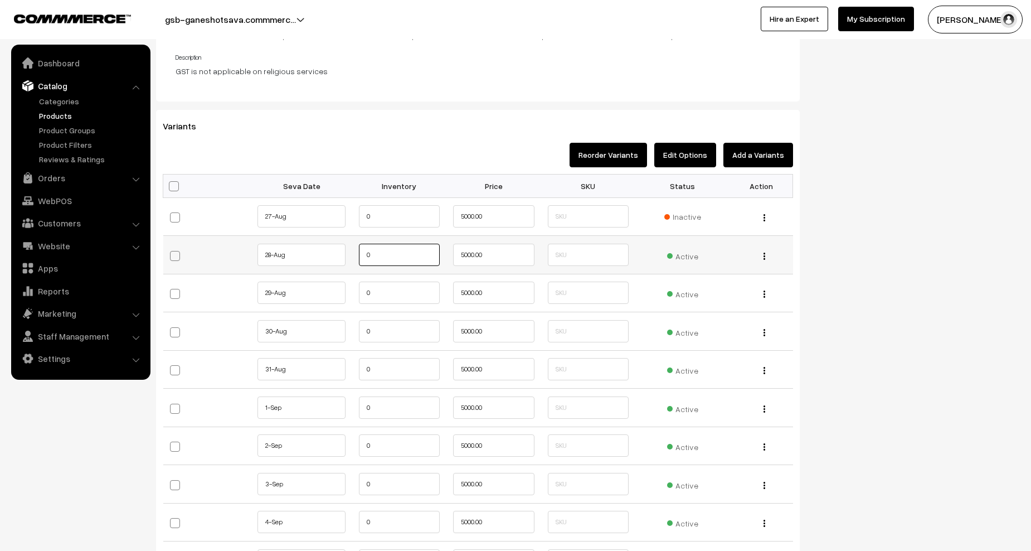
drag, startPoint x: 388, startPoint y: 258, endPoint x: 349, endPoint y: 255, distance: 39.2
click at [348, 255] on tr "28-Aug" at bounding box center [478, 255] width 630 height 38
paste input "10"
type input "100"
click at [341, 292] on tr "29-Aug" at bounding box center [478, 293] width 630 height 38
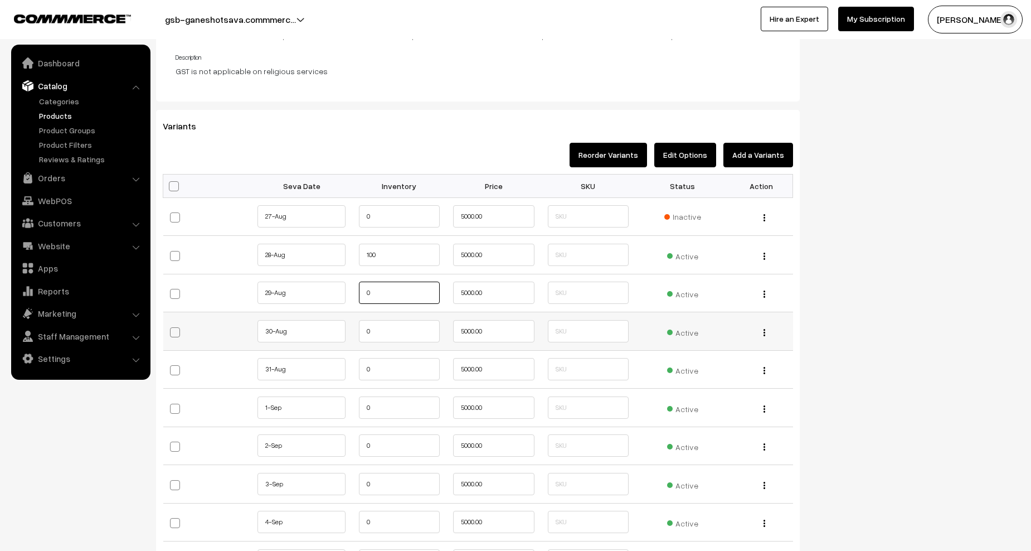
paste input "10"
type input "100"
drag, startPoint x: 366, startPoint y: 323, endPoint x: 343, endPoint y: 331, distance: 23.6
click at [338, 331] on tr "30-Aug" at bounding box center [478, 331] width 630 height 38
paste input "10"
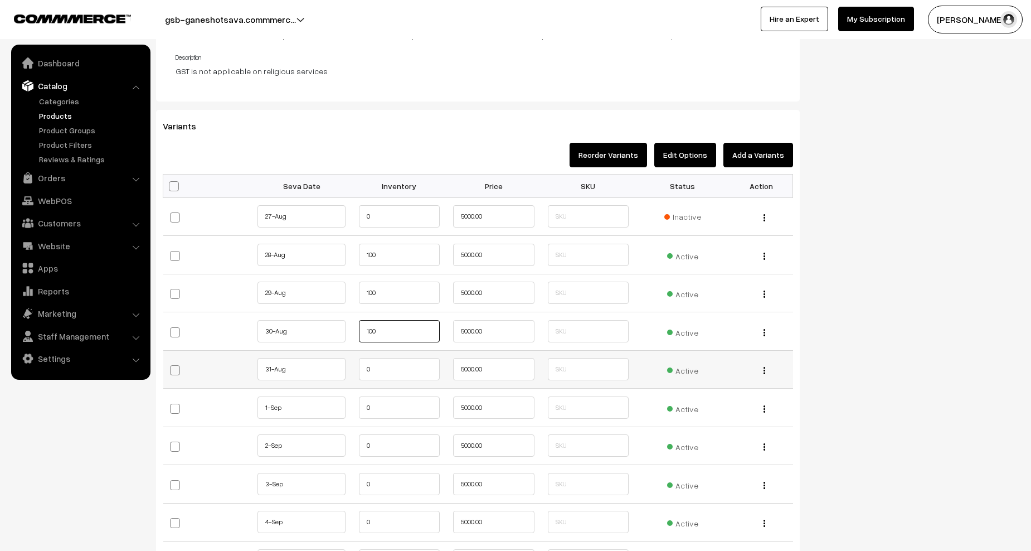
type input "100"
click at [358, 379] on td "0" at bounding box center [399, 369] width 95 height 38
drag, startPoint x: 379, startPoint y: 370, endPoint x: 371, endPoint y: 375, distance: 9.5
click at [353, 370] on td "0" at bounding box center [399, 369] width 95 height 38
paste input "10"
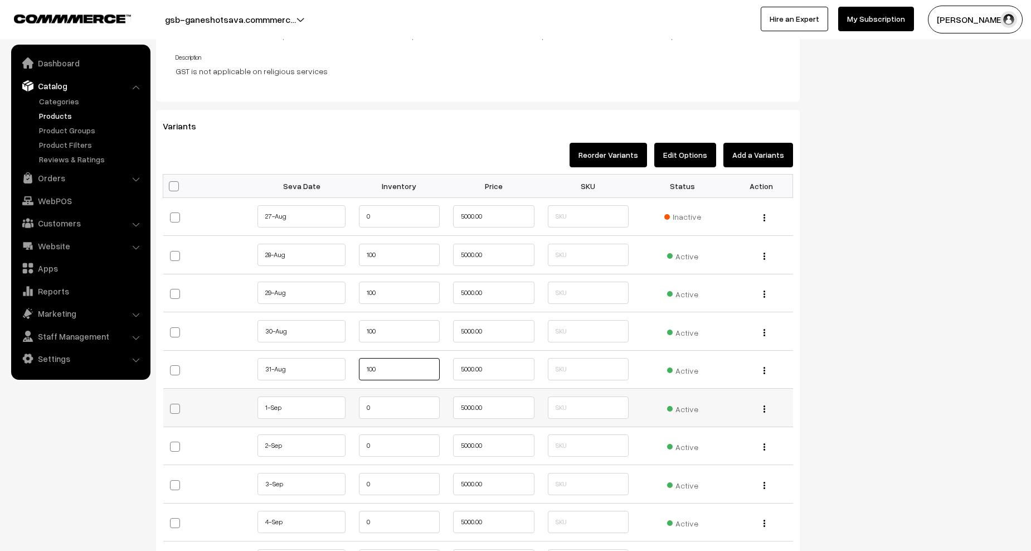
type input "100"
click at [355, 408] on td "0" at bounding box center [399, 408] width 95 height 38
paste input "10"
type input "100"
drag, startPoint x: 357, startPoint y: 444, endPoint x: 345, endPoint y: 445, distance: 11.7
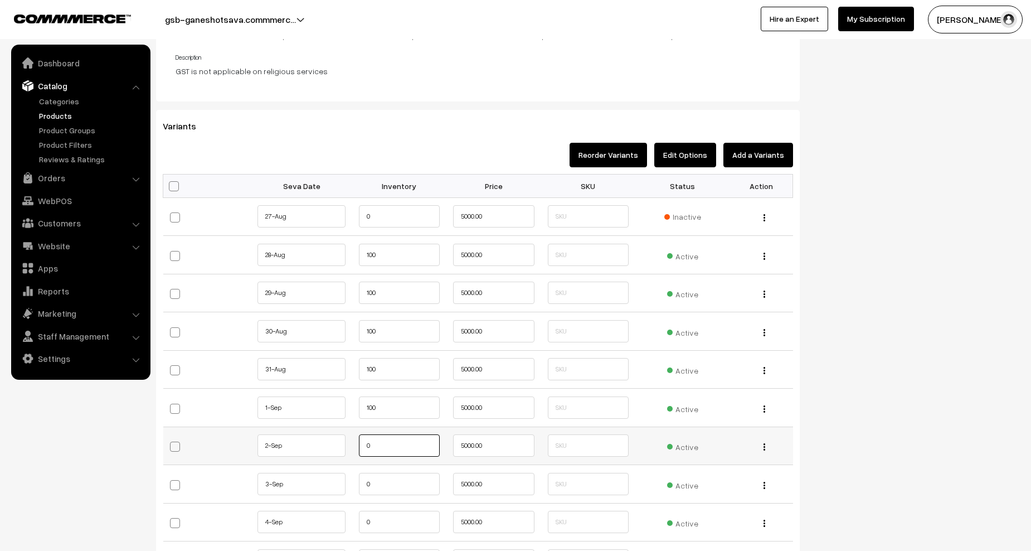
click at [345, 445] on tr "2-Sep 0" at bounding box center [478, 445] width 630 height 38
paste input "10"
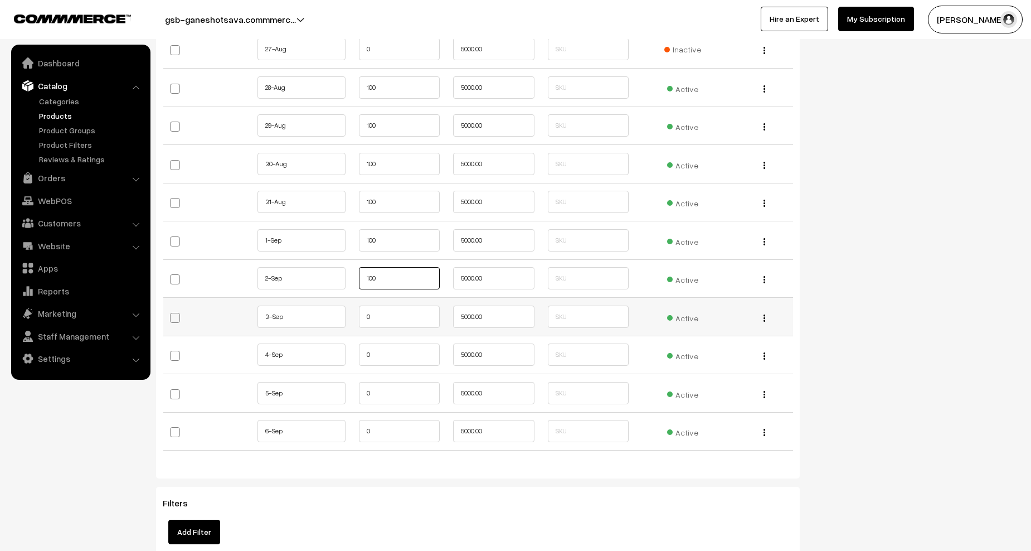
type input "100"
drag, startPoint x: 368, startPoint y: 313, endPoint x: 360, endPoint y: 316, distance: 8.7
click at [348, 313] on tr "3-Sep 0" at bounding box center [478, 317] width 630 height 38
paste input "10"
type input "100"
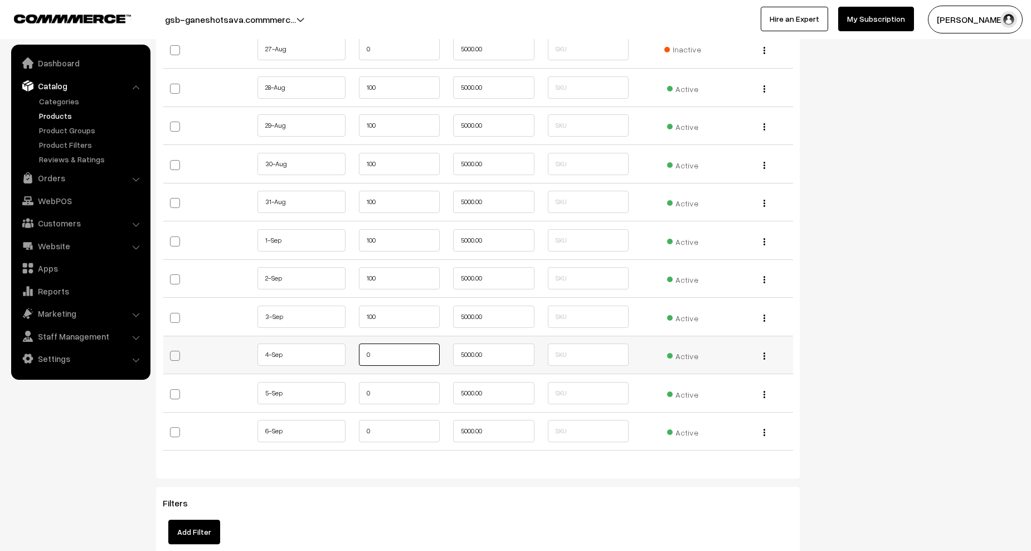
drag, startPoint x: 373, startPoint y: 355, endPoint x: 339, endPoint y: 355, distance: 34.0
click at [339, 355] on tr "4-Sep 0" at bounding box center [478, 355] width 630 height 38
paste input "10"
type input "100"
drag, startPoint x: 366, startPoint y: 395, endPoint x: 356, endPoint y: 395, distance: 10.6
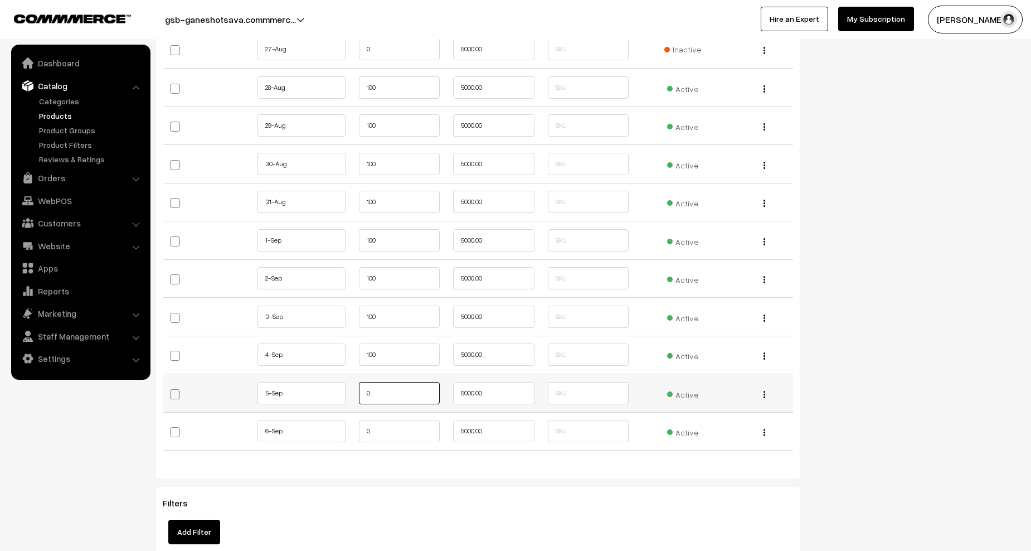
click at [356, 395] on td "0" at bounding box center [399, 393] width 95 height 38
paste input "10"
type input "100"
click at [347, 428] on tr "6-Sep 0" at bounding box center [478, 431] width 630 height 38
paste input "10"
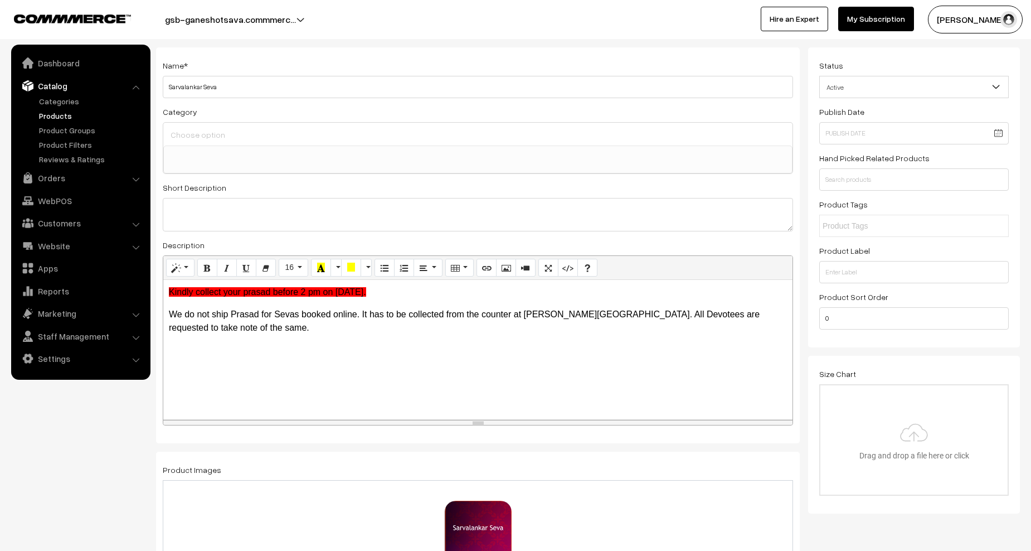
scroll to position [0, 0]
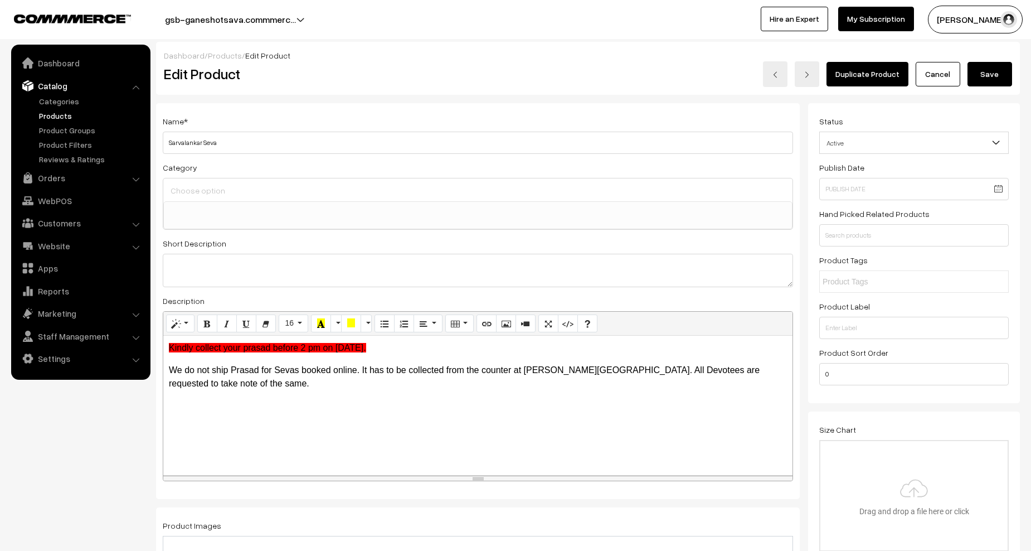
type input "100"
click at [998, 74] on button "Save" at bounding box center [990, 74] width 45 height 25
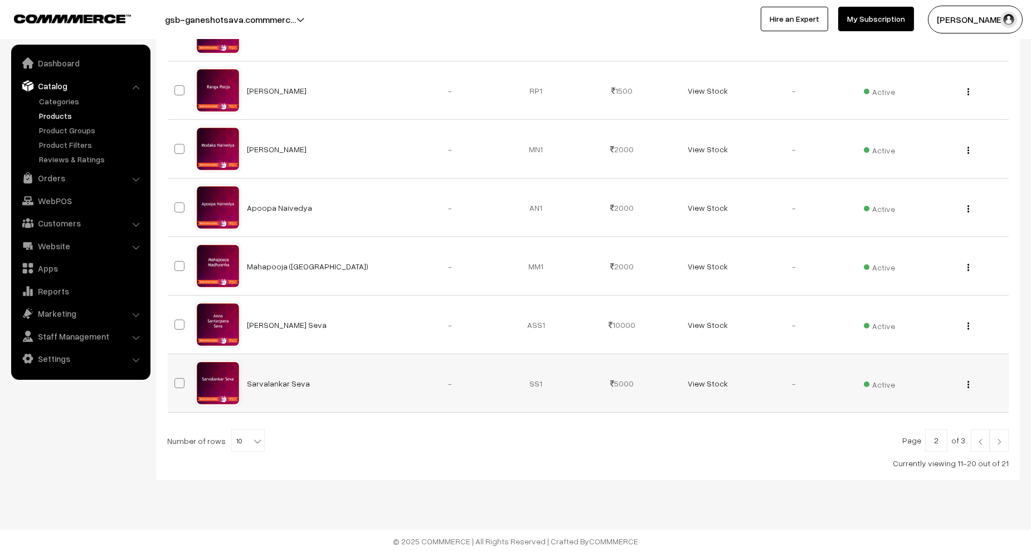
scroll to position [425, 0]
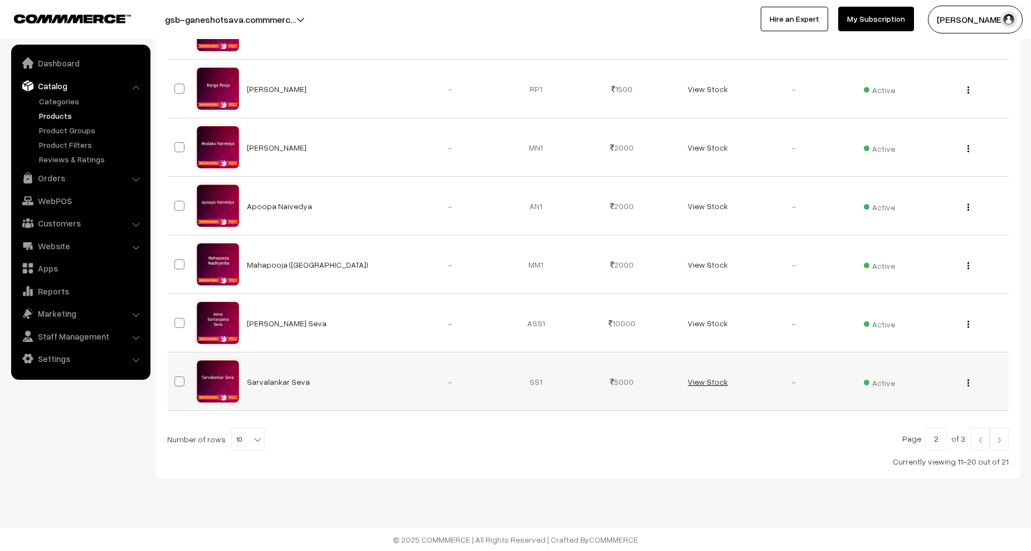
click at [720, 382] on link "View Stock" at bounding box center [708, 381] width 40 height 9
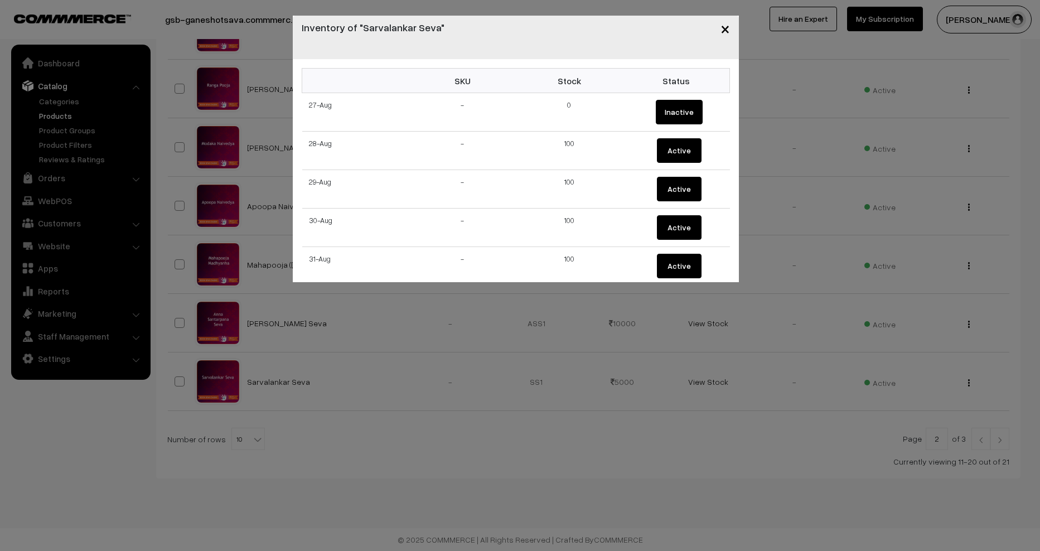
click at [732, 23] on button "×" at bounding box center [724, 28] width 27 height 35
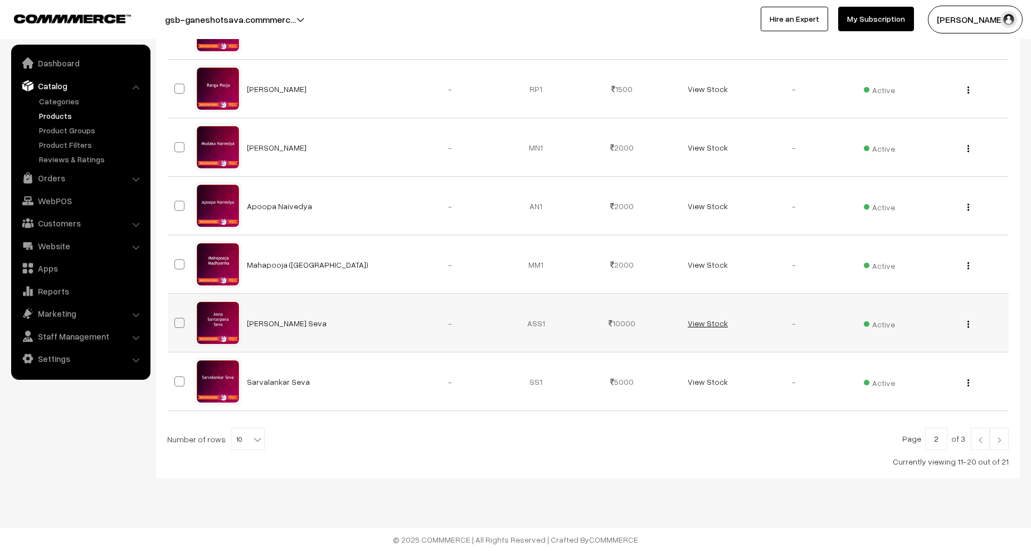
click at [701, 323] on link "View Stock" at bounding box center [708, 322] width 40 height 9
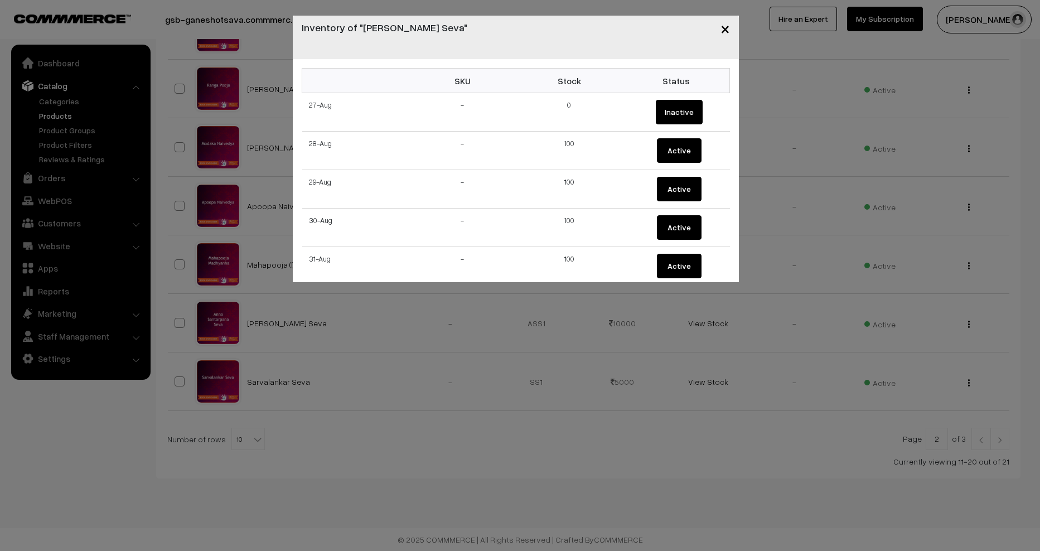
click at [724, 27] on span "×" at bounding box center [724, 28] width 9 height 21
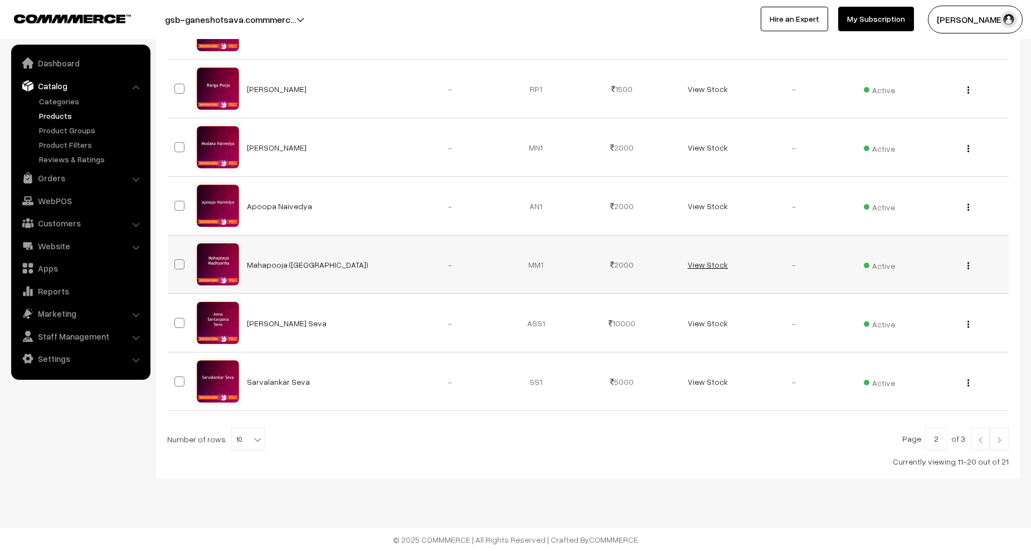
click at [712, 259] on td "View Stock" at bounding box center [708, 264] width 86 height 59
click at [710, 266] on link "View Stock" at bounding box center [708, 264] width 40 height 9
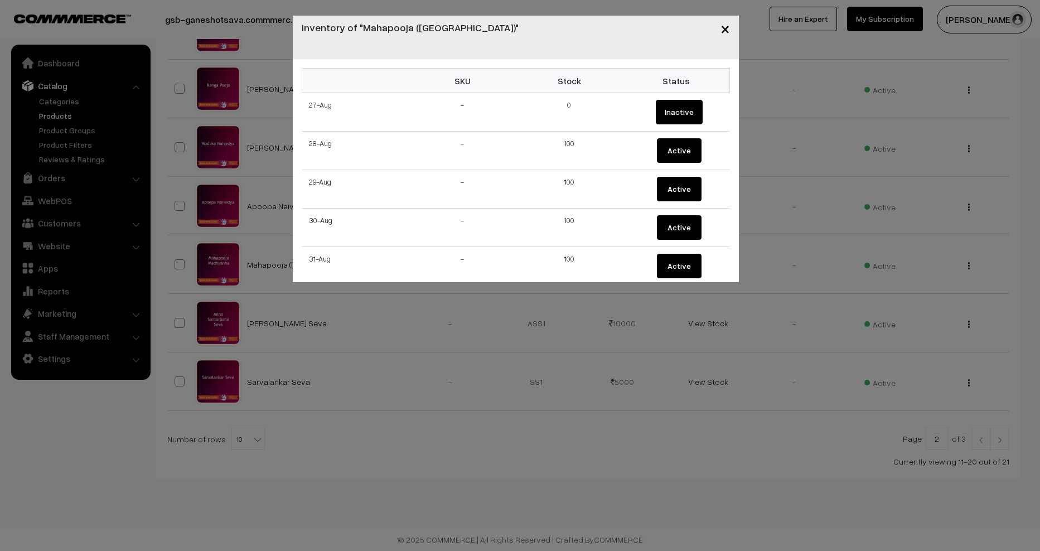
click at [725, 31] on span "×" at bounding box center [724, 28] width 9 height 21
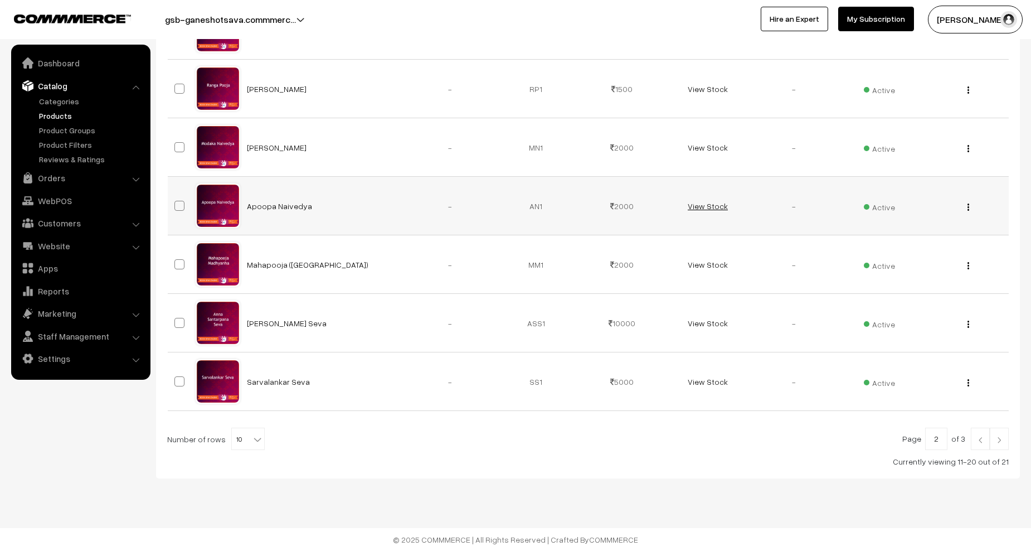
click at [703, 205] on link "View Stock" at bounding box center [708, 205] width 40 height 9
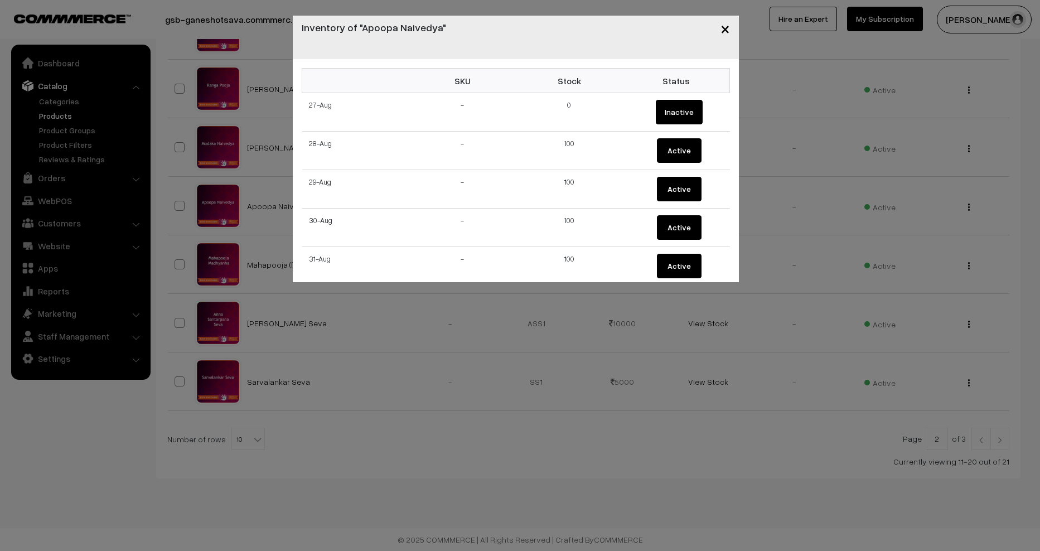
click at [726, 30] on span "×" at bounding box center [724, 28] width 9 height 21
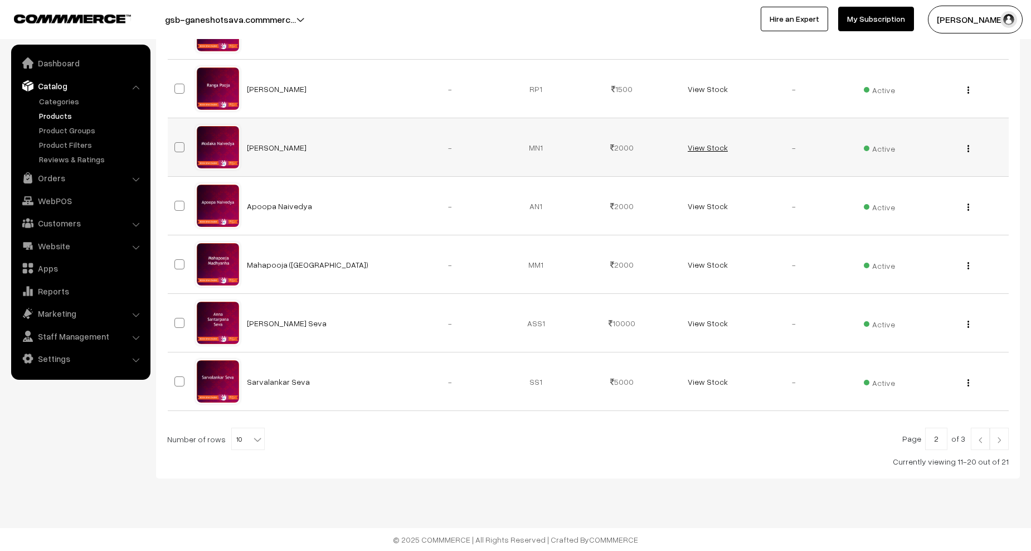
click at [702, 146] on link "View Stock" at bounding box center [708, 147] width 40 height 9
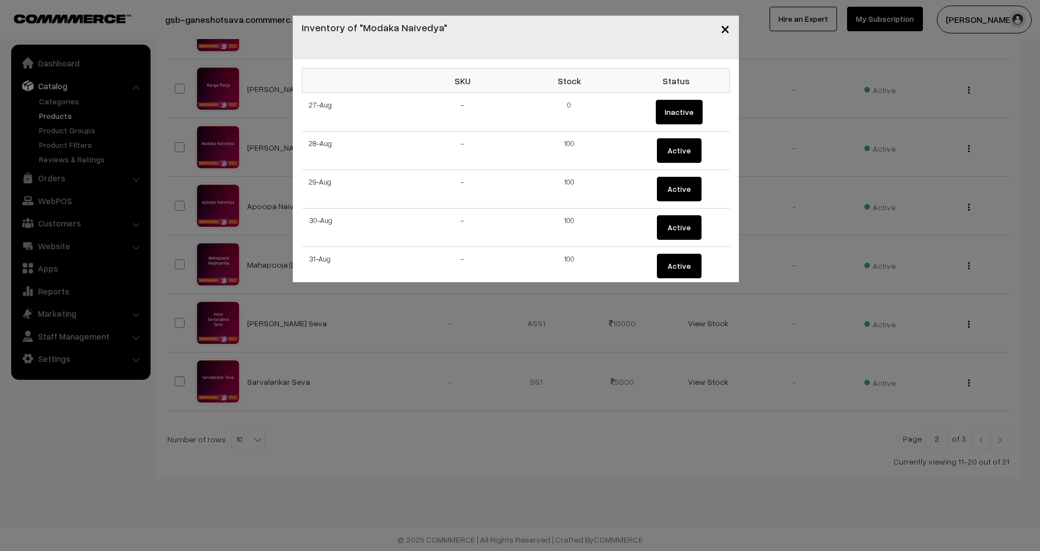
click at [729, 26] on span "×" at bounding box center [724, 28] width 9 height 21
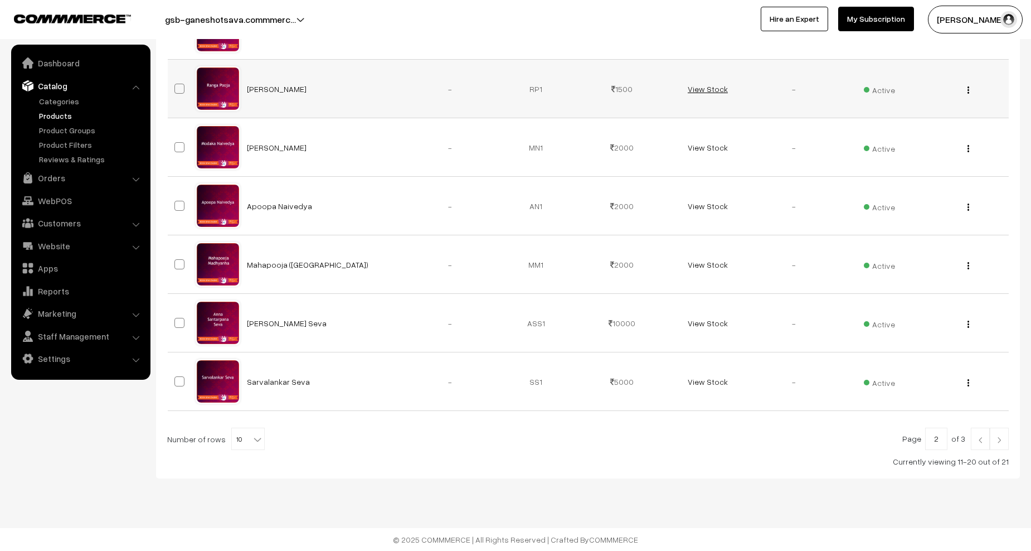
click at [710, 90] on link "View Stock" at bounding box center [708, 88] width 40 height 9
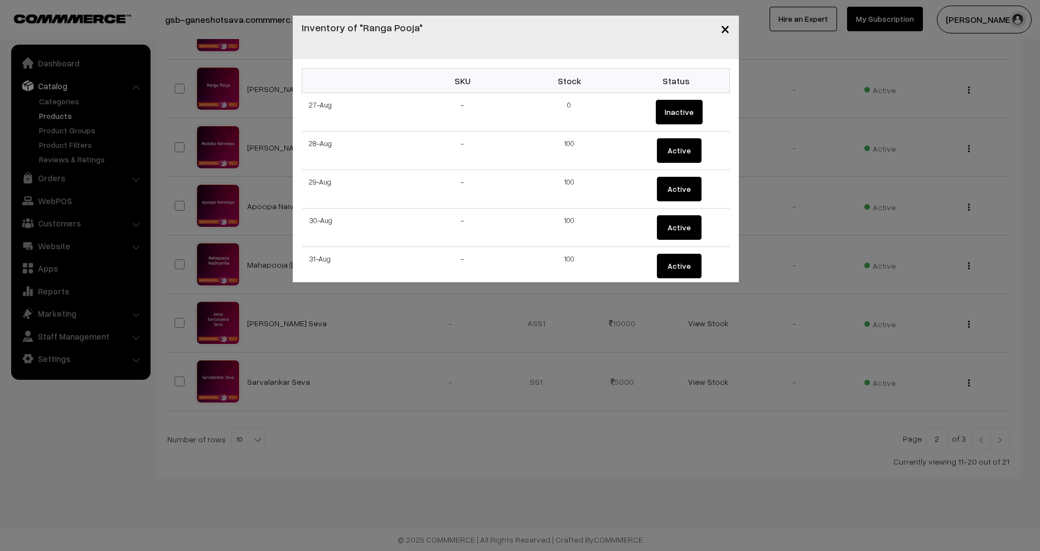
click at [722, 32] on span "×" at bounding box center [724, 28] width 9 height 21
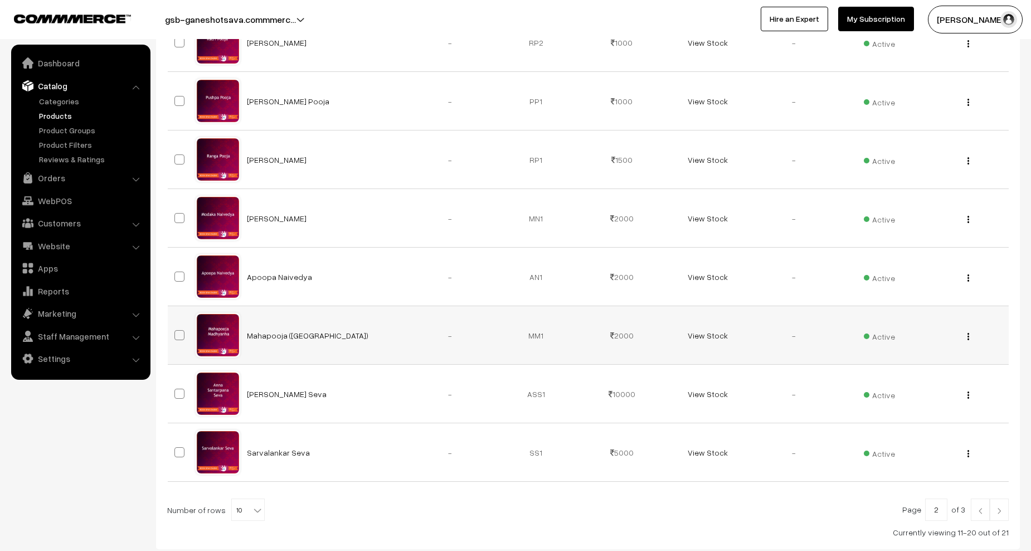
scroll to position [258, 0]
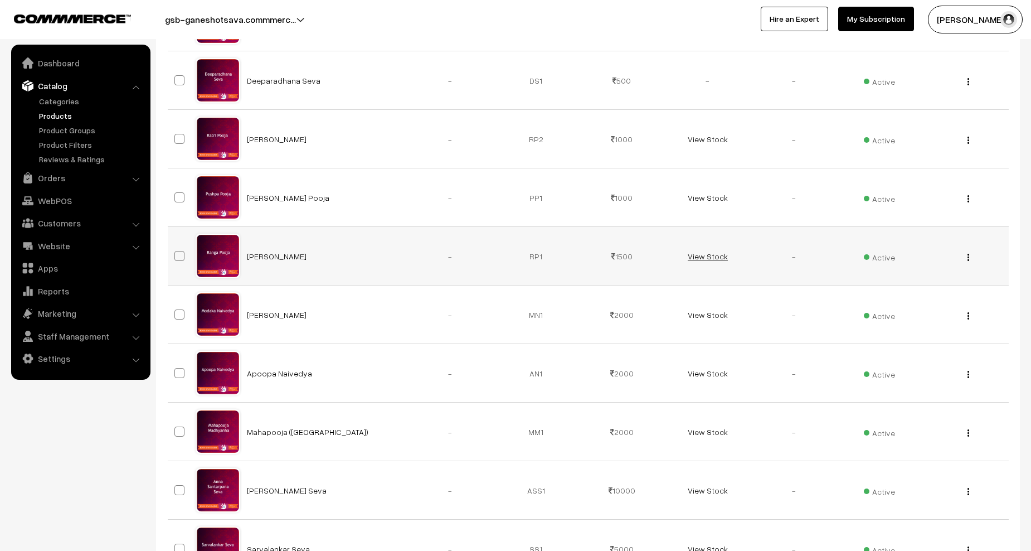
click at [711, 253] on link "View Stock" at bounding box center [708, 255] width 40 height 9
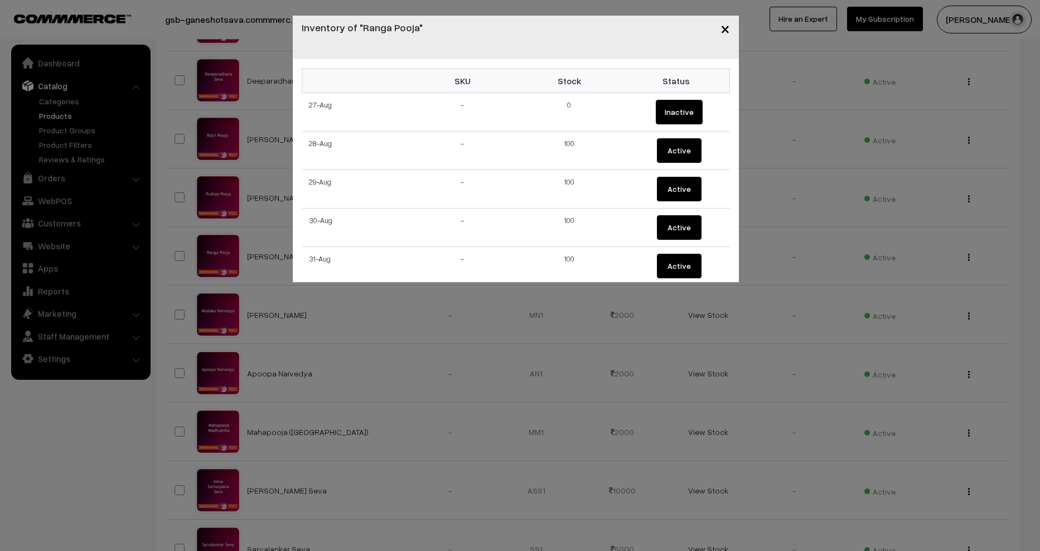
click at [729, 25] on span "×" at bounding box center [724, 28] width 9 height 21
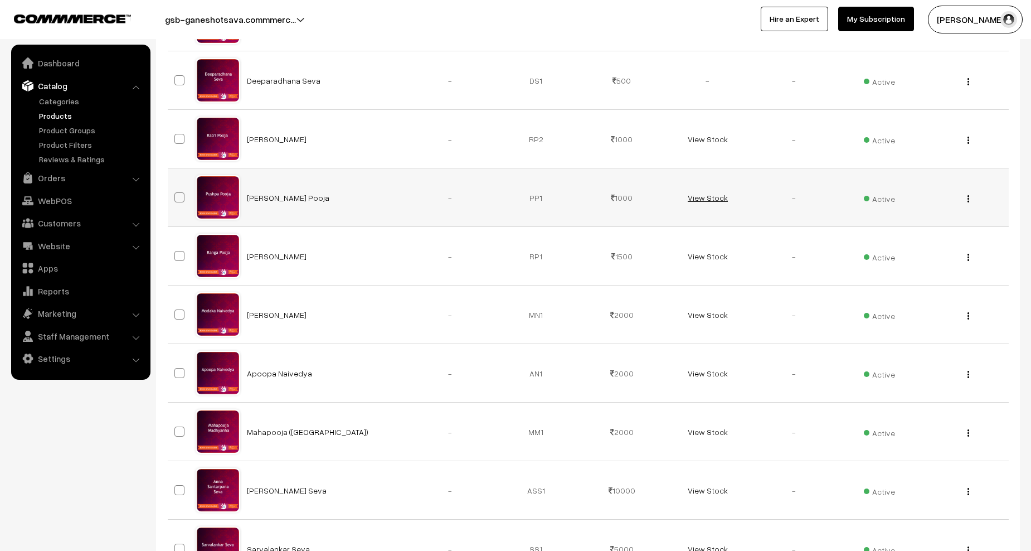
click at [703, 195] on link "View Stock" at bounding box center [708, 197] width 40 height 9
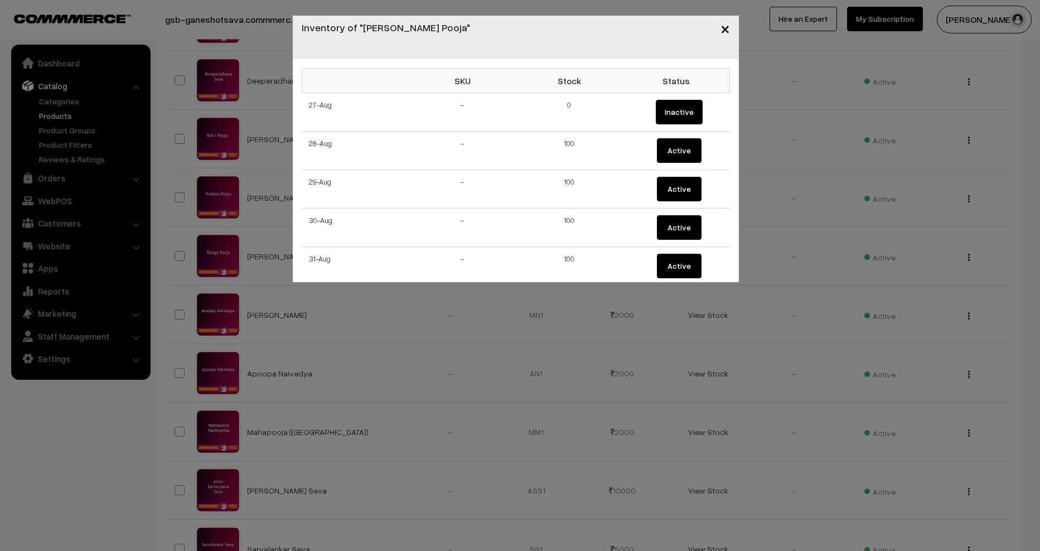
click at [722, 27] on span "×" at bounding box center [724, 28] width 9 height 21
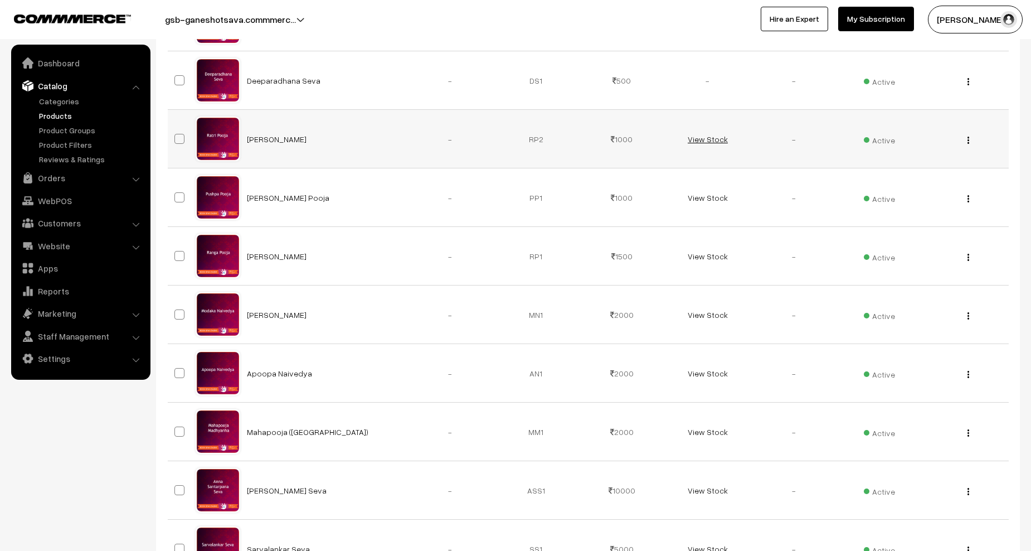
click at [707, 143] on link "View Stock" at bounding box center [708, 138] width 40 height 9
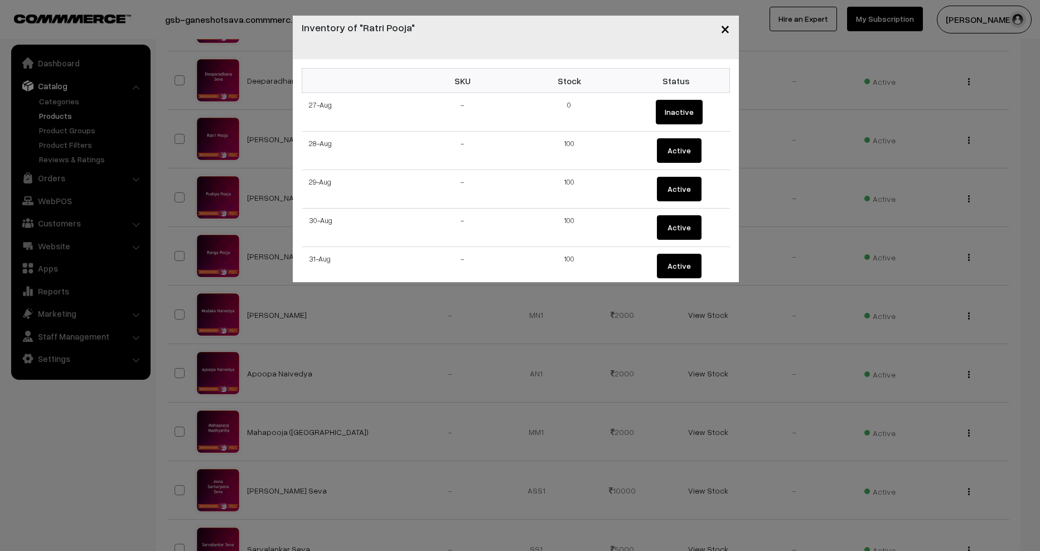
click at [729, 31] on span "×" at bounding box center [724, 28] width 9 height 21
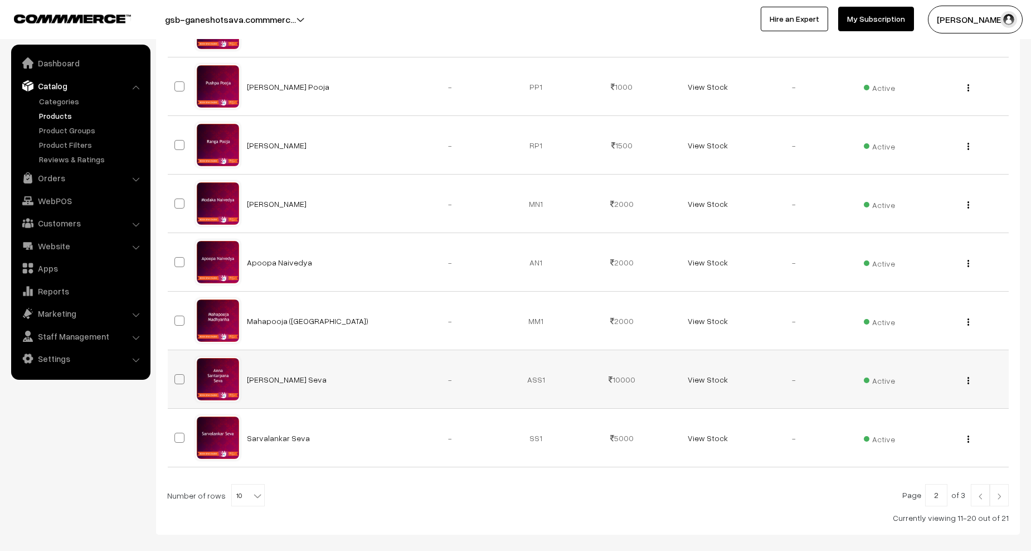
scroll to position [425, 0]
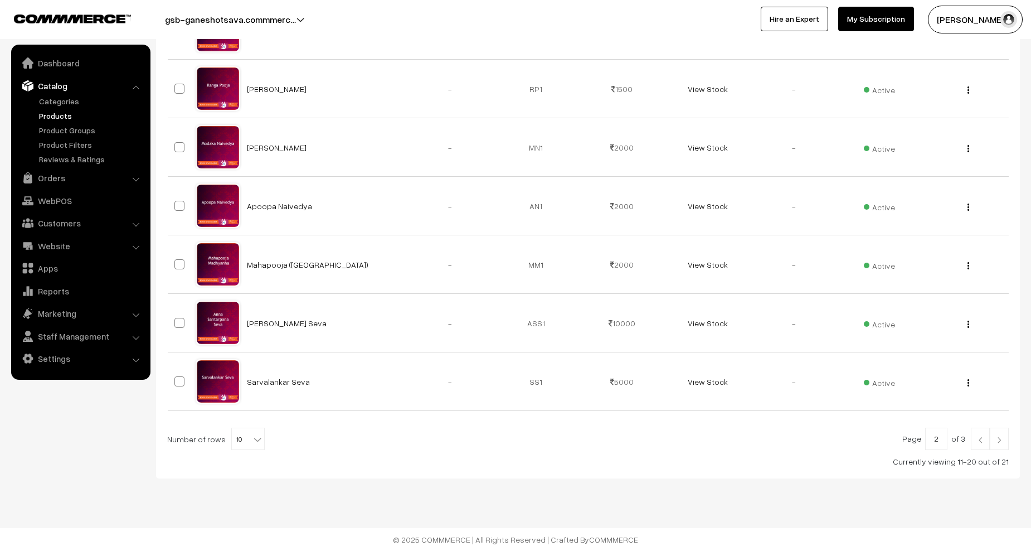
click at [981, 440] on img at bounding box center [981, 439] width 10 height 7
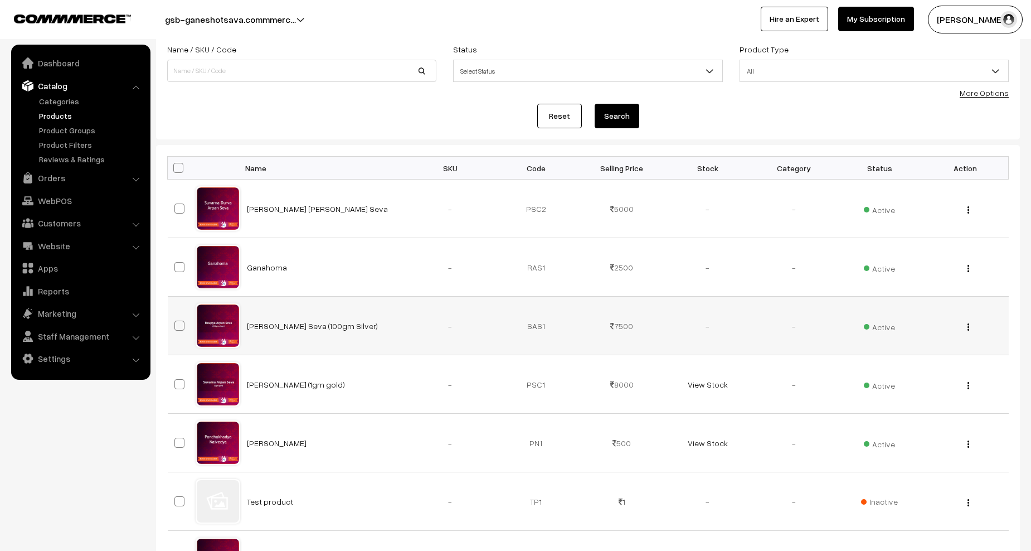
scroll to position [111, 0]
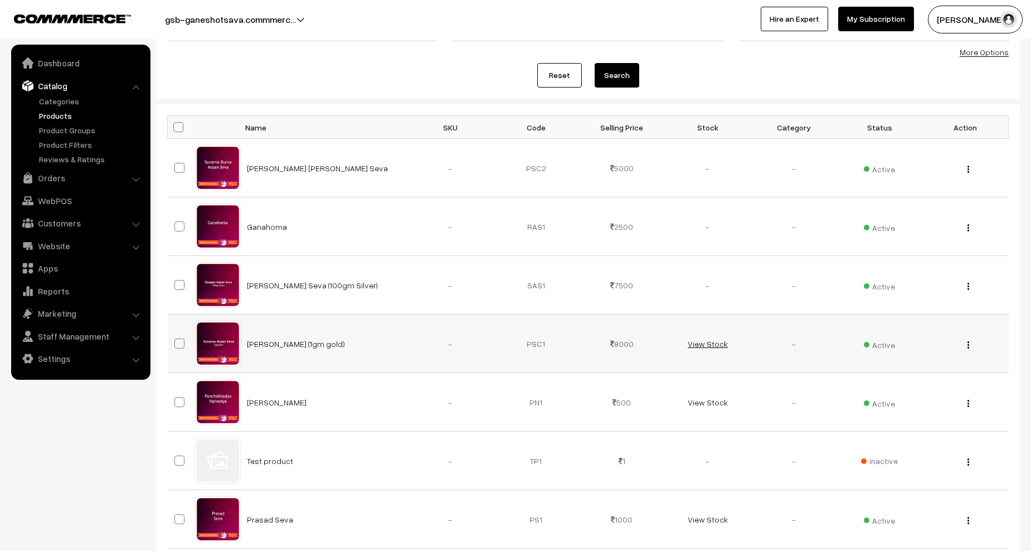
click at [714, 341] on link "View Stock" at bounding box center [708, 343] width 40 height 9
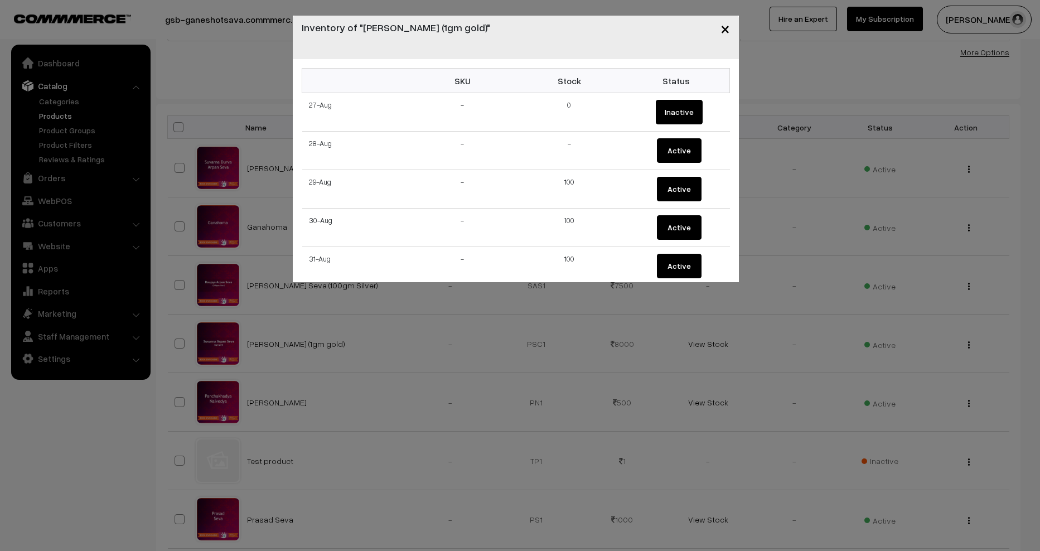
click at [730, 28] on button "×" at bounding box center [724, 28] width 27 height 35
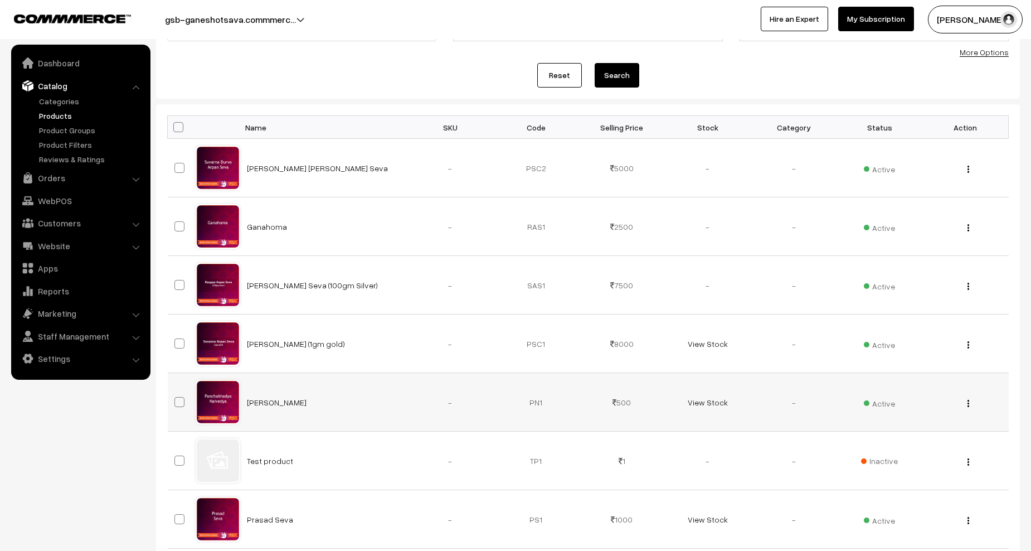
click at [715, 395] on td "View Stock" at bounding box center [708, 402] width 86 height 59
click at [715, 402] on link "View Stock" at bounding box center [708, 401] width 40 height 9
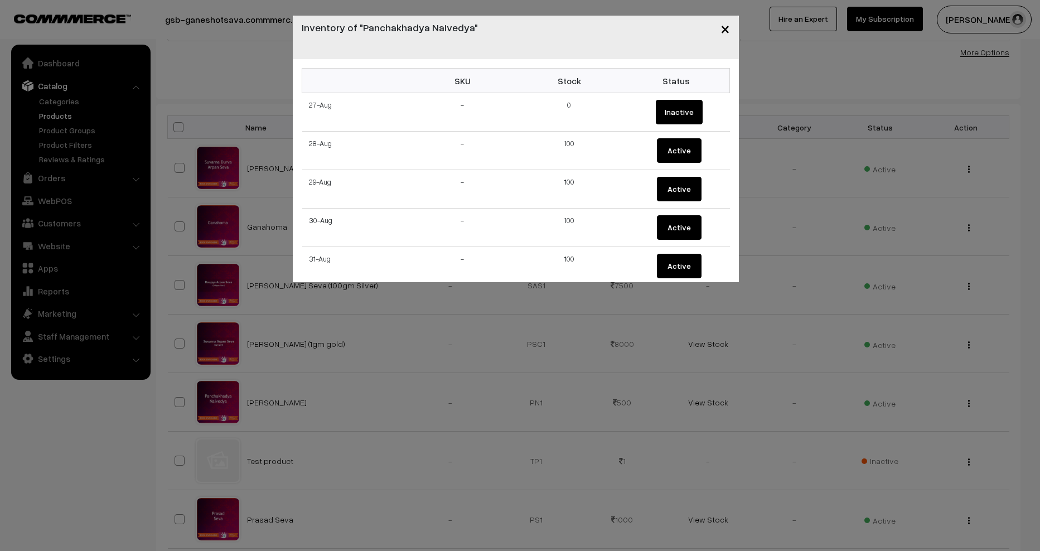
drag, startPoint x: 724, startPoint y: 30, endPoint x: 721, endPoint y: 120, distance: 90.3
click at [724, 30] on span "×" at bounding box center [724, 28] width 9 height 21
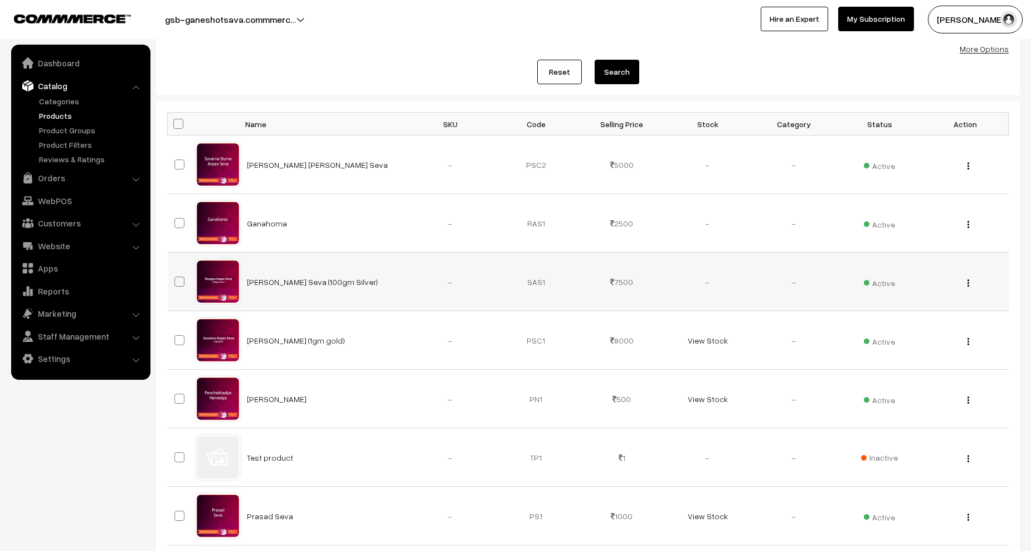
scroll to position [334, 0]
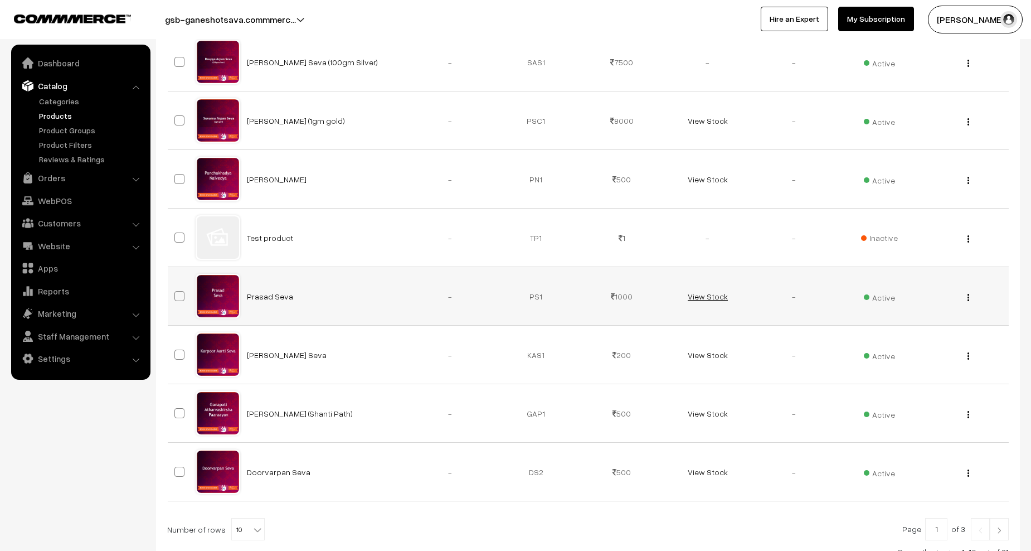
click at [708, 296] on link "View Stock" at bounding box center [708, 296] width 40 height 9
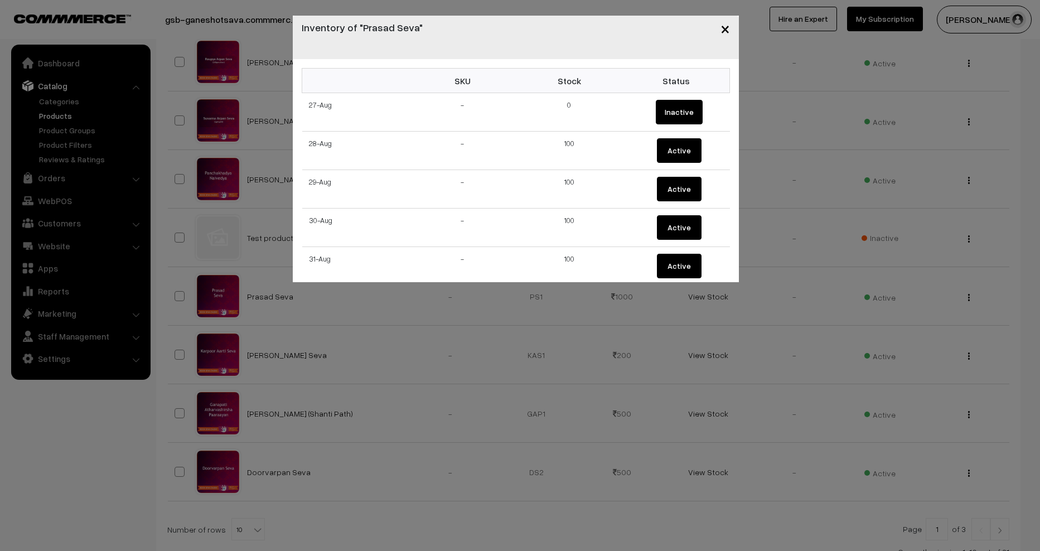
click at [724, 30] on span "×" at bounding box center [724, 28] width 9 height 21
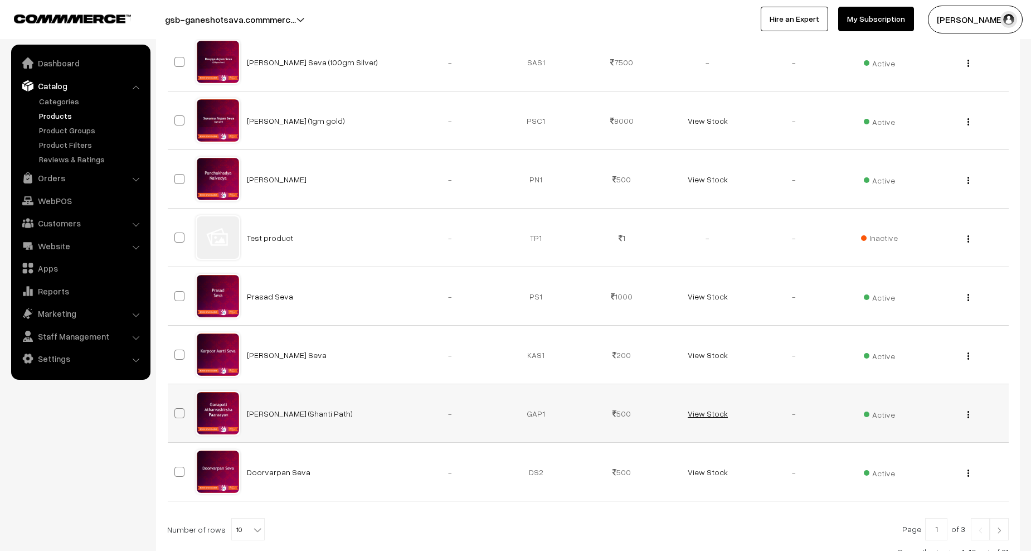
click at [693, 416] on link "View Stock" at bounding box center [708, 413] width 40 height 9
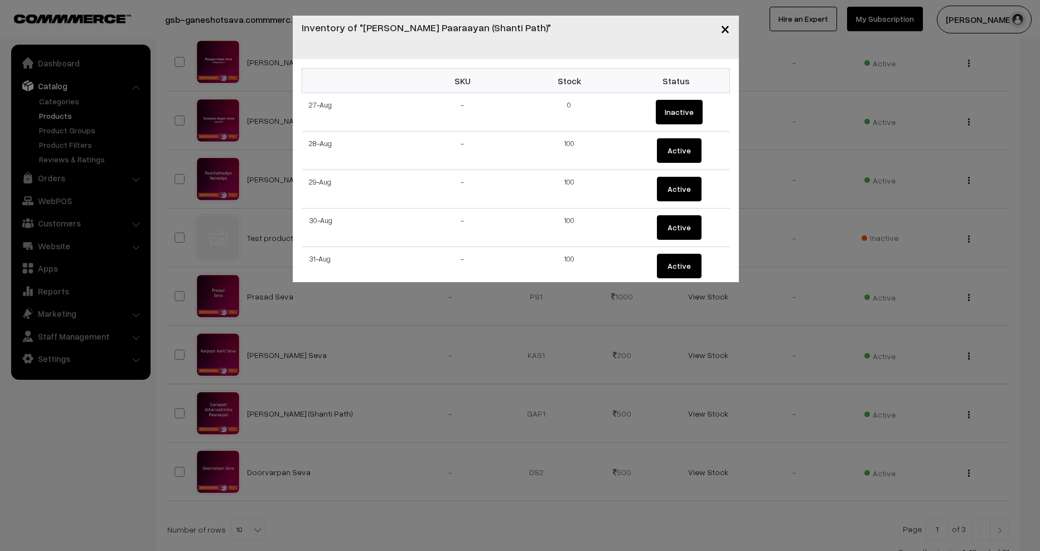
click at [723, 33] on span "×" at bounding box center [724, 28] width 9 height 21
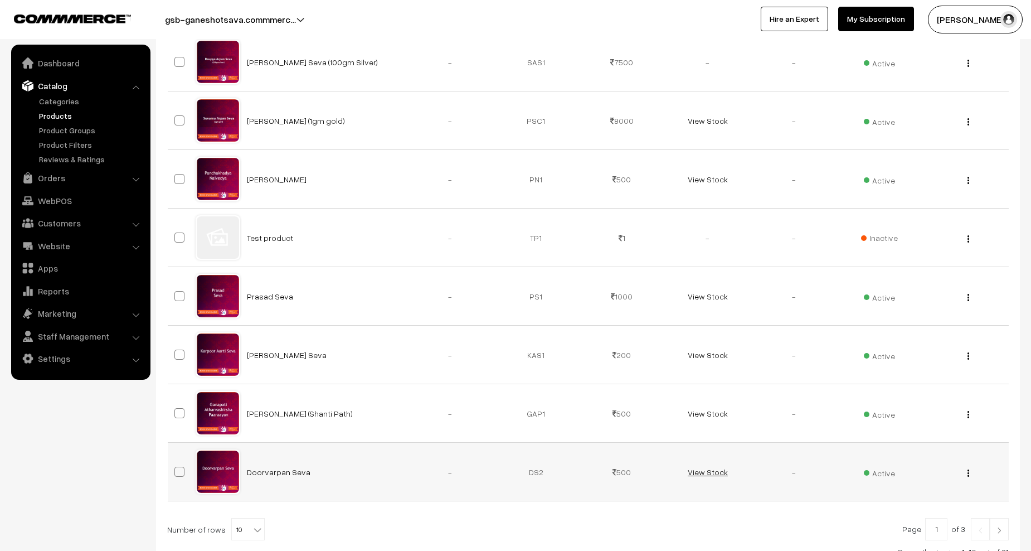
click at [716, 470] on link "View Stock" at bounding box center [708, 471] width 40 height 9
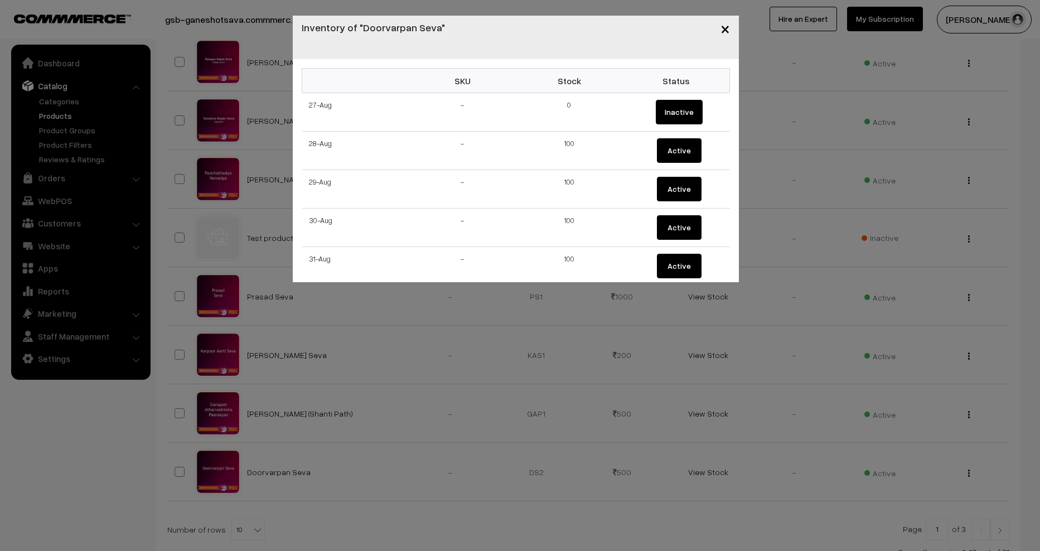
click at [722, 28] on span "×" at bounding box center [724, 28] width 9 height 21
